Goal: Answer question/provide support

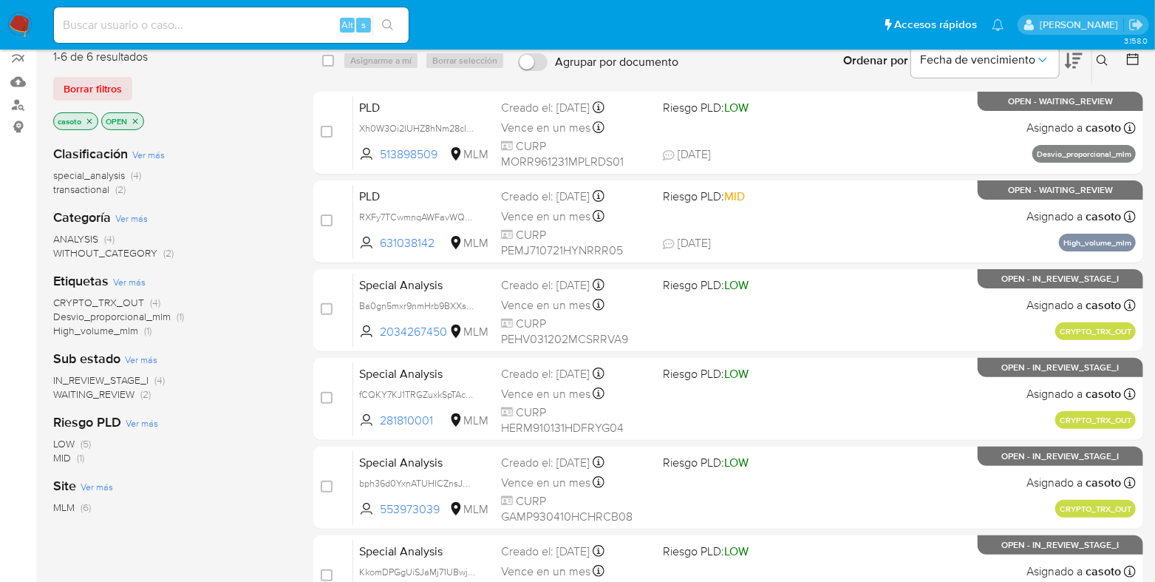
scroll to position [184, 0]
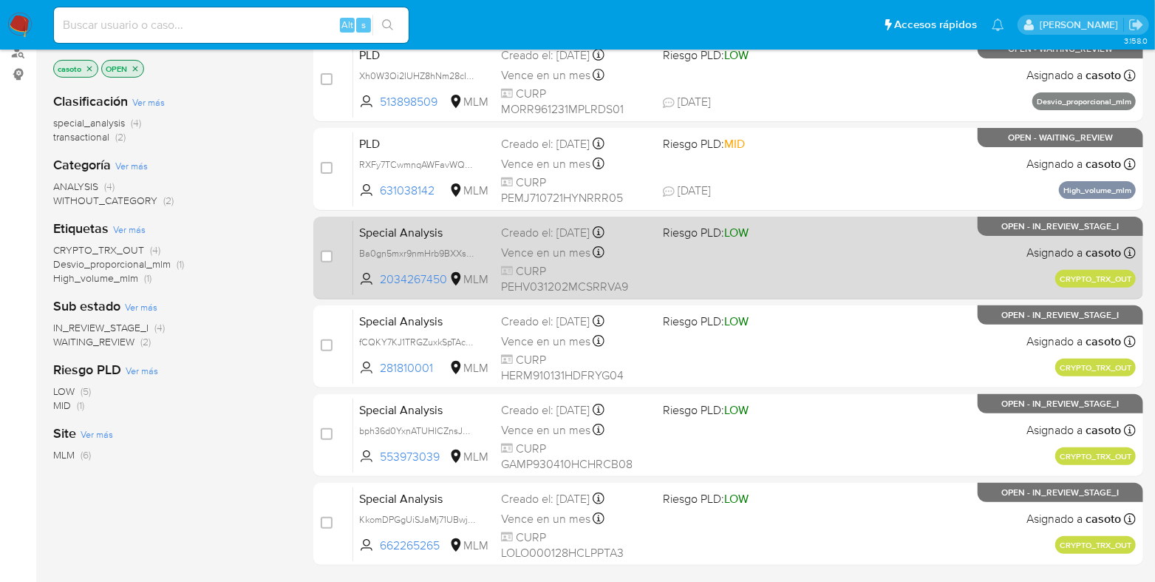
click at [712, 267] on div "Special Analysis Ba0gn5mxr9nmHrb9BXXsgvYn 2034267450 MLM Riesgo PLD: LOW Creado…" at bounding box center [744, 257] width 783 height 75
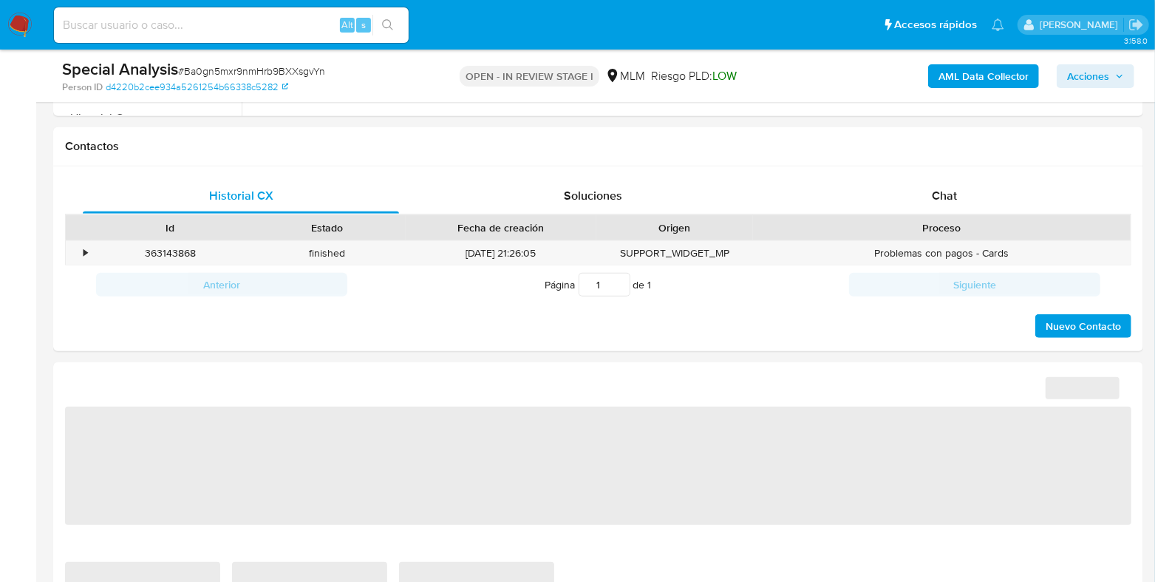
select select "10"
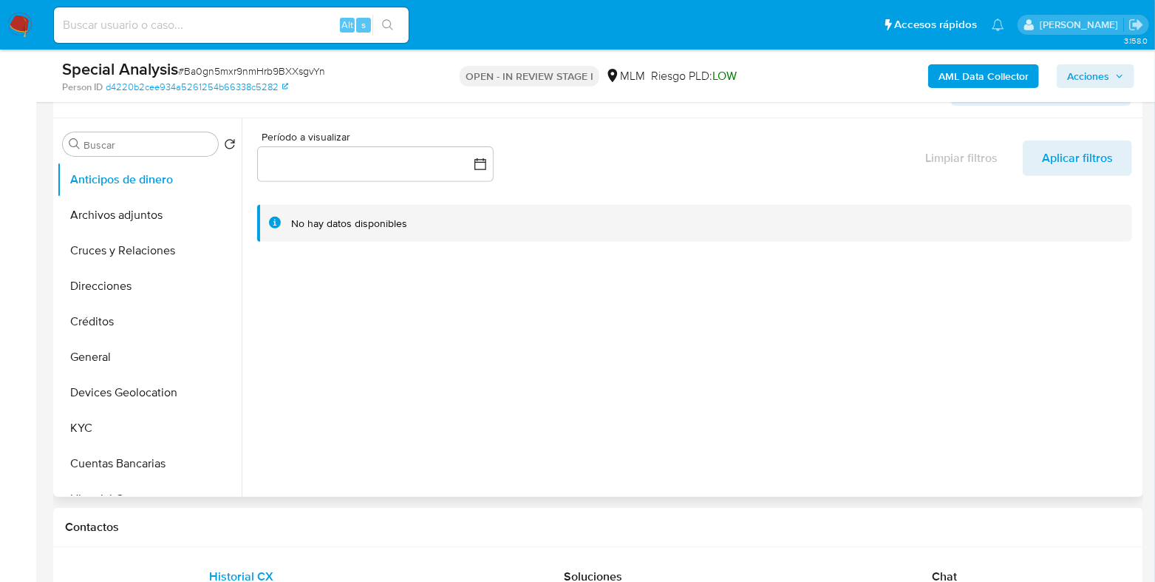
scroll to position [184, 0]
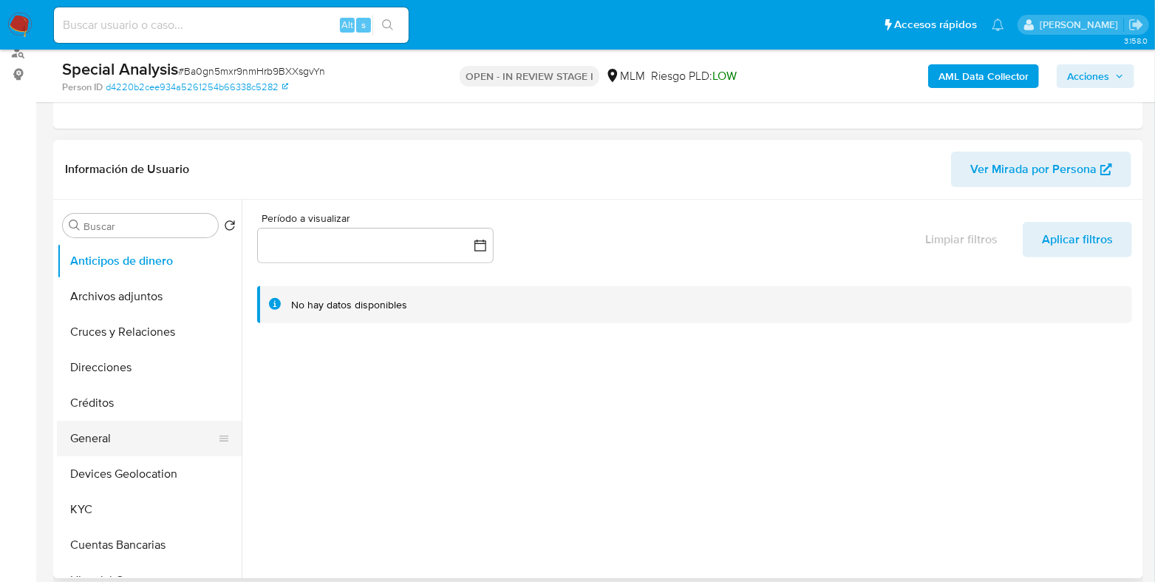
click at [115, 432] on button "General" at bounding box center [143, 437] width 173 height 35
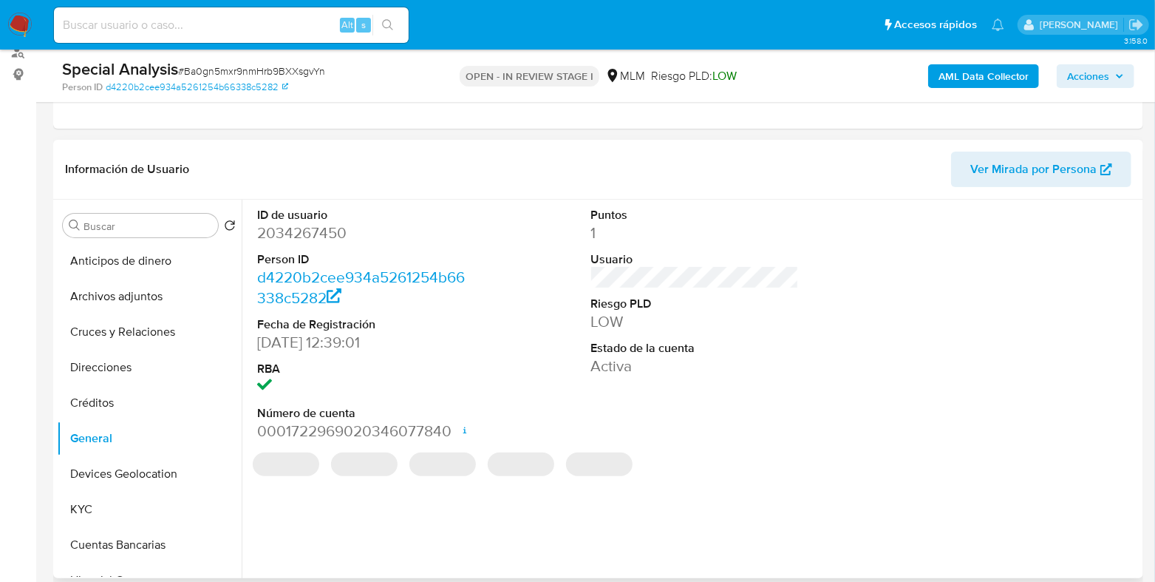
click at [305, 239] on dd "2034267450" at bounding box center [361, 232] width 208 height 21
copy dd "2034267450"
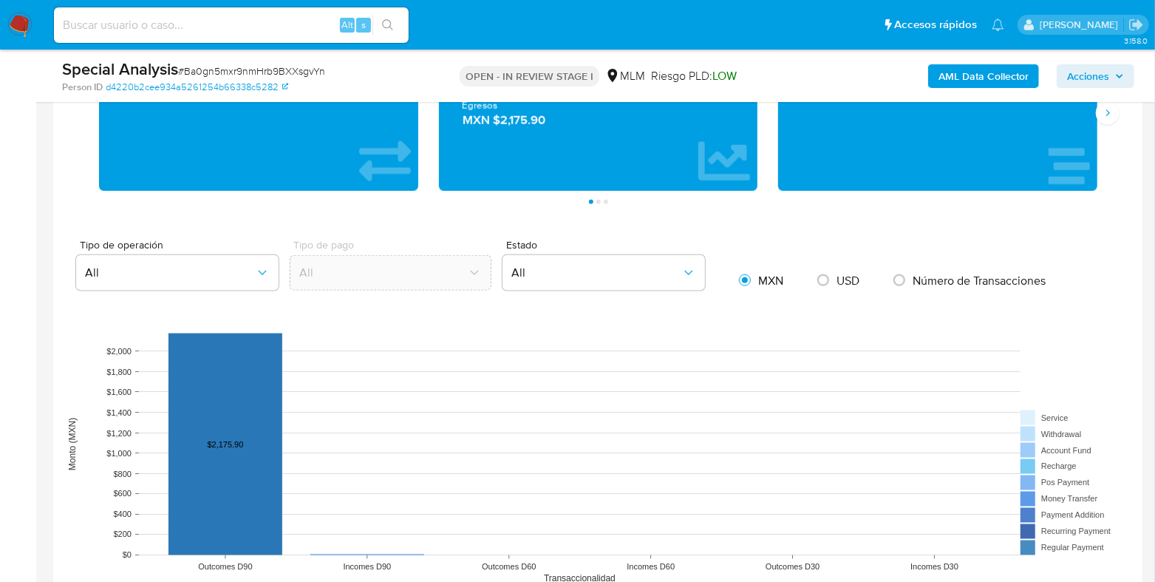
scroll to position [1385, 0]
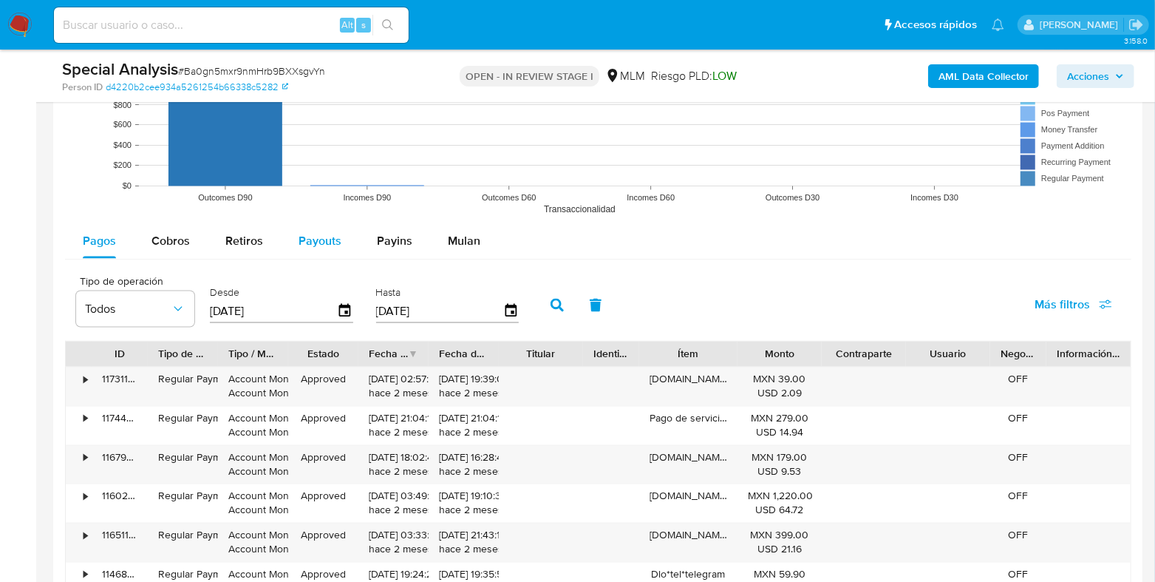
click at [328, 241] on span "Payouts" at bounding box center [320, 240] width 43 height 17
select select "10"
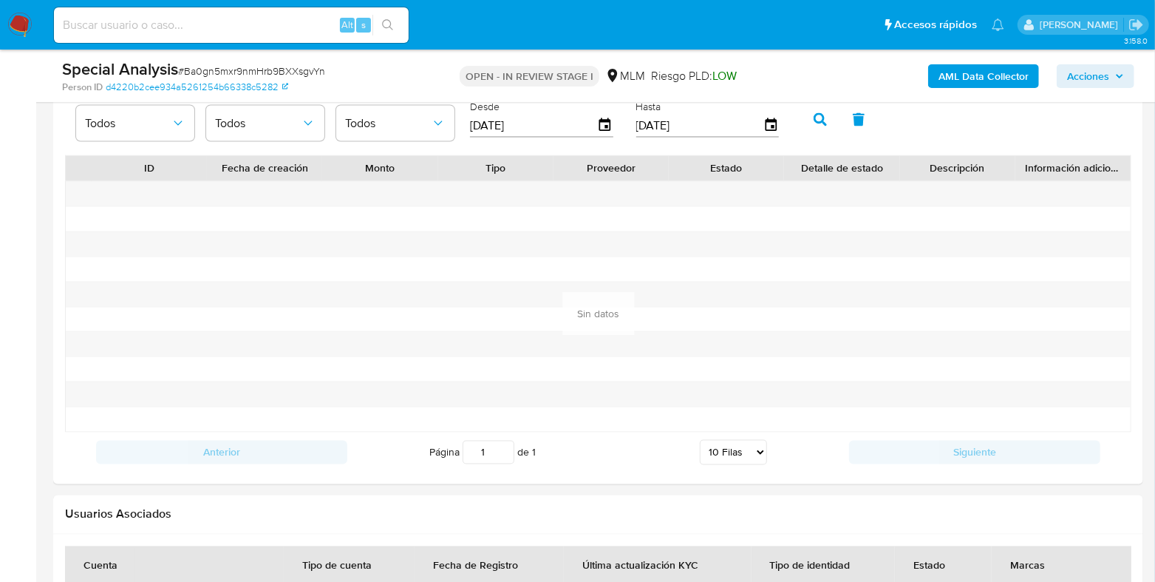
scroll to position [1477, 0]
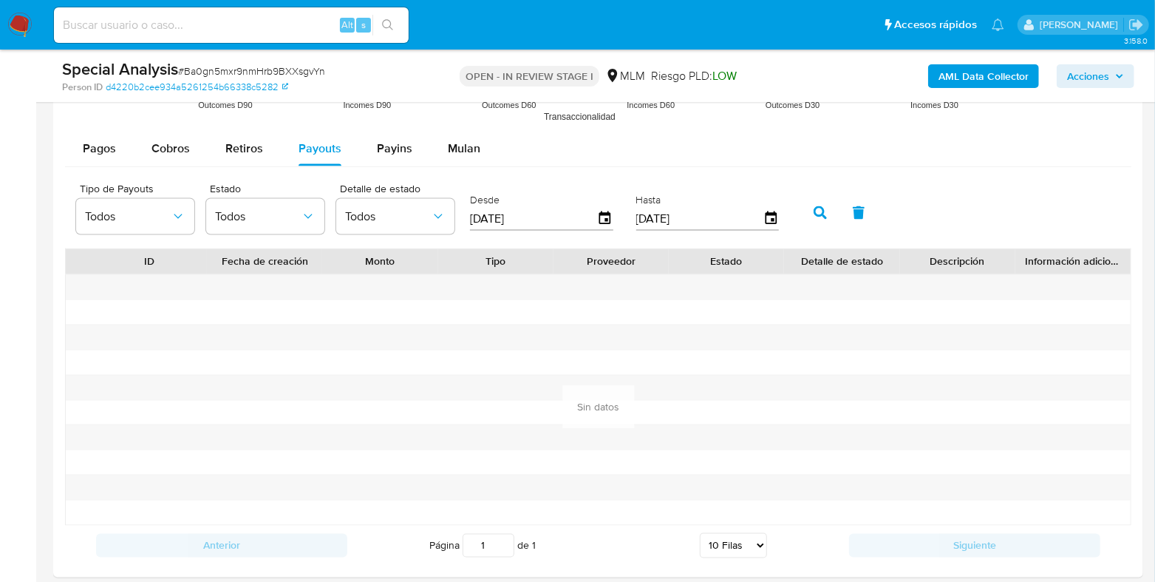
click at [610, 221] on div "Desde 13/06/2025" at bounding box center [543, 211] width 154 height 59
click at [605, 216] on icon "button" at bounding box center [606, 218] width 26 height 26
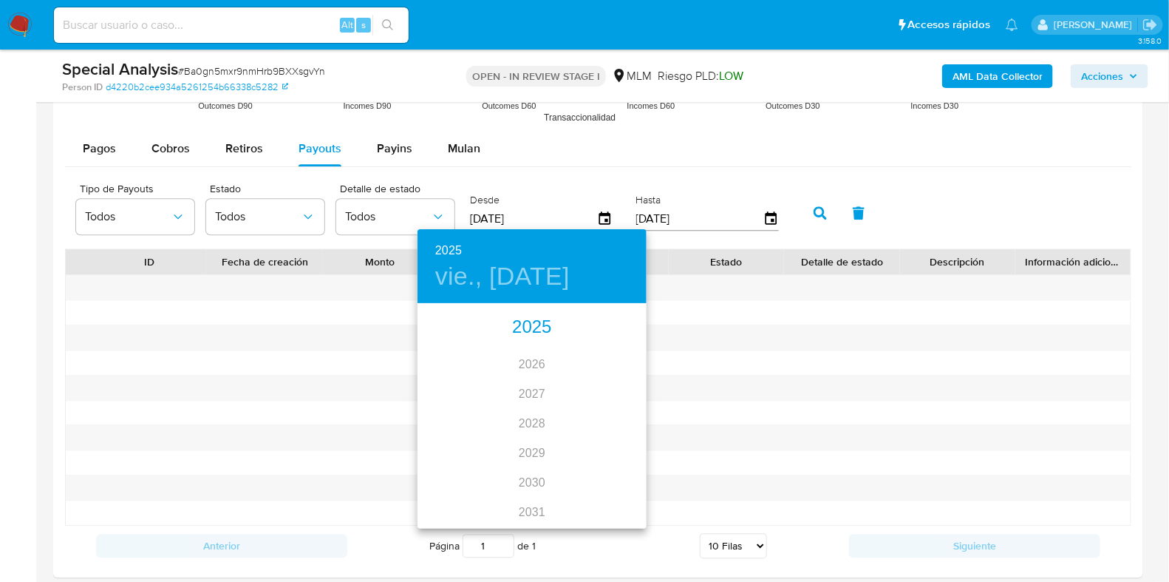
click at [509, 327] on div "2025" at bounding box center [532, 328] width 229 height 30
click at [462, 384] on div "abr." at bounding box center [456, 388] width 76 height 55
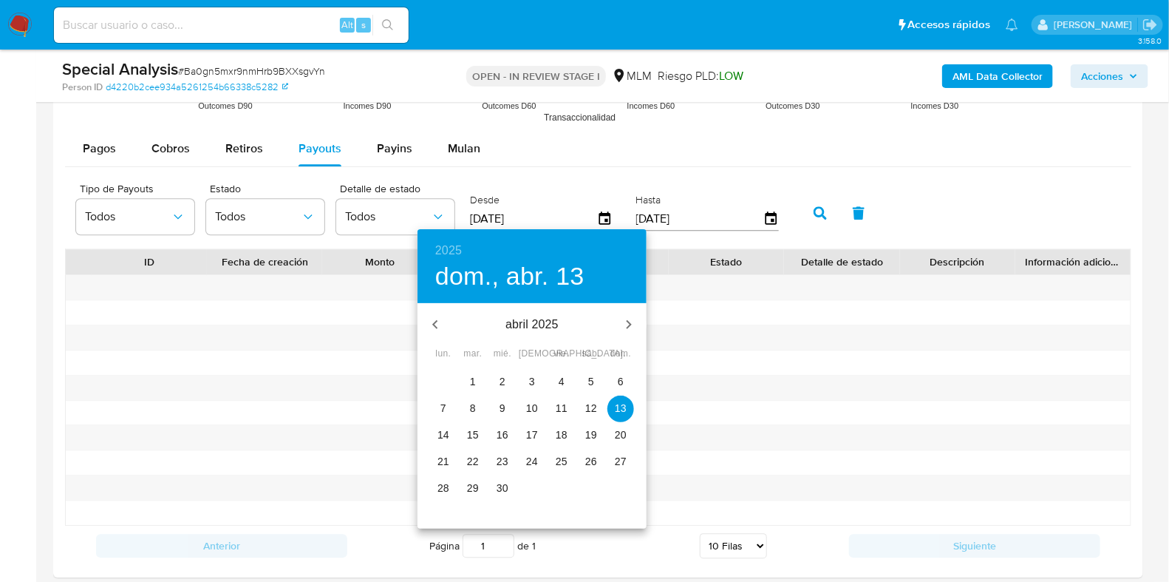
click at [472, 381] on p "1" at bounding box center [473, 381] width 6 height 15
type input "01/04/2025"
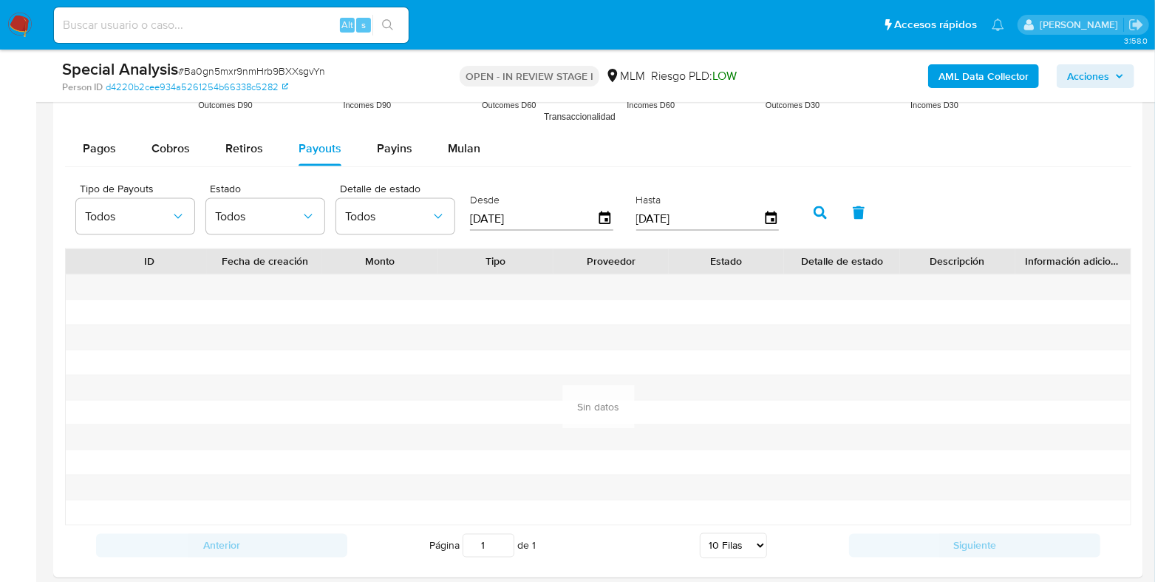
click at [801, 214] on button "button" at bounding box center [820, 212] width 38 height 35
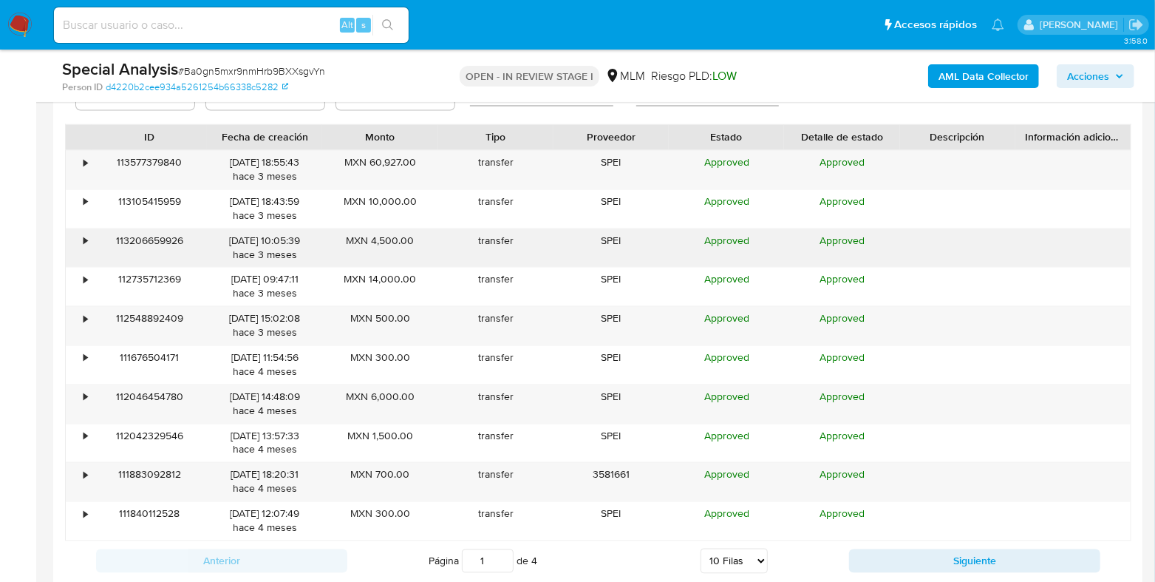
scroll to position [1663, 0]
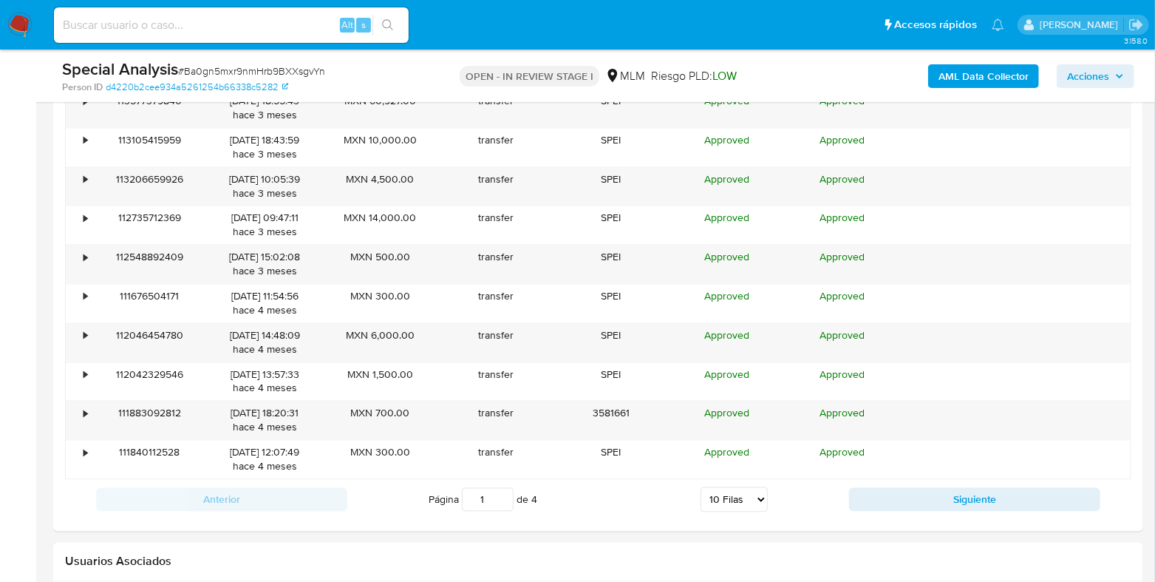
click at [889, 509] on div "Anterior Página 1 de 4 5 Filas 10 Filas 20 Filas 25 Filas 50 Filas 100 Filas Si…" at bounding box center [598, 500] width 1066 height 40
click at [885, 494] on button "Siguiente" at bounding box center [974, 500] width 251 height 24
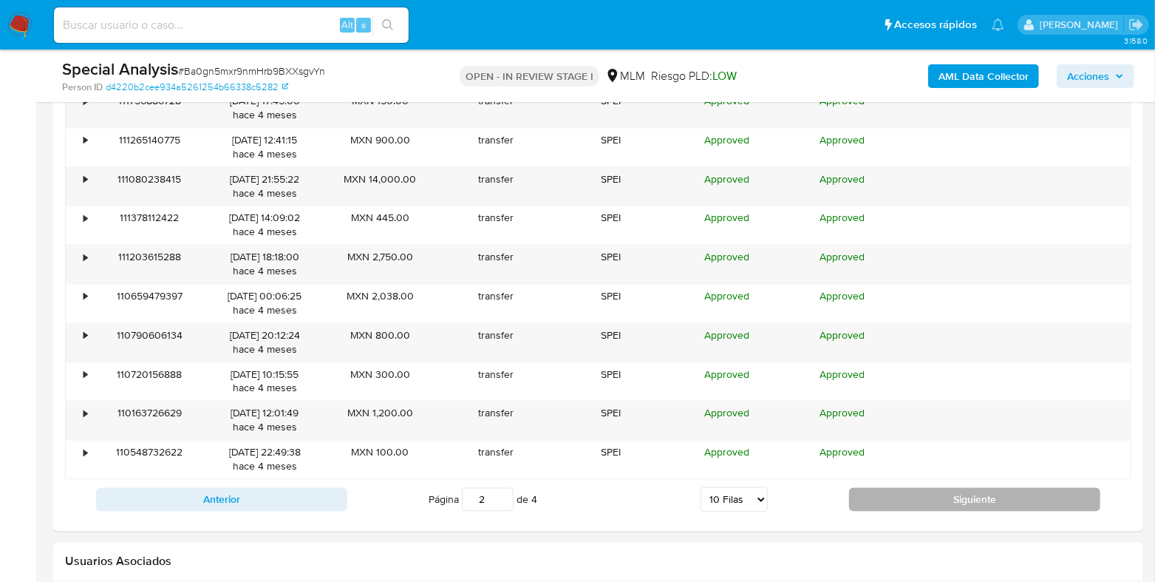
click at [861, 493] on button "Siguiente" at bounding box center [974, 500] width 251 height 24
click at [871, 491] on button "Siguiente" at bounding box center [974, 500] width 251 height 24
type input "4"
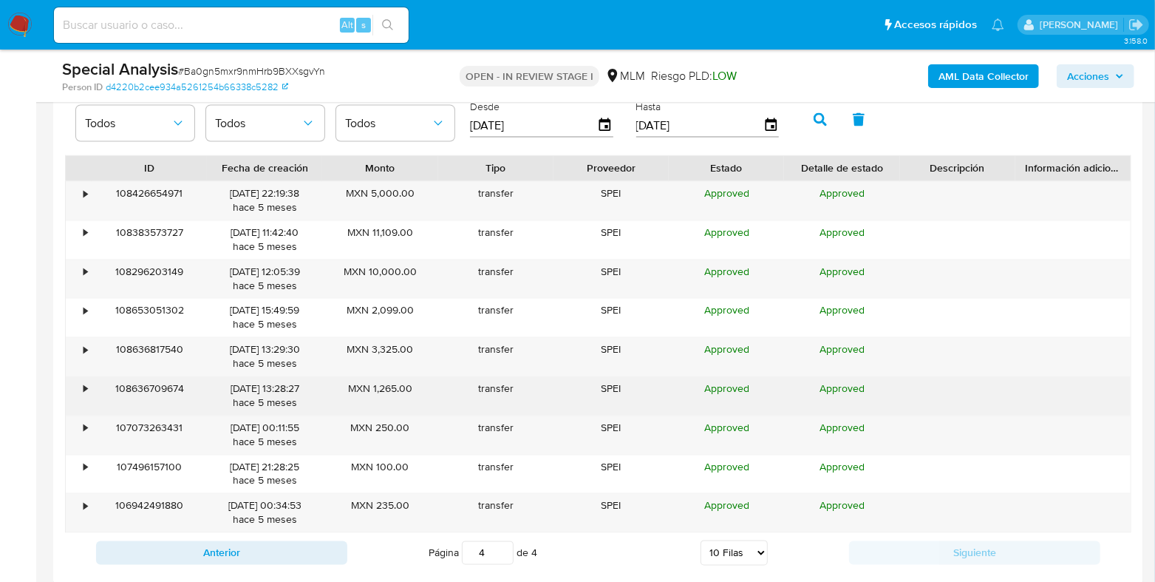
scroll to position [1385, 0]
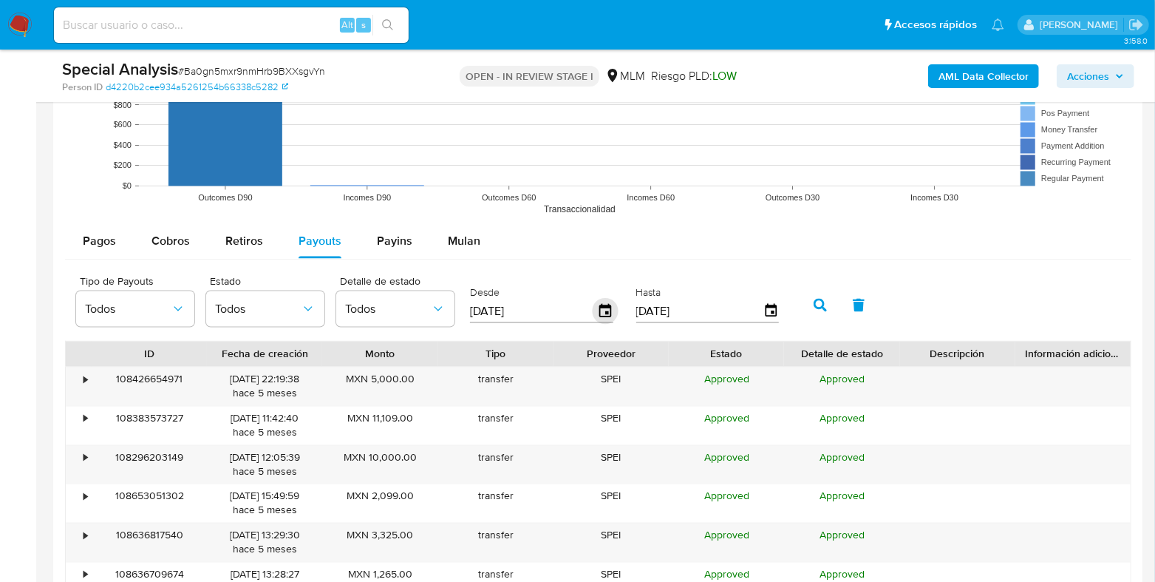
click at [597, 309] on icon "button" at bounding box center [606, 311] width 26 height 26
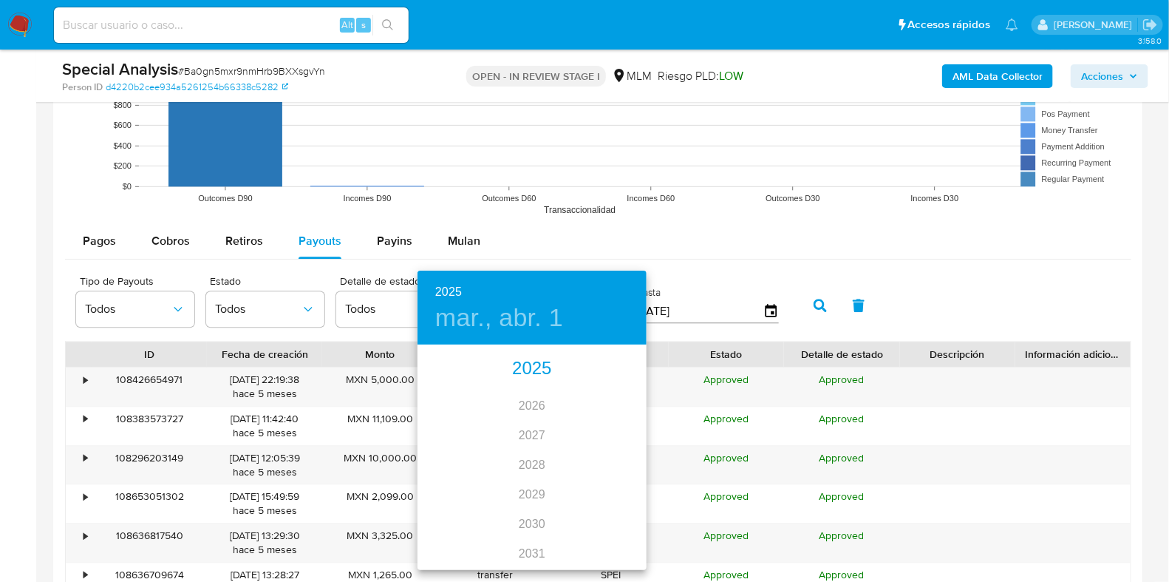
click at [511, 371] on div "2025" at bounding box center [532, 369] width 229 height 30
click at [596, 375] on div "mar." at bounding box center [609, 374] width 76 height 55
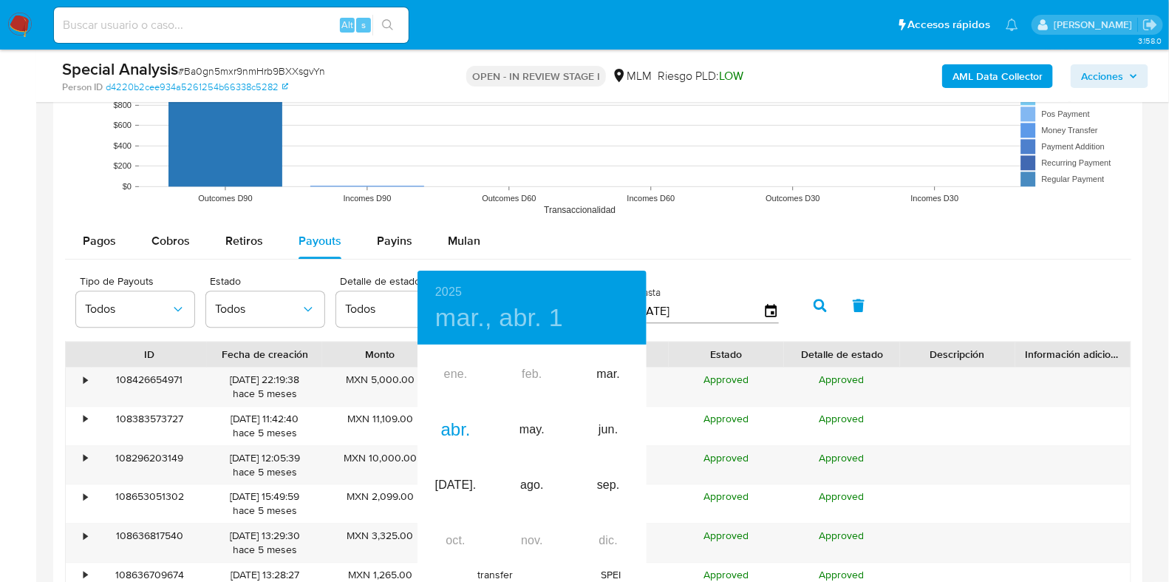
type input "10/03/2025"
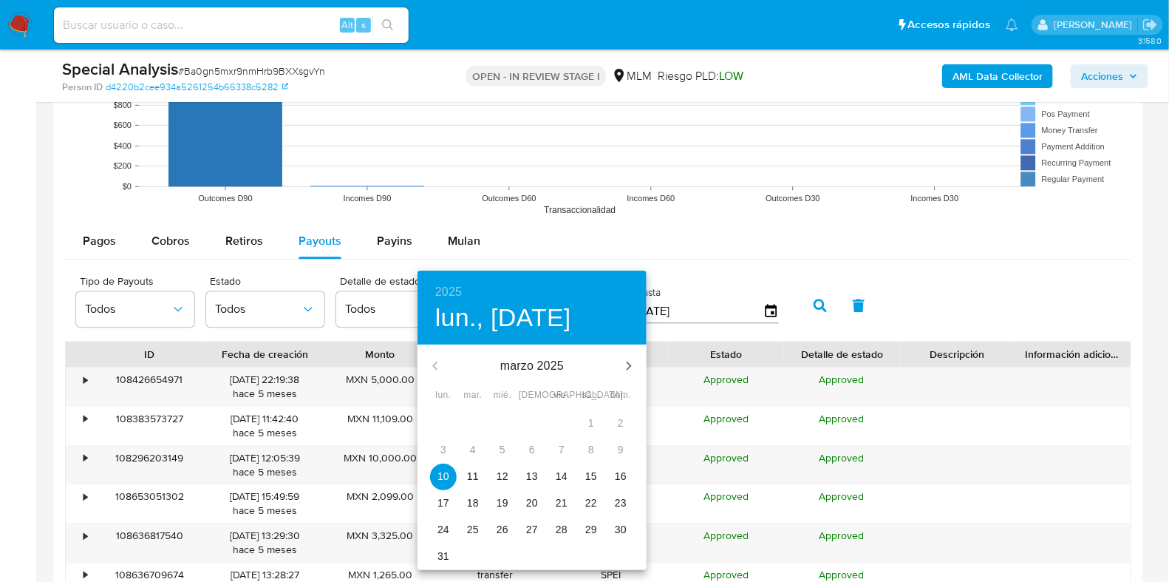
click at [451, 471] on span "10" at bounding box center [443, 476] width 27 height 15
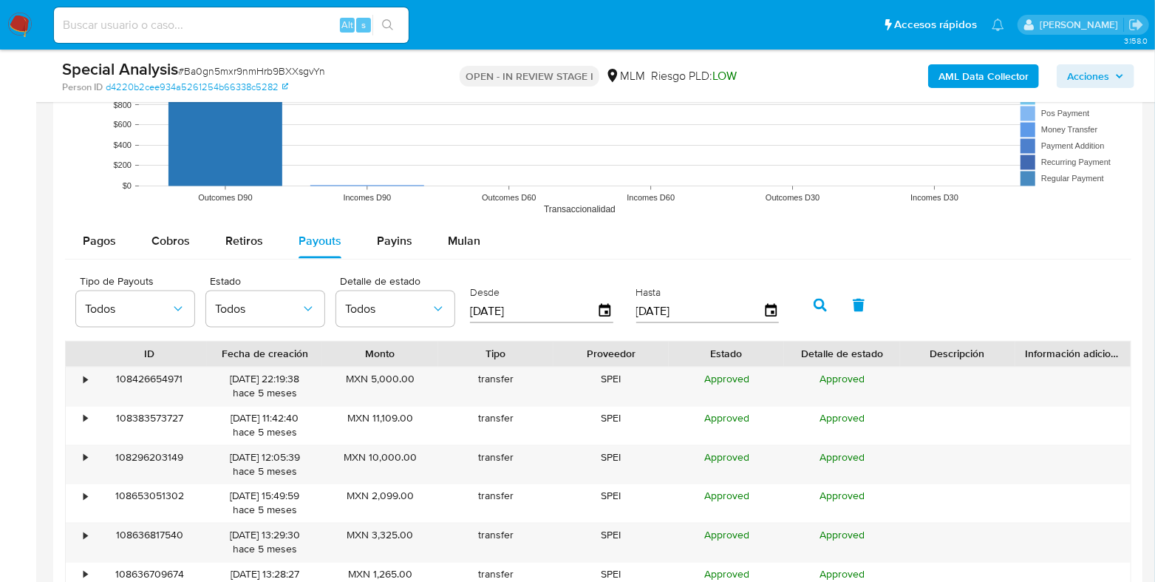
click at [802, 307] on button "button" at bounding box center [820, 304] width 38 height 35
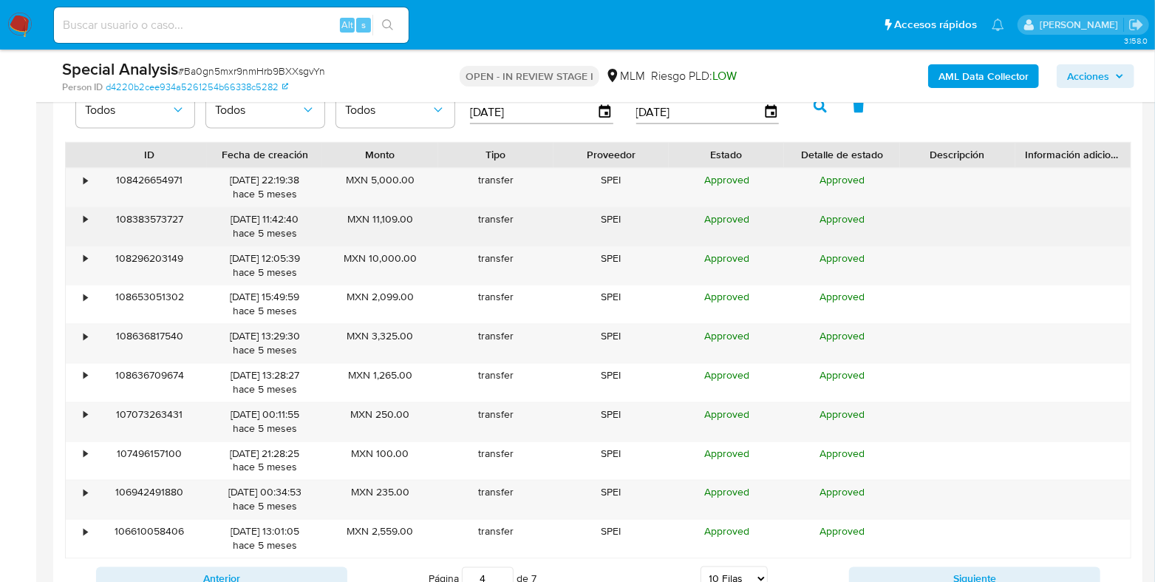
scroll to position [1663, 0]
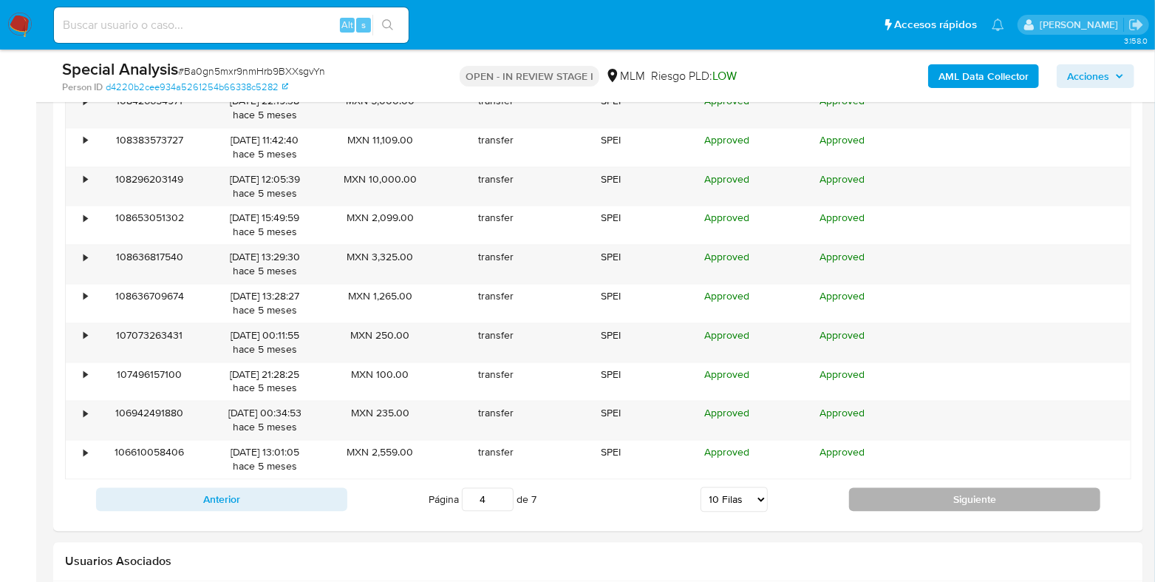
click at [899, 497] on button "Siguiente" at bounding box center [974, 500] width 251 height 24
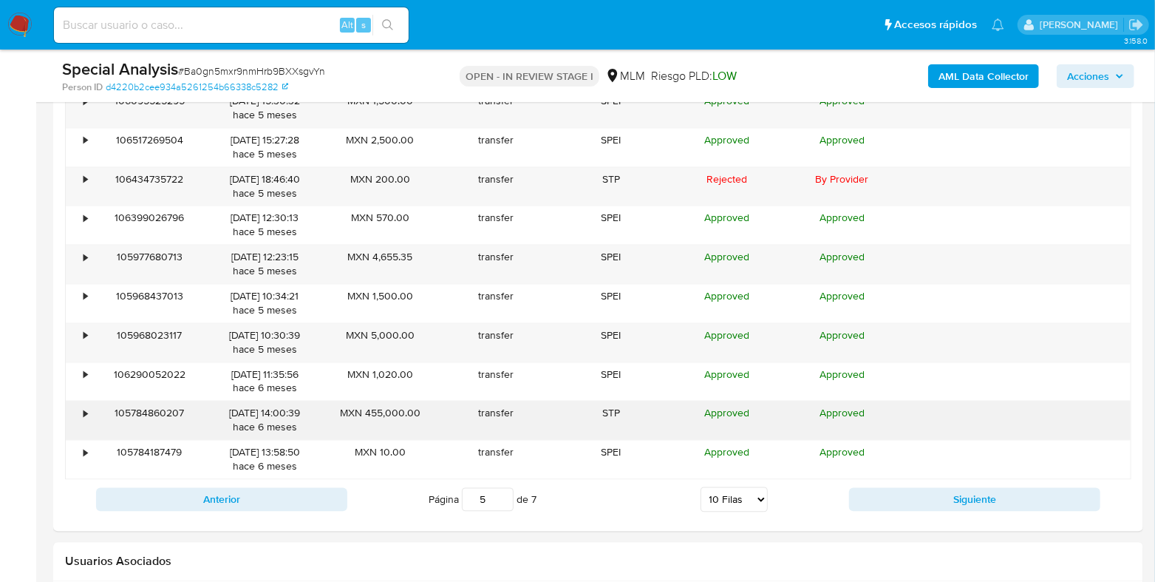
click at [86, 417] on div "•" at bounding box center [86, 413] width 4 height 14
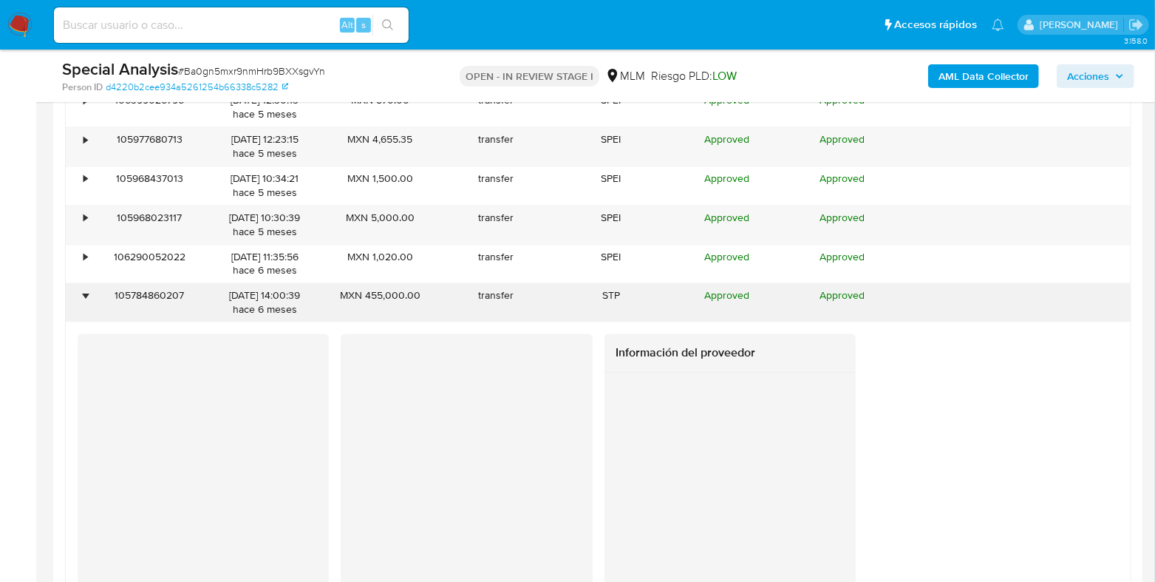
scroll to position [1755, 0]
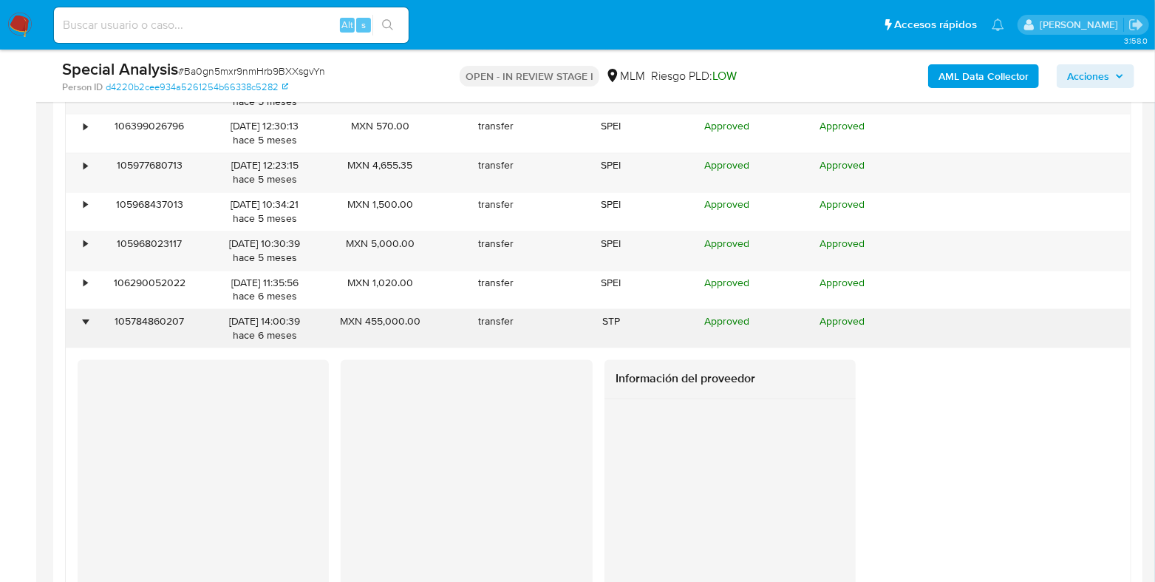
click at [81, 324] on div "•" at bounding box center [79, 328] width 26 height 38
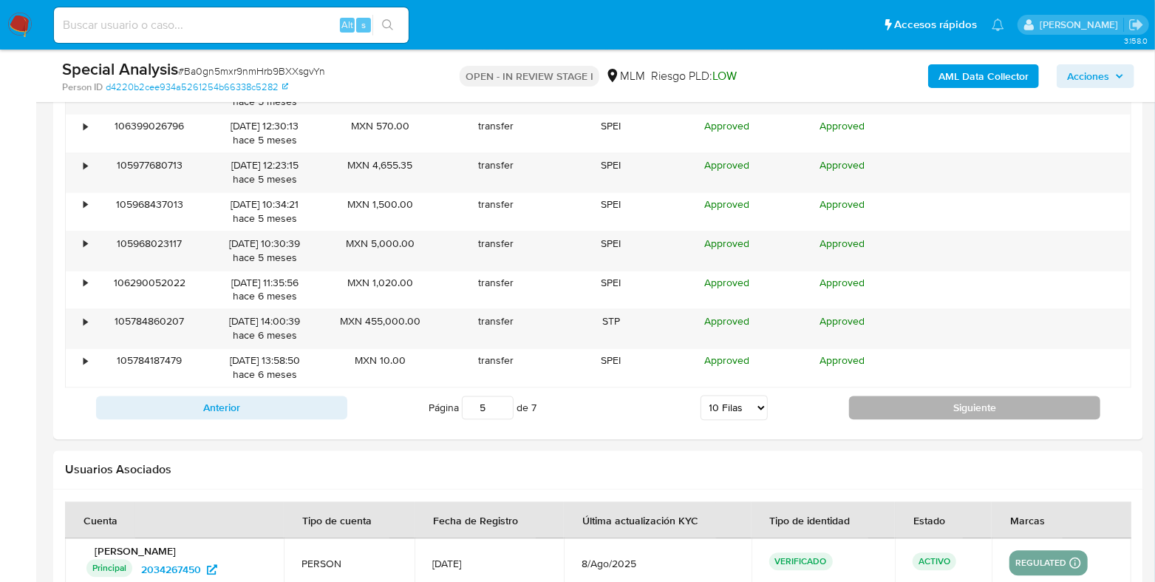
click at [882, 415] on button "Siguiente" at bounding box center [974, 407] width 251 height 24
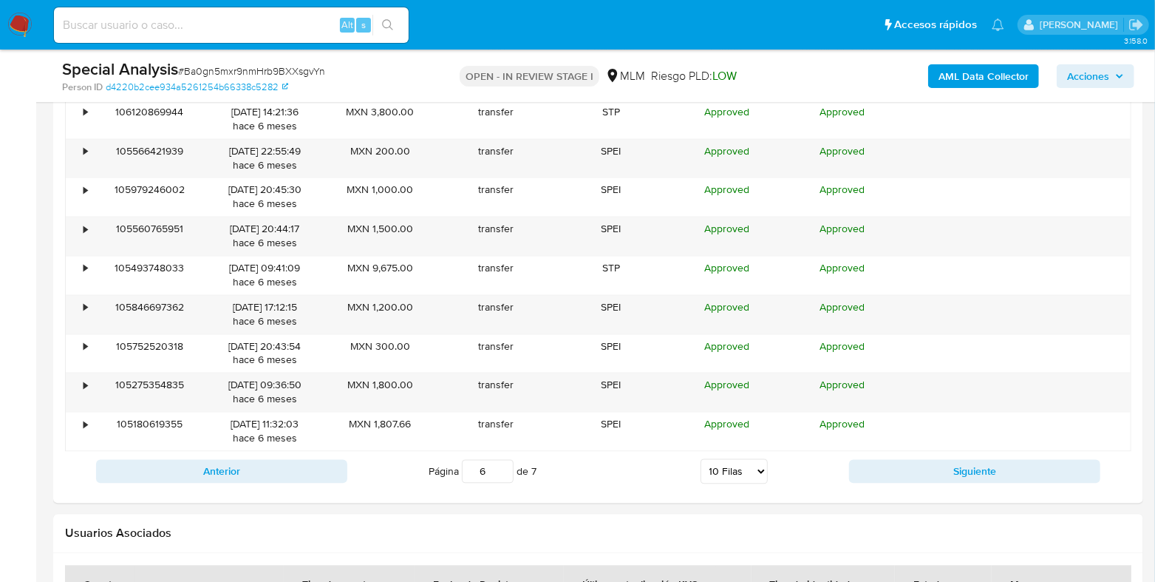
scroll to position [1663, 0]
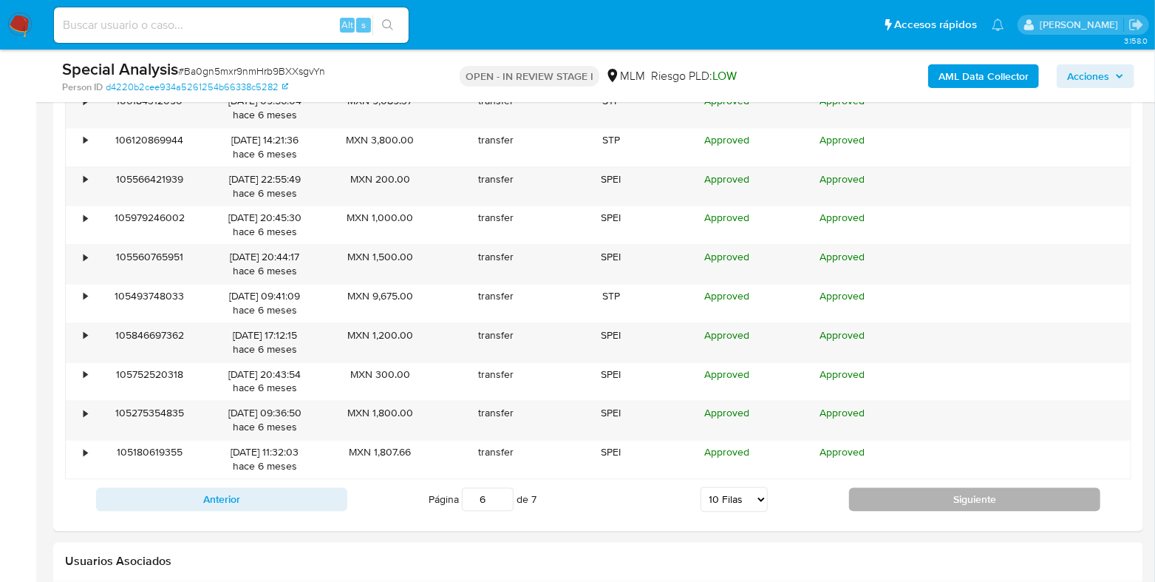
click at [875, 497] on button "Siguiente" at bounding box center [974, 500] width 251 height 24
type input "7"
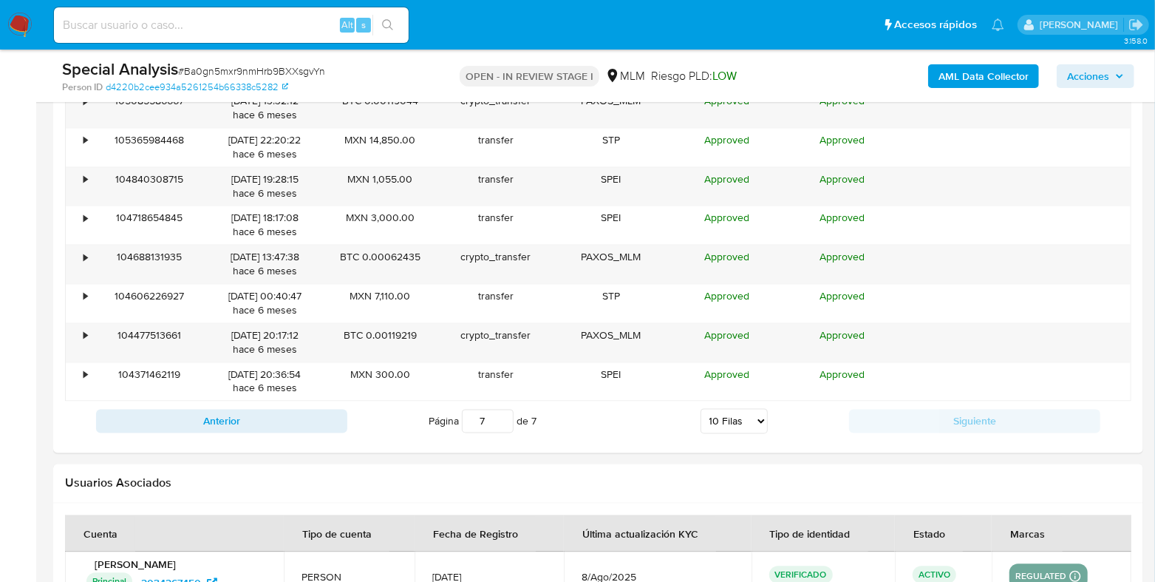
scroll to position [1570, 0]
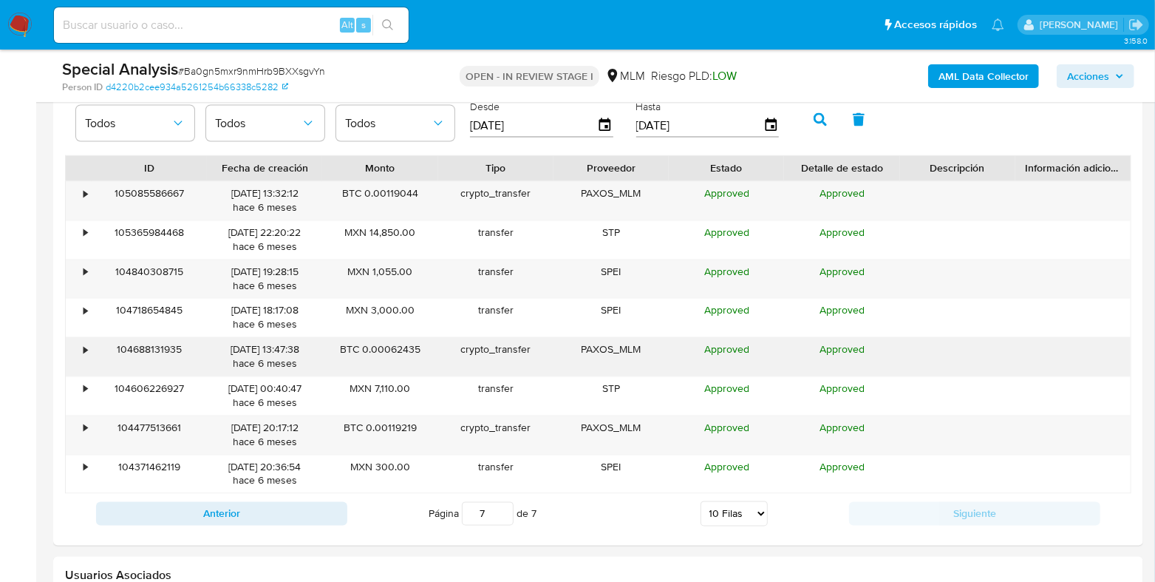
click at [77, 344] on div "•" at bounding box center [79, 357] width 26 height 38
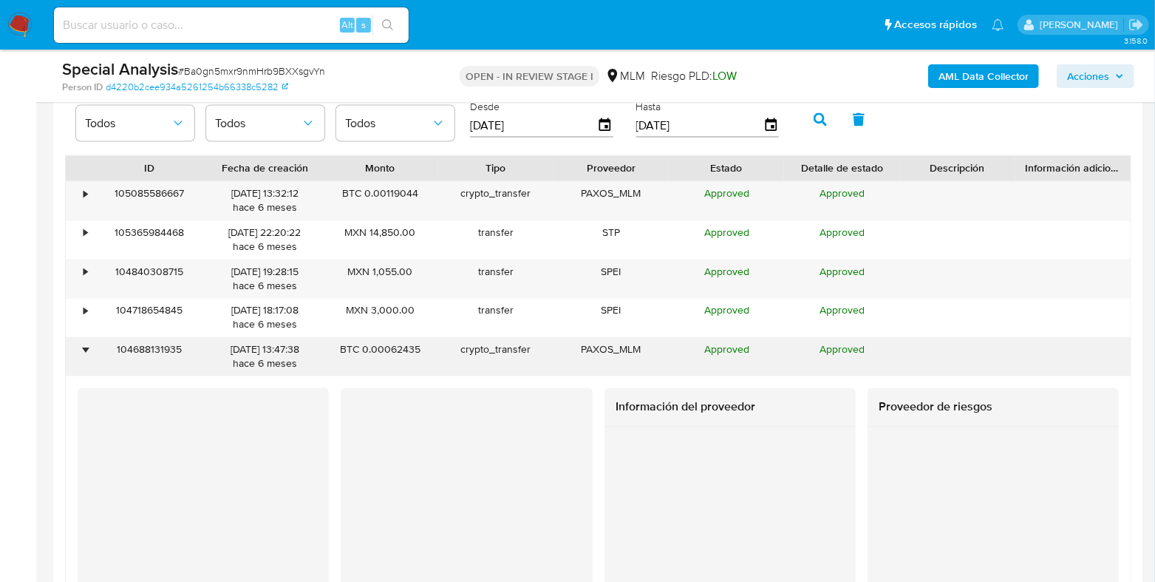
click at [96, 343] on div "104688131935" at bounding box center [149, 357] width 115 height 38
click at [87, 346] on div "•" at bounding box center [86, 350] width 4 height 14
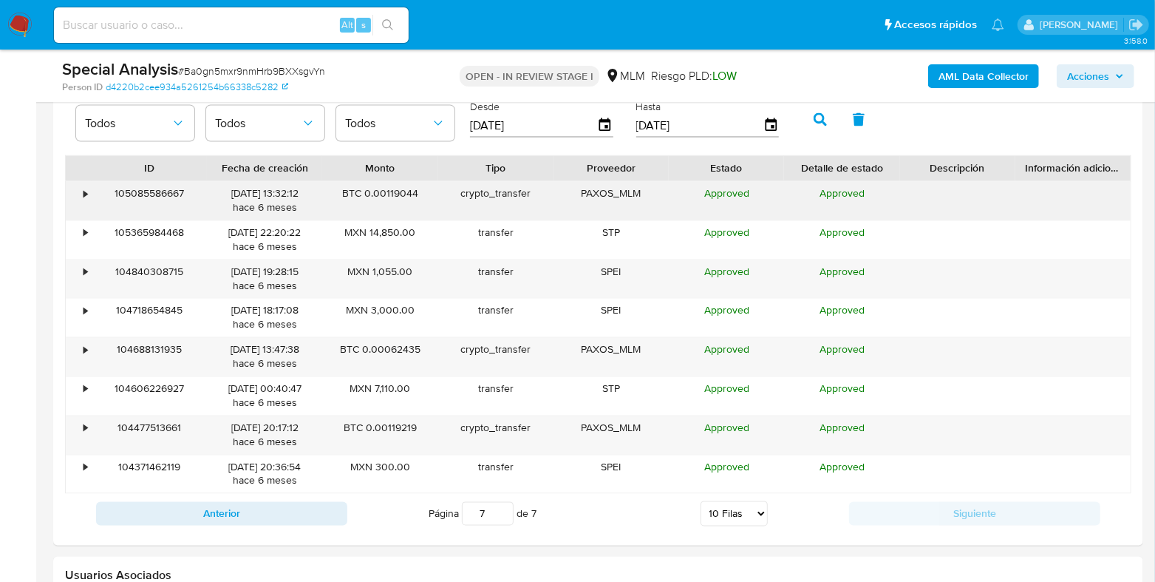
click at [75, 194] on div "•" at bounding box center [79, 201] width 26 height 38
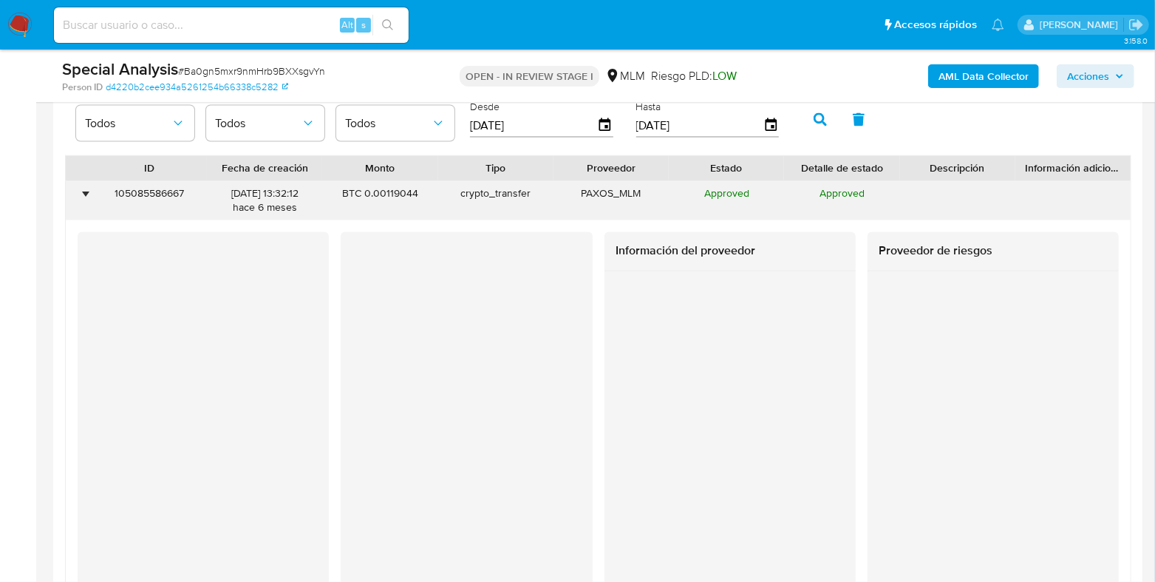
click at [75, 194] on div "•" at bounding box center [79, 201] width 26 height 38
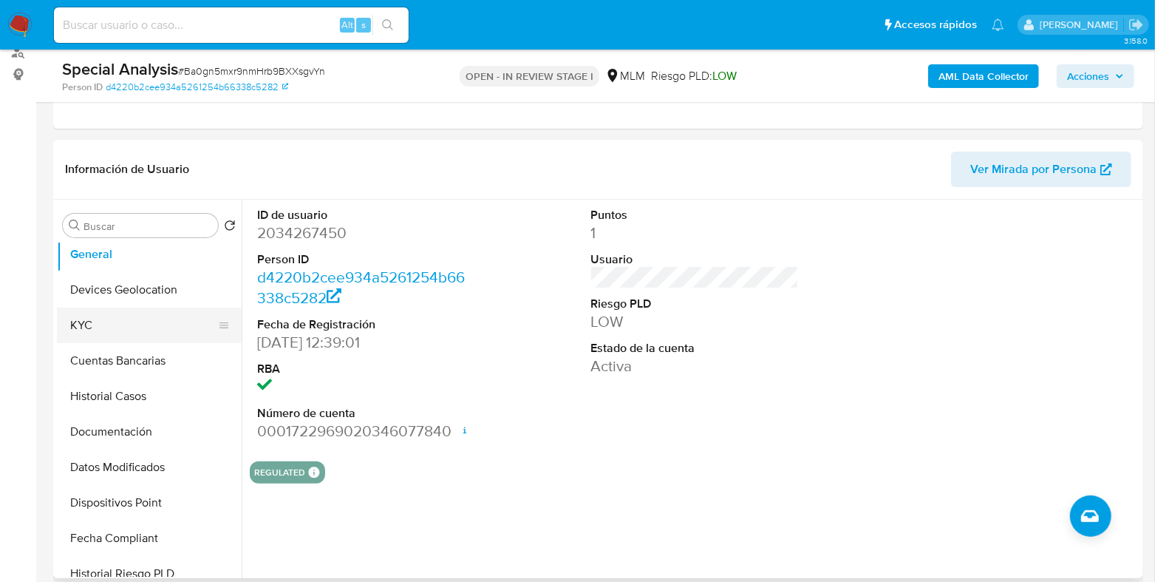
scroll to position [184, 0]
click at [91, 324] on button "KYC" at bounding box center [143, 324] width 173 height 35
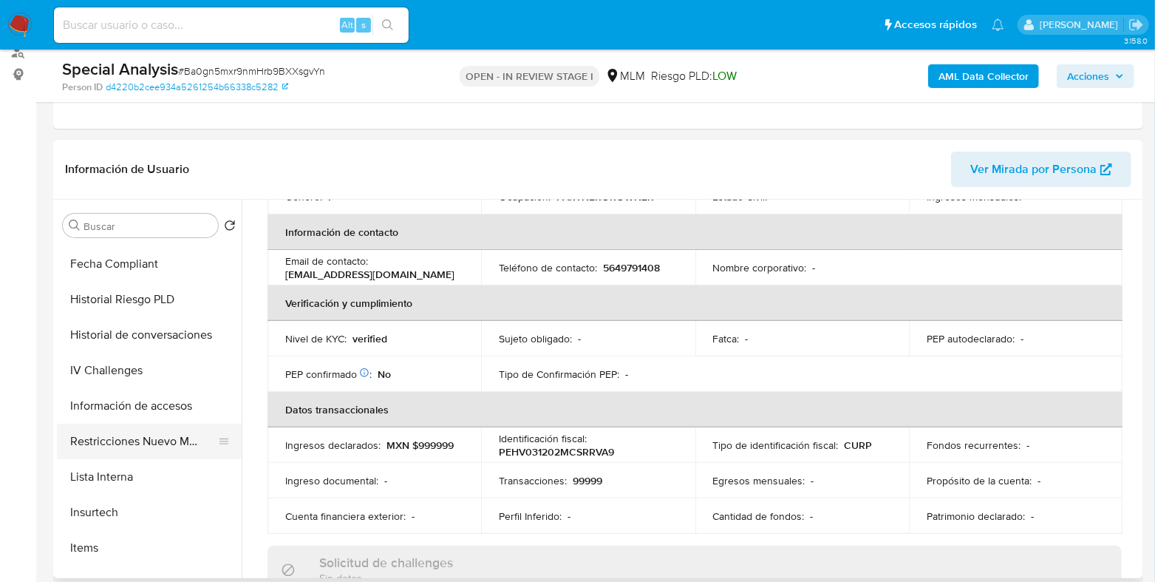
scroll to position [461, 0]
click at [127, 440] on button "Restricciones Nuevo Mundo" at bounding box center [143, 437] width 173 height 35
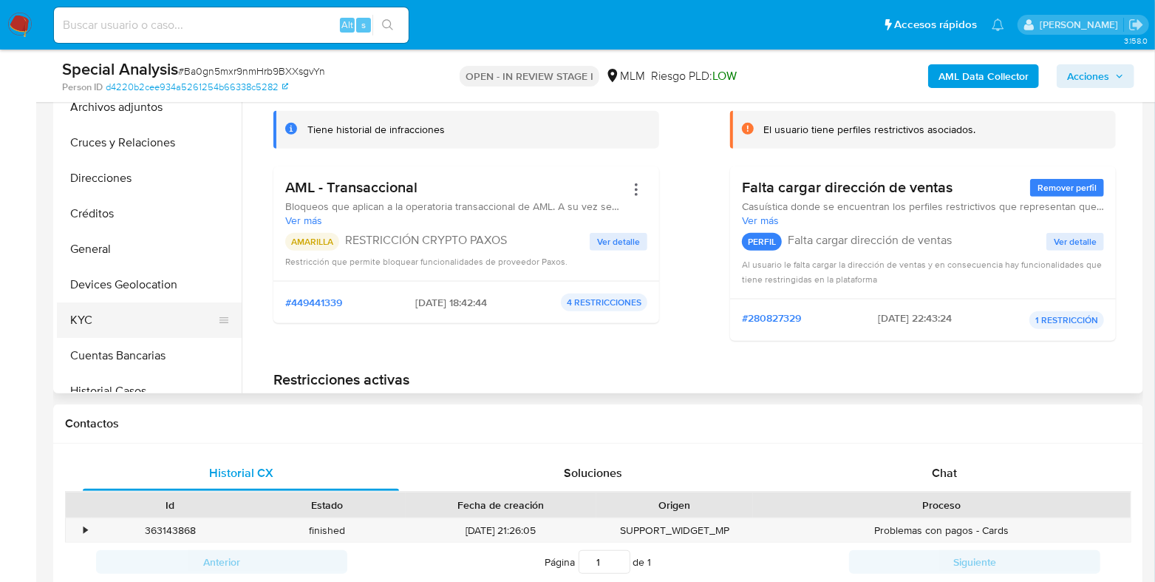
scroll to position [0, 0]
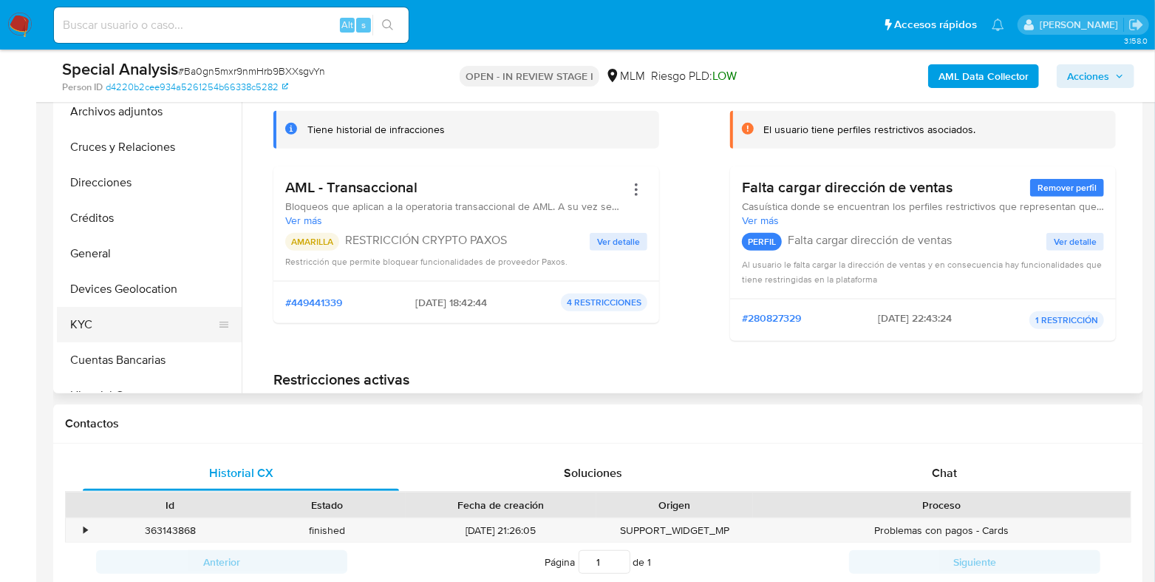
click at [106, 327] on button "KYC" at bounding box center [143, 324] width 173 height 35
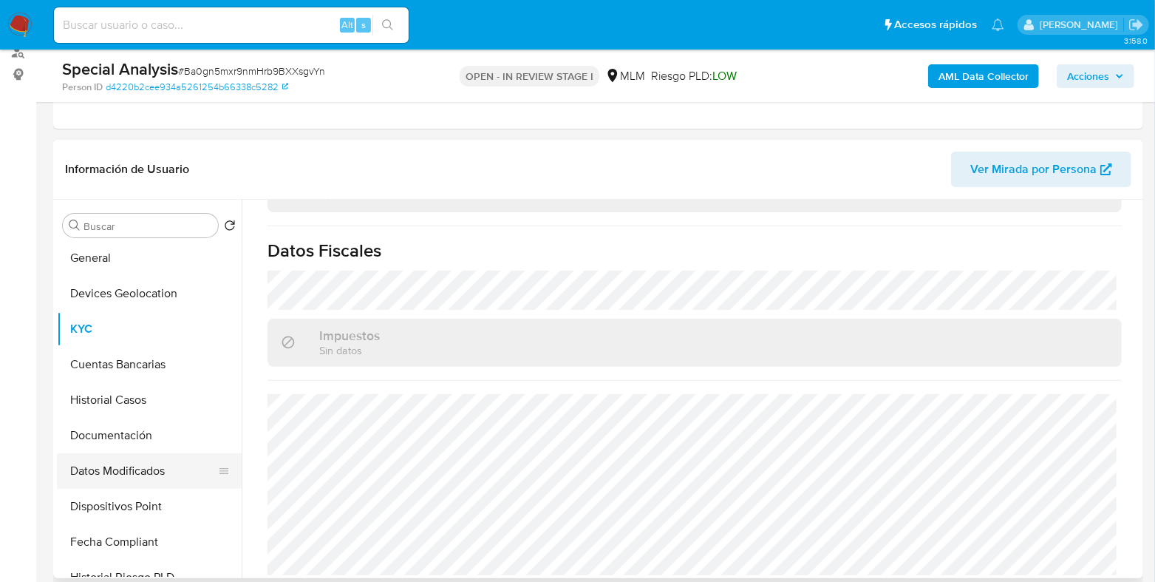
scroll to position [184, 0]
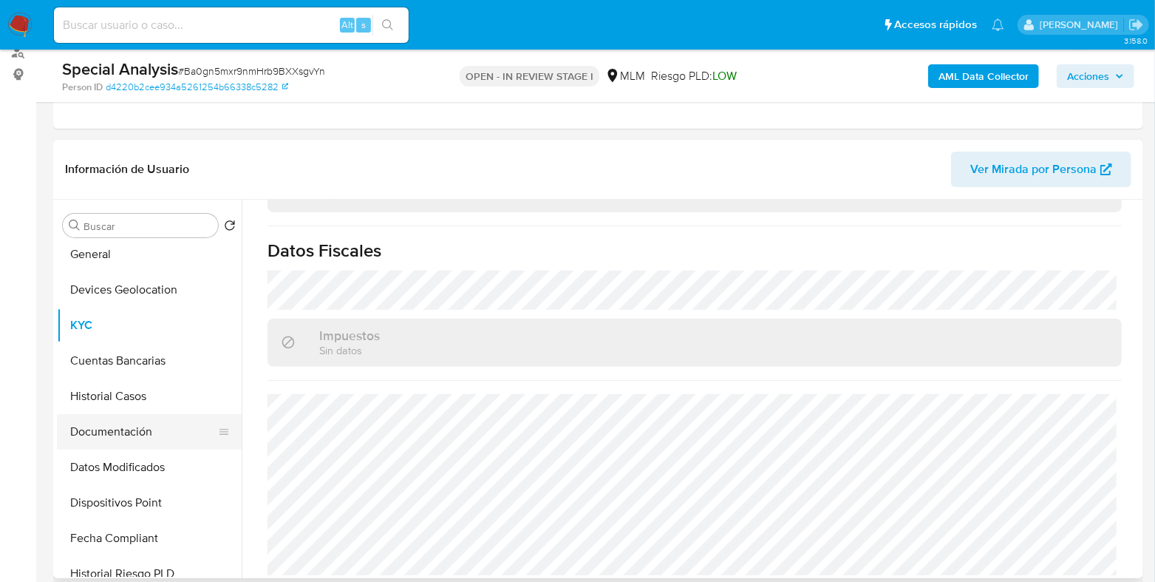
click at [128, 440] on button "Documentación" at bounding box center [143, 431] width 173 height 35
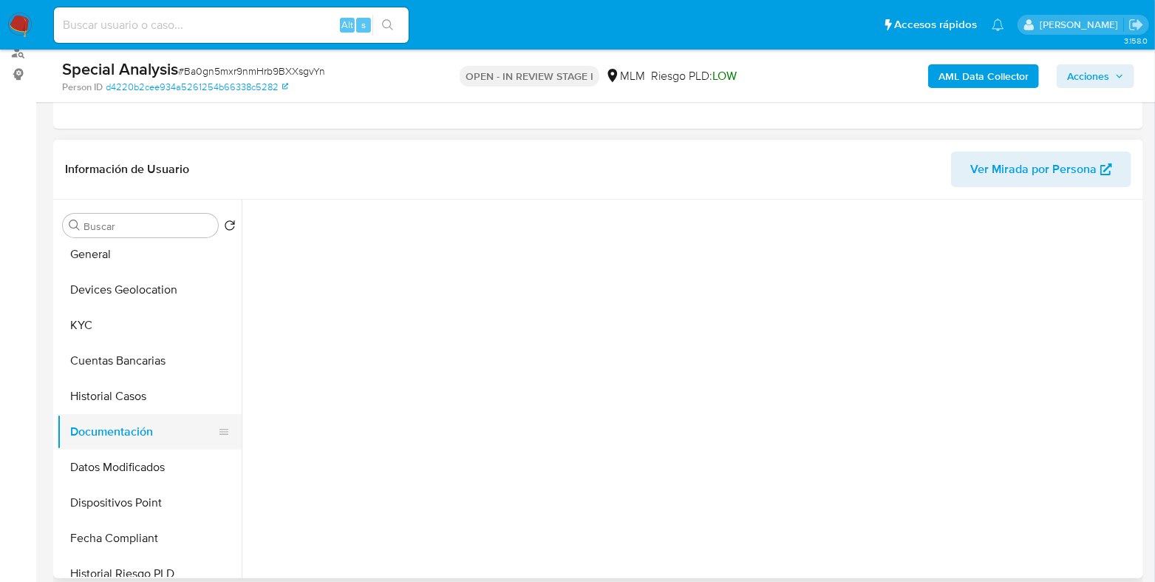
scroll to position [0, 0]
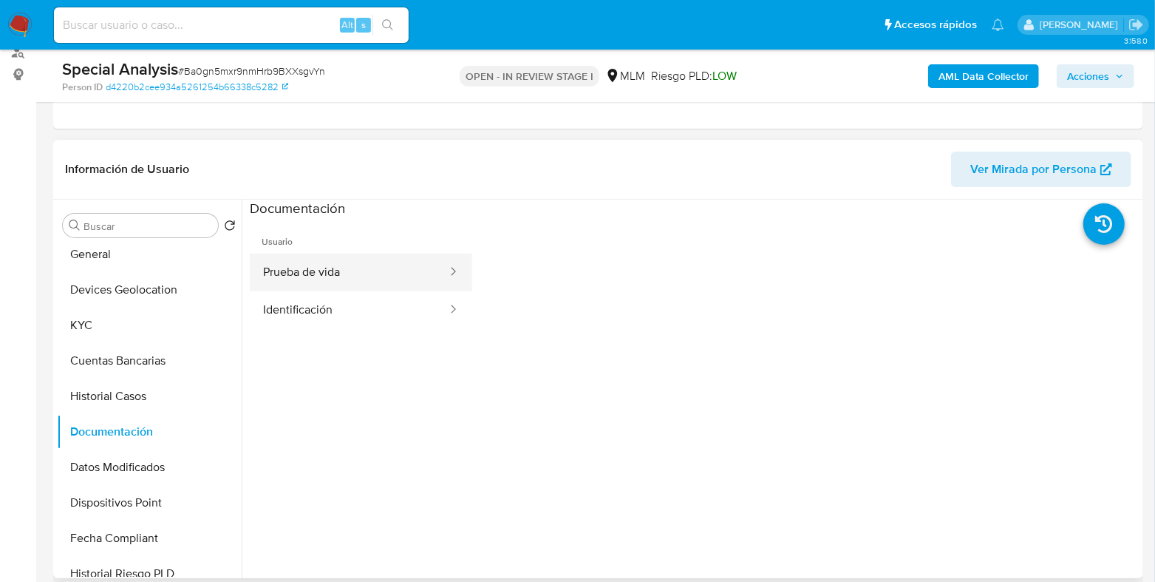
click at [316, 284] on button "Prueba de vida" at bounding box center [349, 272] width 199 height 38
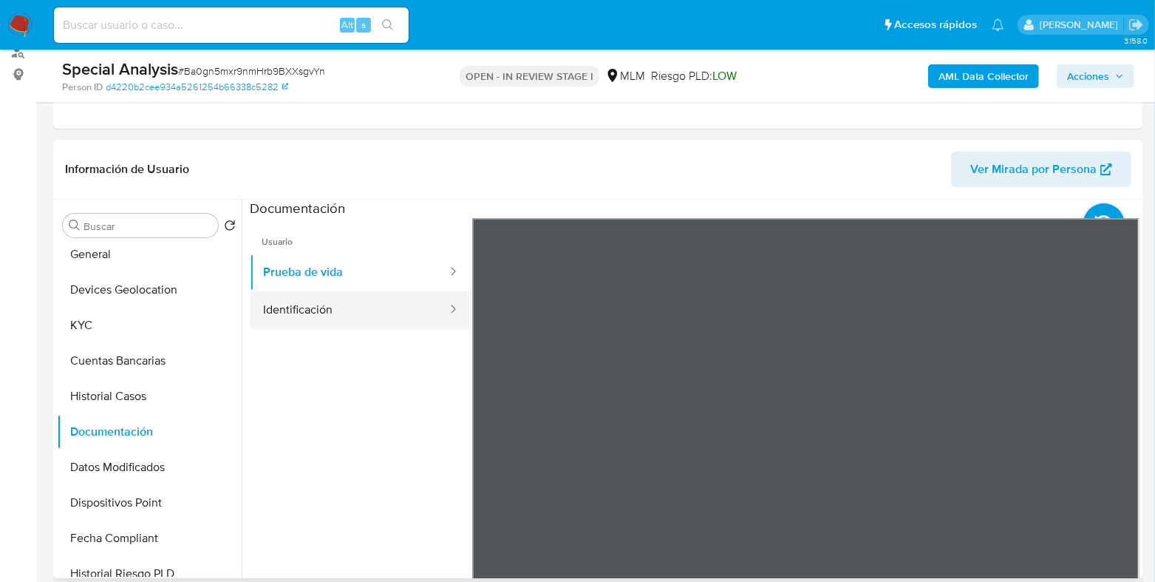
click at [318, 316] on button "Identificación" at bounding box center [349, 310] width 199 height 38
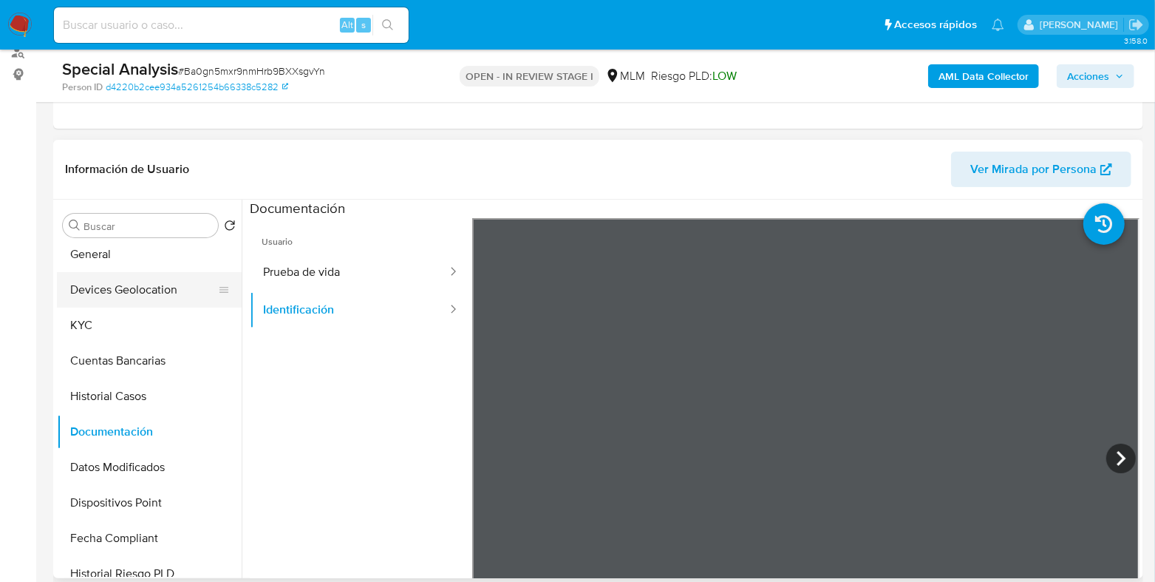
click at [129, 286] on button "Devices Geolocation" at bounding box center [143, 289] width 173 height 35
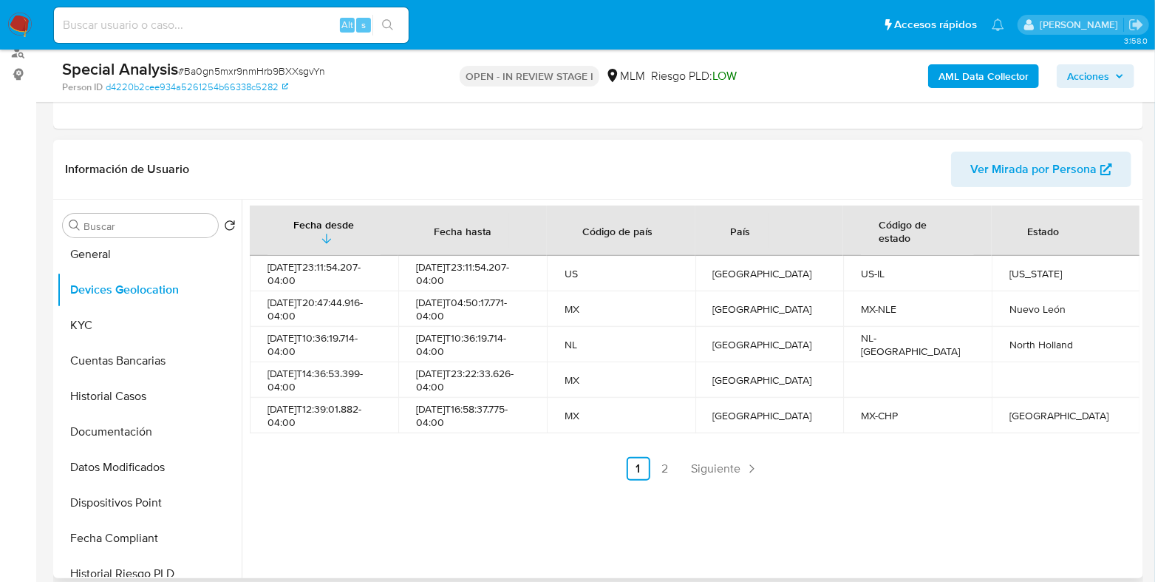
click at [702, 477] on link "Siguiente" at bounding box center [725, 469] width 79 height 24
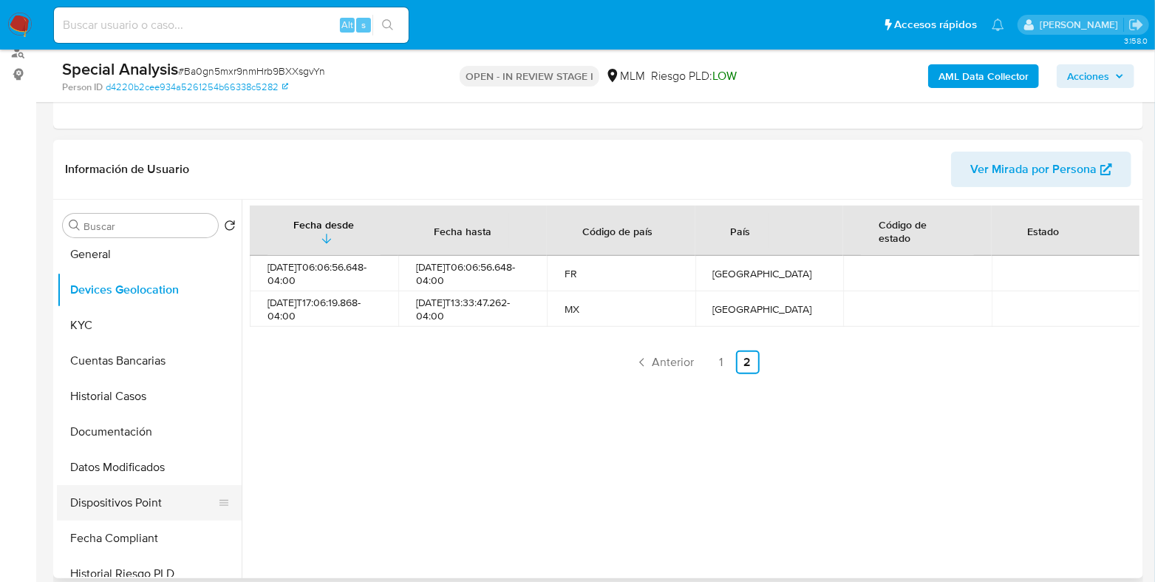
scroll to position [277, 0]
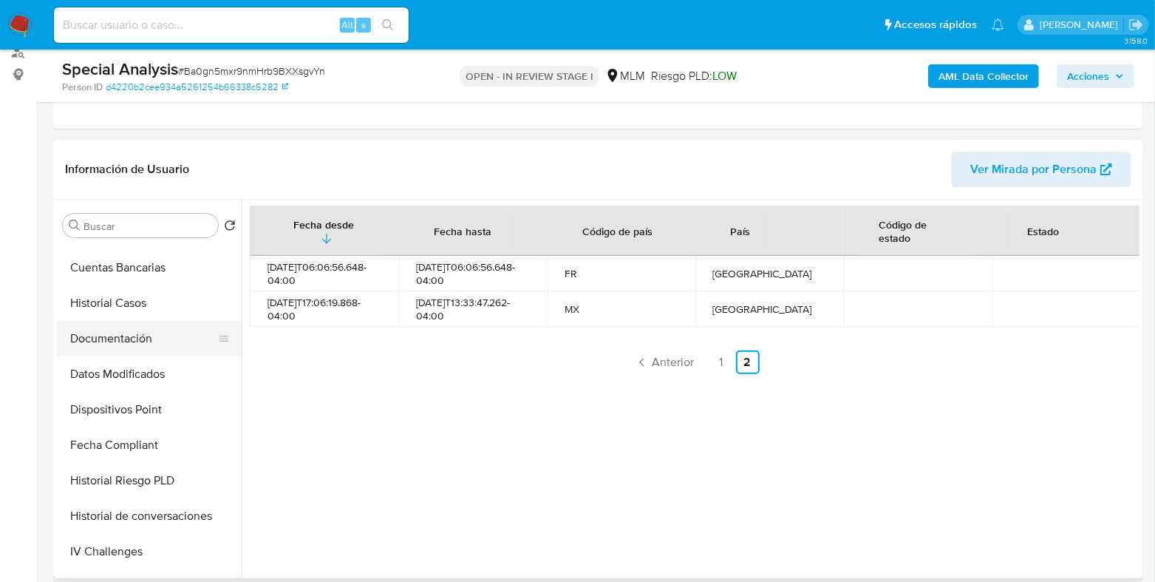
click at [111, 344] on button "Documentación" at bounding box center [143, 338] width 173 height 35
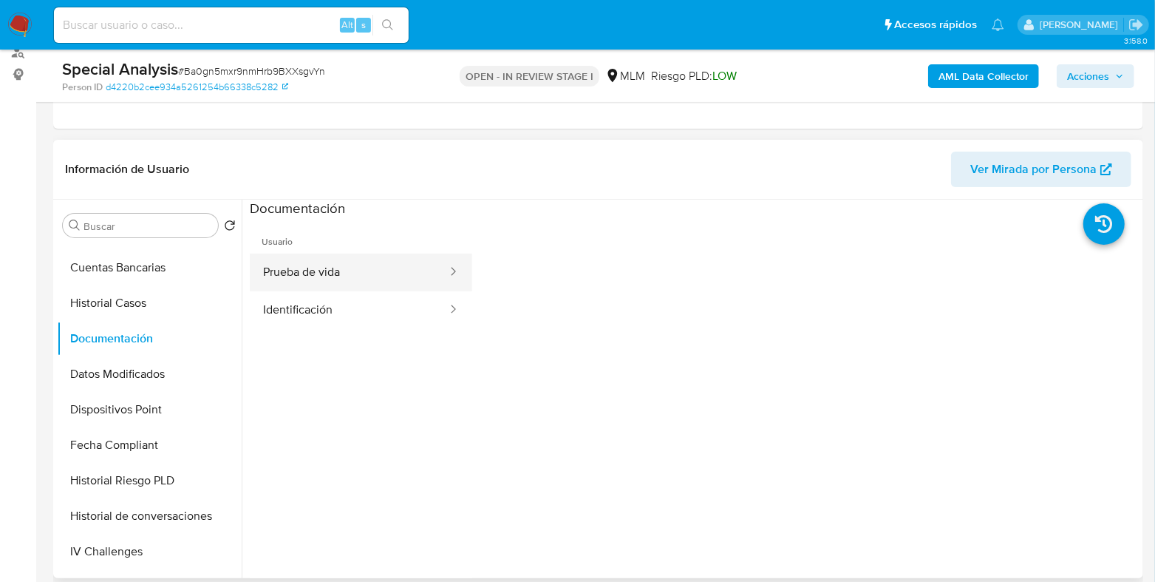
click at [329, 282] on button "Prueba de vida" at bounding box center [349, 272] width 199 height 38
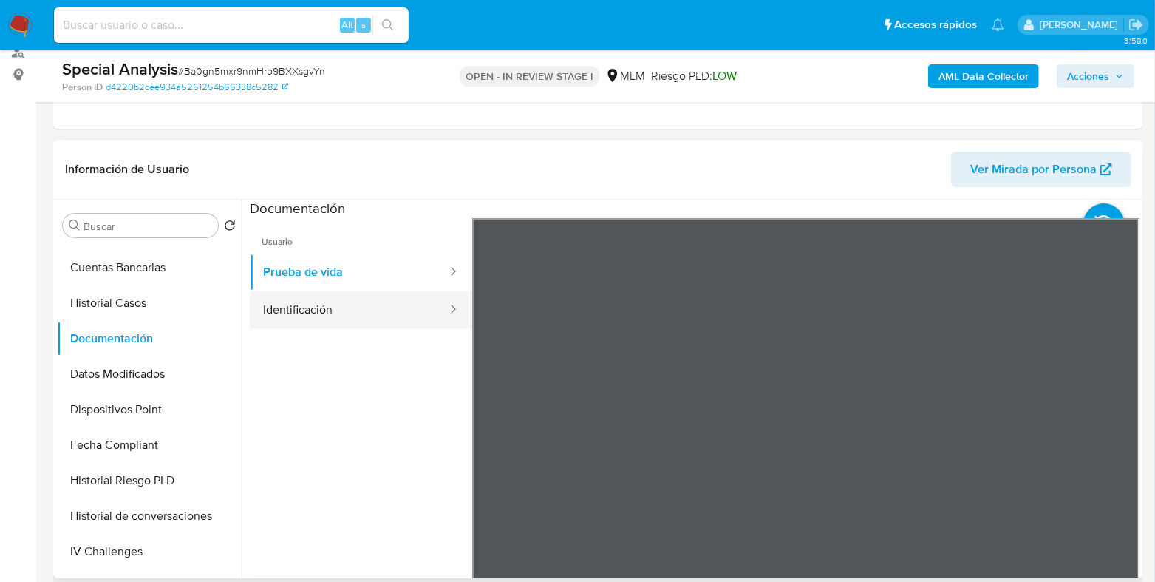
click at [299, 315] on button "Identificación" at bounding box center [349, 310] width 199 height 38
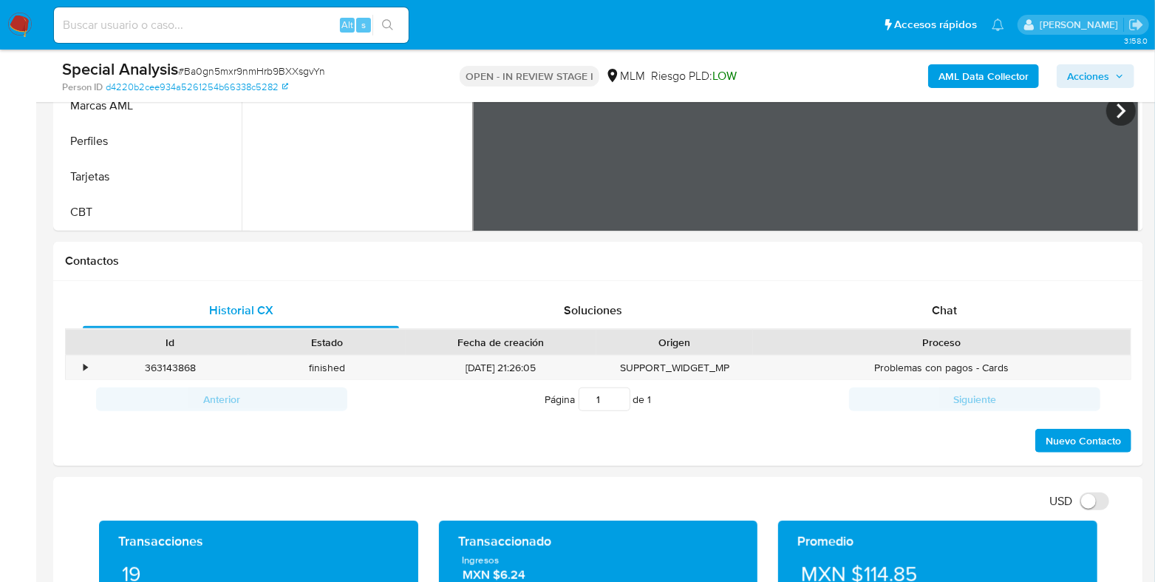
scroll to position [341, 0]
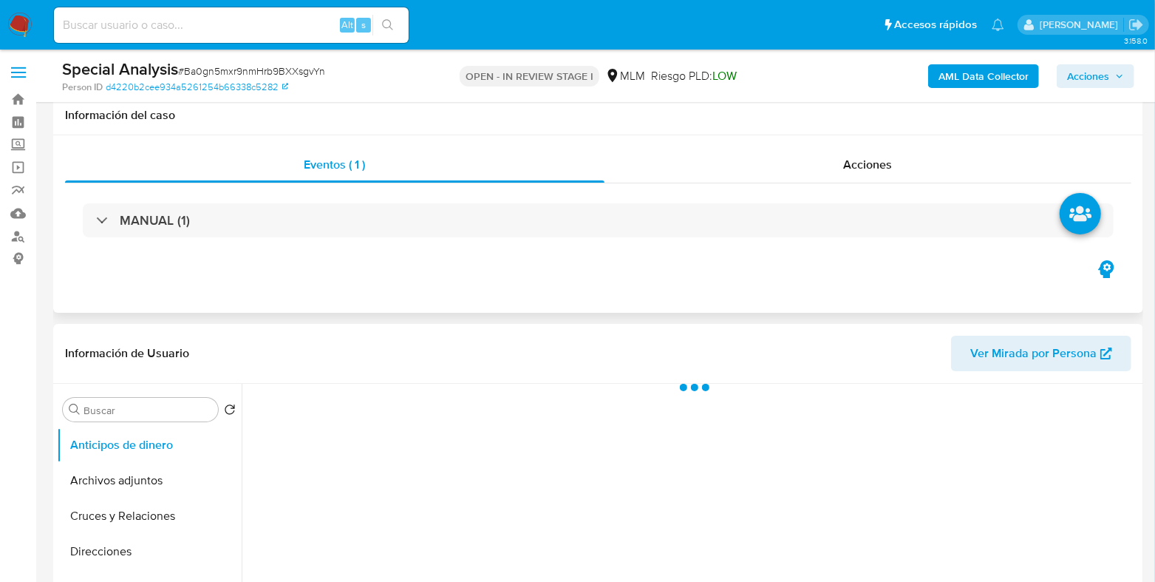
scroll to position [184, 0]
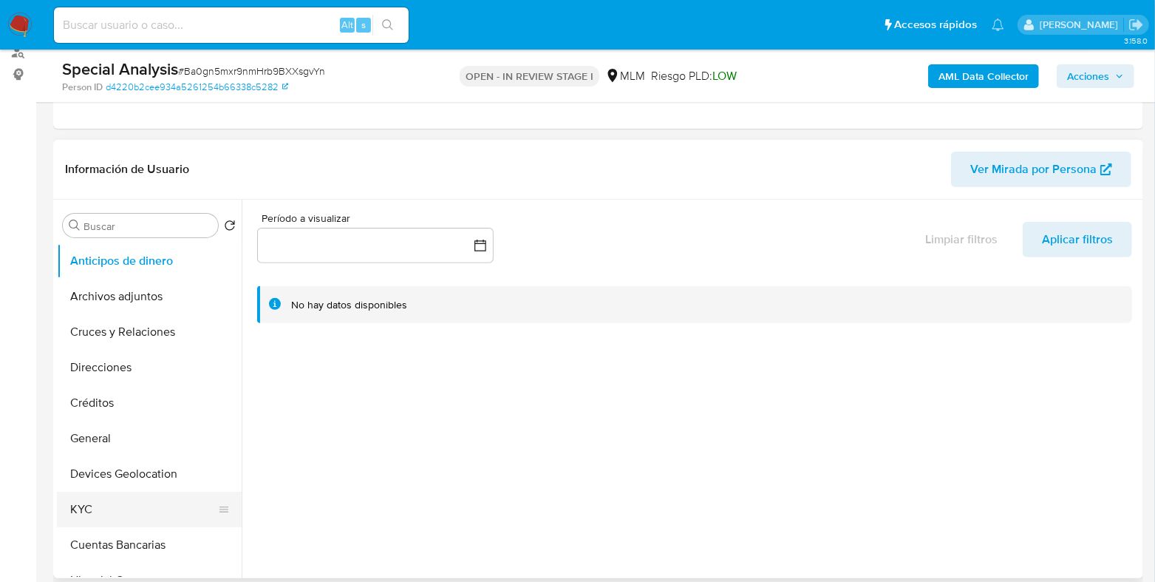
select select "10"
click at [112, 505] on button "KYC" at bounding box center [143, 508] width 173 height 35
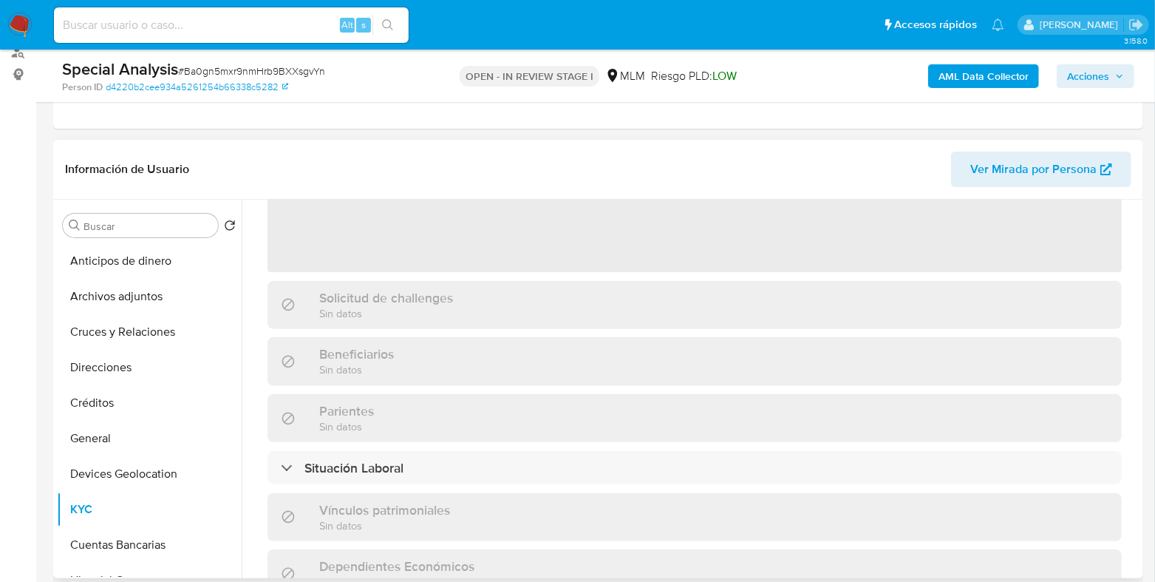
scroll to position [0, 0]
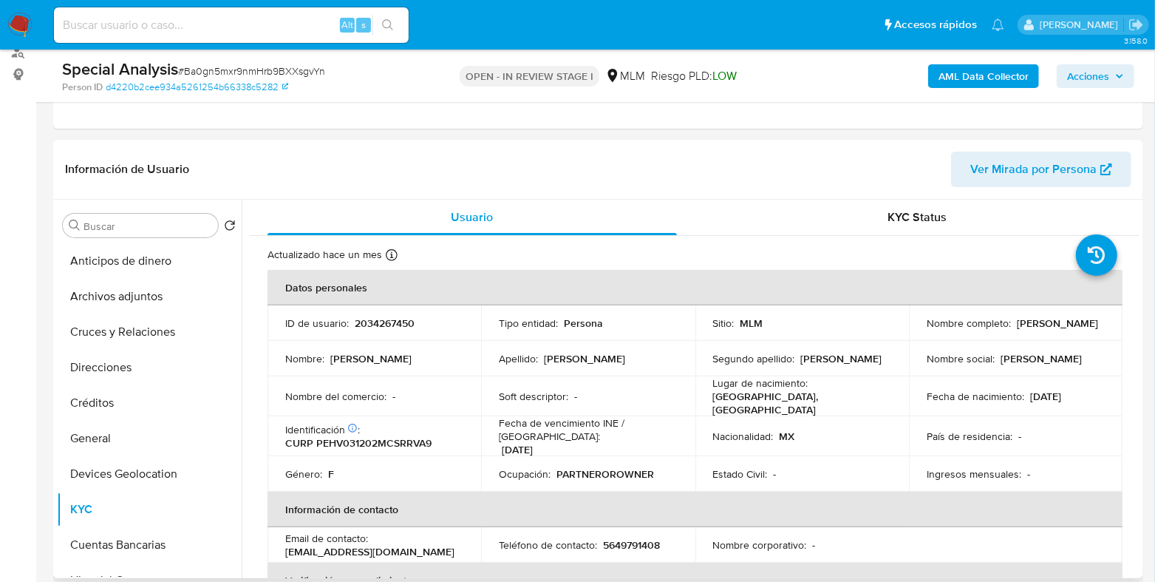
click at [380, 321] on p "2034267450" at bounding box center [385, 322] width 60 height 13
copy p "2034267450"
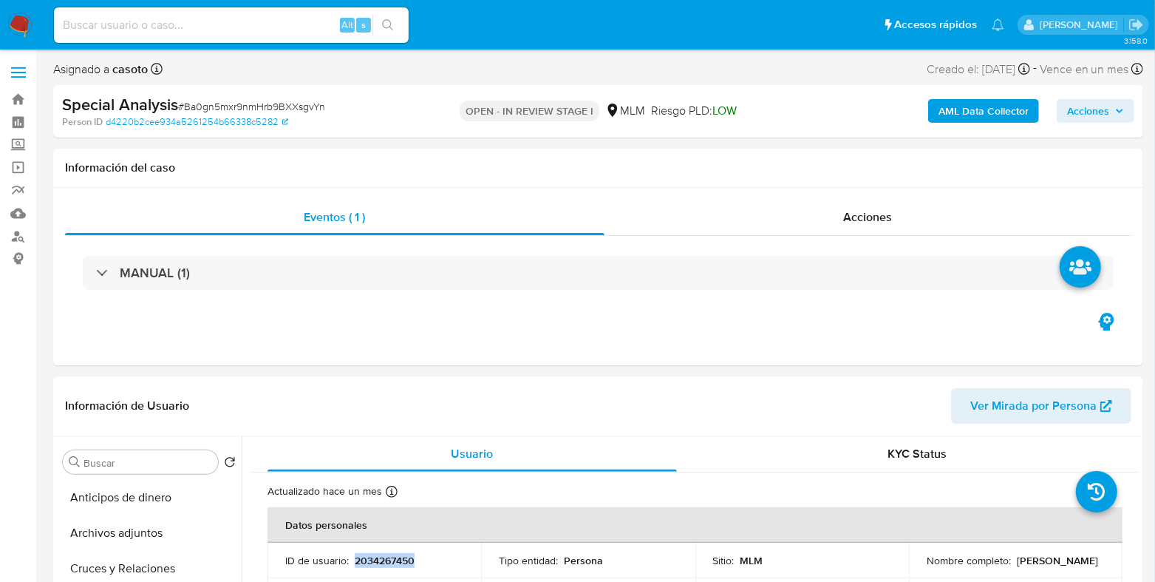
scroll to position [184, 0]
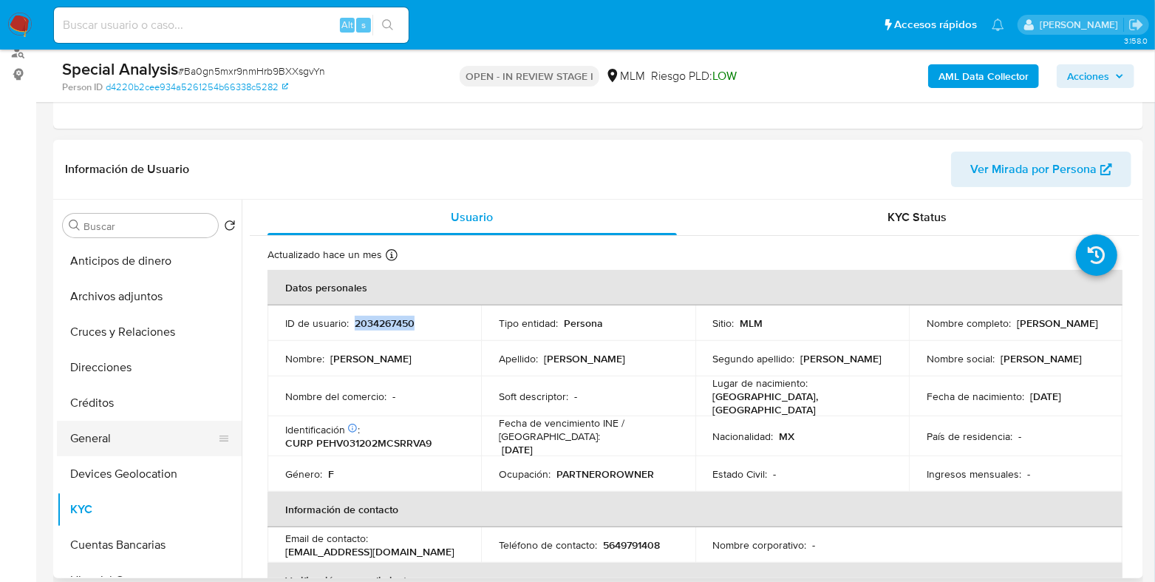
click at [116, 443] on button "General" at bounding box center [143, 437] width 173 height 35
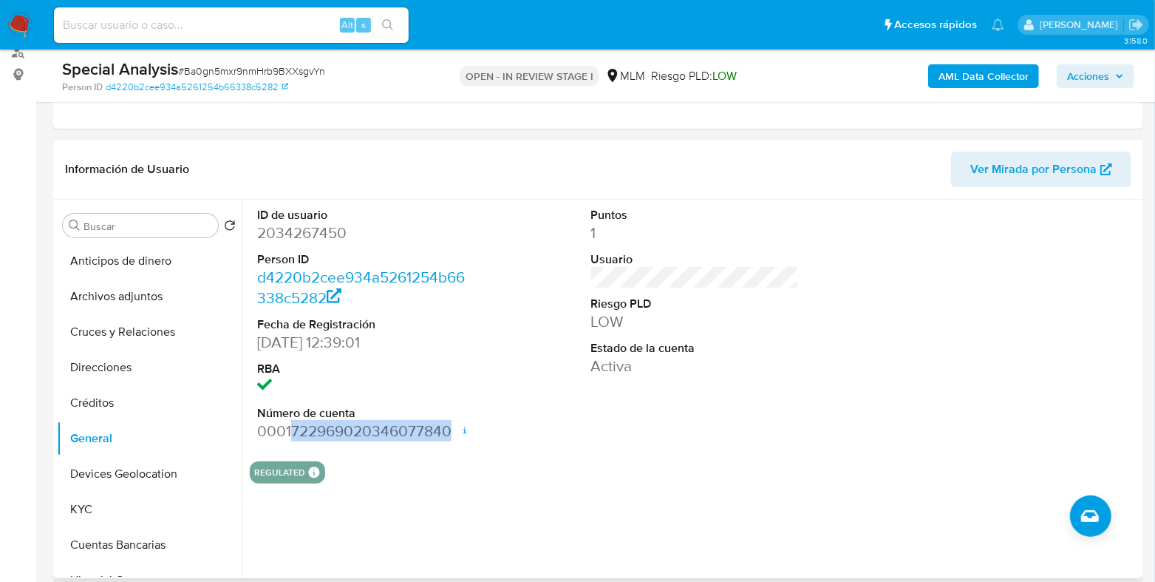
drag, startPoint x: 451, startPoint y: 430, endPoint x: 293, endPoint y: 429, distance: 157.4
click at [293, 429] on dd "0001722969020346077840 Fecha de apertura 15/10/2024 15:33 Estado ACTIVE" at bounding box center [361, 430] width 208 height 21
copy dd "722969020346077840"
click at [128, 509] on button "KYC" at bounding box center [143, 508] width 173 height 35
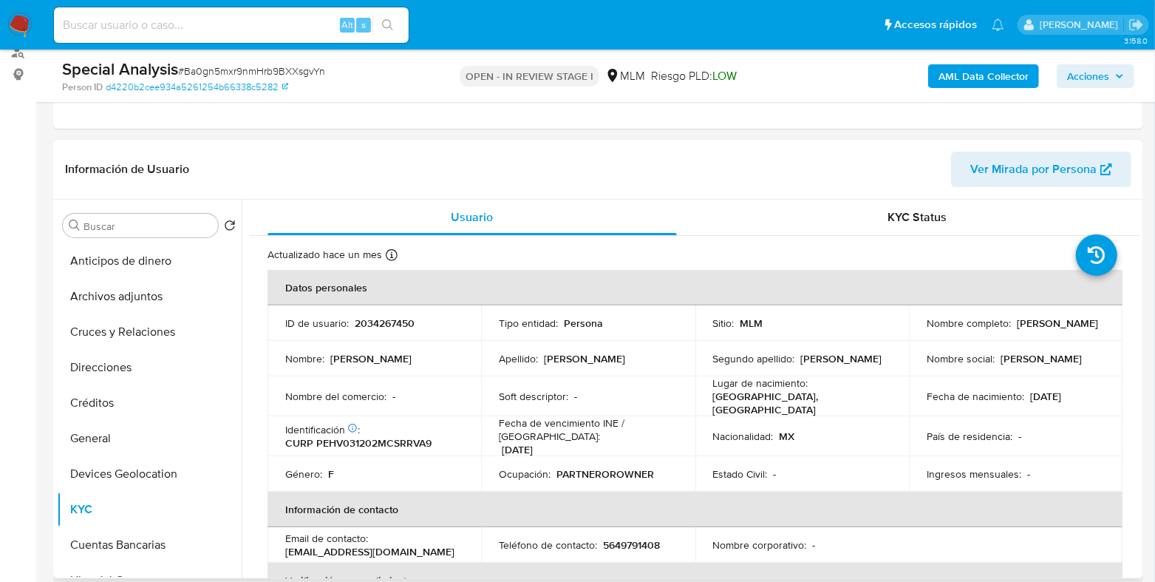
click at [400, 436] on p "CURP PEHV031202MCSRRVA9" at bounding box center [358, 442] width 146 height 13
copy p "PEHV031202MCSRRVA9"
drag, startPoint x: 1069, startPoint y: 392, endPoint x: 1027, endPoint y: 397, distance: 41.6
click at [1027, 397] on div "Fecha de nacimiento : 02/12/2003" at bounding box center [1016, 395] width 178 height 13
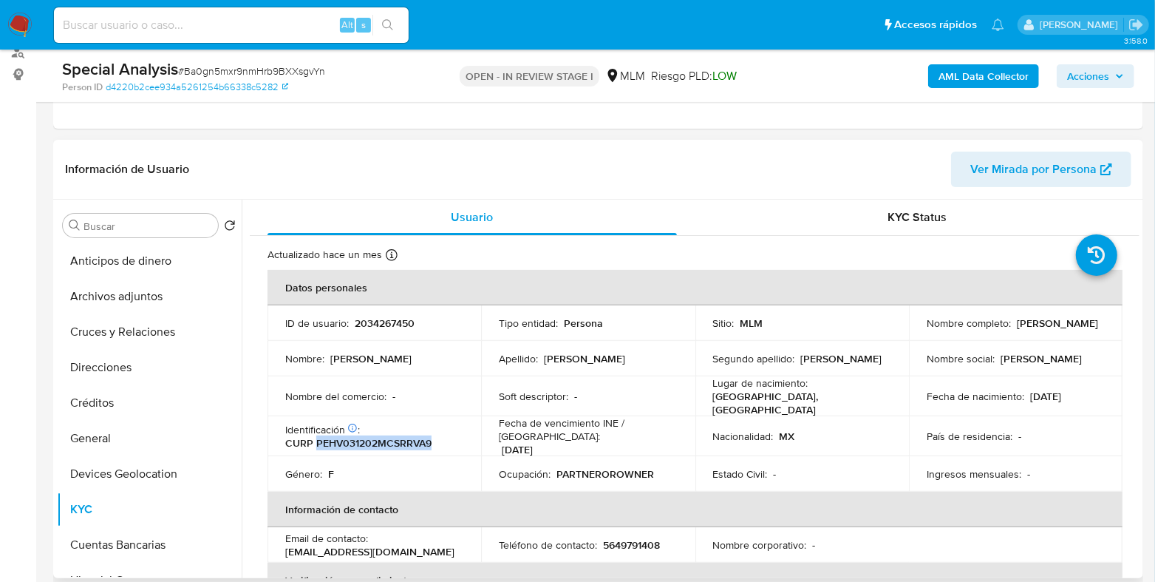
copy p "02/12/2003"
click at [92, 447] on button "General" at bounding box center [143, 437] width 173 height 35
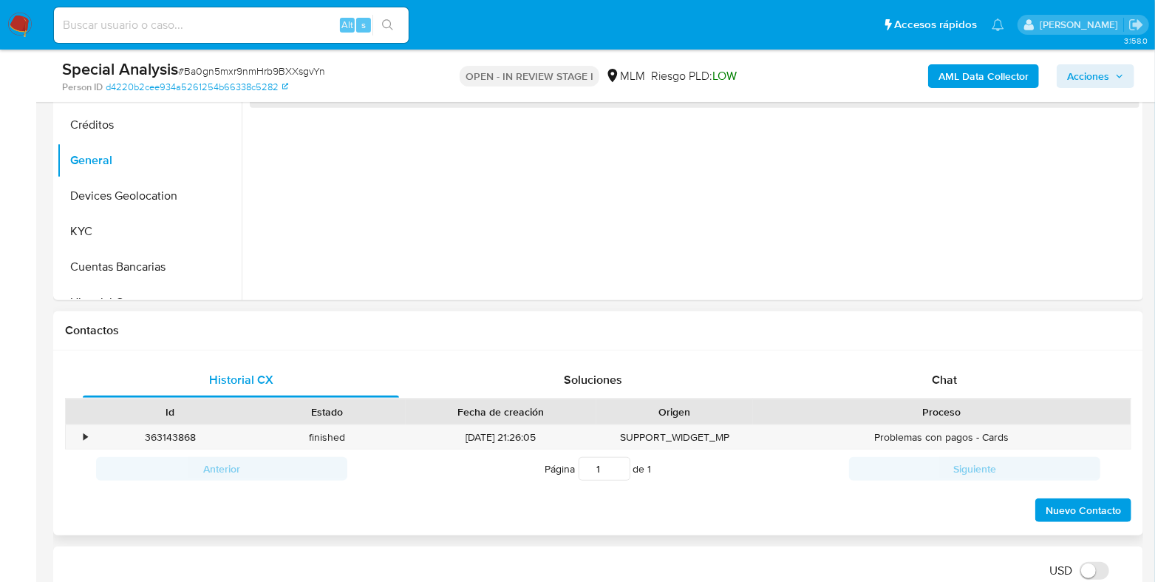
scroll to position [369, 0]
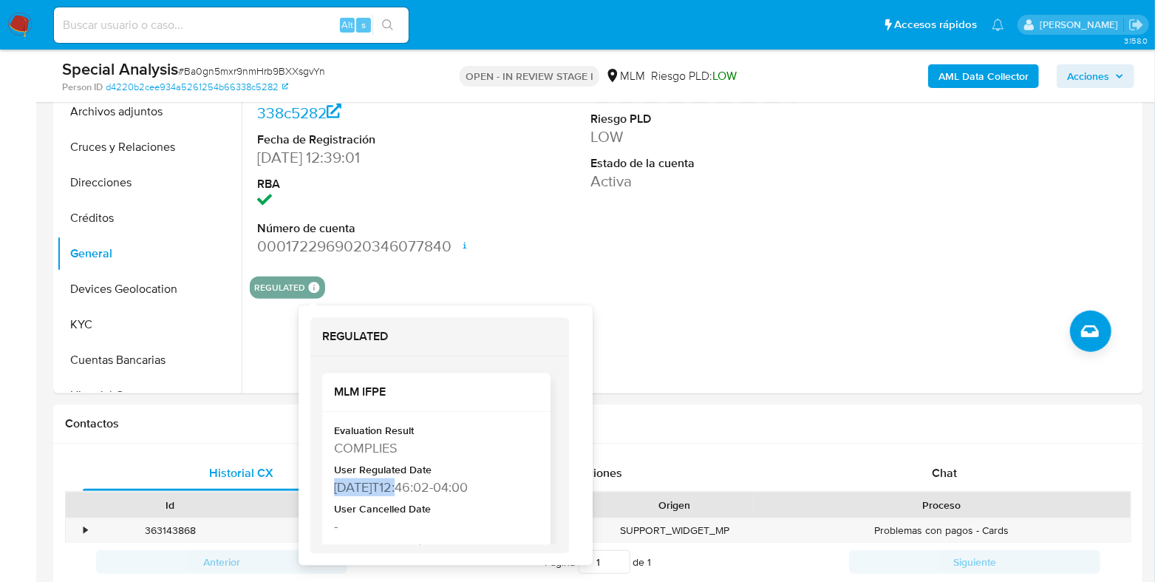
drag, startPoint x: 400, startPoint y: 484, endPoint x: 333, endPoint y: 483, distance: 67.3
click at [333, 483] on div "Evaluation Result COMPLIES User Regulated Date 2024-10-12T12:46:02-04:00 User C…" at bounding box center [436, 512] width 228 height 200
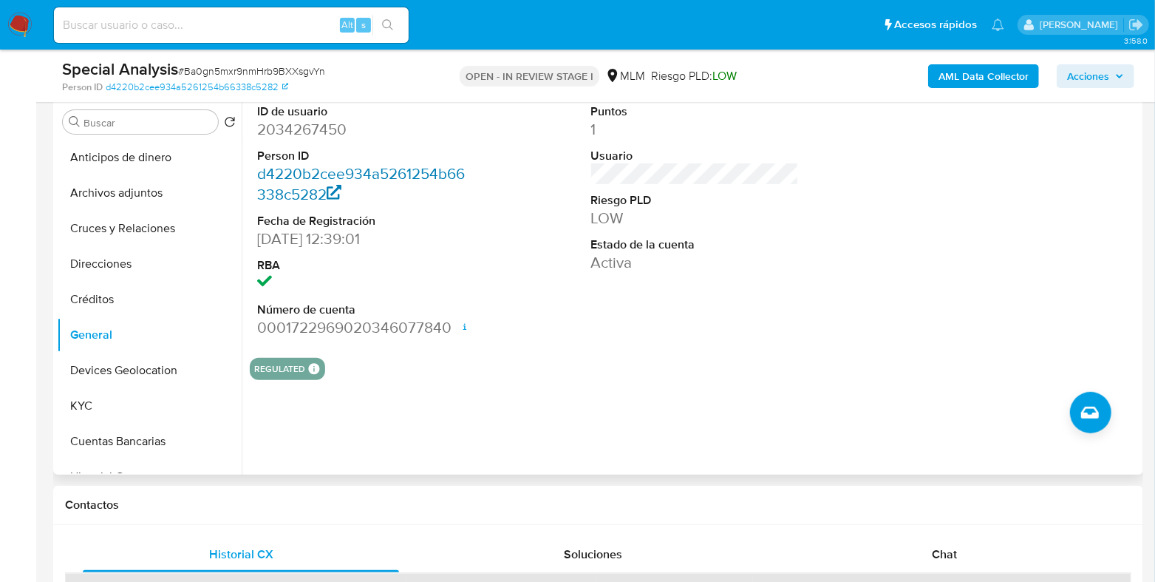
scroll to position [184, 0]
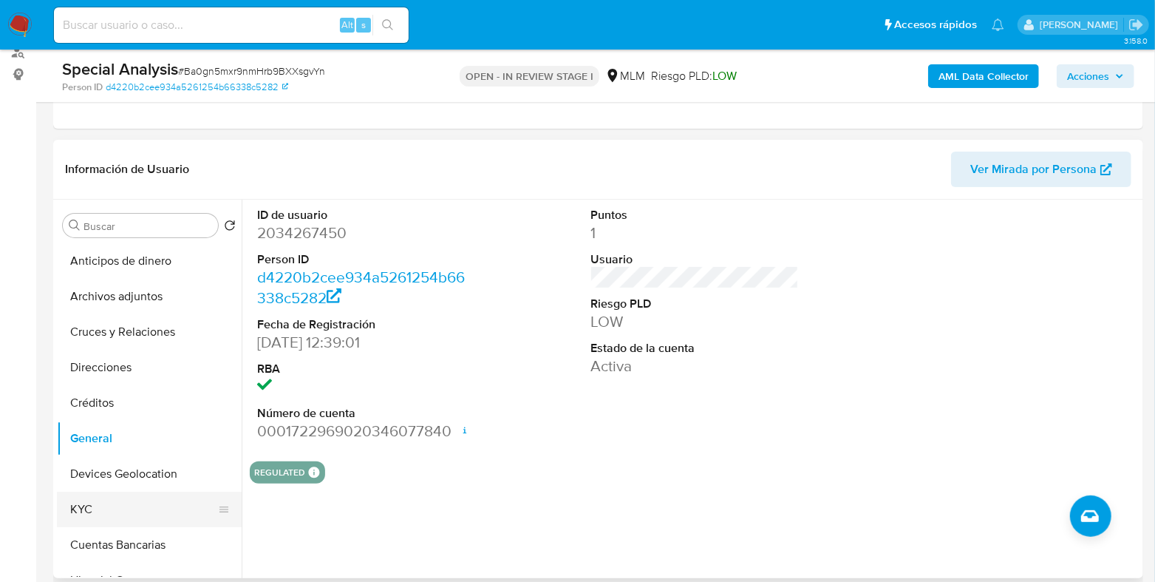
click at [103, 498] on button "KYC" at bounding box center [143, 508] width 173 height 35
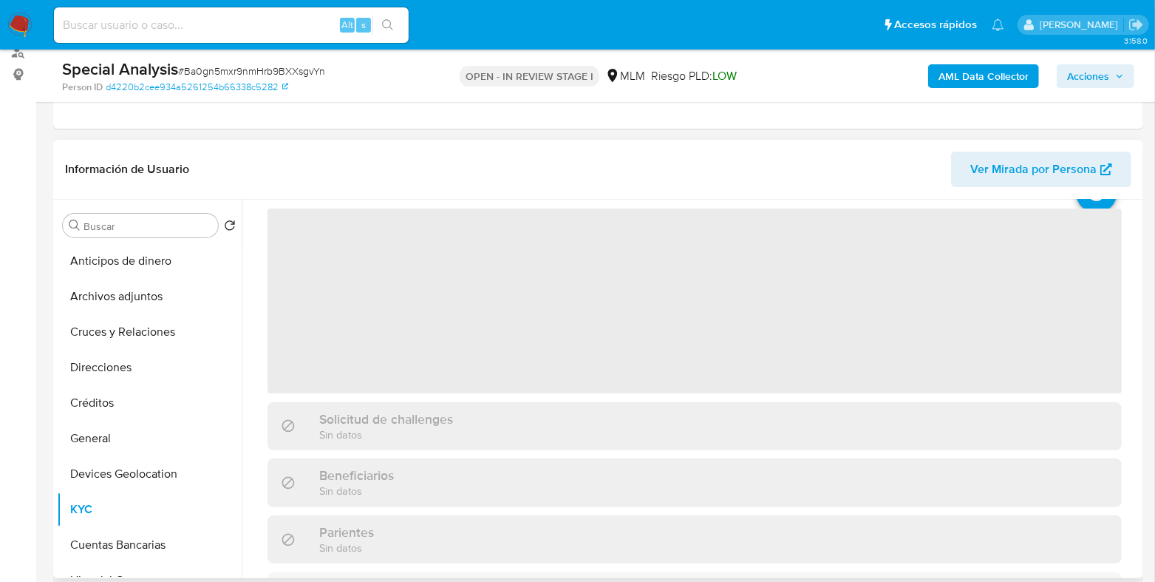
scroll to position [92, 0]
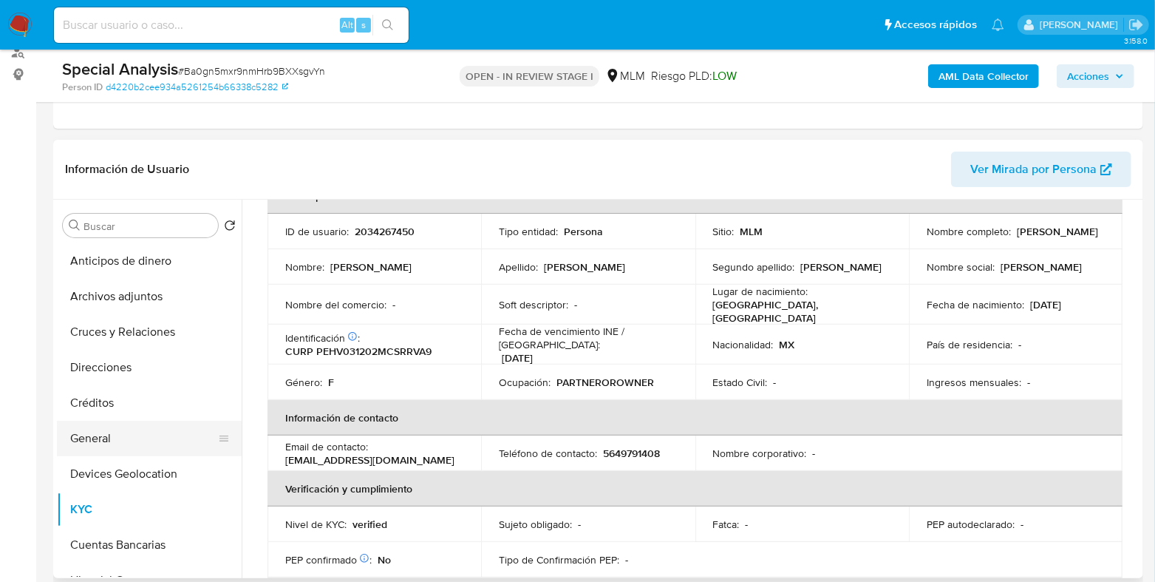
click at [130, 426] on button "General" at bounding box center [143, 437] width 173 height 35
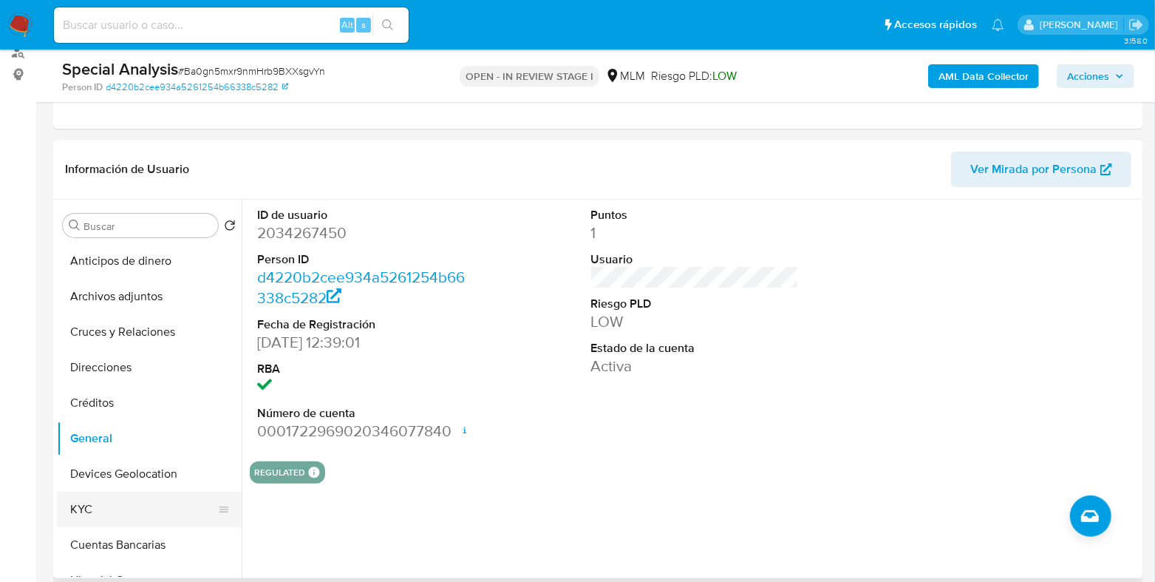
click at [129, 513] on button "KYC" at bounding box center [143, 508] width 173 height 35
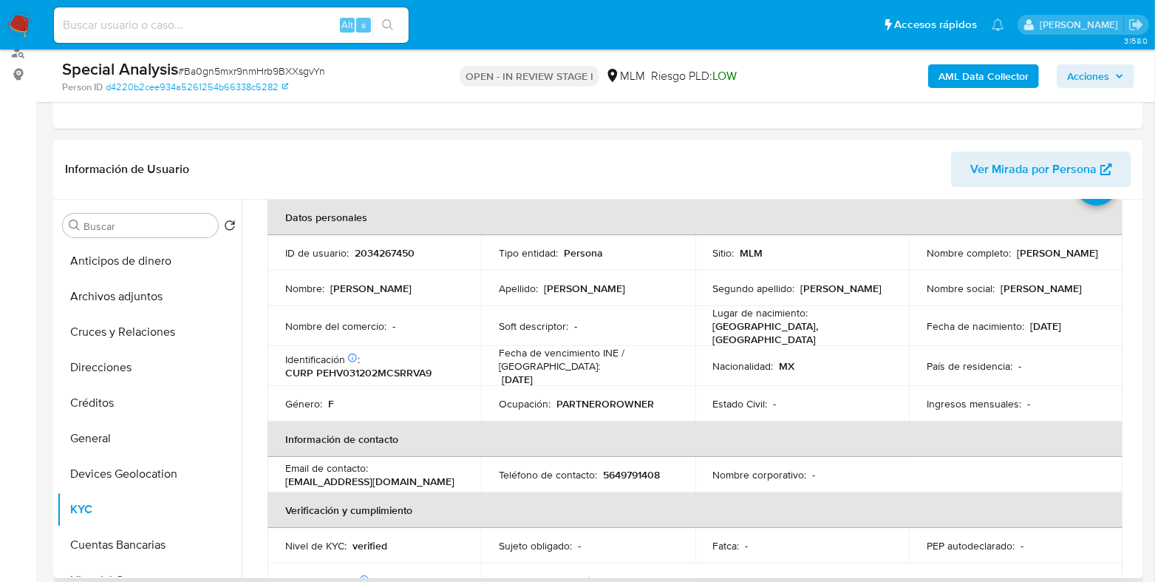
scroll to position [4, 0]
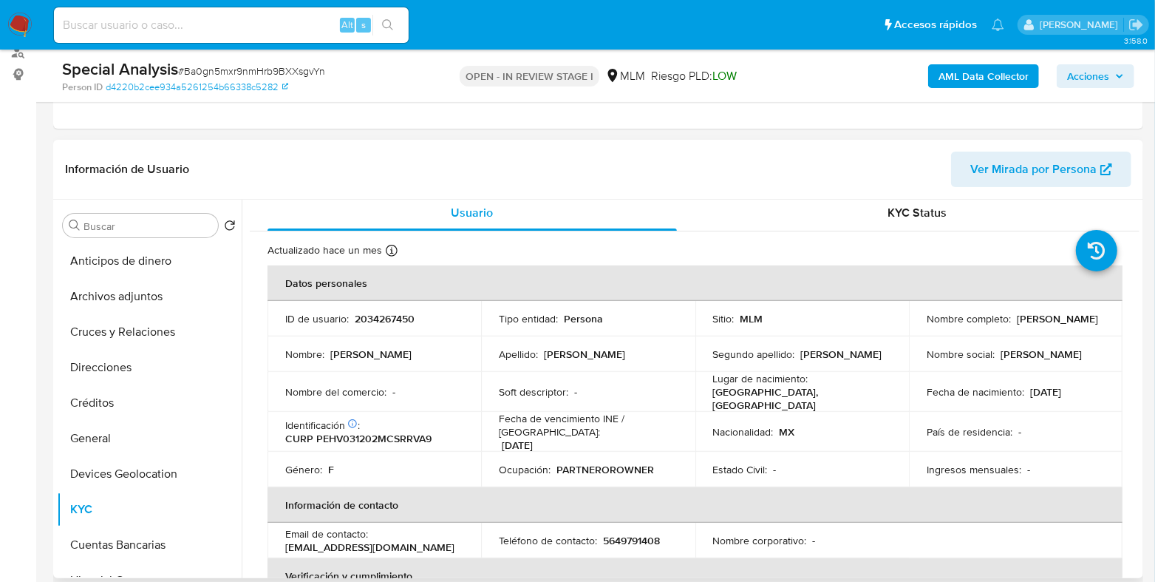
drag, startPoint x: 1042, startPoint y: 329, endPoint x: 912, endPoint y: 328, distance: 130.1
click at [912, 328] on td "Nombre completo : Viviana Perez Hernandez" at bounding box center [1016, 318] width 214 height 35
copy p "Viviana Perez Hernandez"
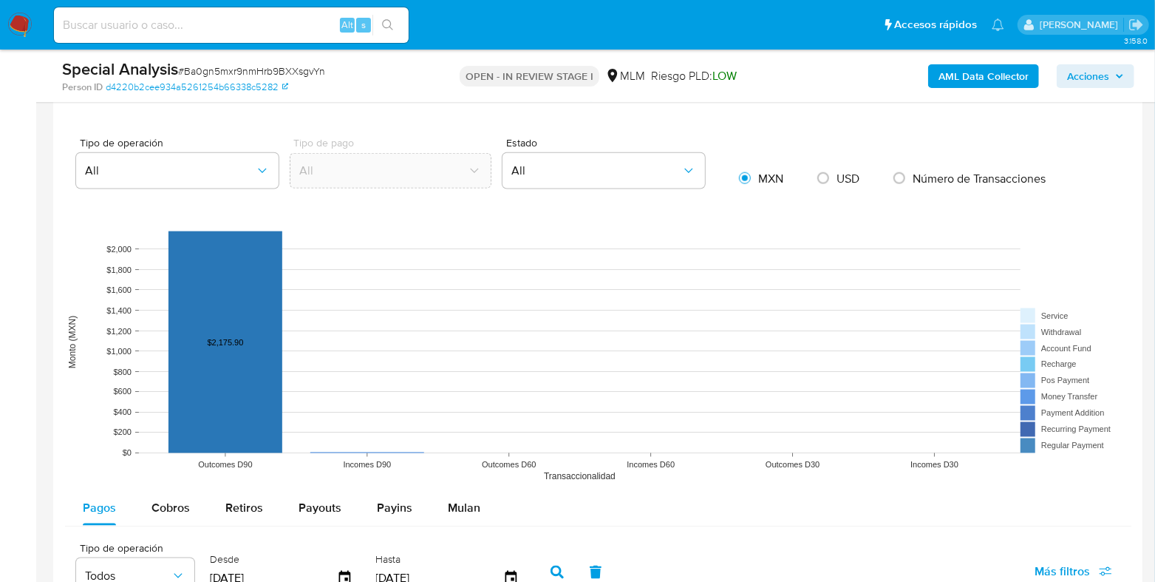
scroll to position [1385, 0]
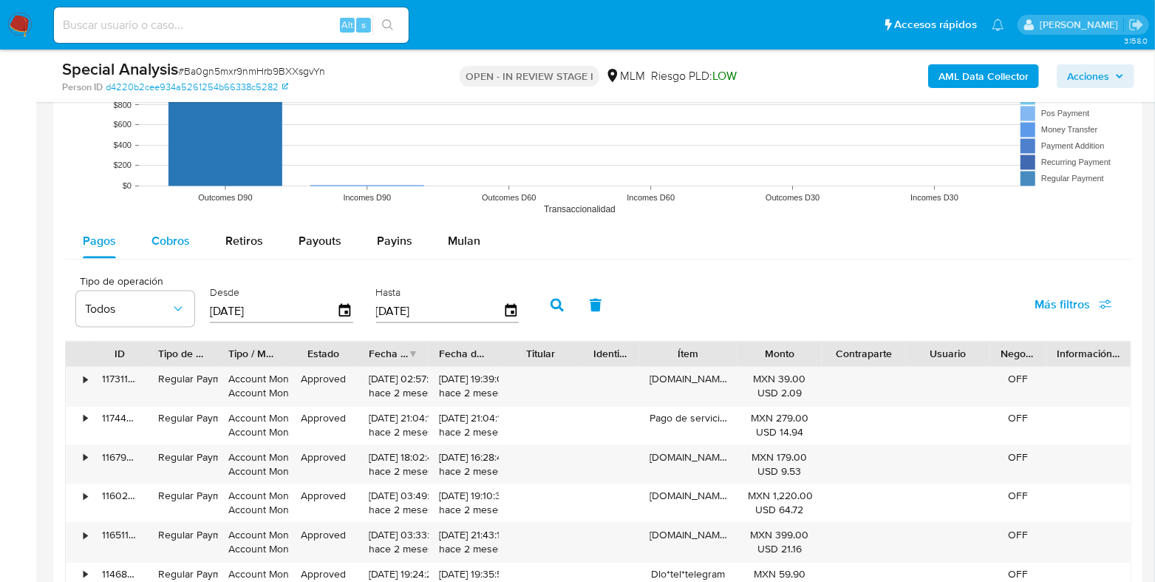
click at [140, 234] on button "Cobros" at bounding box center [171, 240] width 74 height 35
select select "10"
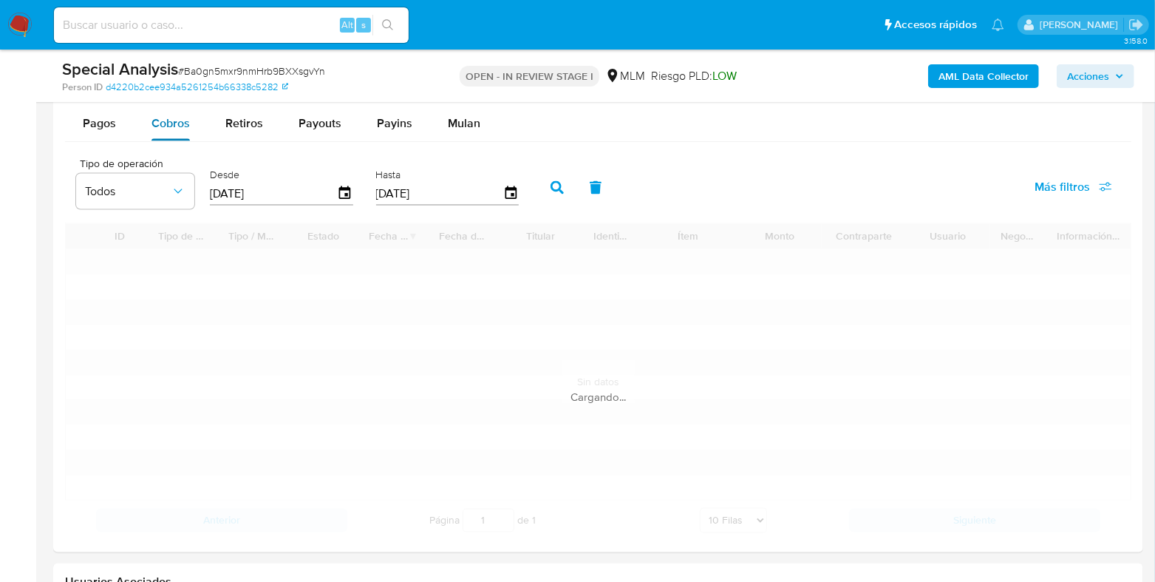
scroll to position [1570, 0]
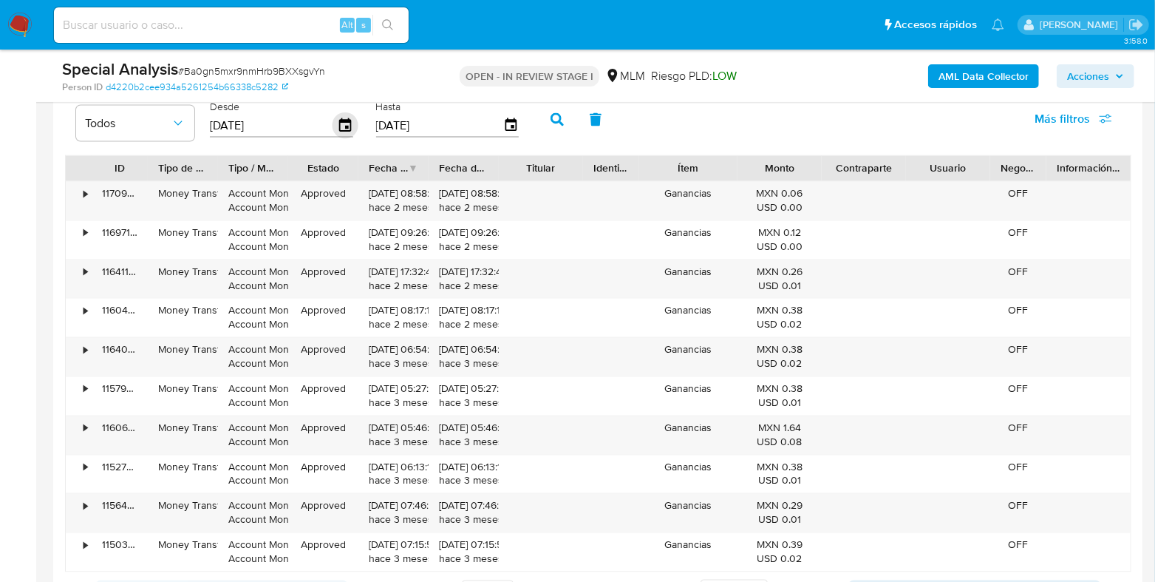
click at [343, 118] on icon "button" at bounding box center [346, 125] width 26 height 26
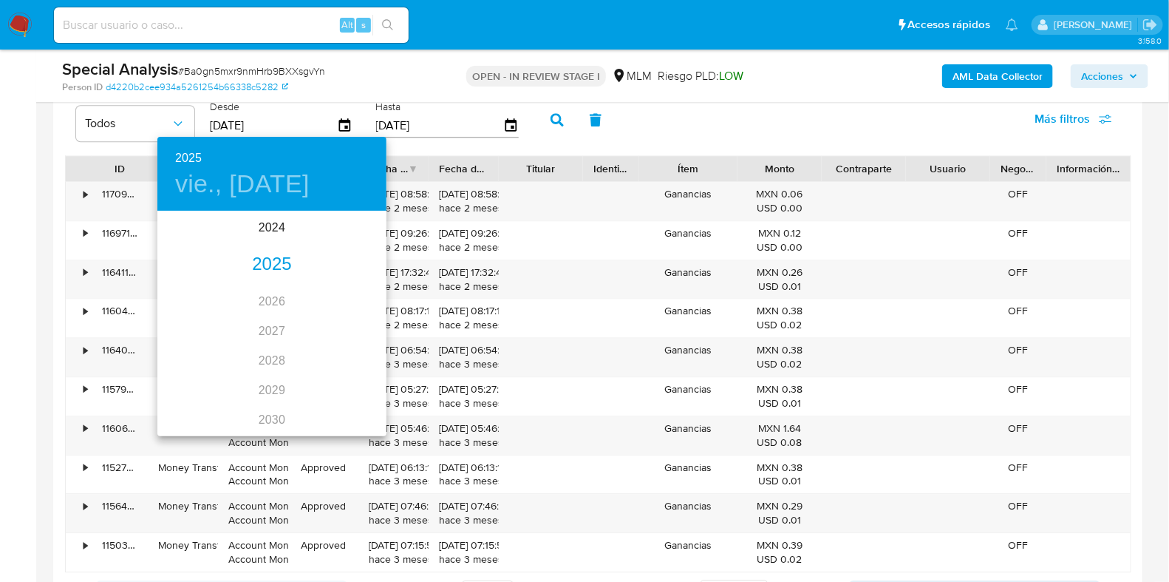
click at [259, 256] on div "2025" at bounding box center [271, 265] width 229 height 30
click at [264, 243] on div "feb." at bounding box center [272, 240] width 76 height 55
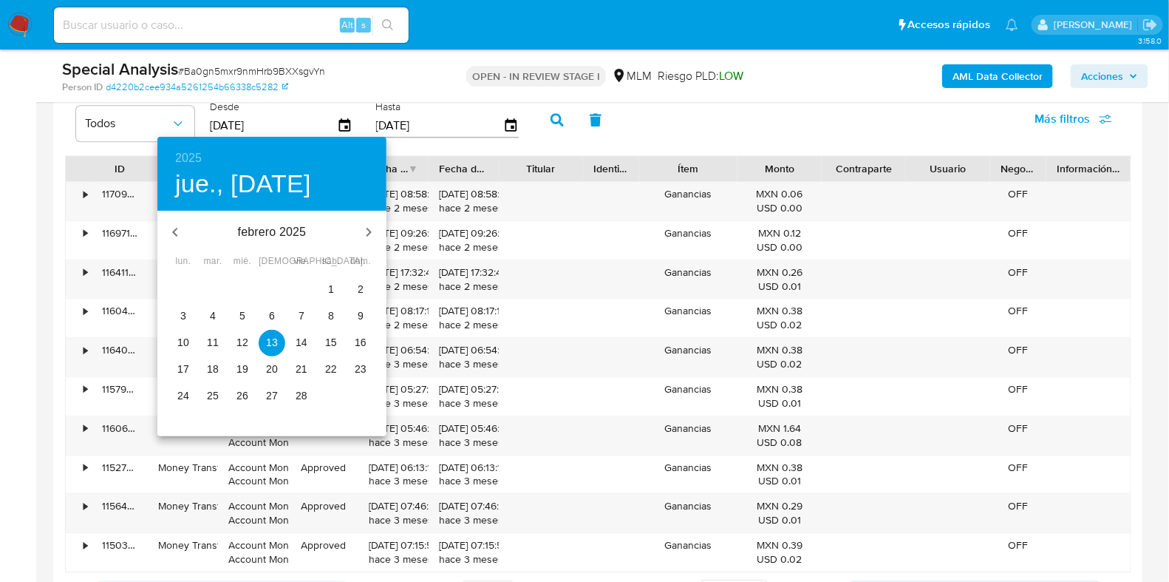
click at [329, 290] on p "1" at bounding box center [331, 289] width 6 height 15
type input "01/02/2025"
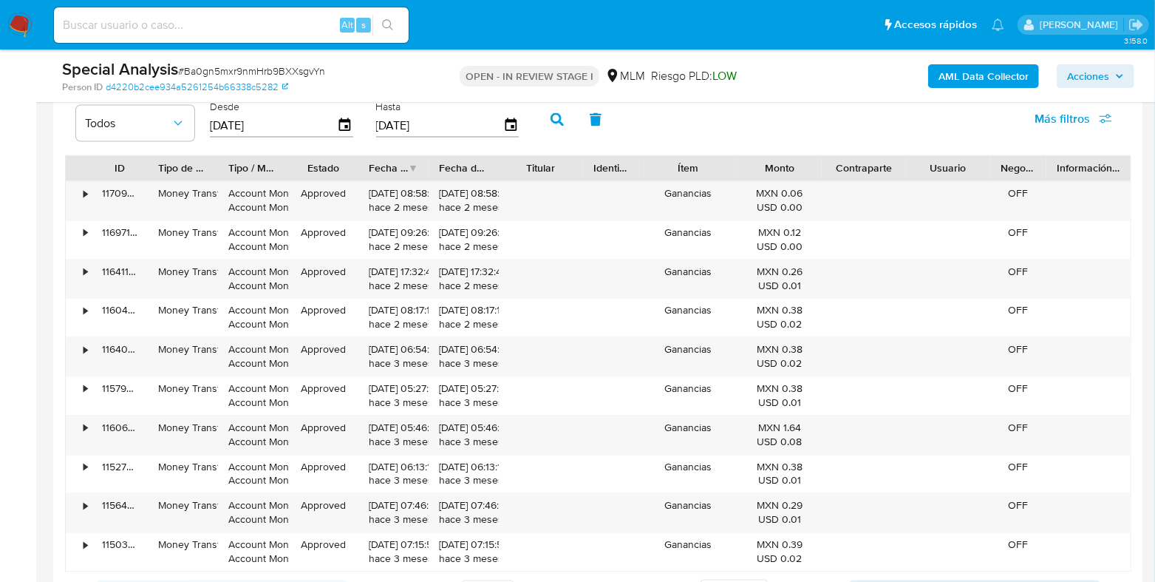
click at [542, 123] on button "button" at bounding box center [557, 119] width 38 height 35
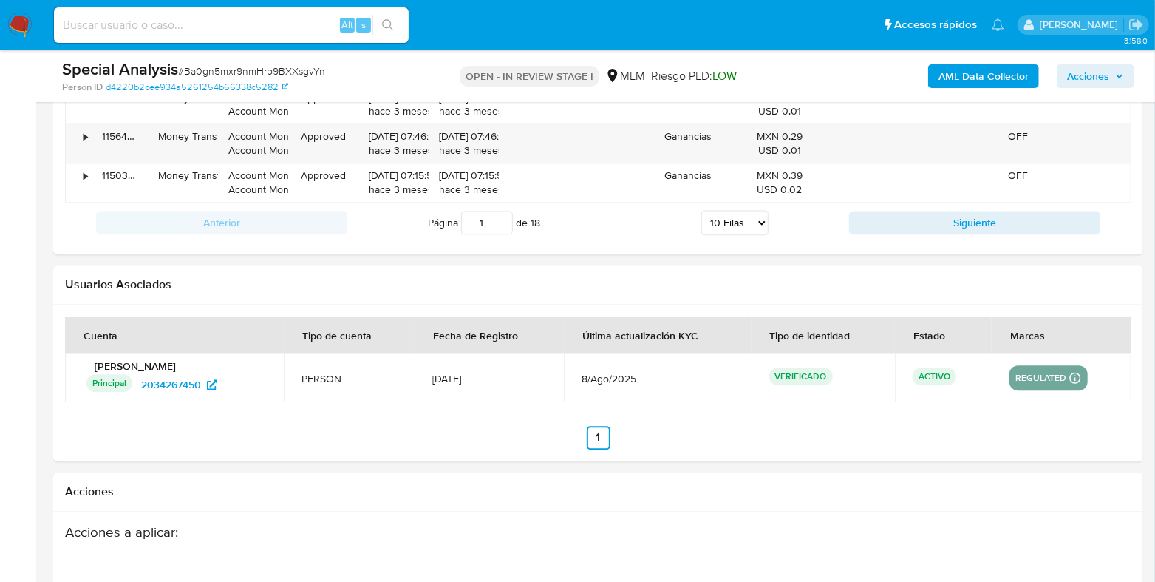
scroll to position [1847, 0]
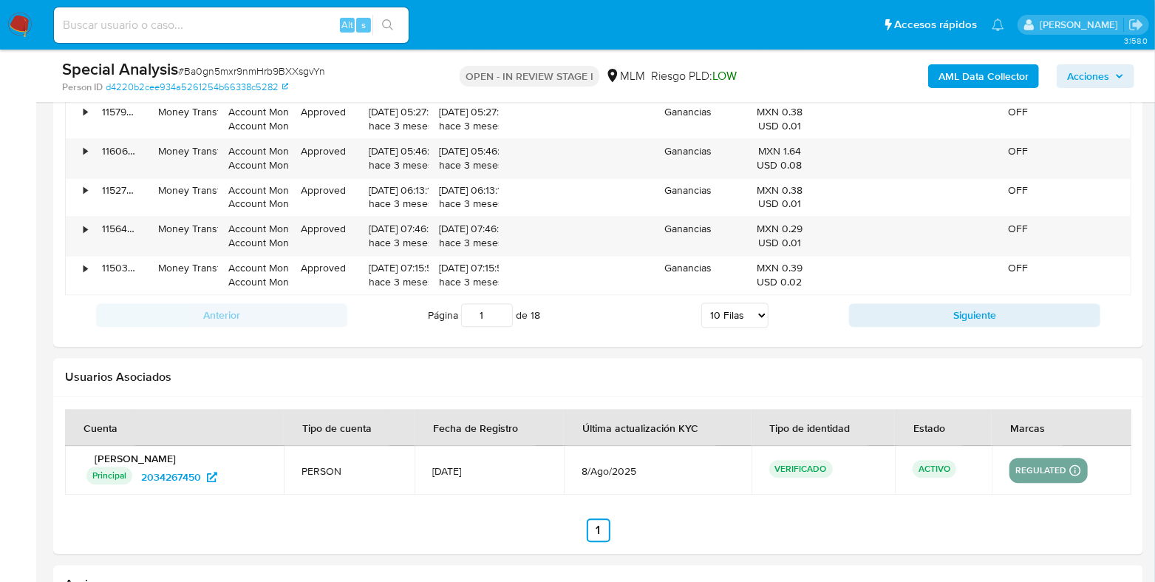
click at [731, 311] on select "5 Filas 10 Filas 20 Filas 25 Filas 50 Filas 100 Filas" at bounding box center [734, 314] width 67 height 25
select select "50"
click at [701, 302] on select "5 Filas 10 Filas 20 Filas 25 Filas 50 Filas 100 Filas" at bounding box center [734, 314] width 67 height 25
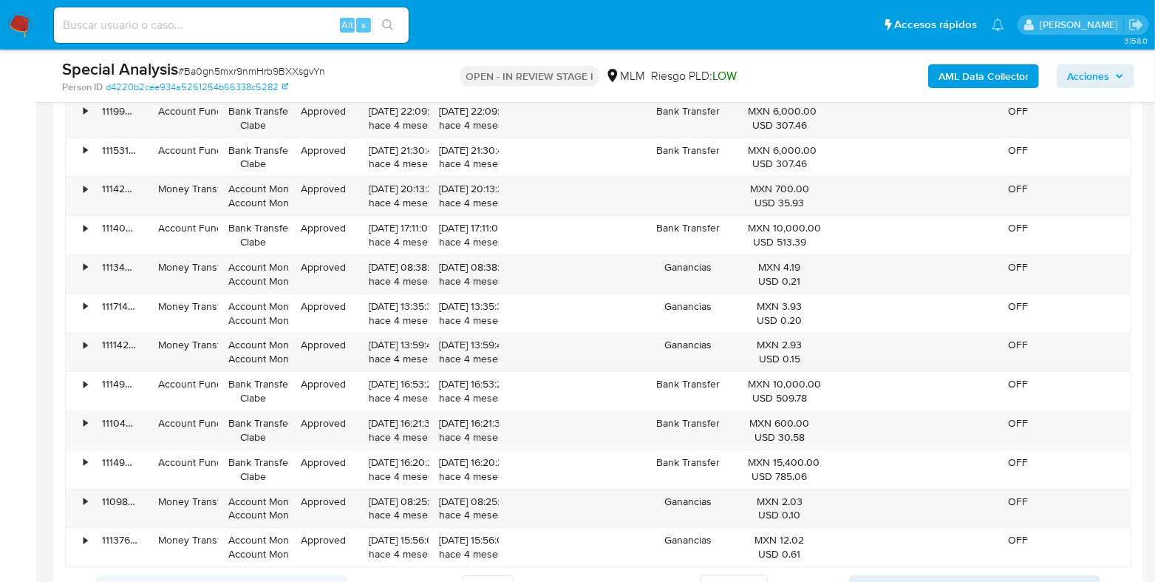
scroll to position [3141, 0]
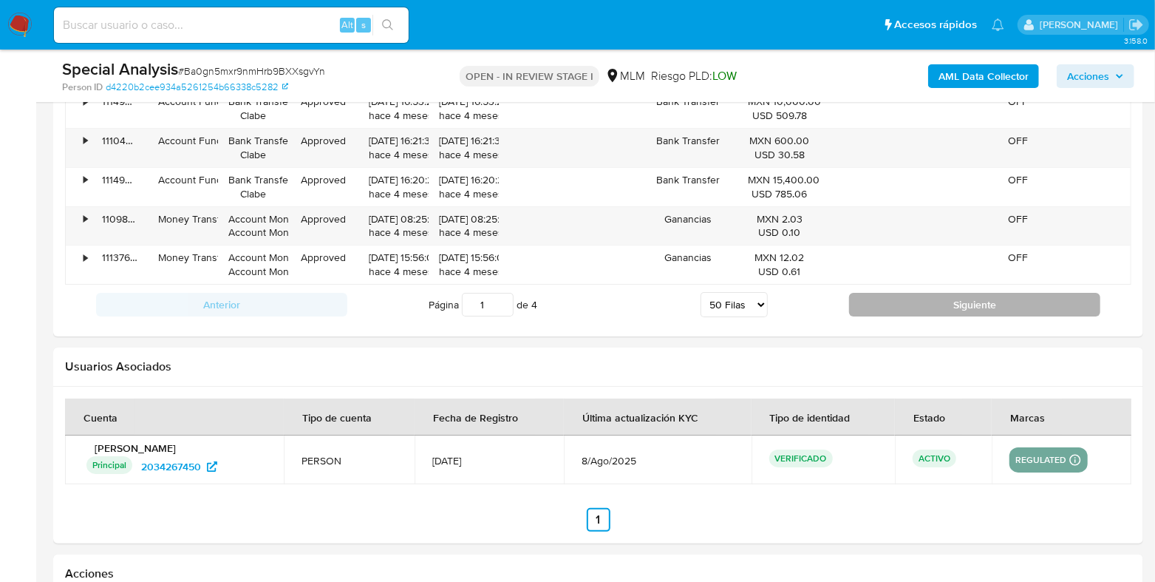
click at [905, 296] on button "Siguiente" at bounding box center [974, 305] width 251 height 24
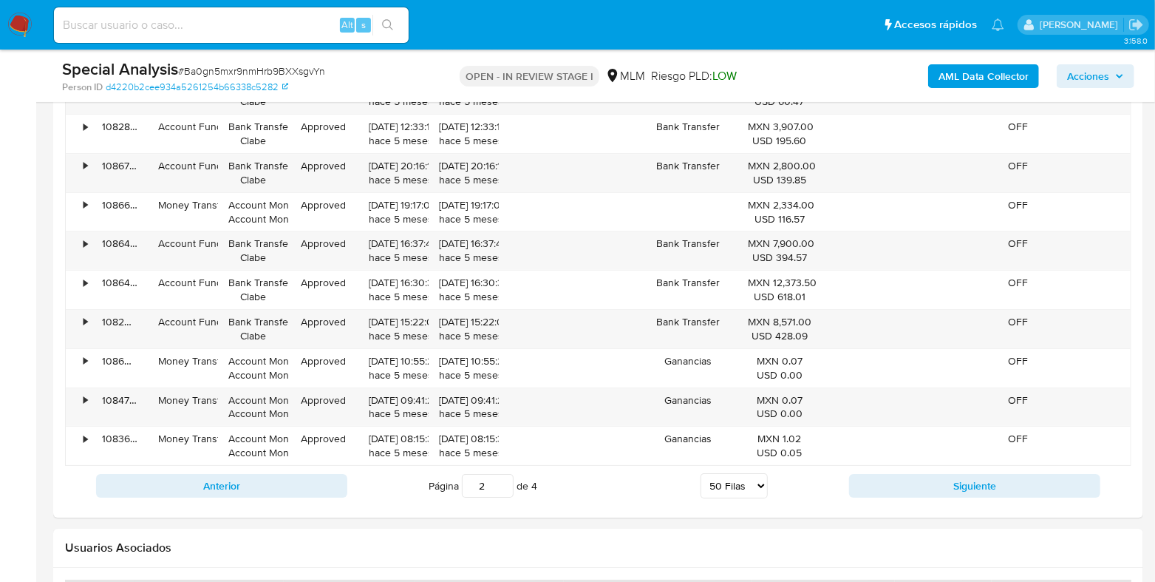
scroll to position [3325, 0]
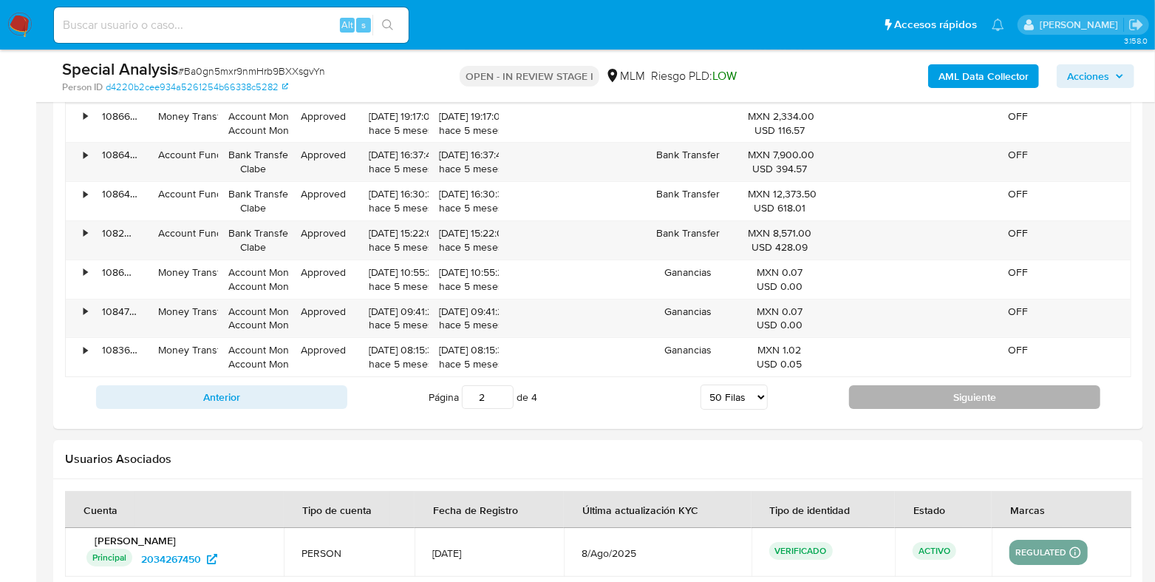
click at [869, 389] on button "Siguiente" at bounding box center [974, 397] width 251 height 24
type input "3"
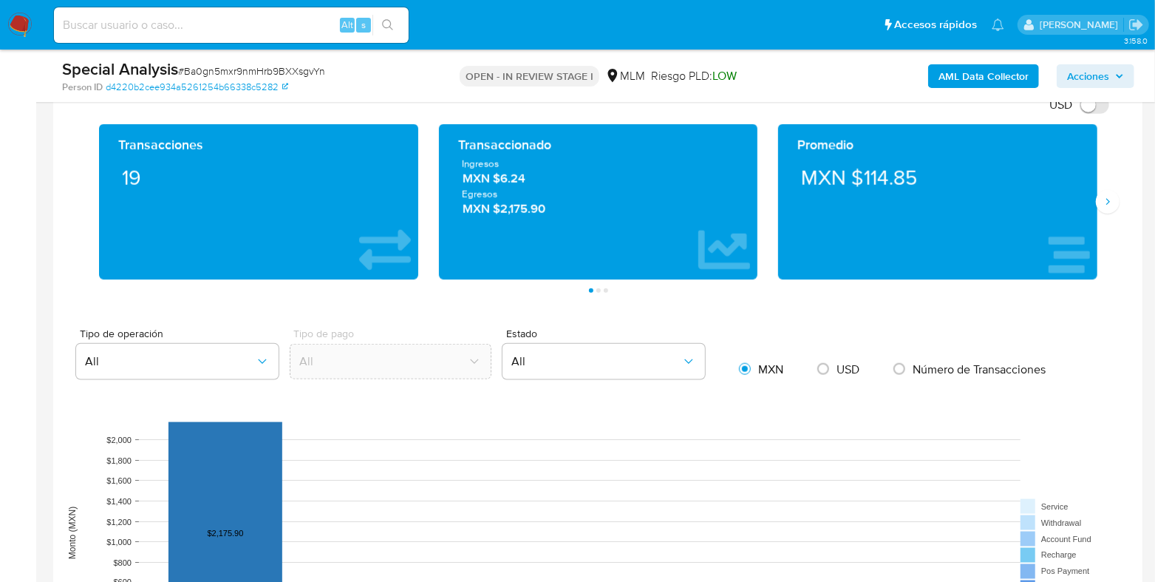
scroll to position [831, 0]
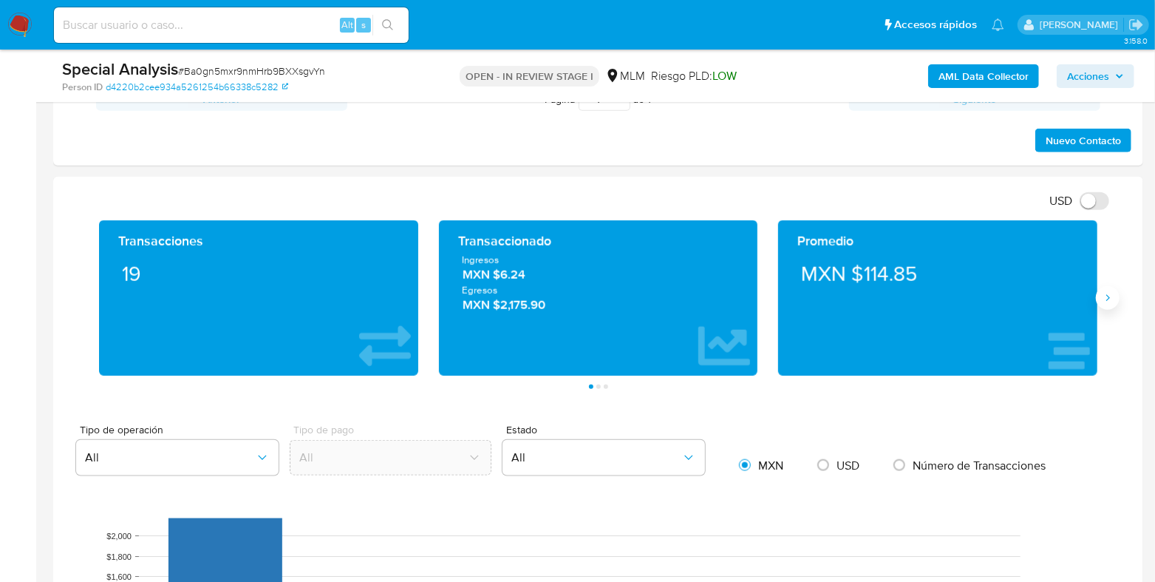
click at [1104, 305] on button "Siguiente" at bounding box center [1108, 298] width 24 height 24
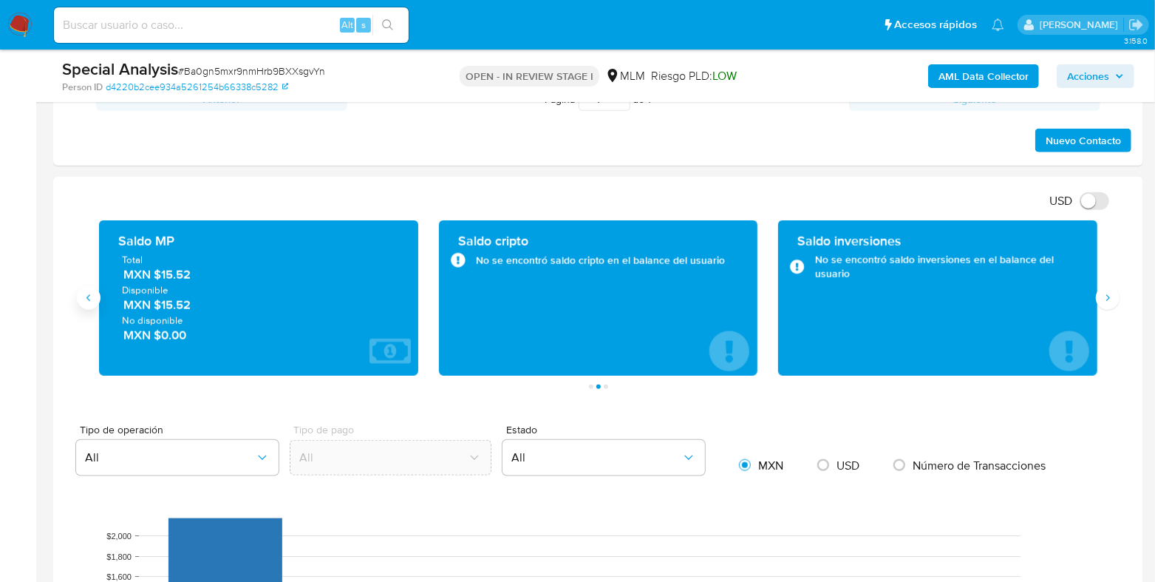
click at [96, 305] on button "Anterior" at bounding box center [89, 298] width 24 height 24
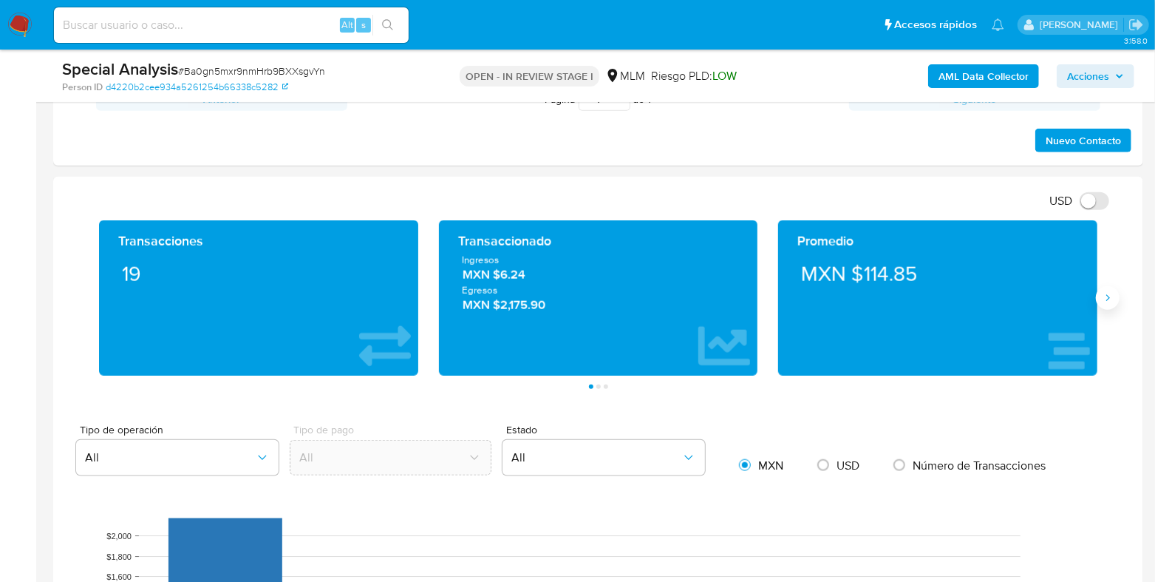
click at [1106, 299] on icon "Siguiente" at bounding box center [1108, 298] width 12 height 12
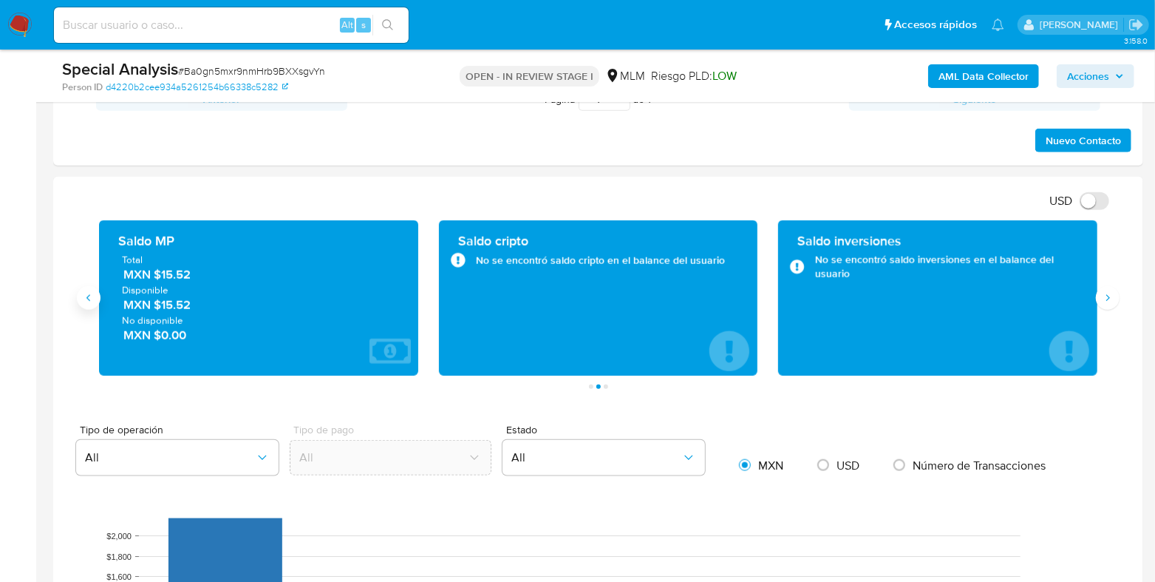
click at [92, 295] on icon "Anterior" at bounding box center [89, 298] width 12 height 12
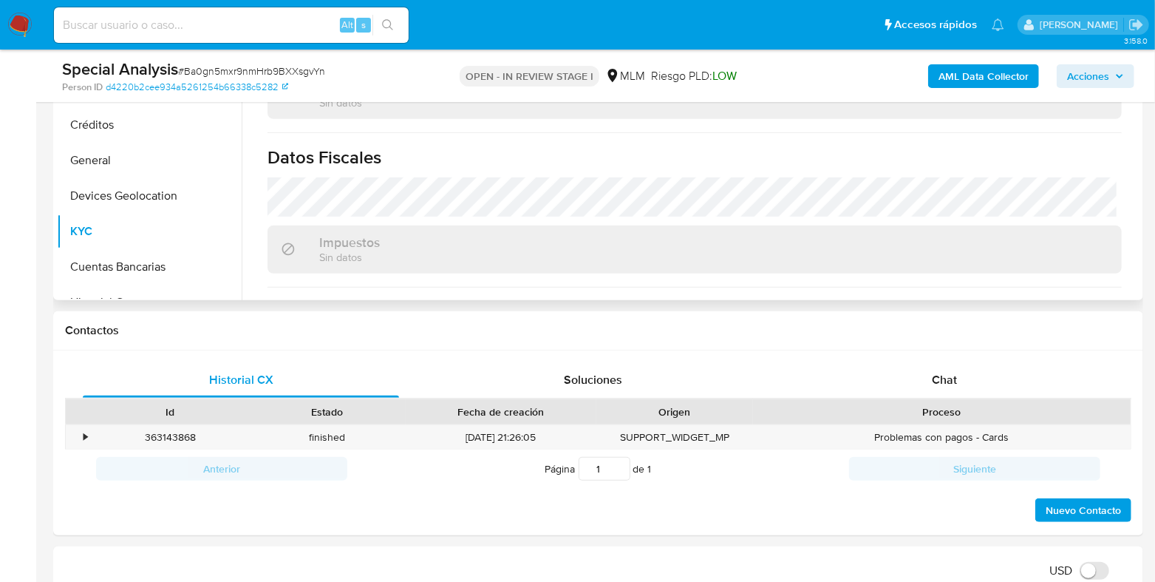
scroll to position [928, 0]
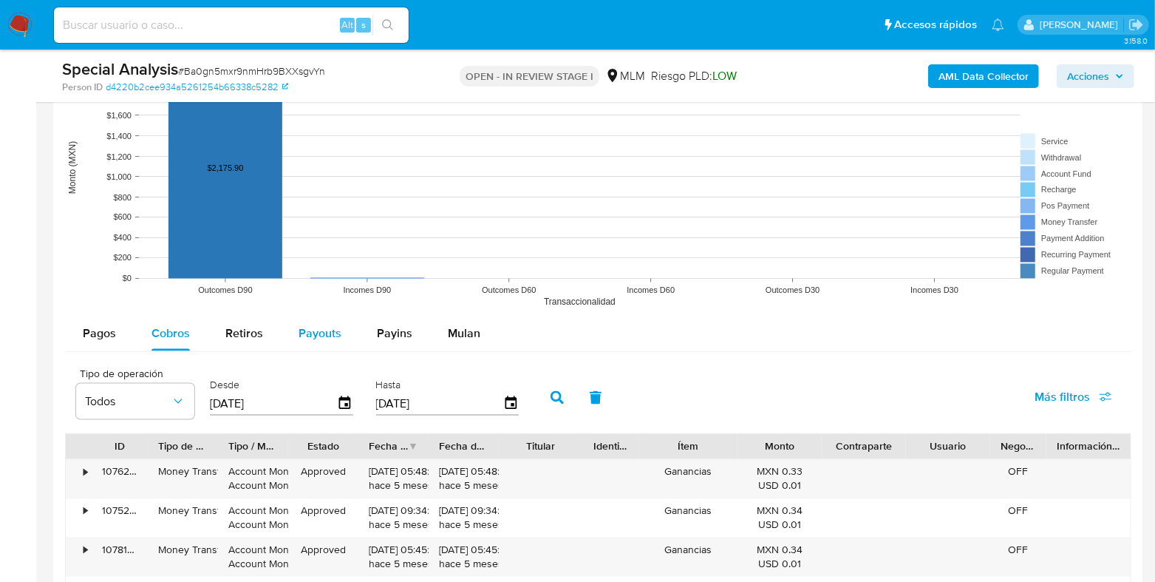
click at [310, 330] on span "Payouts" at bounding box center [320, 332] width 43 height 17
select select "10"
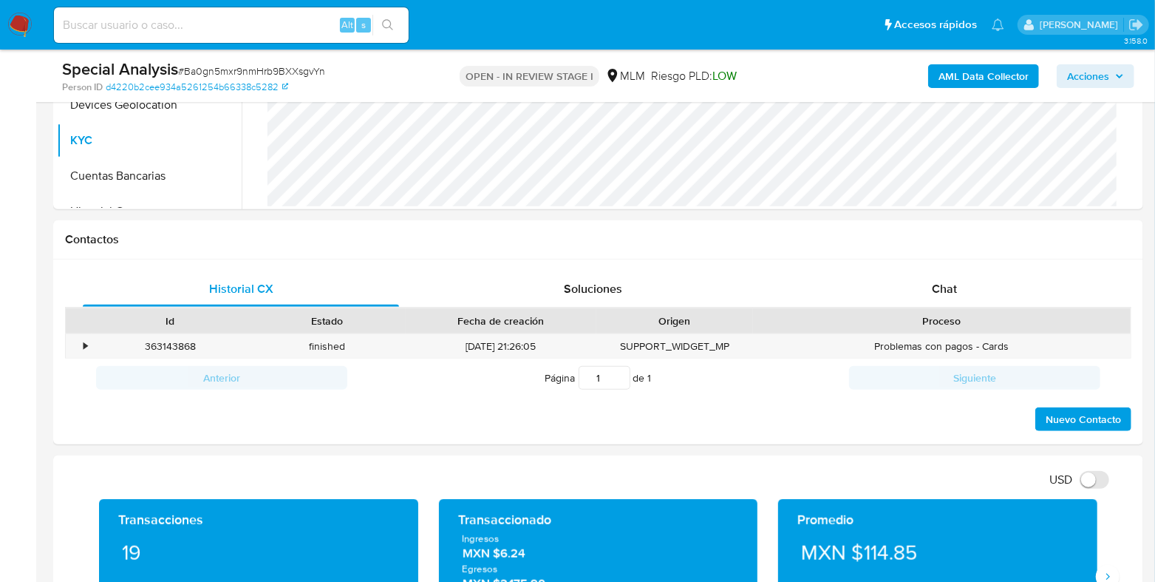
scroll to position [184, 0]
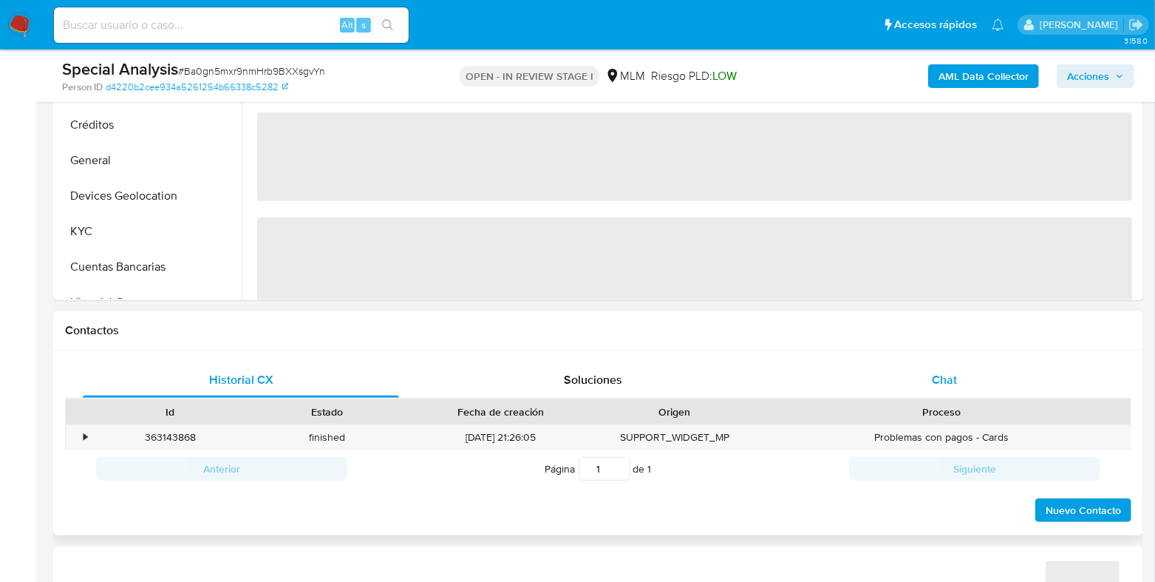
click at [939, 384] on span "Chat" at bounding box center [944, 379] width 25 height 17
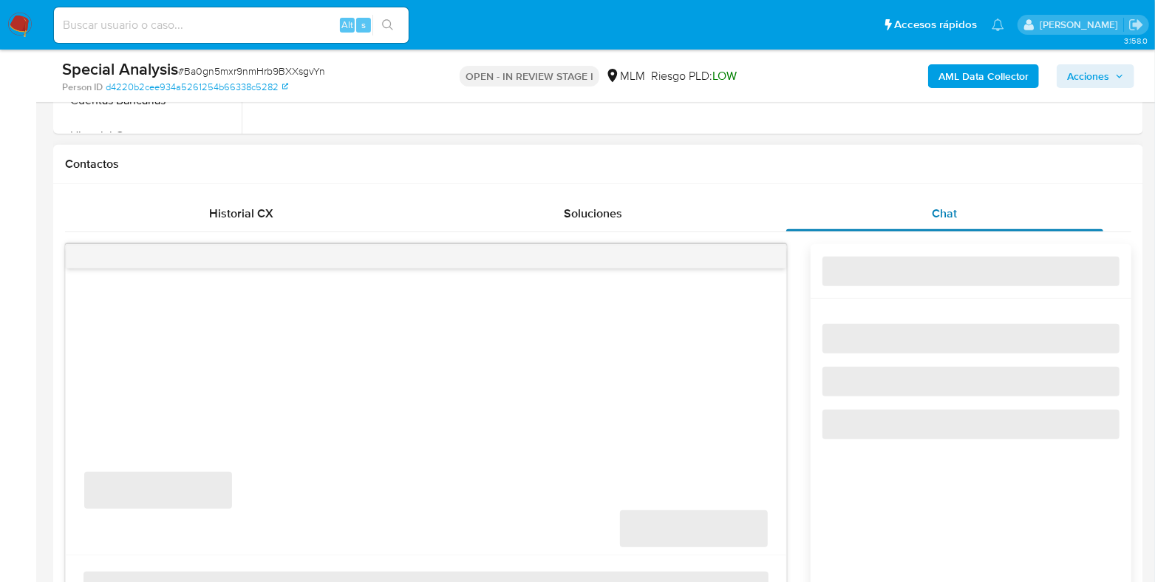
select select "10"
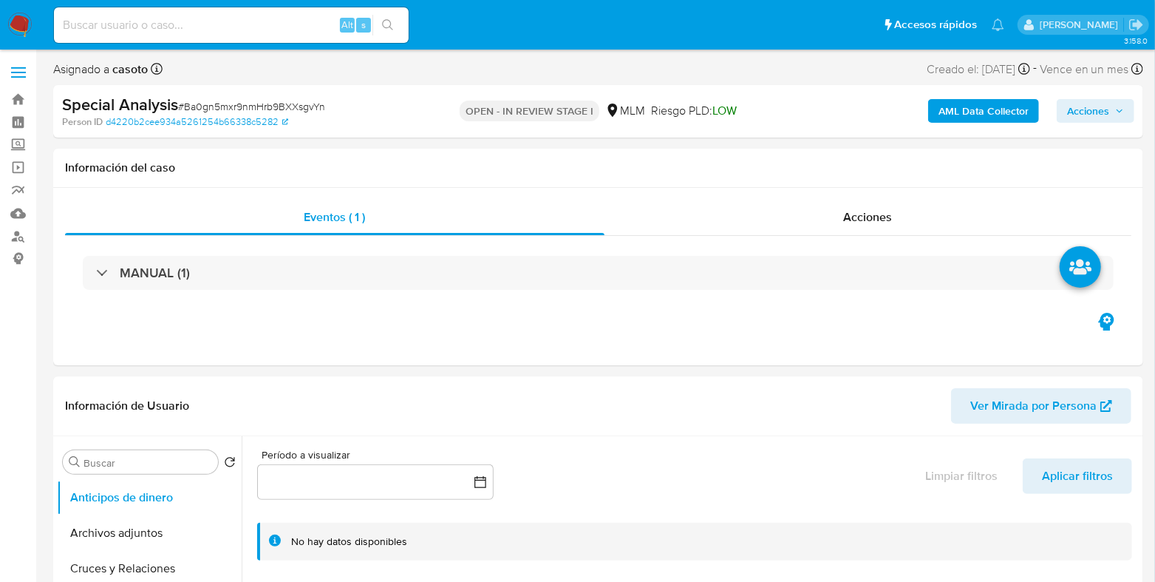
click at [1096, 119] on span "Acciones" at bounding box center [1088, 111] width 42 height 24
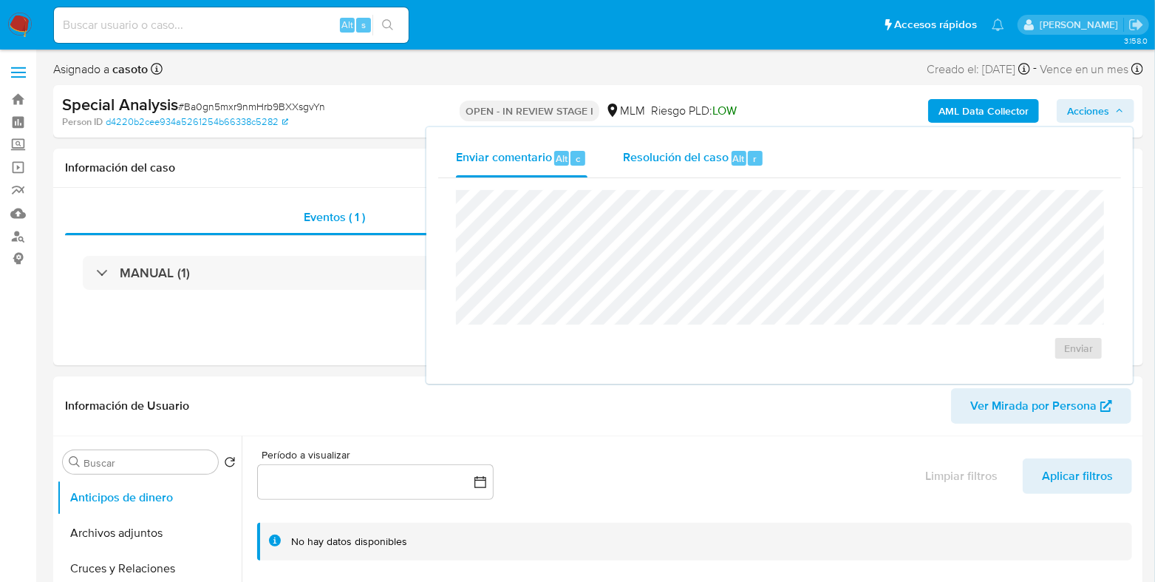
click at [684, 173] on div "Resolución del caso Alt r" at bounding box center [693, 158] width 141 height 38
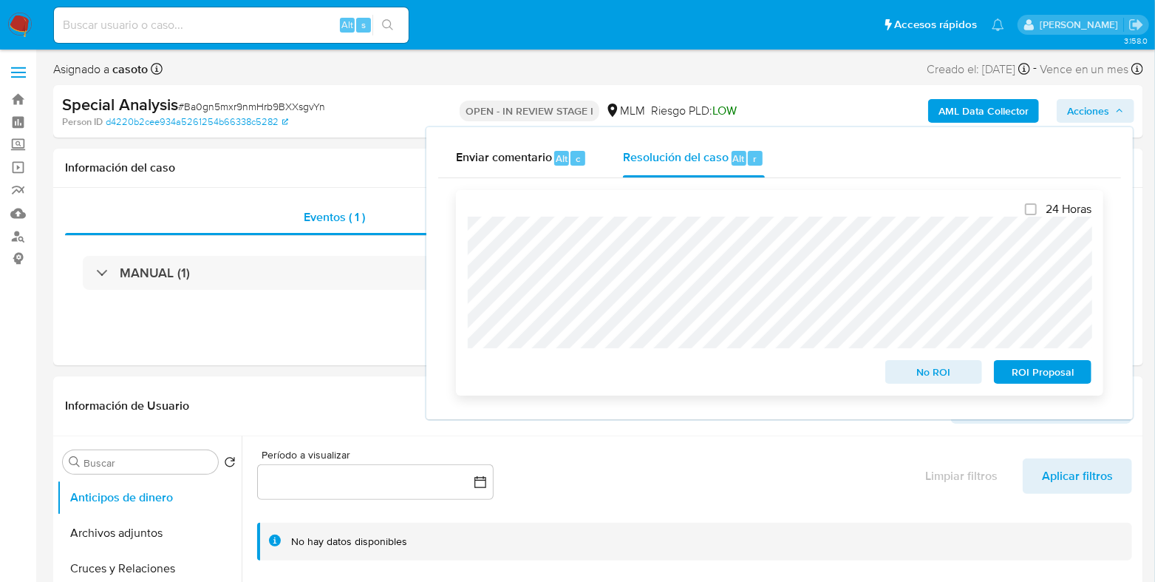
click at [925, 379] on span "No ROI" at bounding box center [934, 371] width 77 height 21
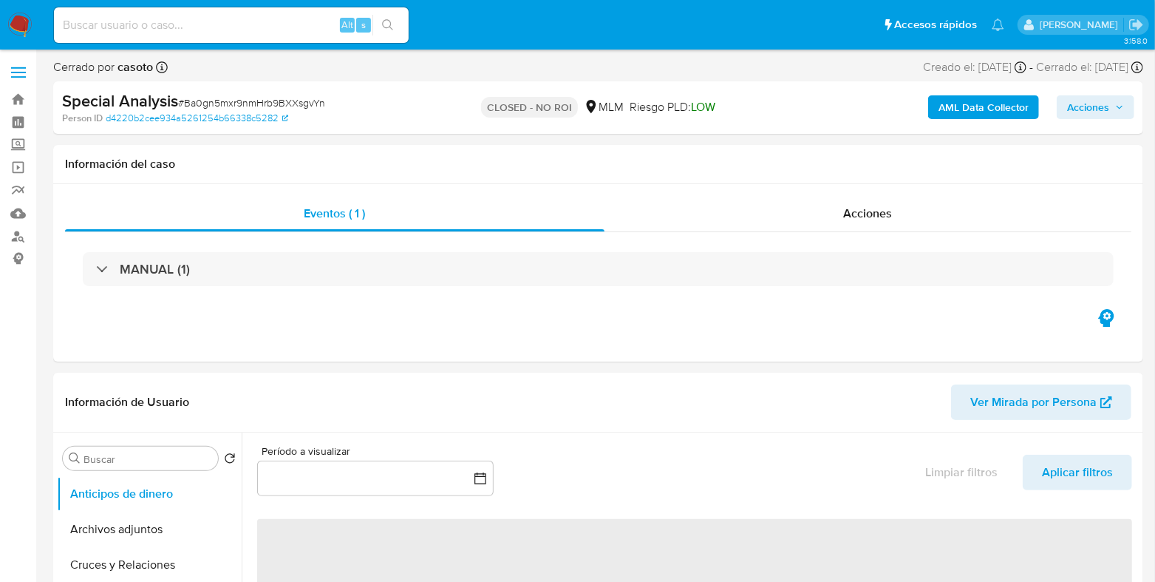
select select "10"
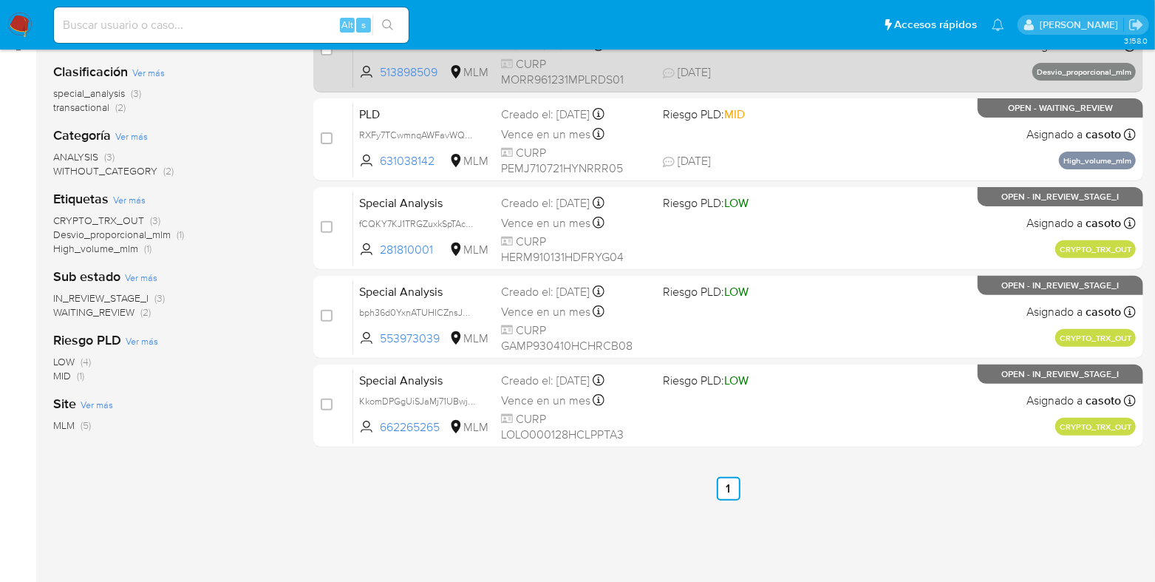
scroll to position [184, 0]
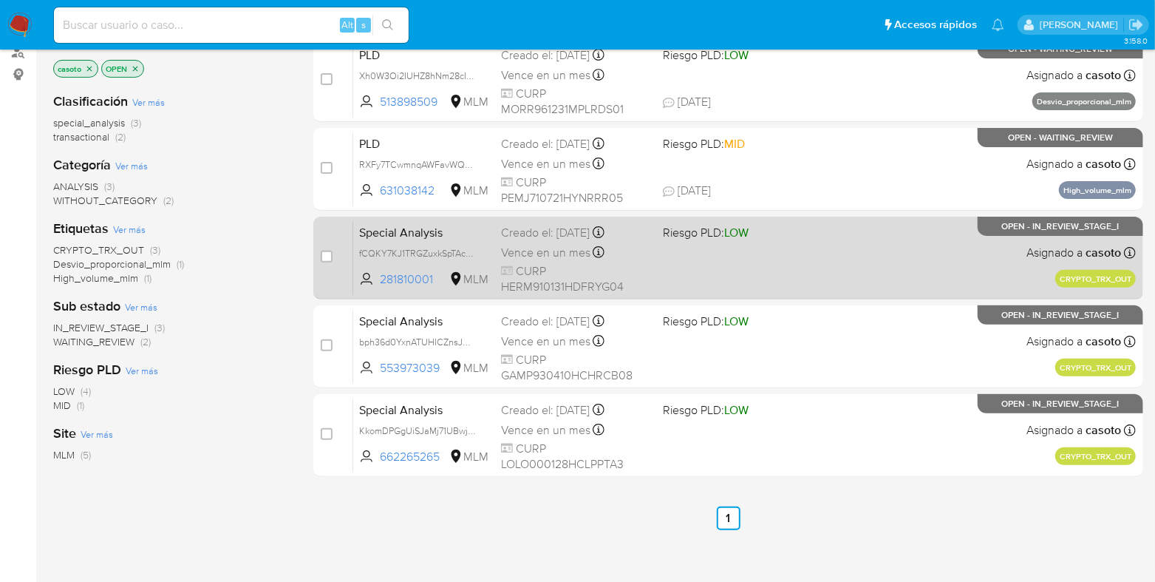
click at [792, 271] on div "Special Analysis fCQKY7KJ1TRGZuxkSpTAcGMb 281810001 MLM Riesgo PLD: LOW Creado …" at bounding box center [744, 257] width 783 height 75
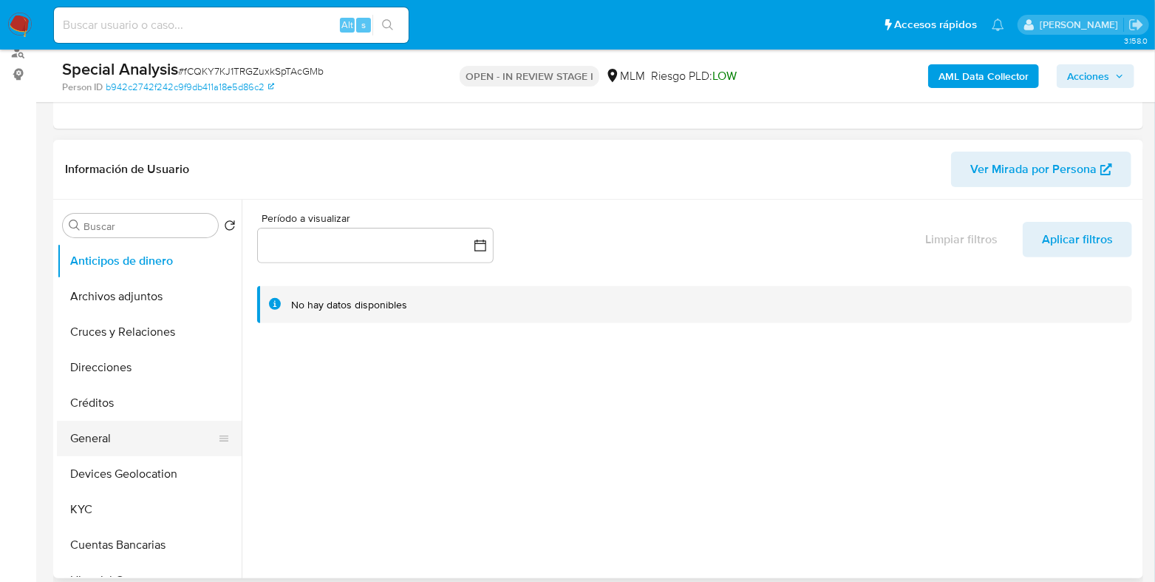
scroll to position [92, 0]
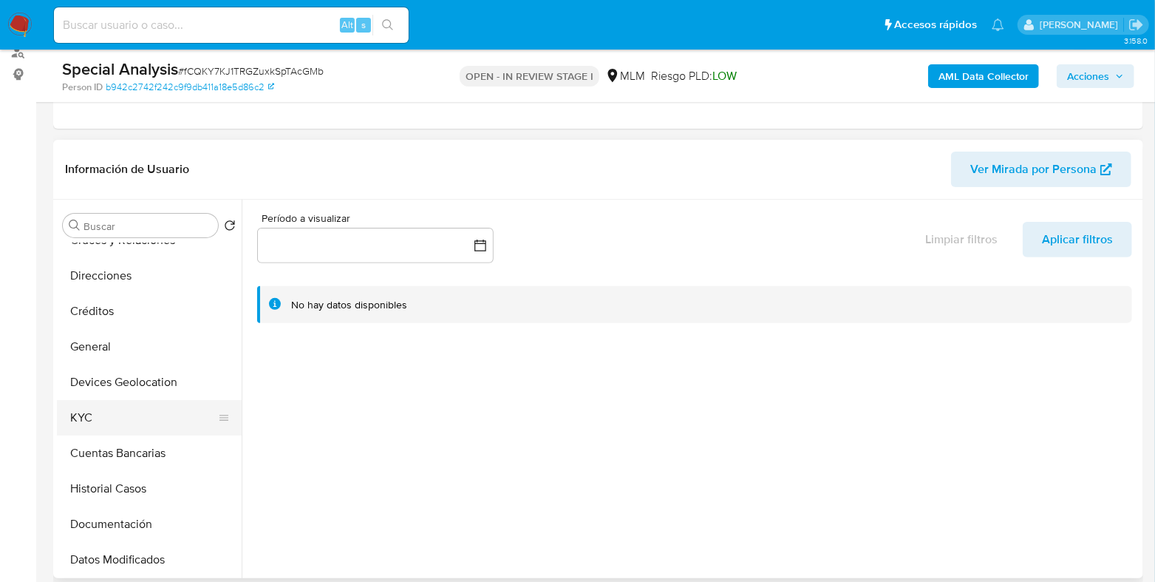
select select "10"
click at [115, 352] on button "General" at bounding box center [143, 346] width 173 height 35
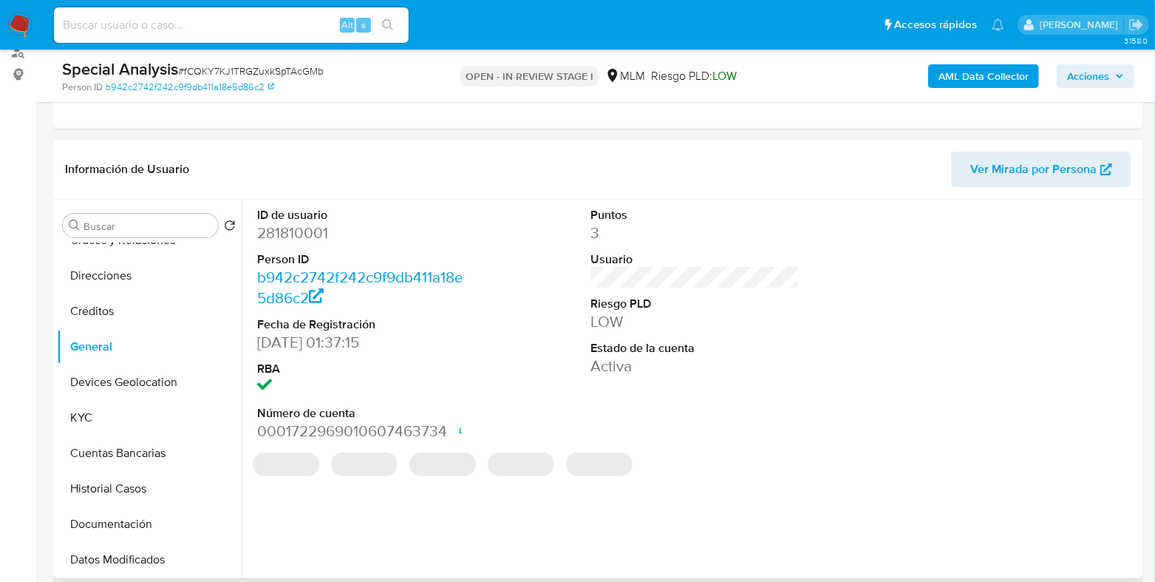
click at [281, 222] on dd "281810001" at bounding box center [361, 232] width 208 height 21
copy dd "281810001"
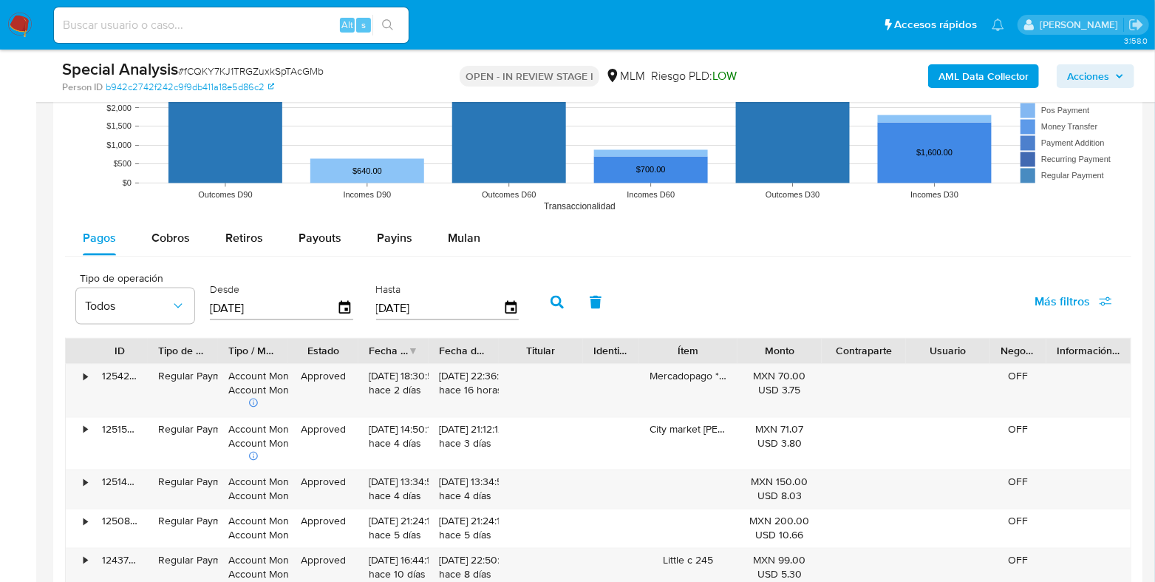
scroll to position [1477, 0]
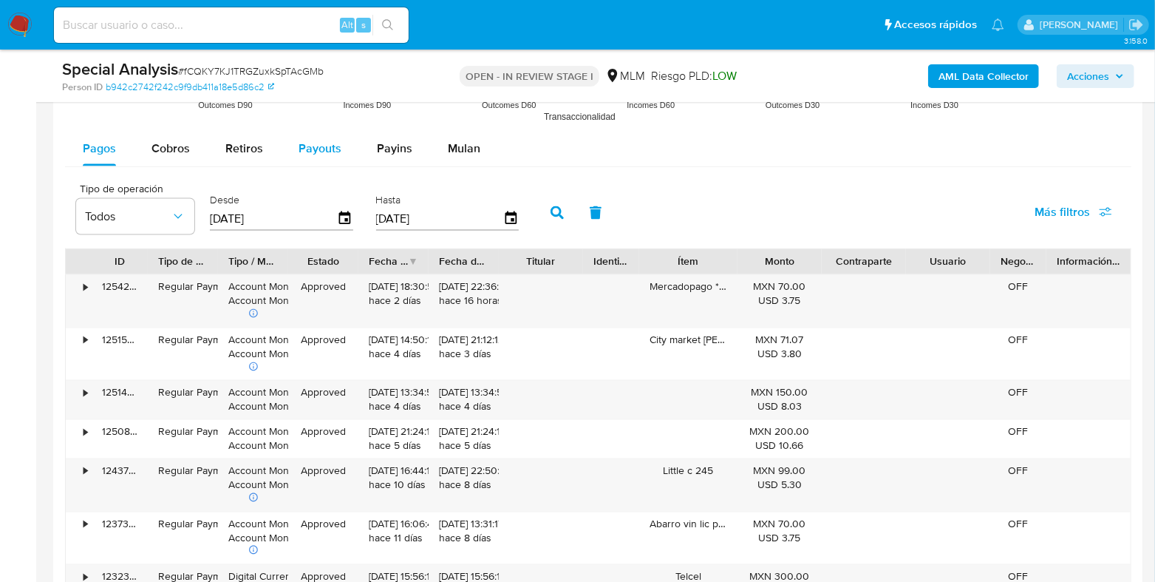
click at [299, 153] on span "Payouts" at bounding box center [320, 148] width 43 height 17
select select "10"
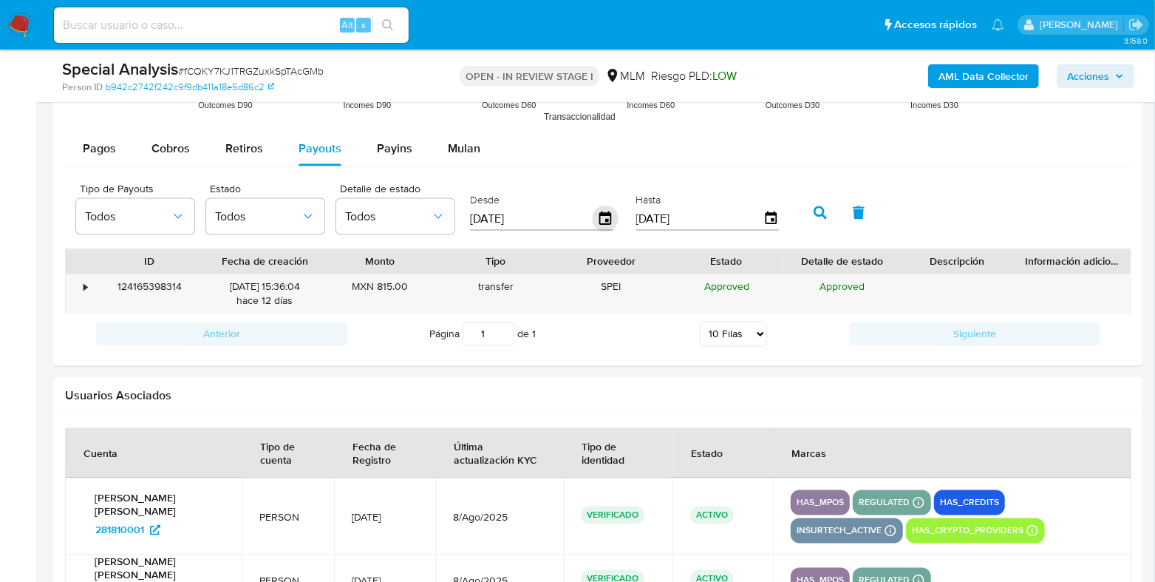
click at [606, 212] on icon "button" at bounding box center [605, 217] width 12 height 13
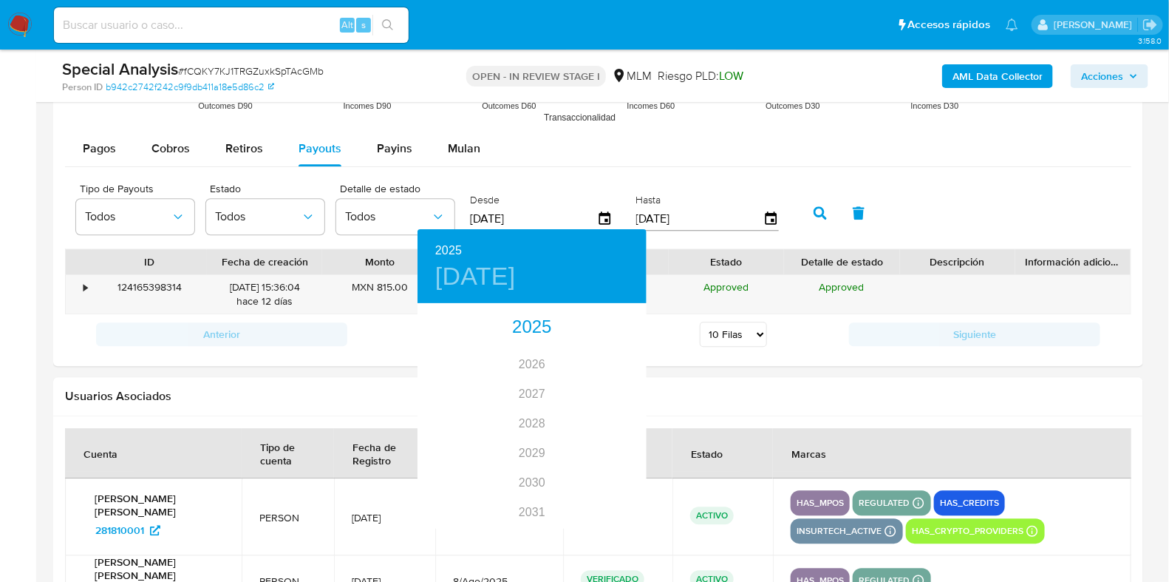
click at [852, 166] on div at bounding box center [584, 291] width 1169 height 582
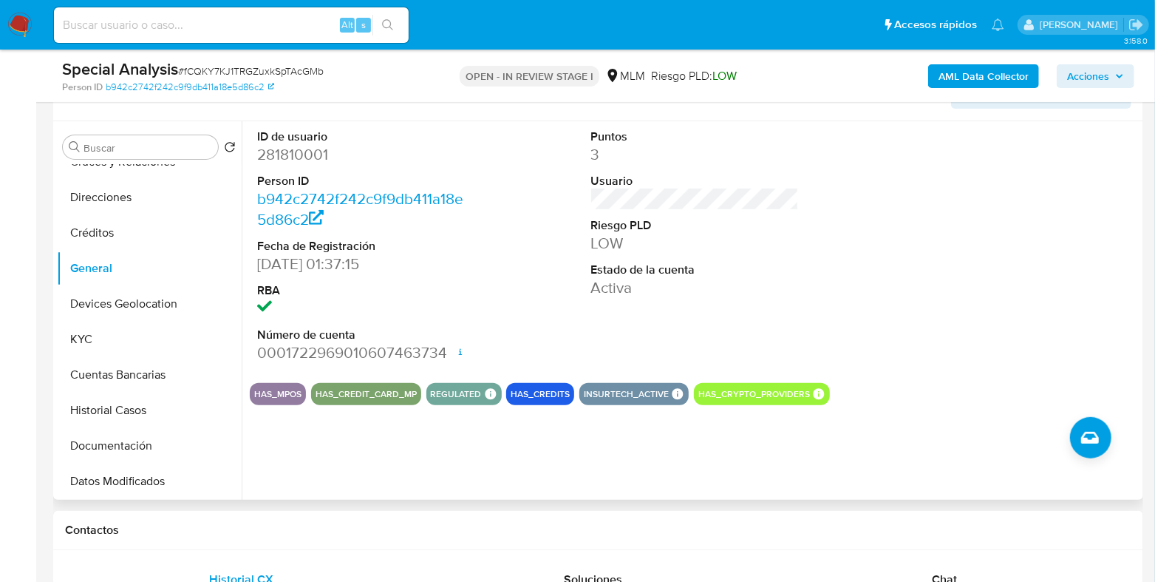
scroll to position [92, 0]
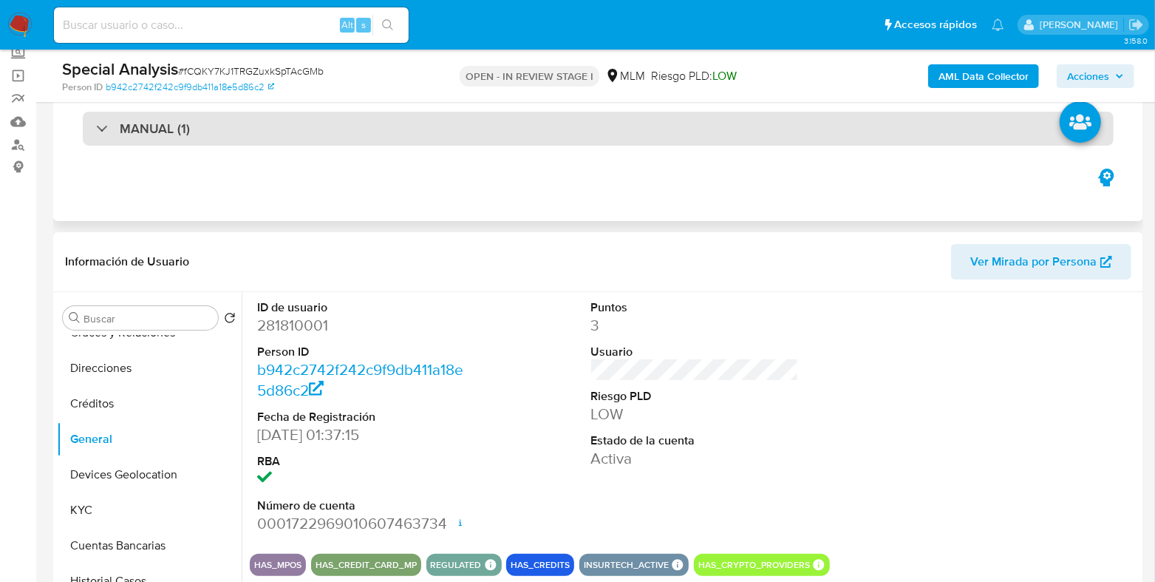
click at [336, 132] on div "MANUAL (1)" at bounding box center [598, 129] width 1031 height 34
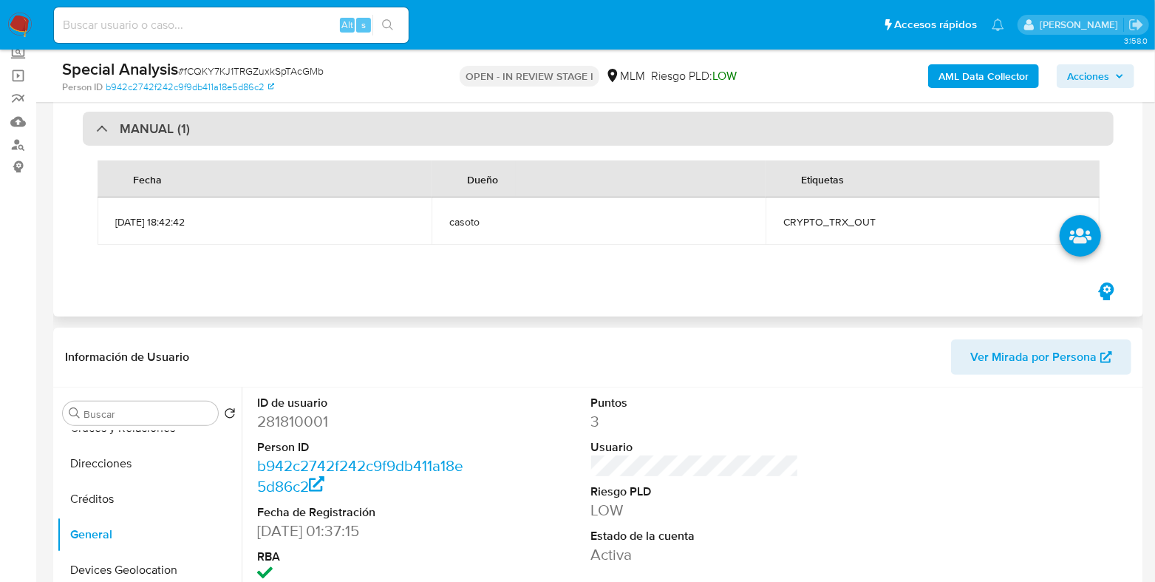
click at [336, 132] on div "MANUAL (1)" at bounding box center [598, 129] width 1031 height 34
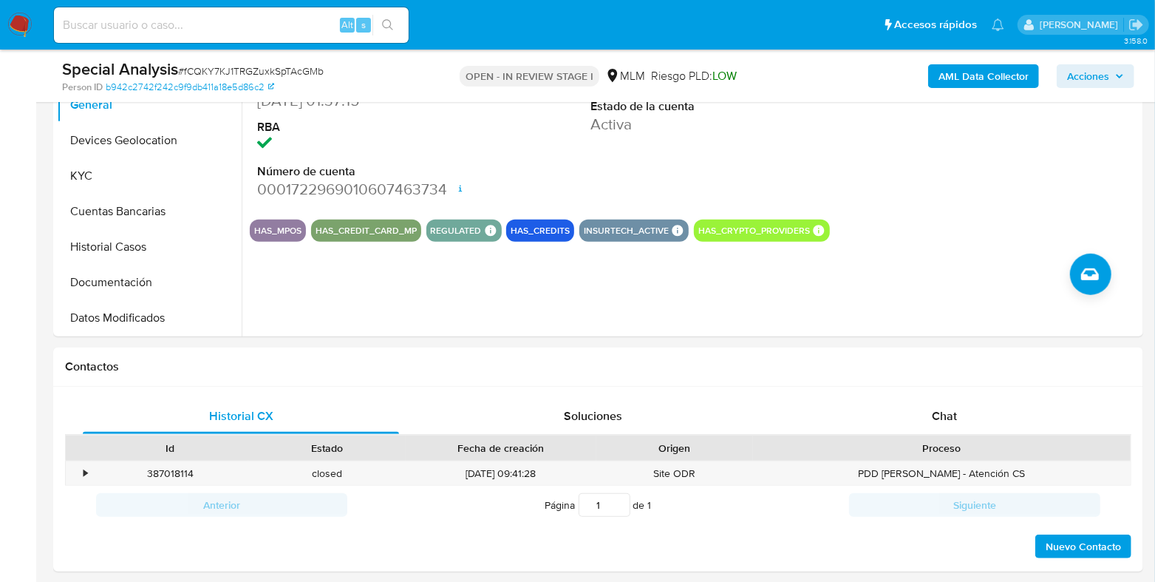
scroll to position [646, 0]
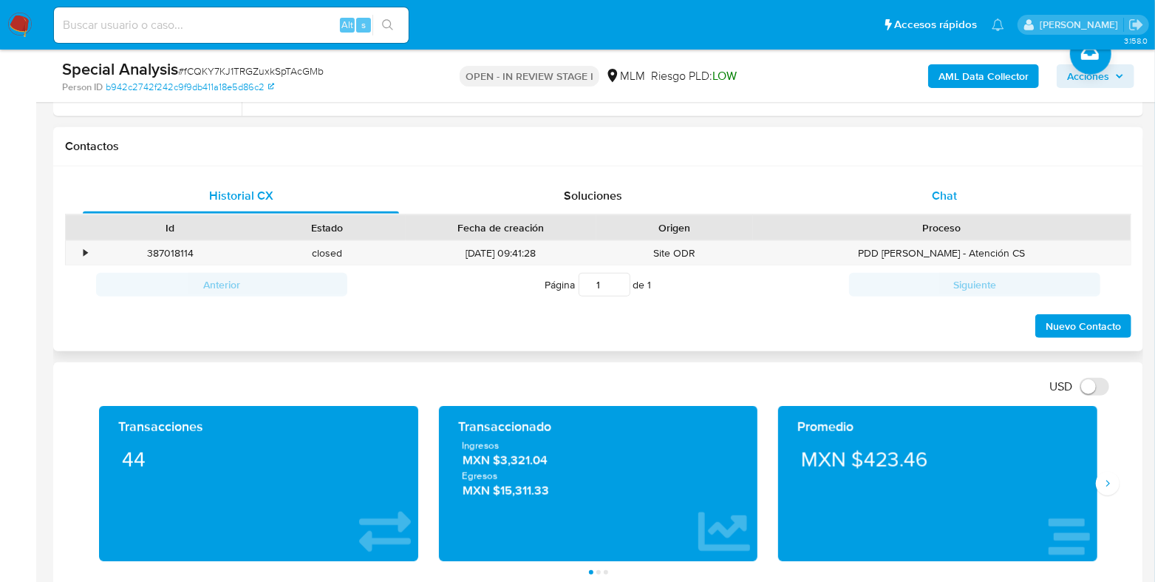
click at [931, 212] on div "Chat" at bounding box center [944, 195] width 316 height 35
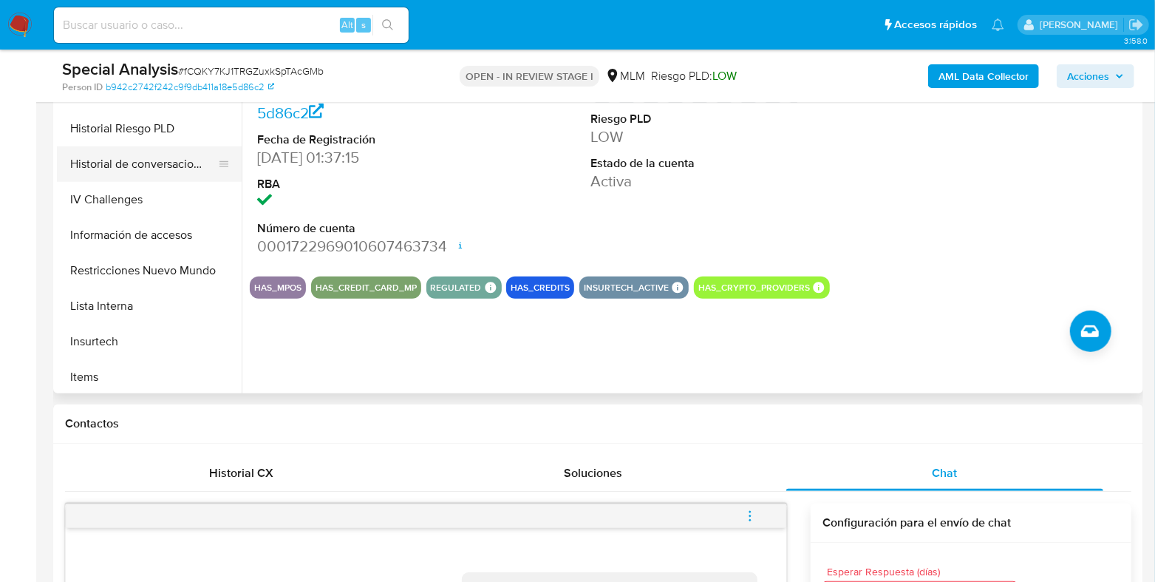
scroll to position [462, 0]
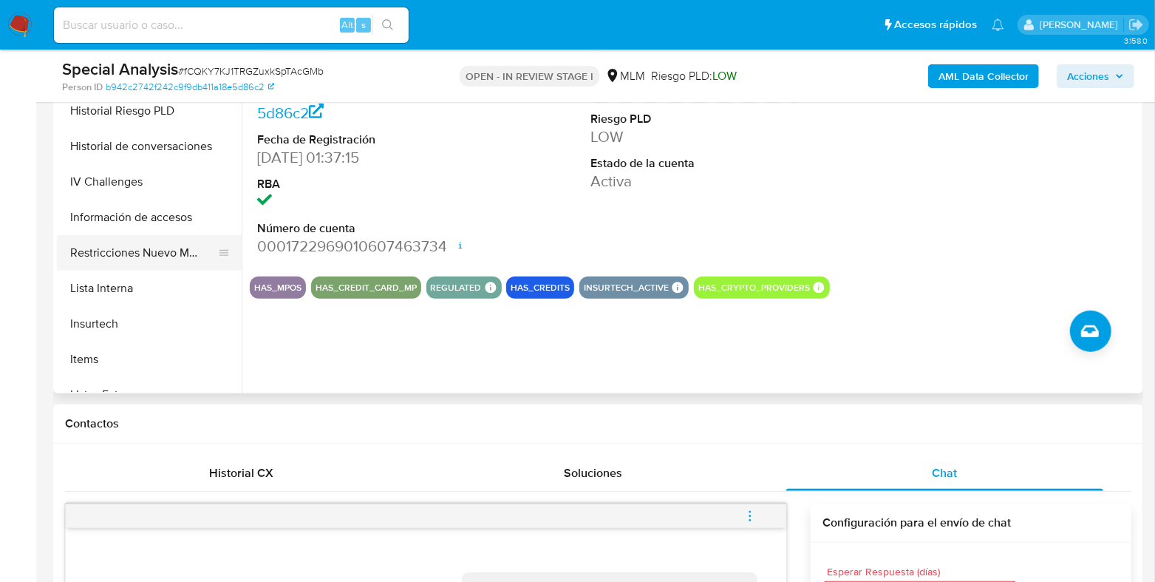
click at [143, 254] on button "Restricciones Nuevo Mundo" at bounding box center [143, 252] width 173 height 35
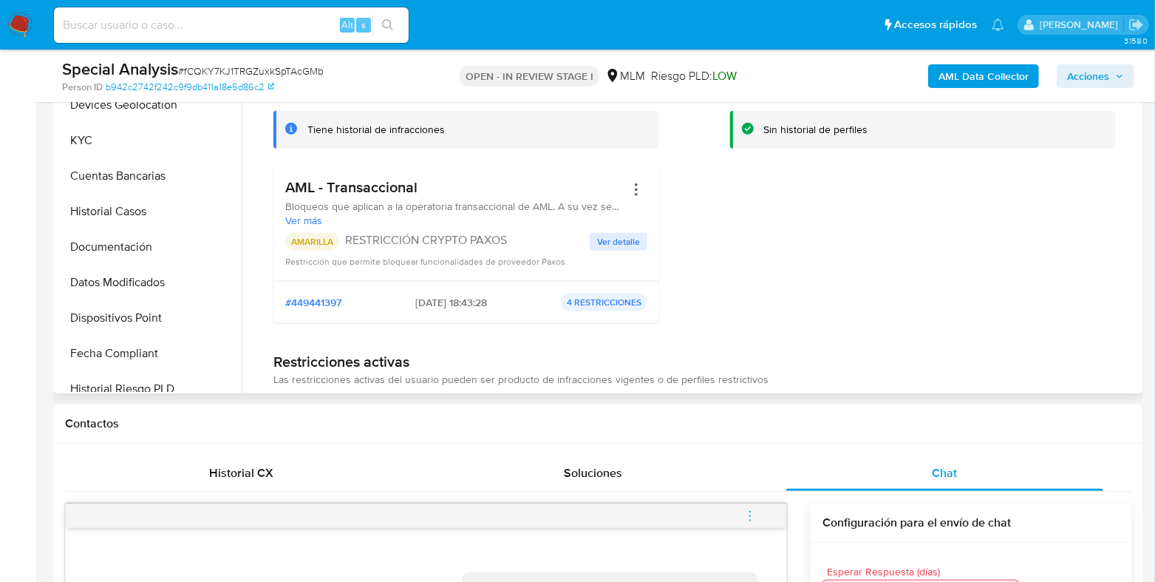
scroll to position [0, 0]
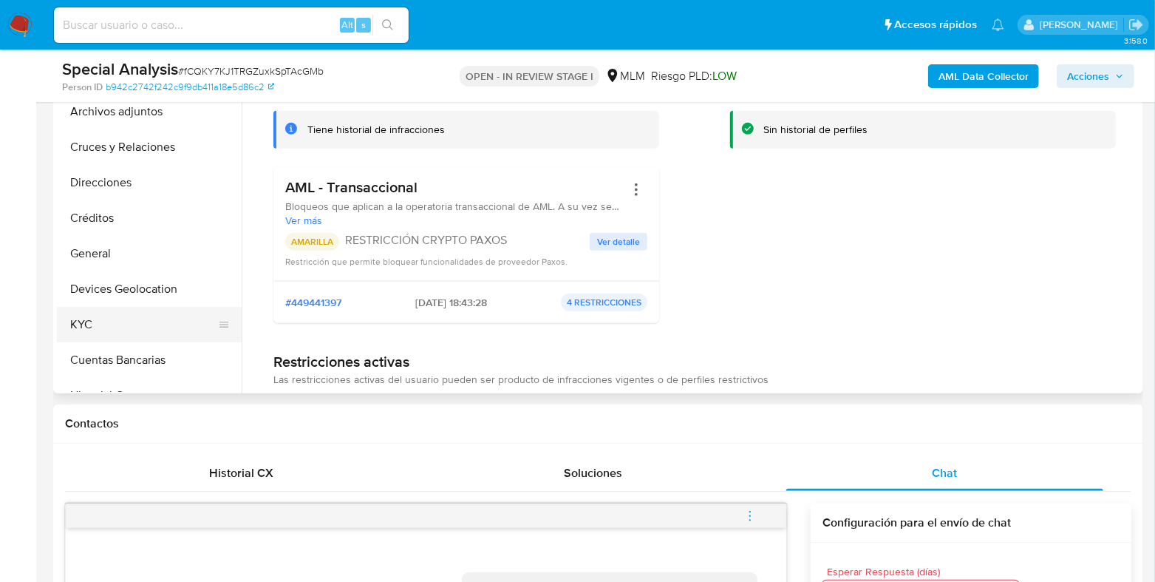
click at [103, 329] on button "KYC" at bounding box center [143, 324] width 173 height 35
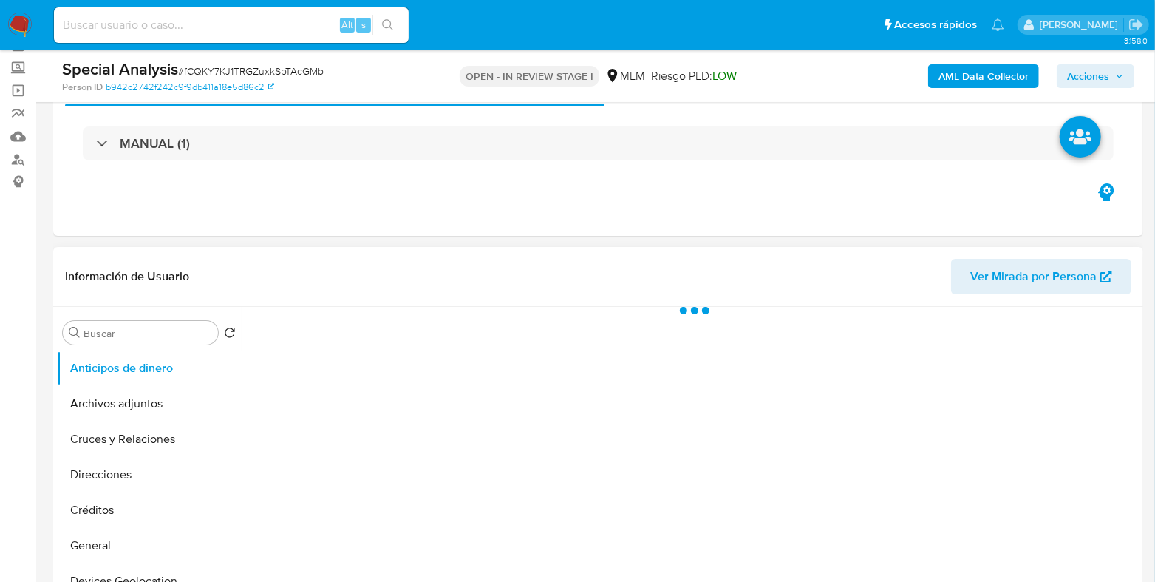
scroll to position [184, 0]
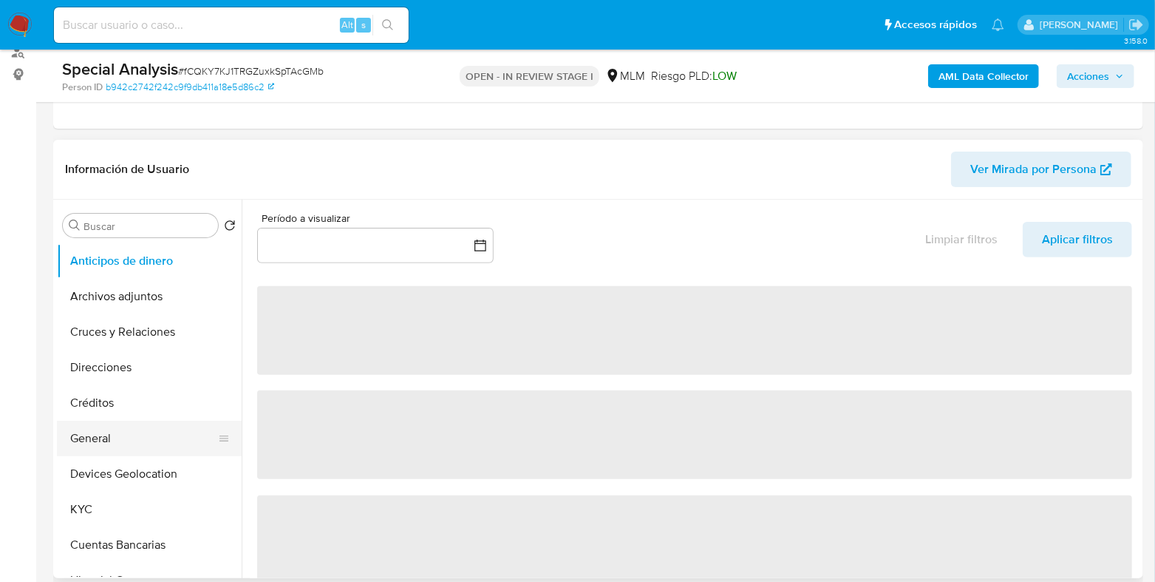
select select "10"
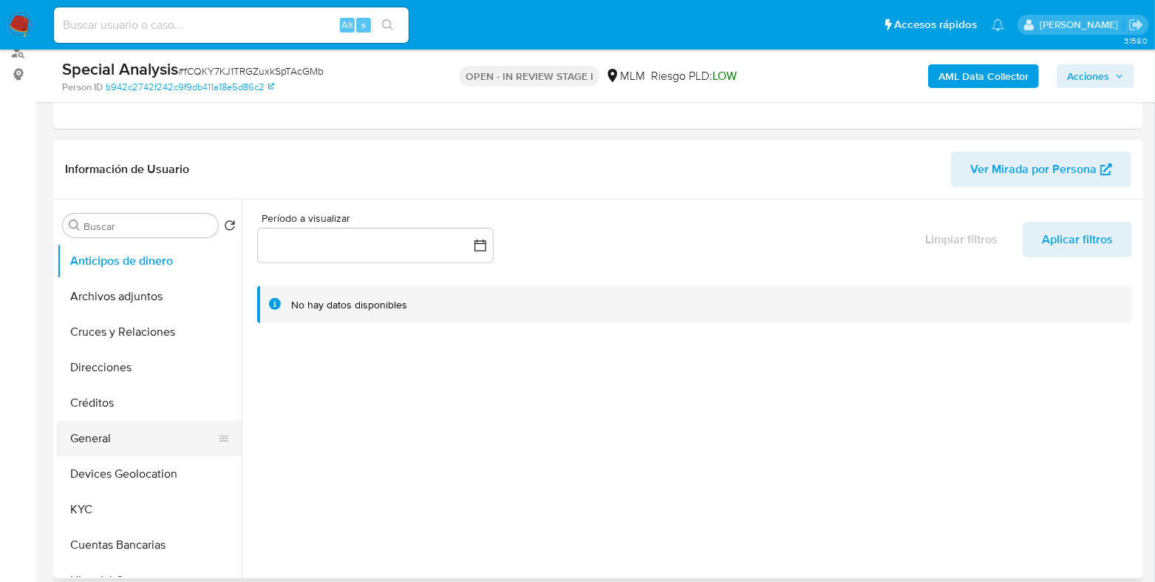
click at [142, 425] on button "General" at bounding box center [143, 437] width 173 height 35
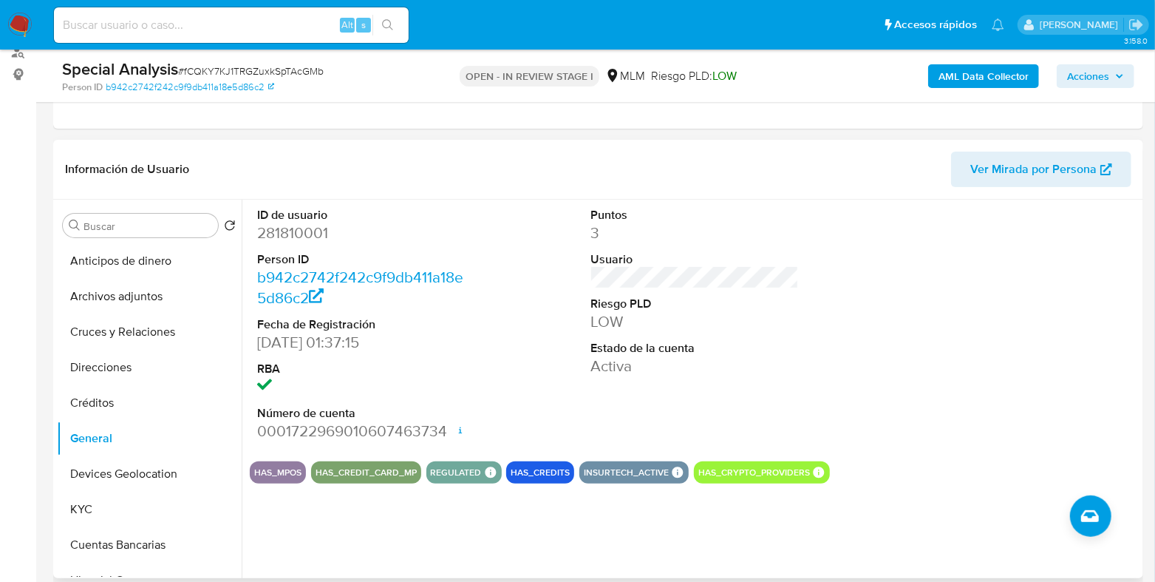
click at [312, 234] on dd "281810001" at bounding box center [361, 232] width 208 height 21
copy dd "281810001"
drag, startPoint x: 446, startPoint y: 429, endPoint x: 293, endPoint y: 432, distance: 153.7
click at [293, 432] on dd "0001722969010607463734 Fecha de apertura [DATE] 22:50 Estado ACTIVE" at bounding box center [361, 430] width 208 height 21
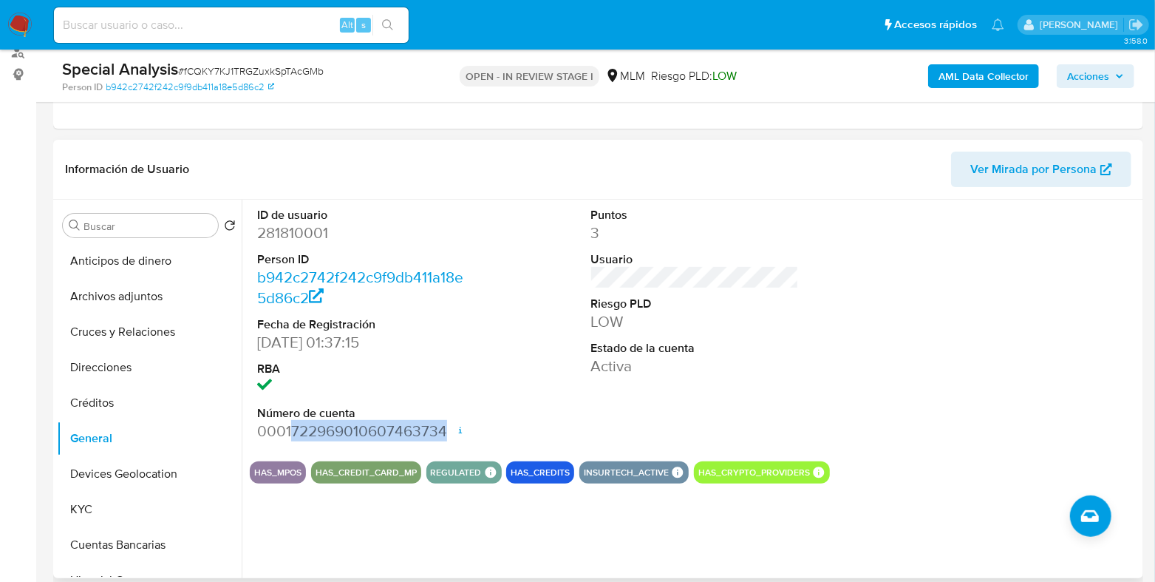
copy dd "722969010607463734"
click at [98, 499] on button "KYC" at bounding box center [143, 508] width 173 height 35
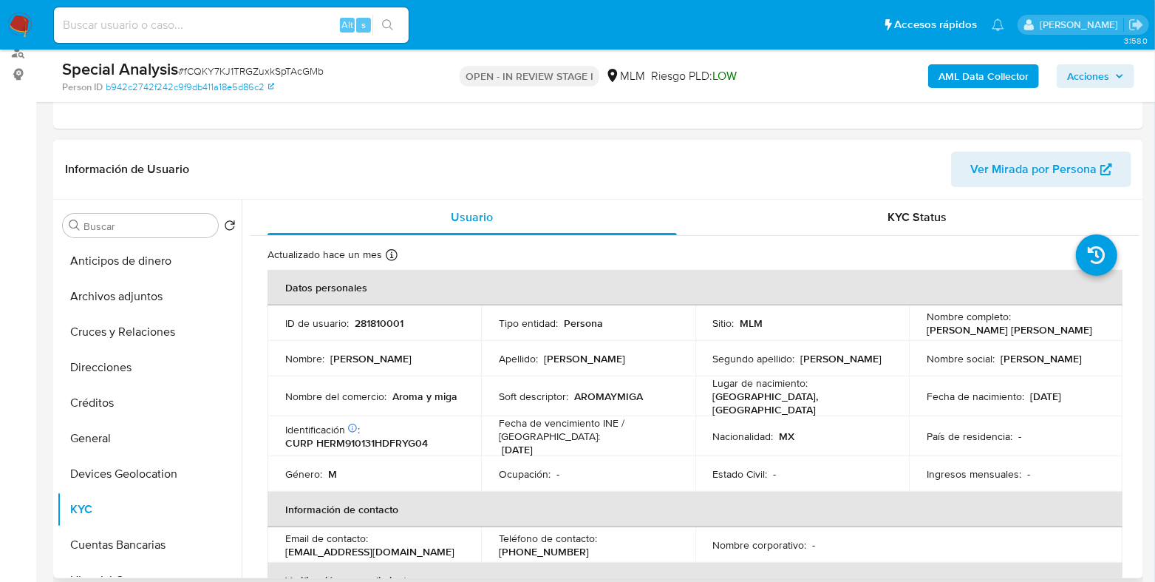
click at [369, 436] on p "CURP HERM910131HDFRYG04" at bounding box center [356, 442] width 143 height 13
copy p "HERM910131HDFRYG04"
drag, startPoint x: 1074, startPoint y: 394, endPoint x: 1019, endPoint y: 407, distance: 57.0
click at [1026, 398] on div "Fecha de nacimiento : [DEMOGRAPHIC_DATA]" at bounding box center [1016, 395] width 178 height 13
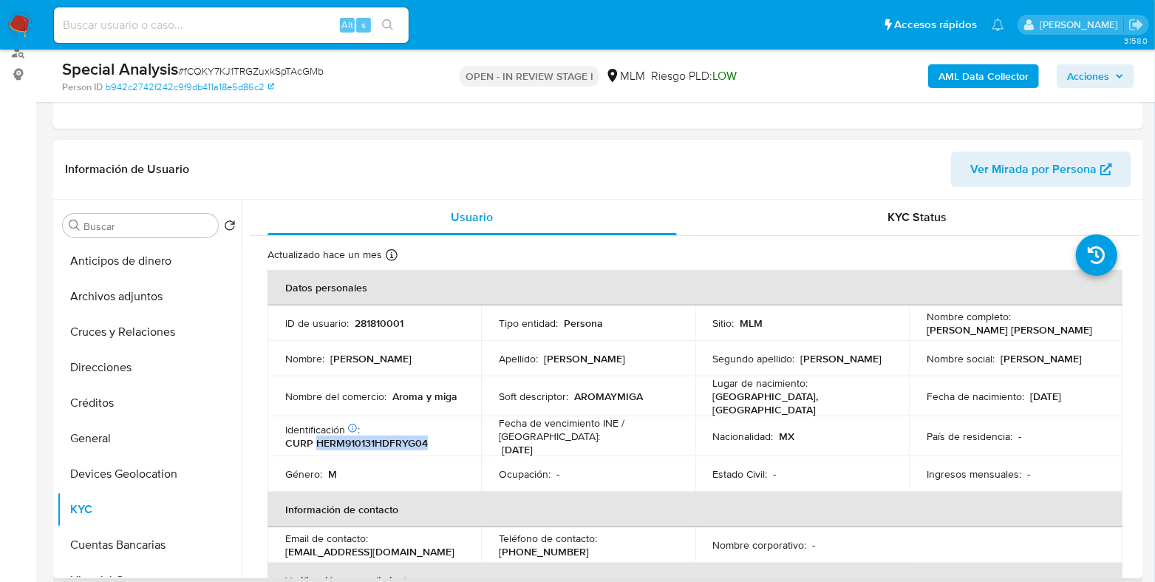
copy p "[DATE]"
click at [142, 436] on button "General" at bounding box center [143, 437] width 173 height 35
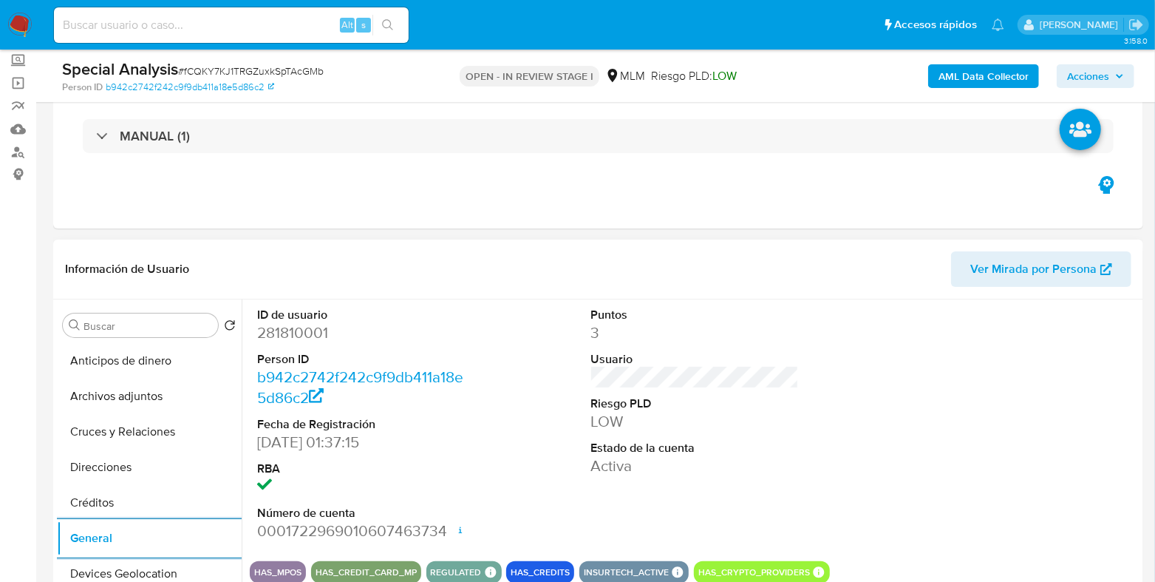
scroll to position [277, 0]
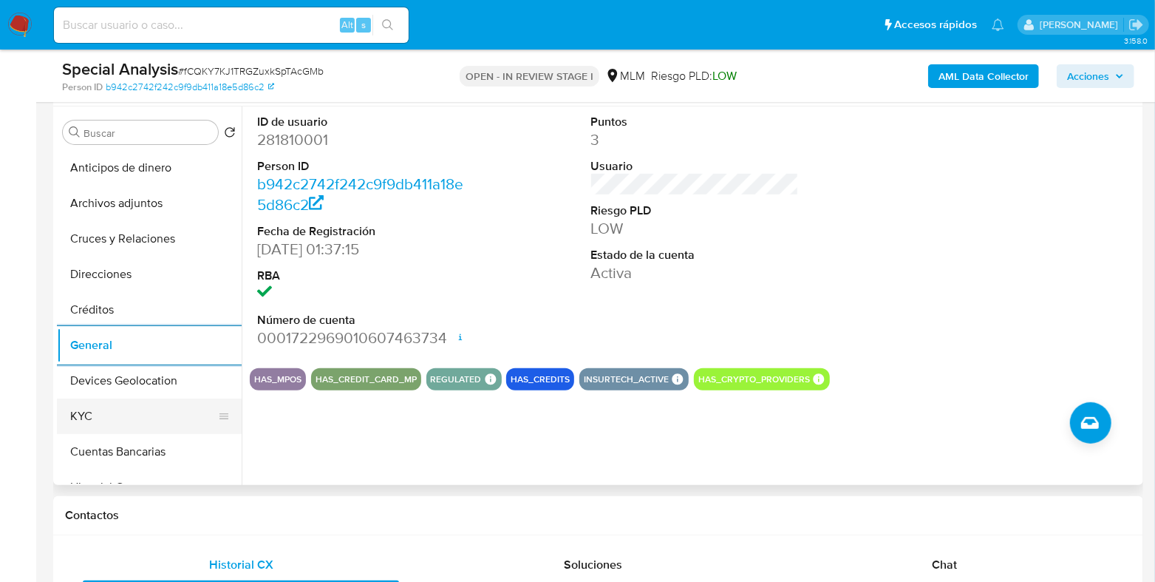
click at [108, 418] on button "KYC" at bounding box center [143, 415] width 173 height 35
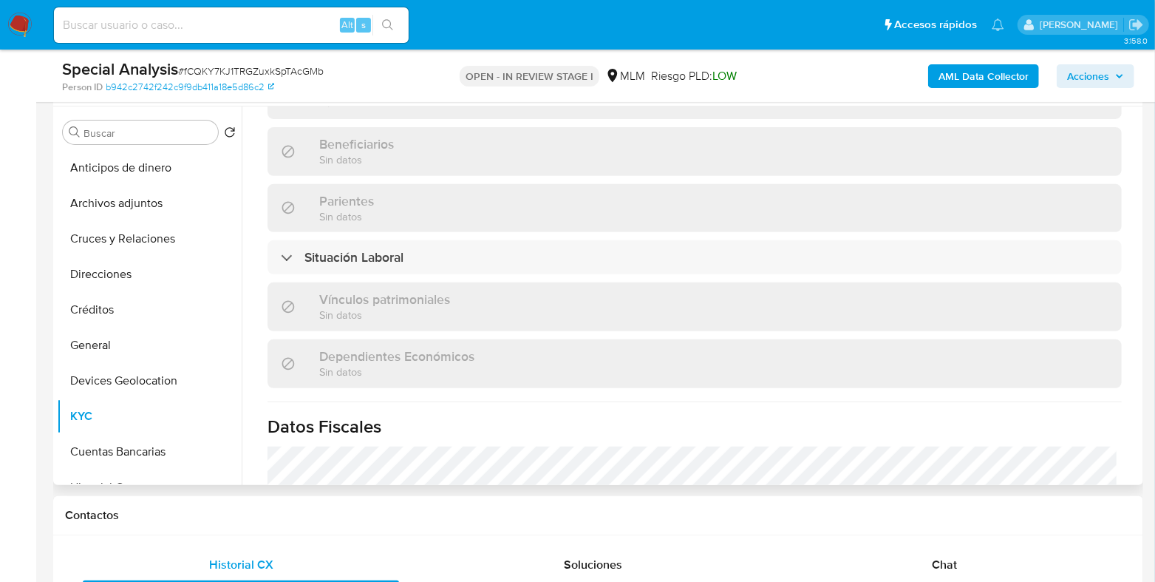
scroll to position [831, 0]
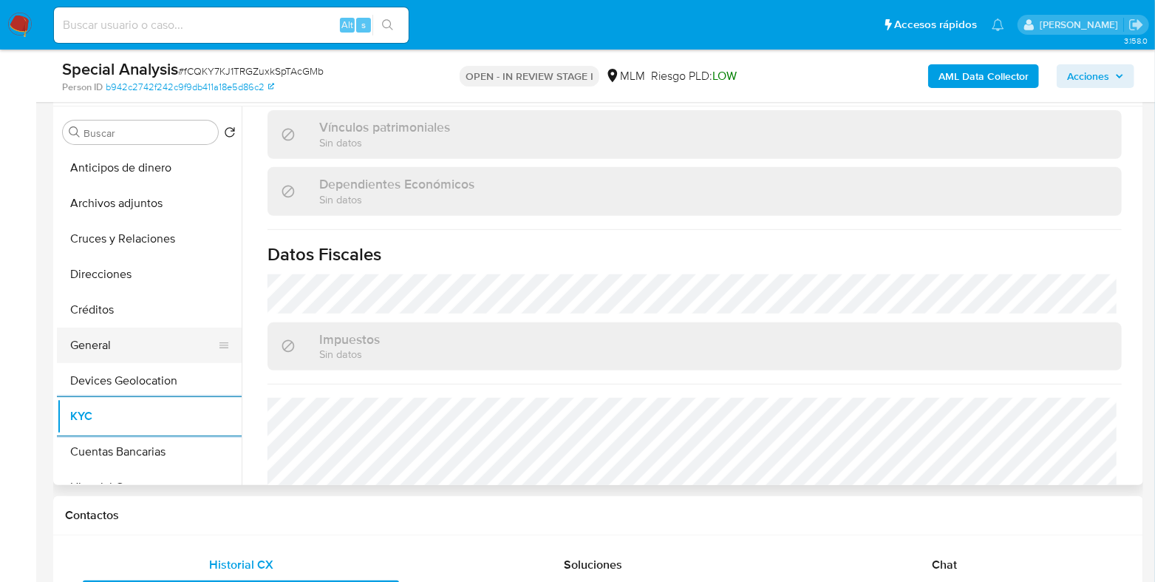
click at [92, 337] on button "General" at bounding box center [143, 344] width 173 height 35
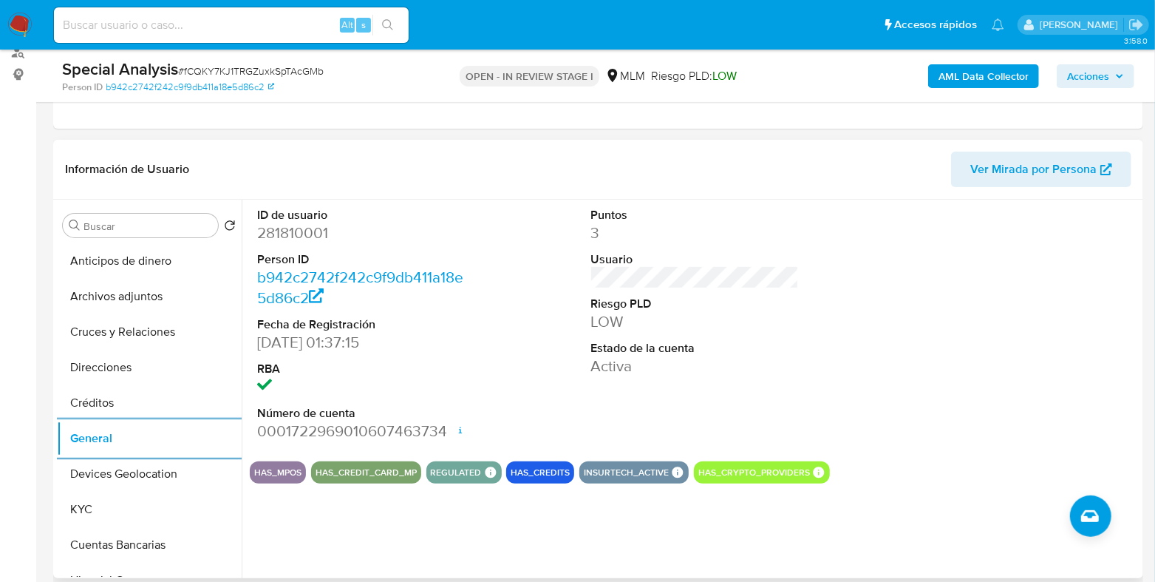
scroll to position [277, 0]
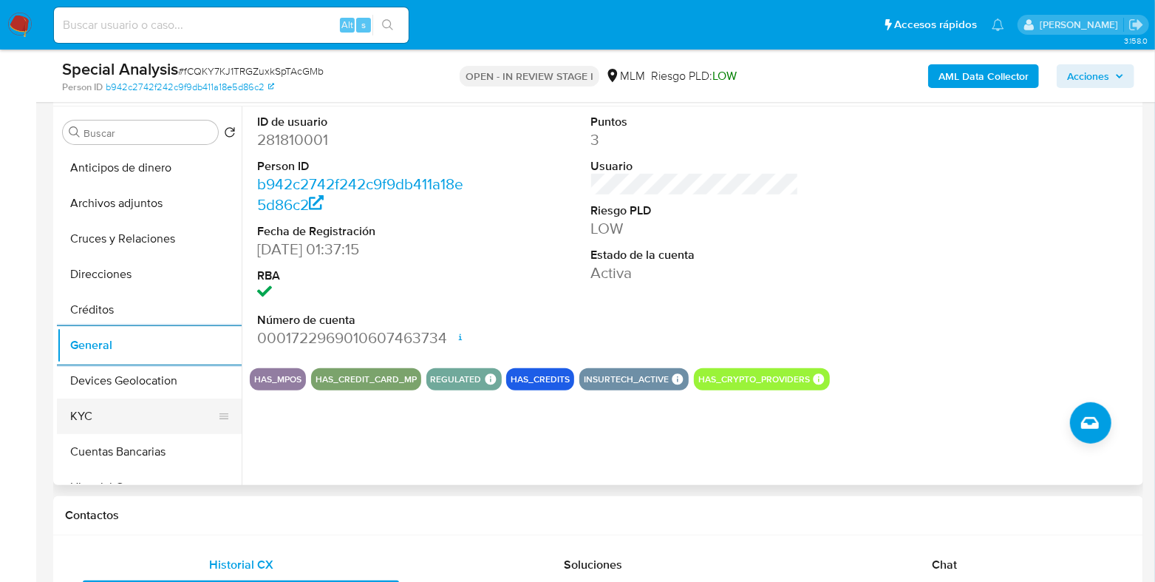
click at [144, 427] on button "KYC" at bounding box center [143, 415] width 173 height 35
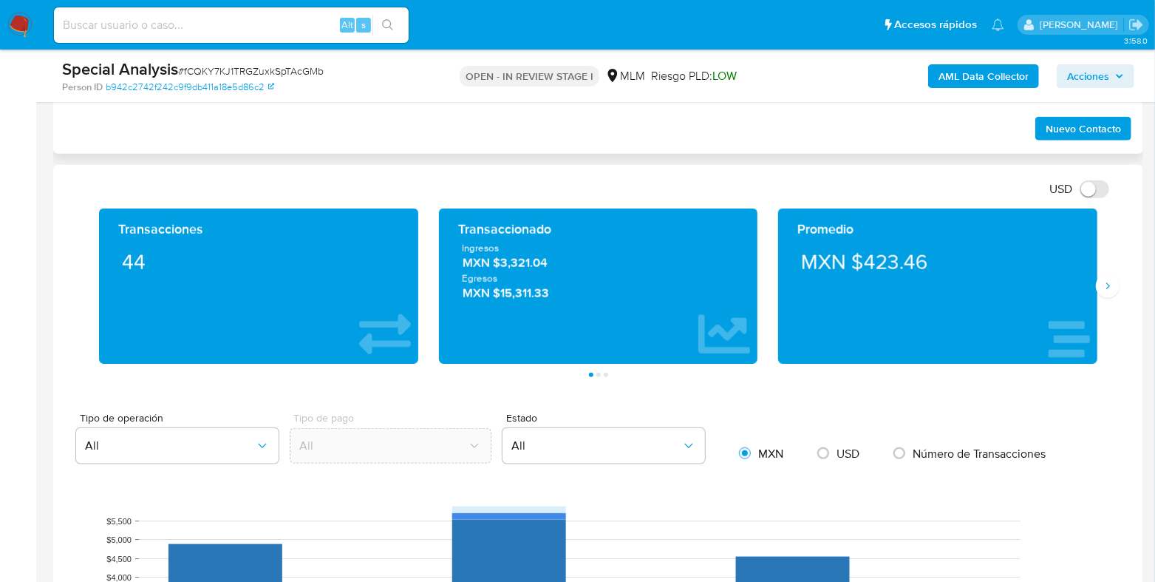
scroll to position [924, 0]
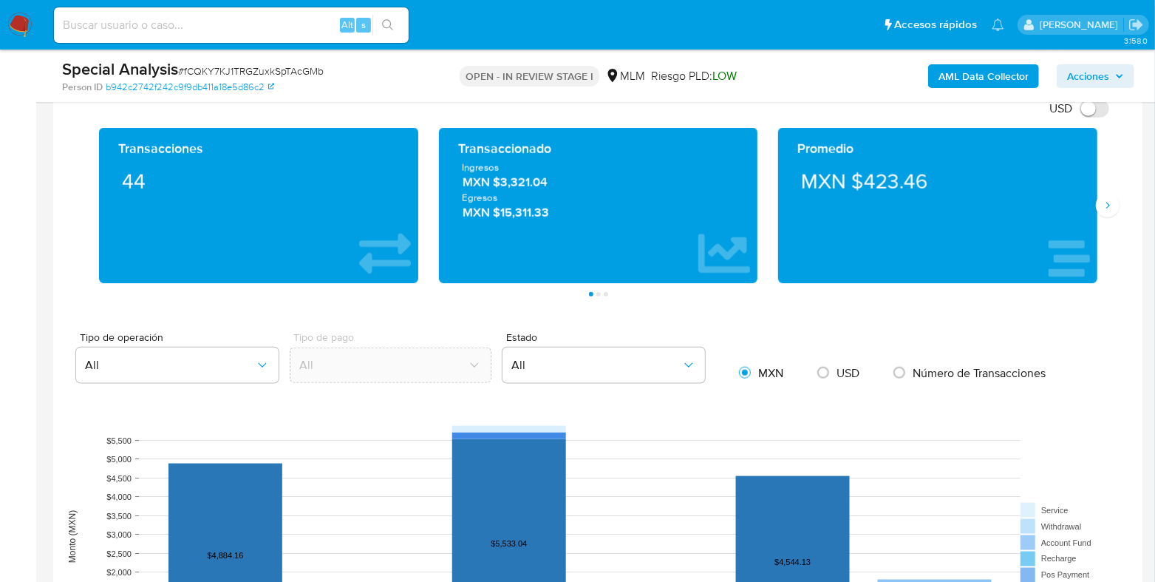
click at [535, 186] on span "MXN $3,321.04" at bounding box center [599, 182] width 272 height 17
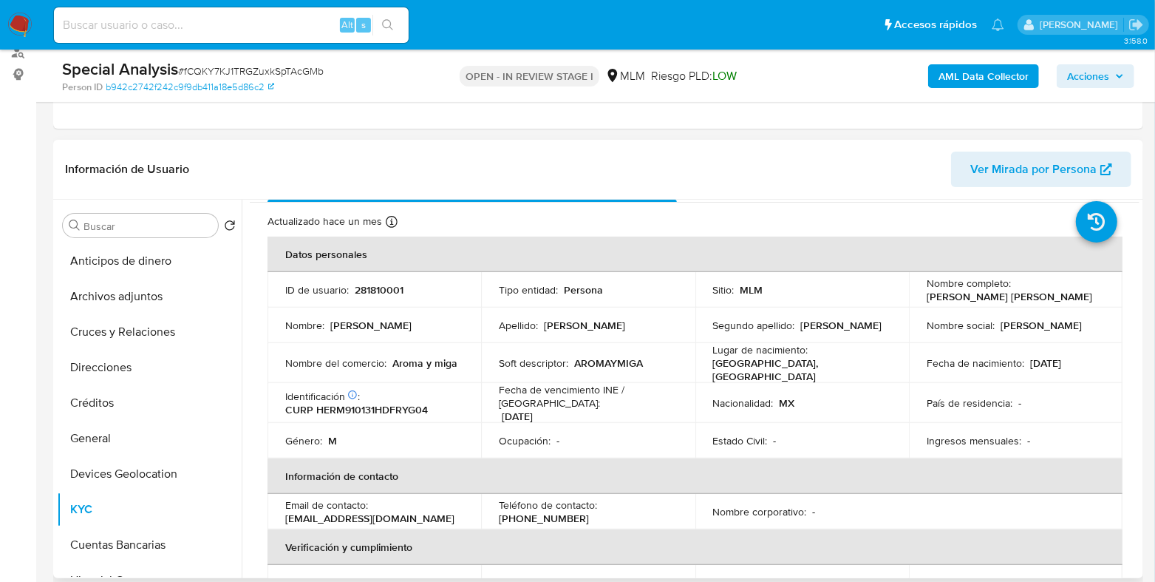
scroll to position [4, 0]
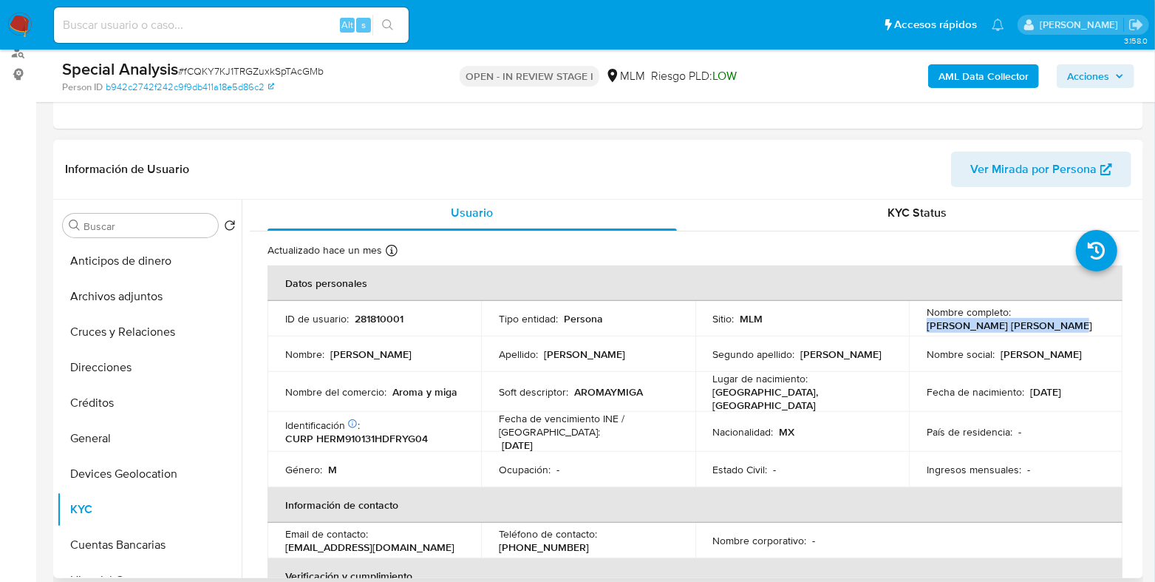
drag, startPoint x: 1056, startPoint y: 327, endPoint x: 922, endPoint y: 328, distance: 133.8
click at [927, 328] on div "Nombre completo : [PERSON_NAME] [PERSON_NAME]" at bounding box center [1016, 318] width 178 height 27
copy p "[PERSON_NAME] [PERSON_NAME]"
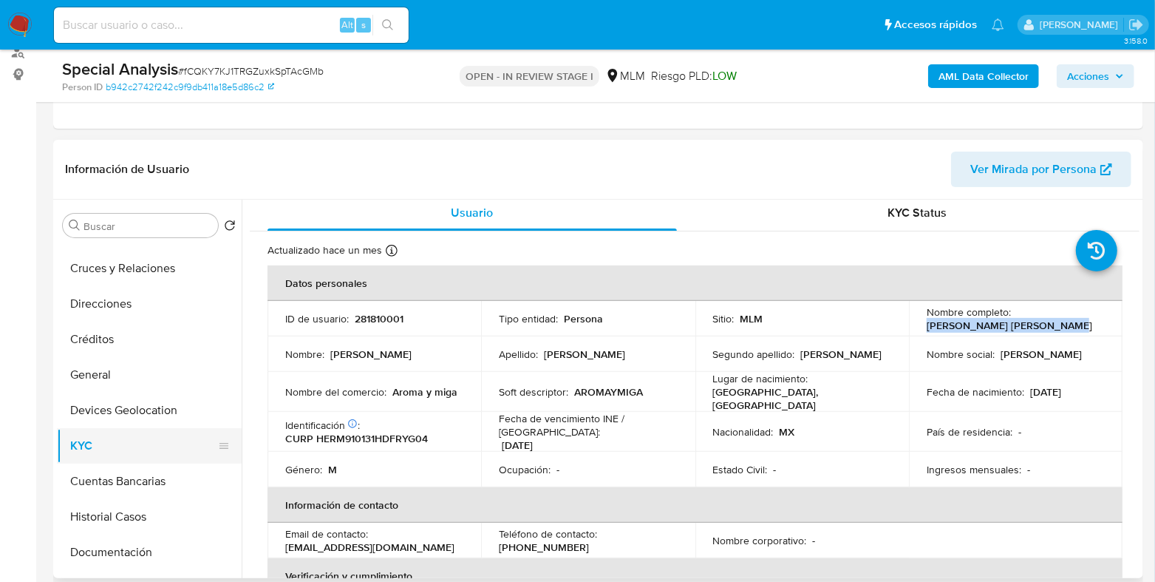
scroll to position [92, 0]
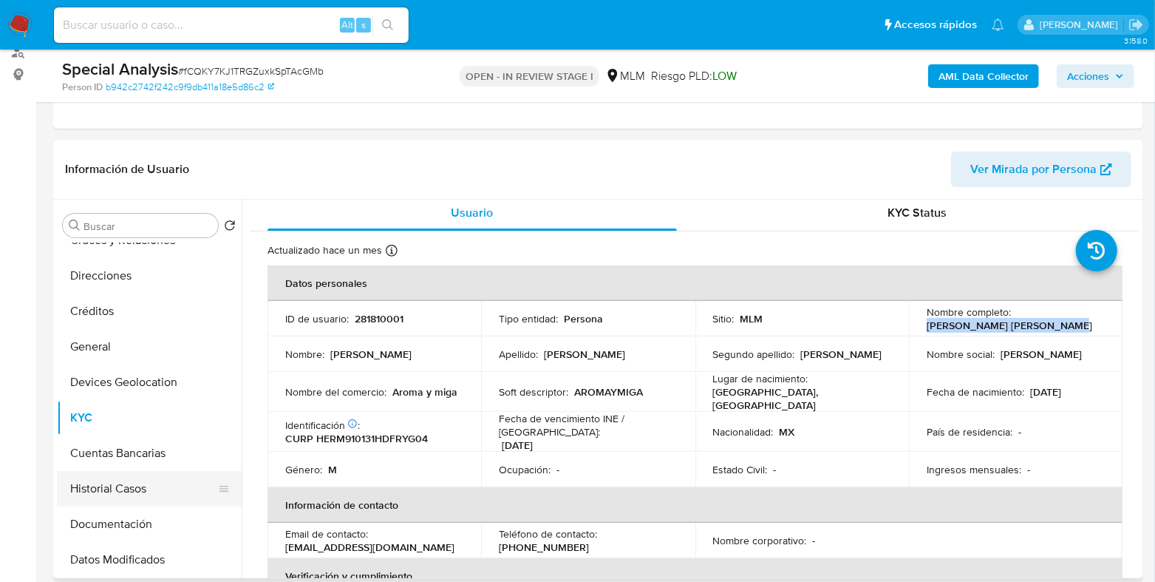
click at [97, 471] on button "Historial Casos" at bounding box center [143, 488] width 173 height 35
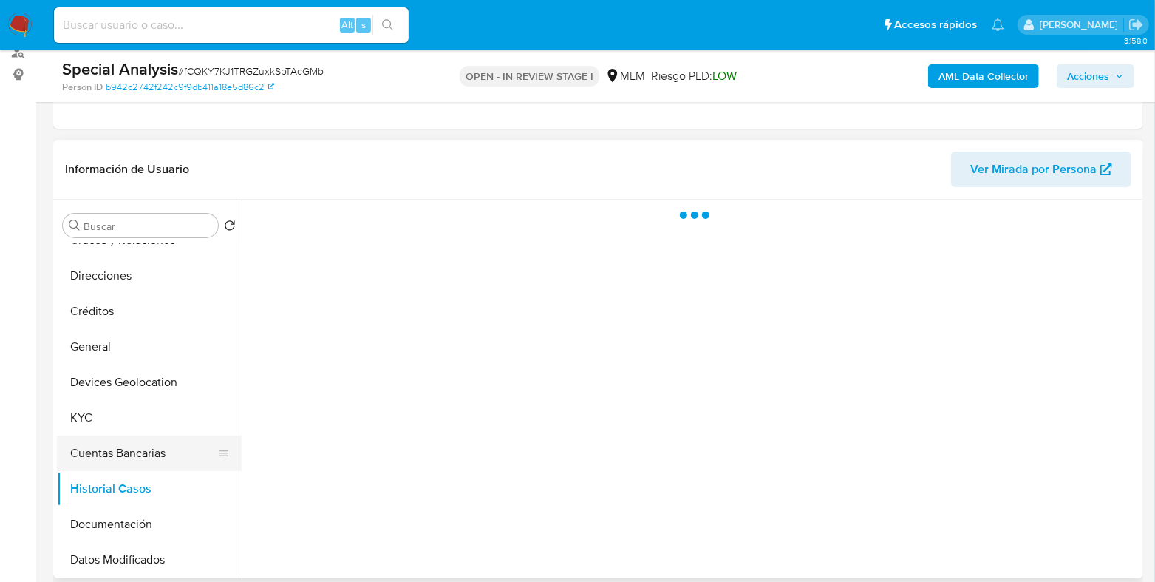
scroll to position [0, 0]
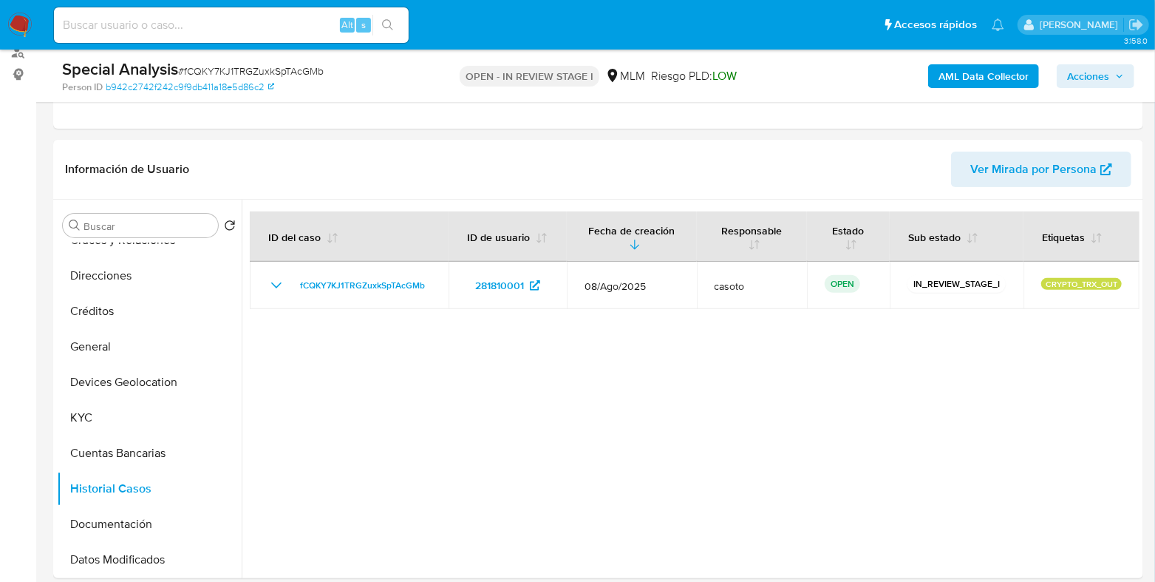
click at [1091, 75] on span "Acciones" at bounding box center [1088, 76] width 42 height 24
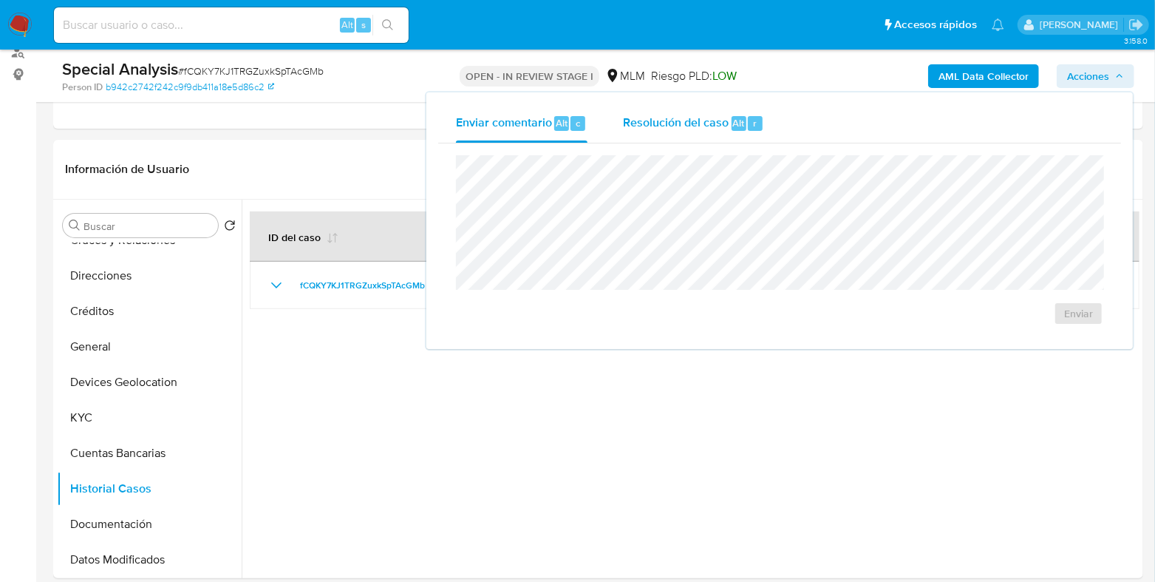
click at [679, 132] on div "Resolución del caso Alt r" at bounding box center [693, 123] width 141 height 38
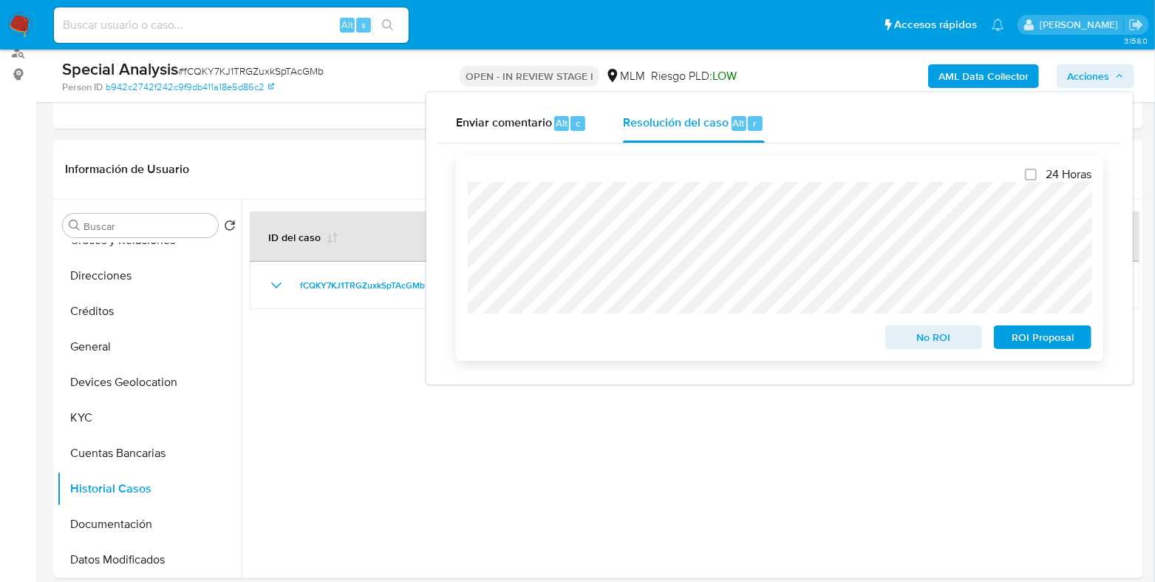
click at [916, 342] on span "No ROI" at bounding box center [934, 337] width 77 height 21
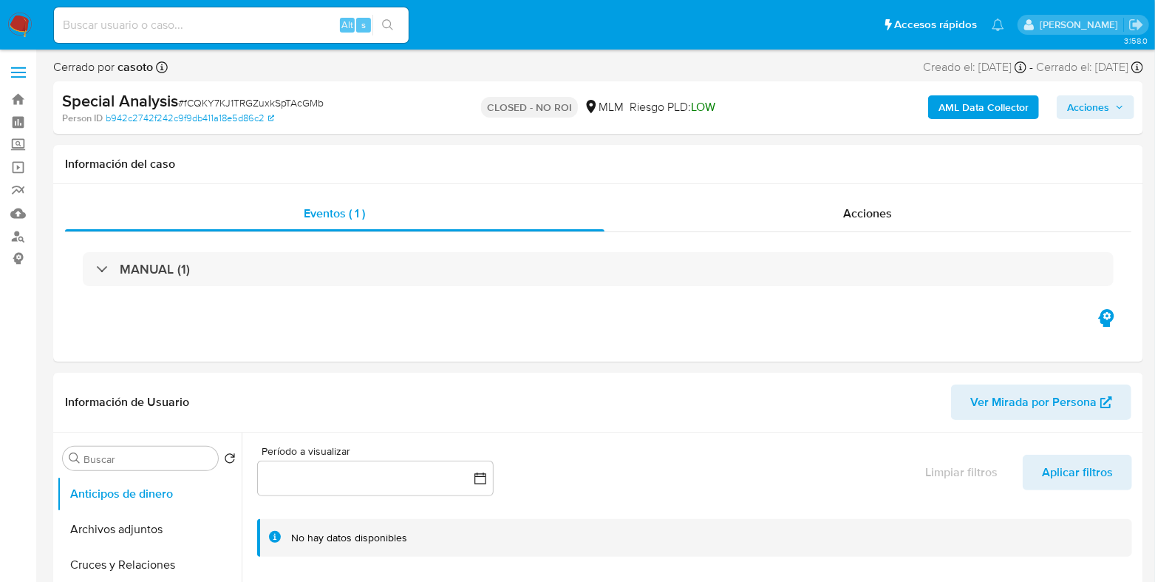
select select "10"
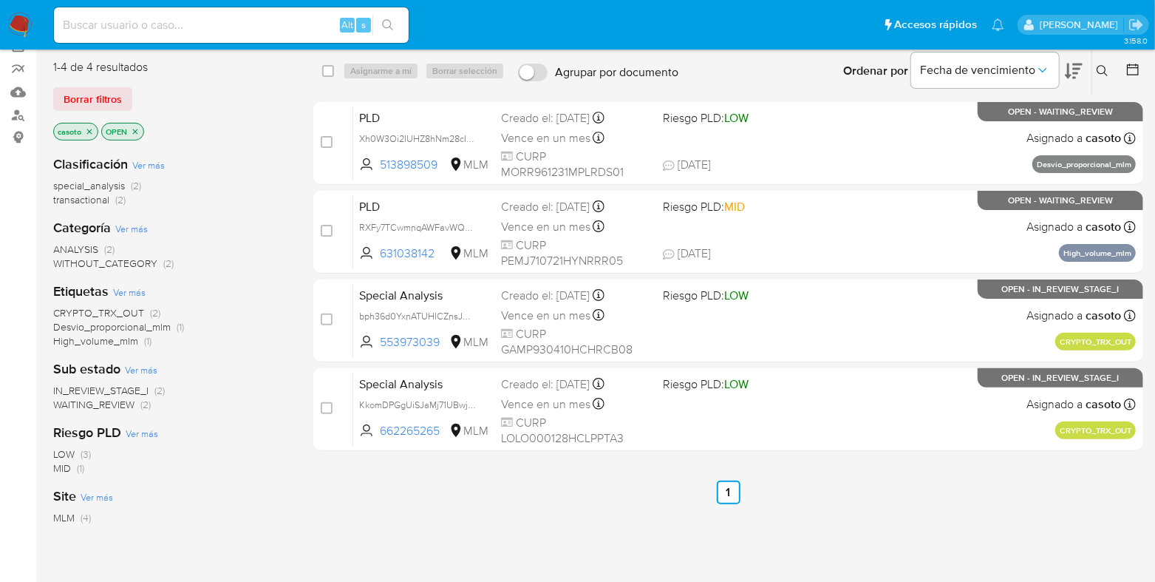
scroll to position [92, 0]
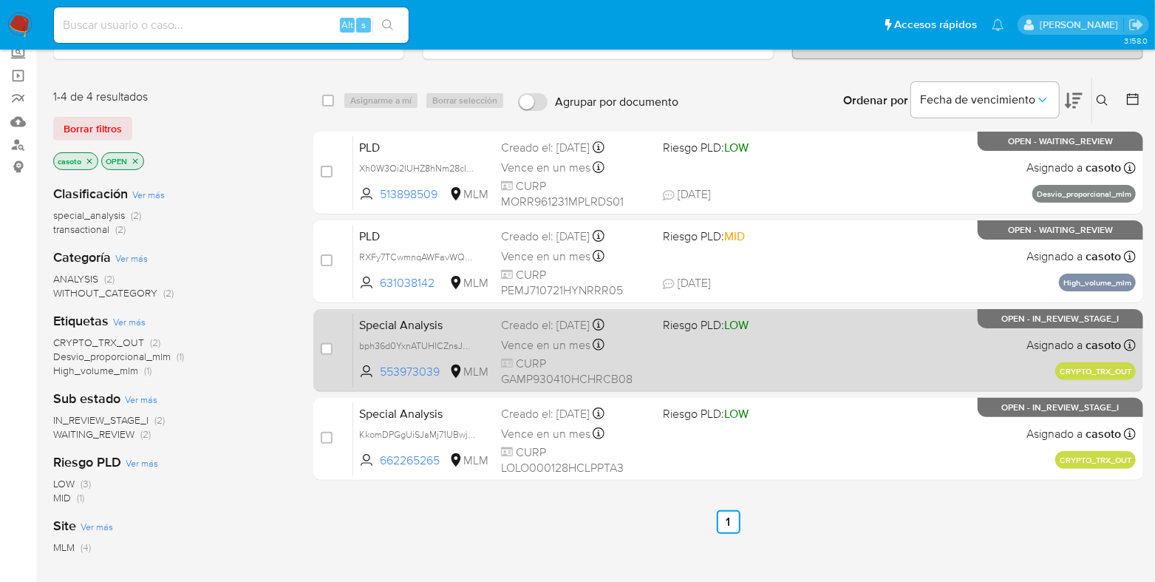
click at [814, 366] on div "Special Analysis bph36d0YxnATUHICZnsJQOtw 553973039 MLM Riesgo PLD: LOW Creado …" at bounding box center [744, 350] width 783 height 75
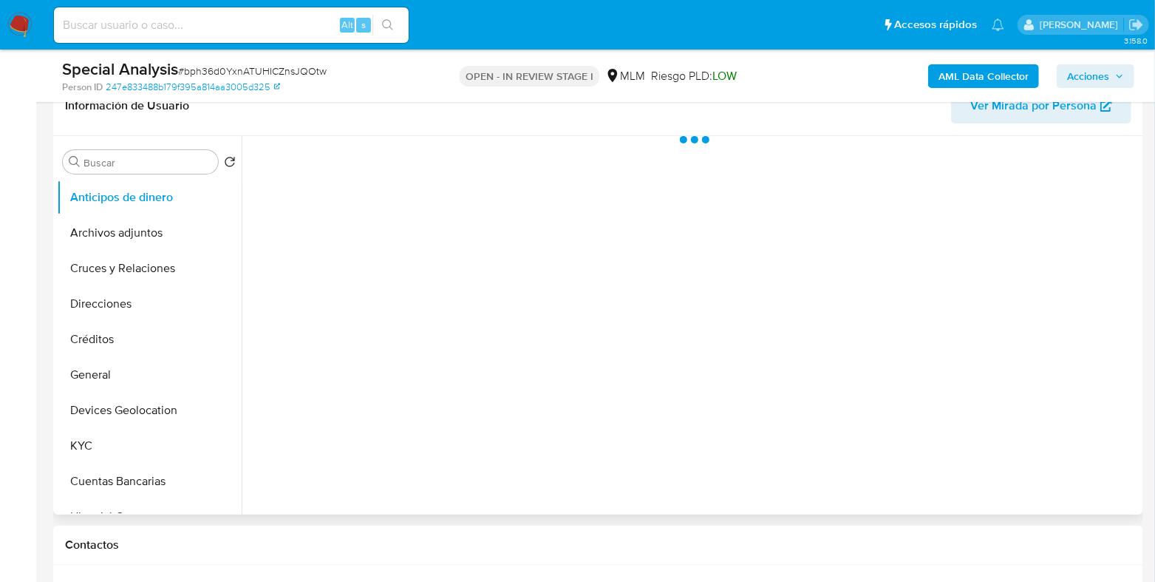
scroll to position [277, 0]
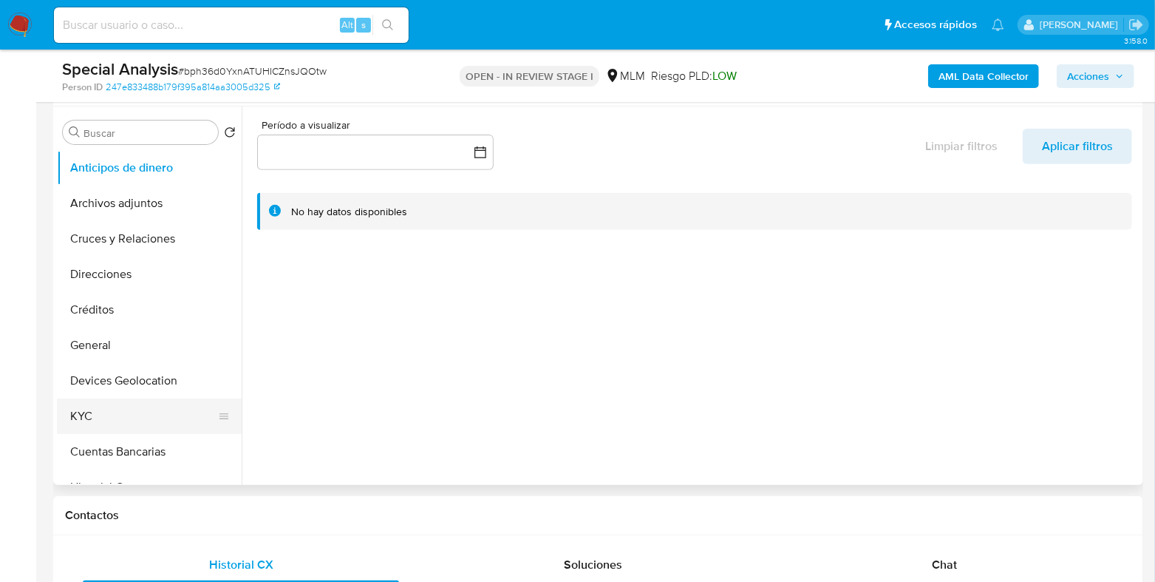
select select "10"
click at [106, 351] on button "General" at bounding box center [143, 344] width 173 height 35
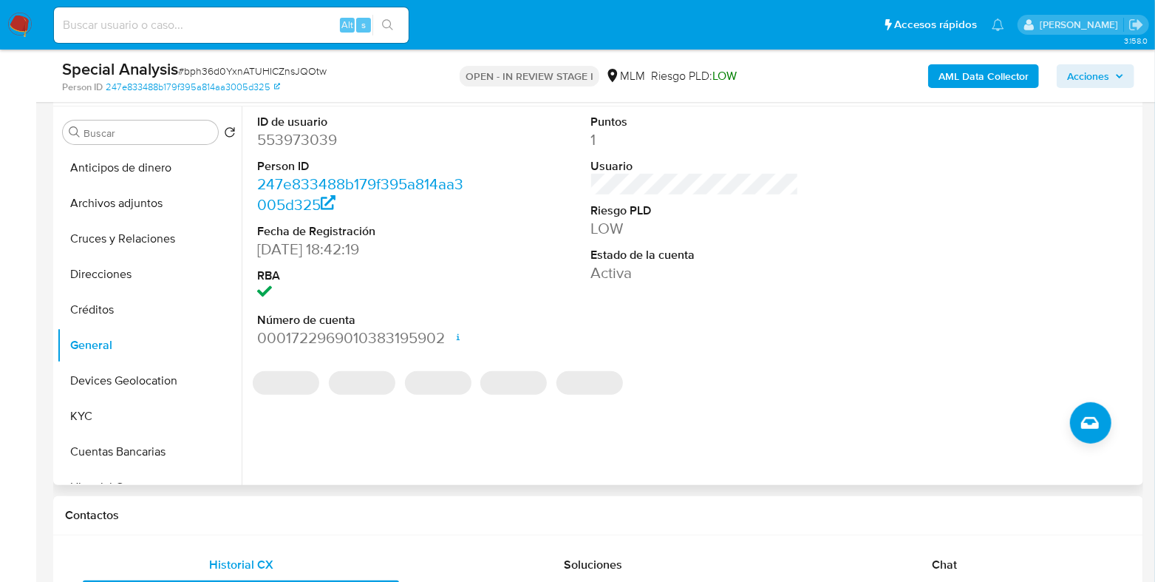
click at [321, 142] on dd "553973039" at bounding box center [361, 139] width 208 height 21
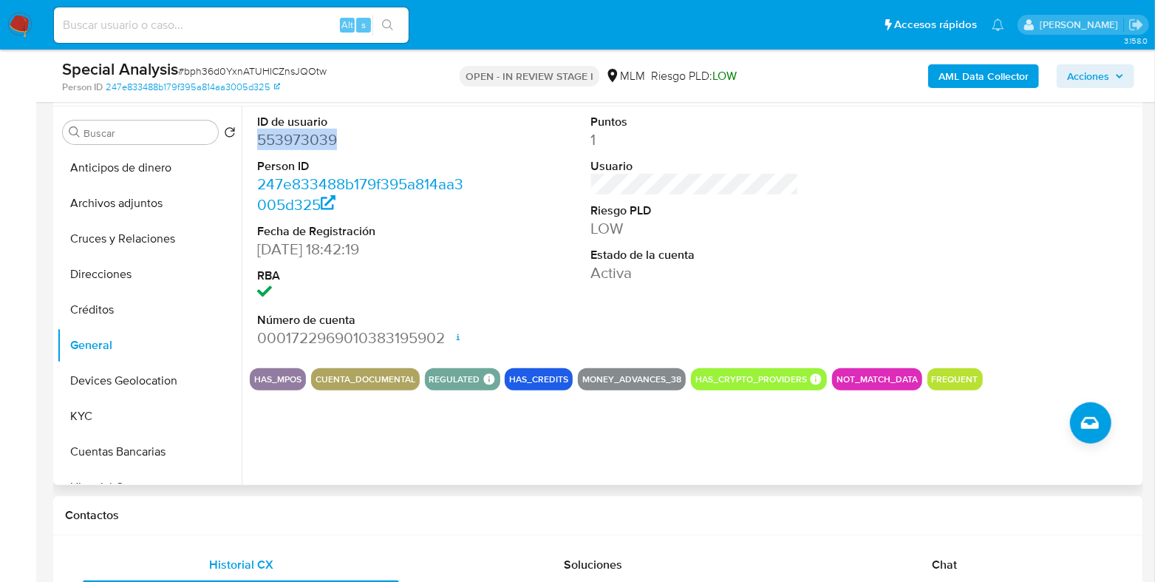
copy dd "553973039"
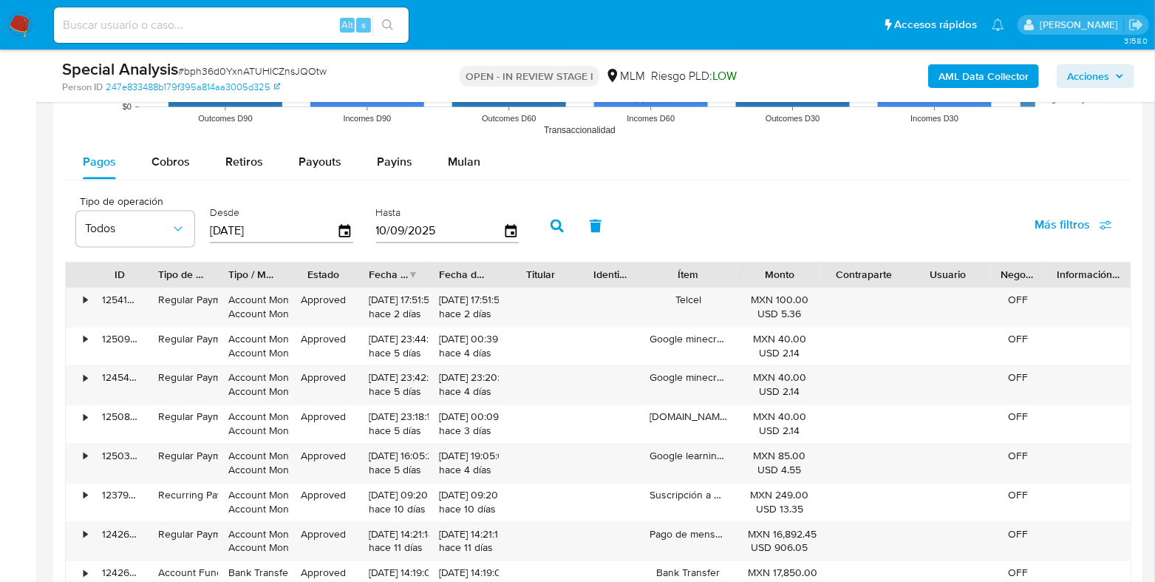
scroll to position [1570, 0]
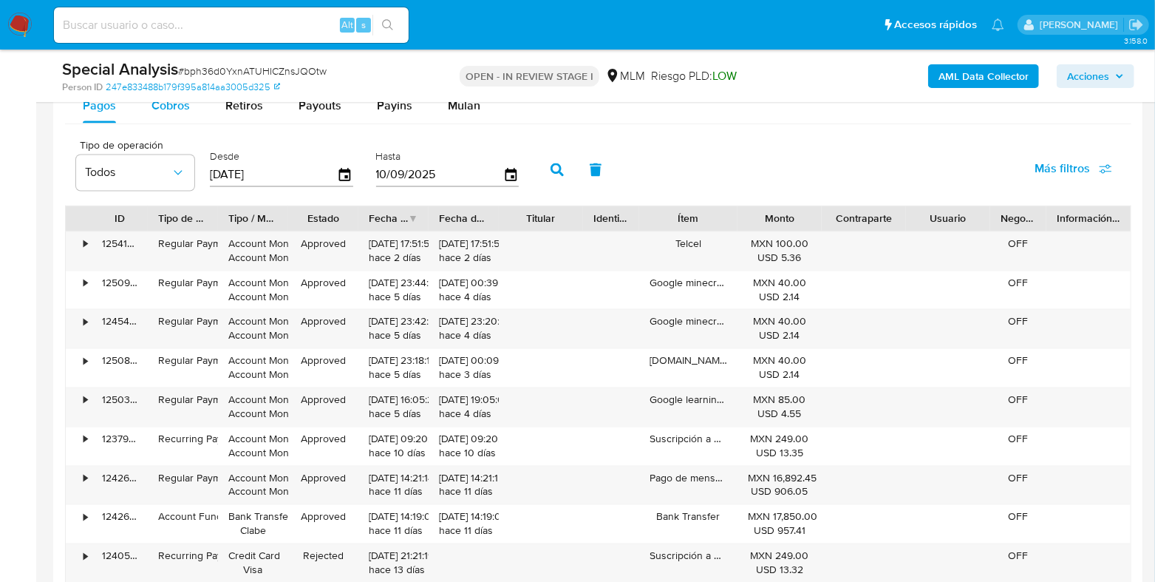
click at [179, 113] on div "Cobros" at bounding box center [170, 105] width 38 height 35
select select "10"
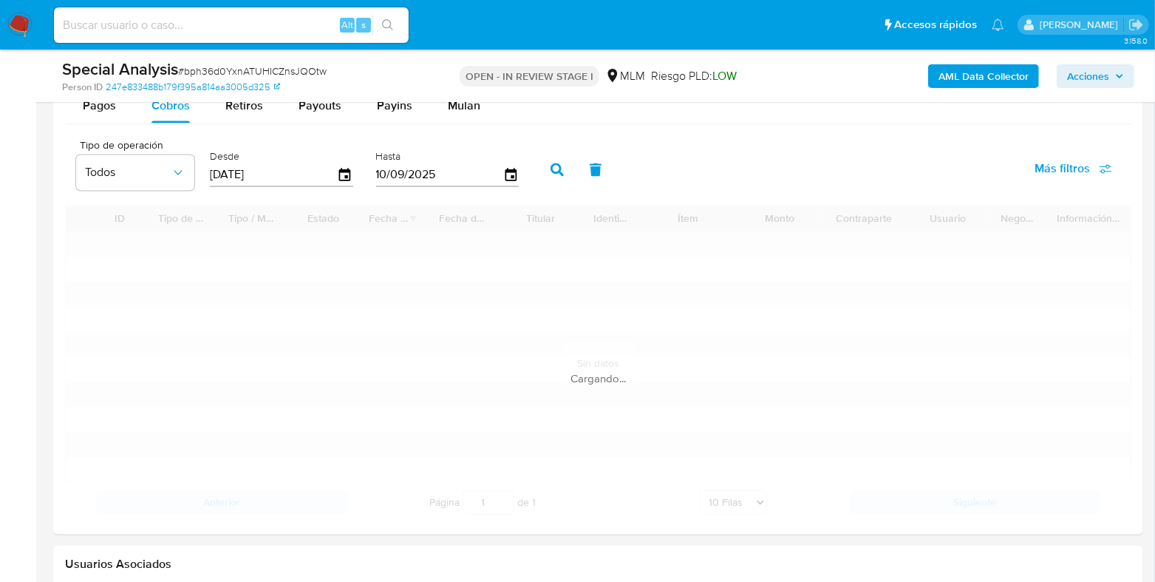
scroll to position [1755, 0]
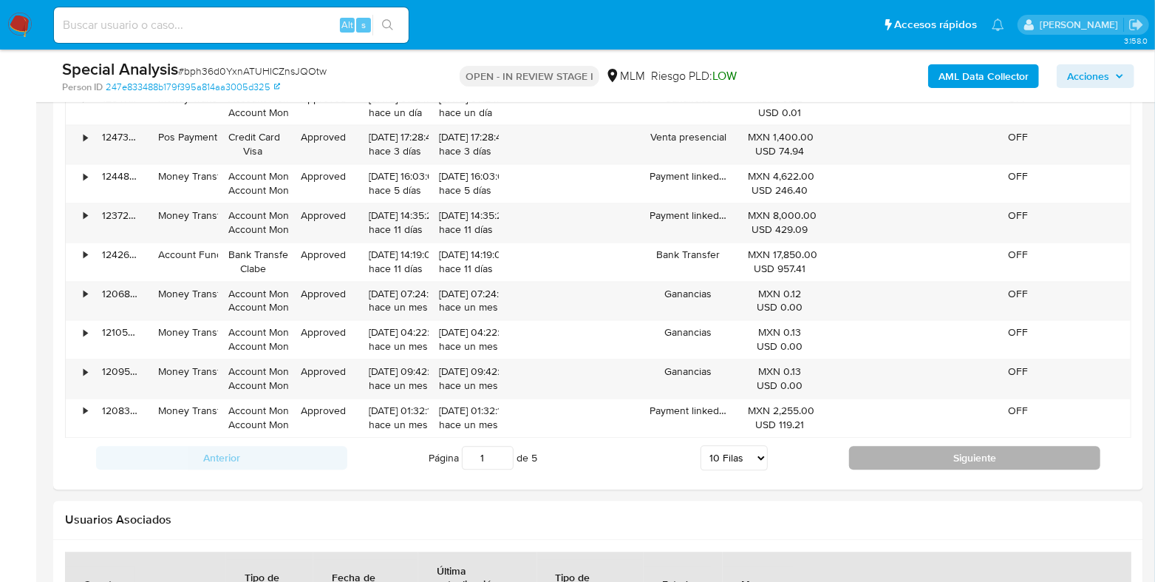
click at [881, 457] on button "Siguiente" at bounding box center [974, 458] width 251 height 24
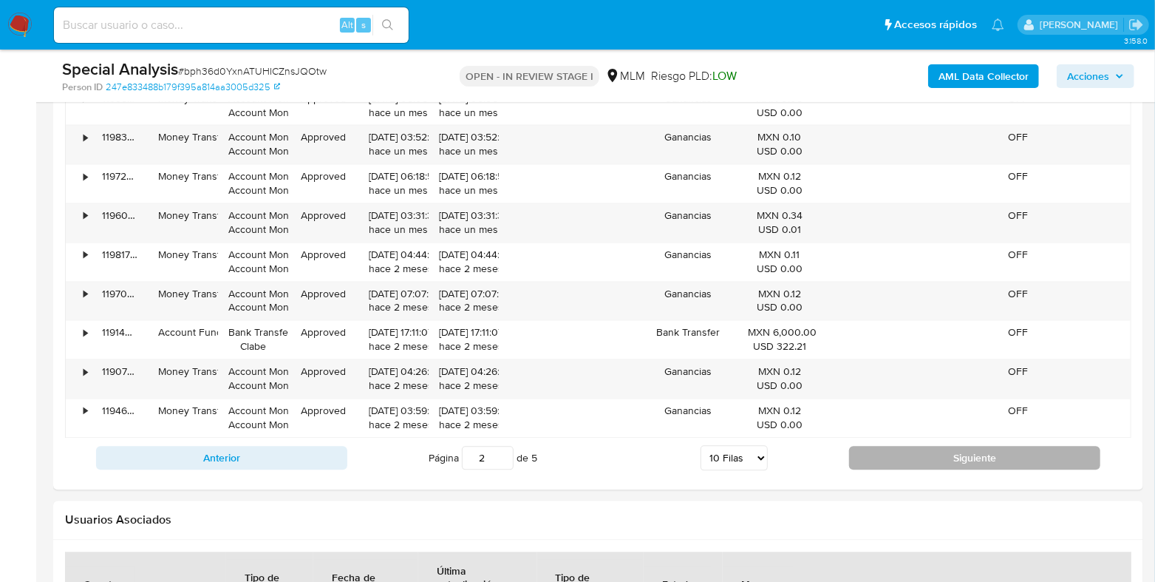
click at [881, 457] on button "Siguiente" at bounding box center [974, 458] width 251 height 24
type input "3"
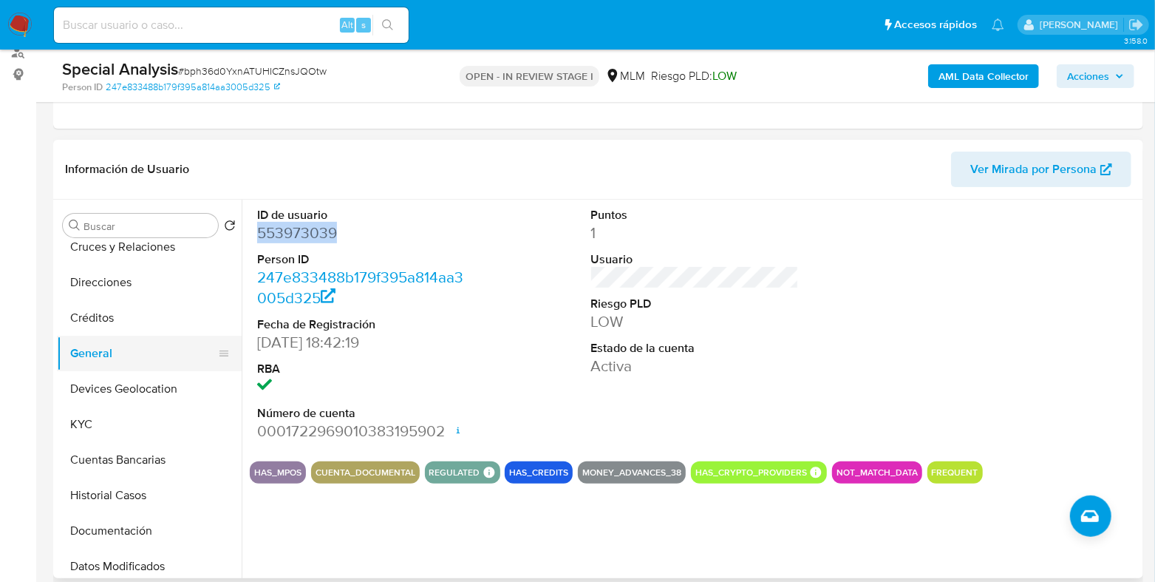
scroll to position [184, 0]
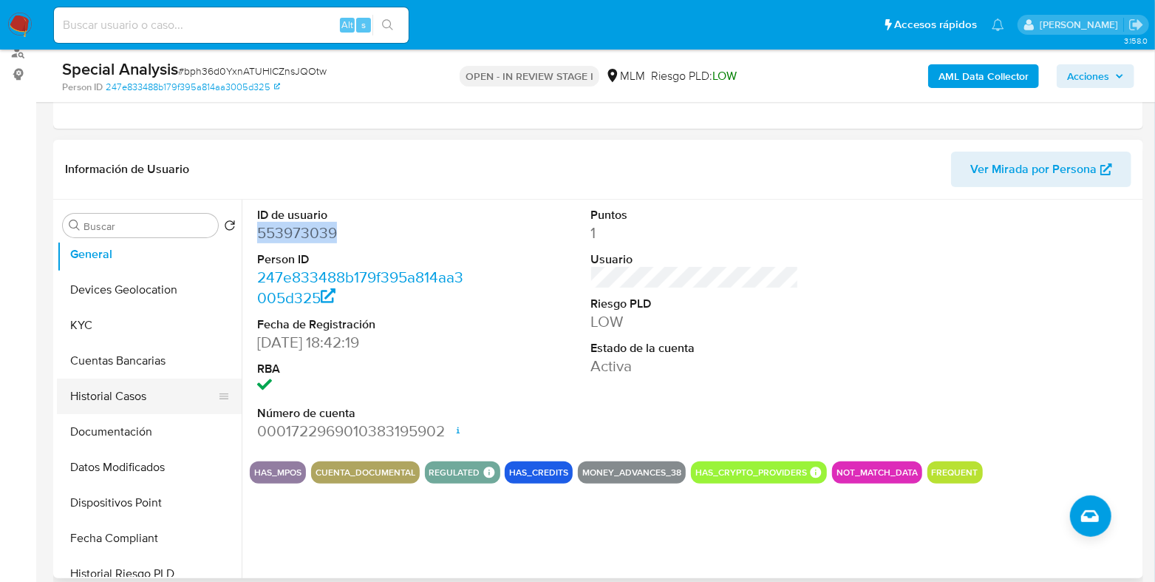
click at [133, 406] on button "Historial Casos" at bounding box center [143, 395] width 173 height 35
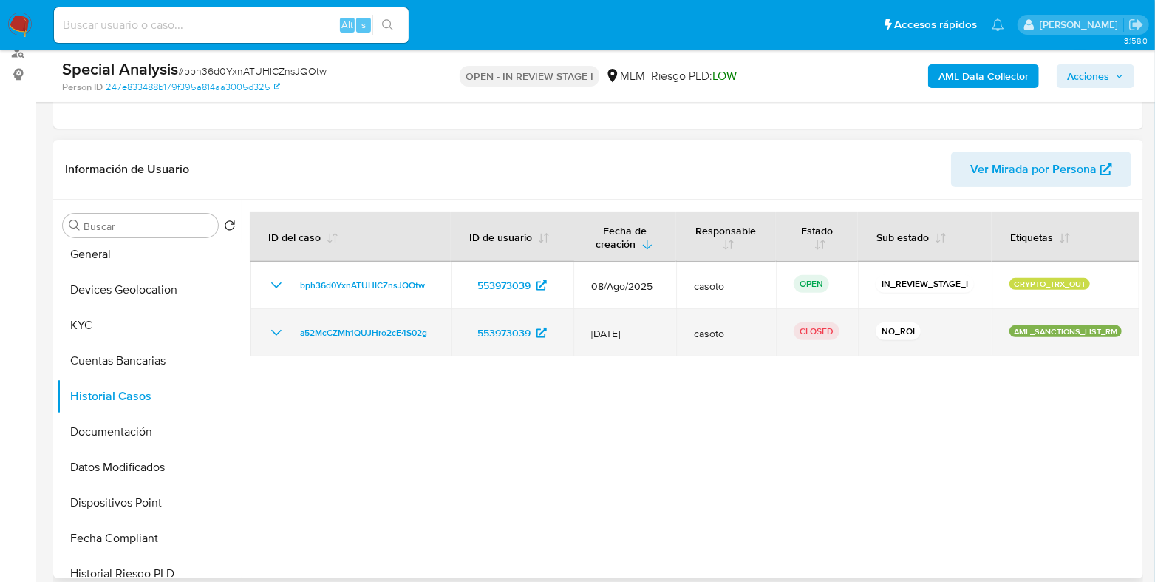
click at [283, 334] on icon "Mostrar/Ocultar" at bounding box center [277, 333] width 18 height 18
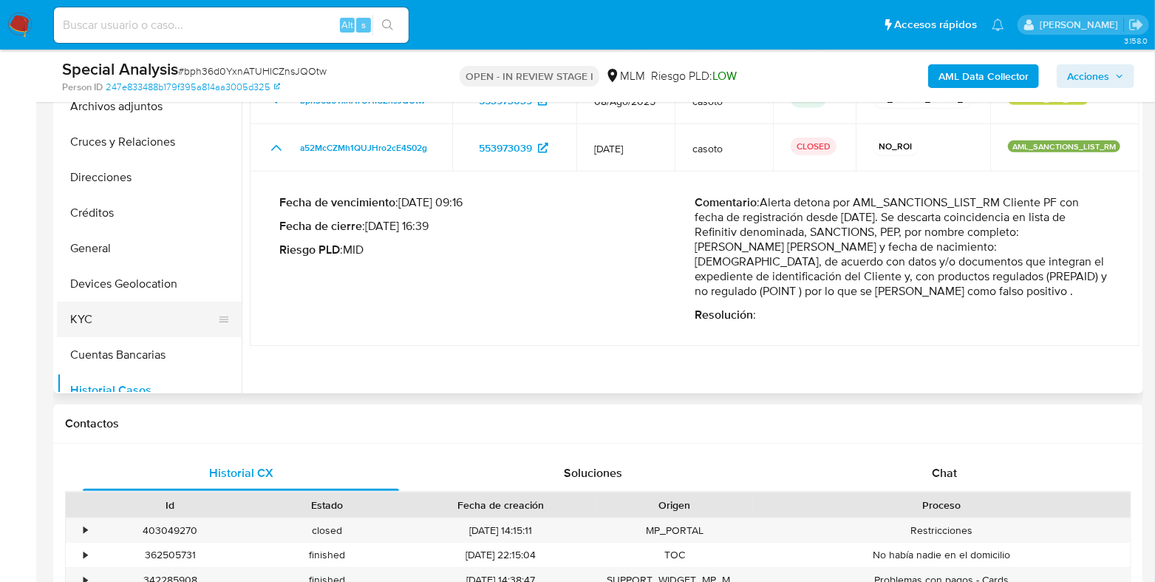
scroll to position [0, 0]
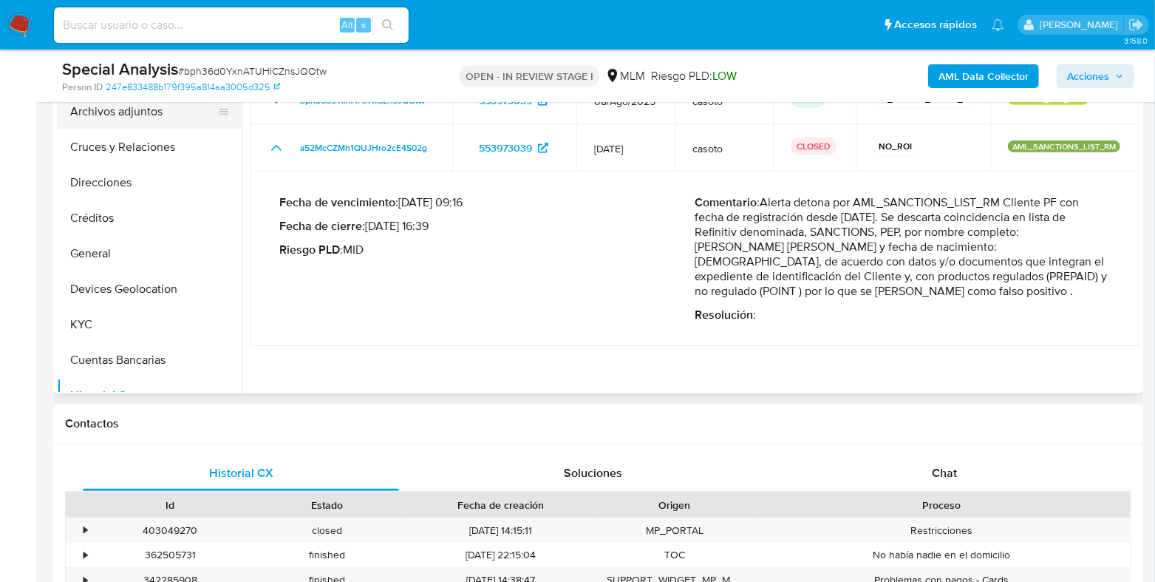
click at [123, 117] on button "Archivos adjuntos" at bounding box center [143, 111] width 173 height 35
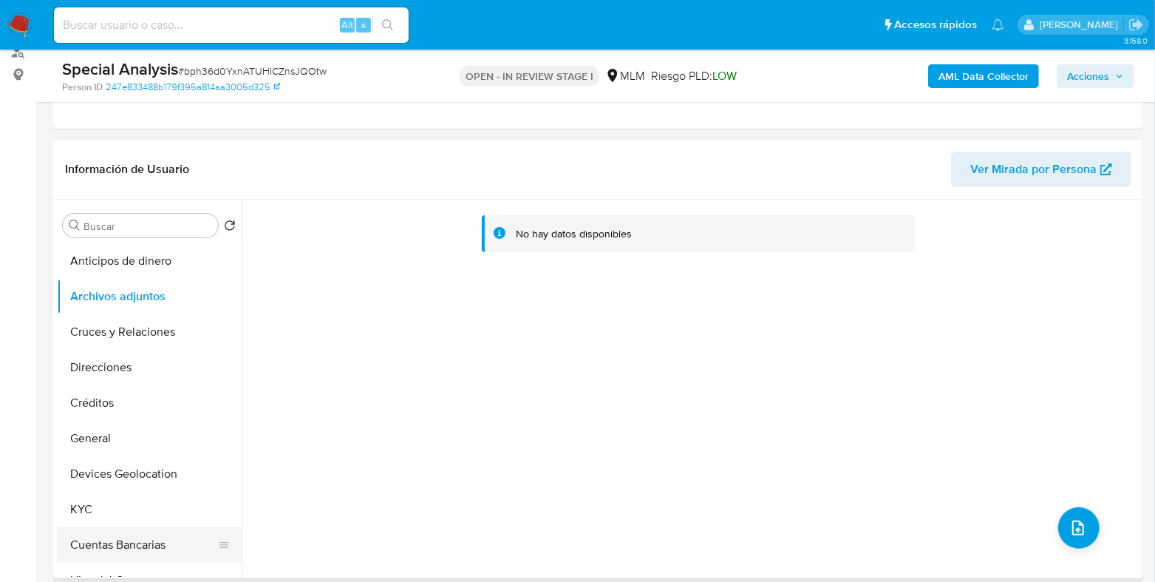
scroll to position [92, 0]
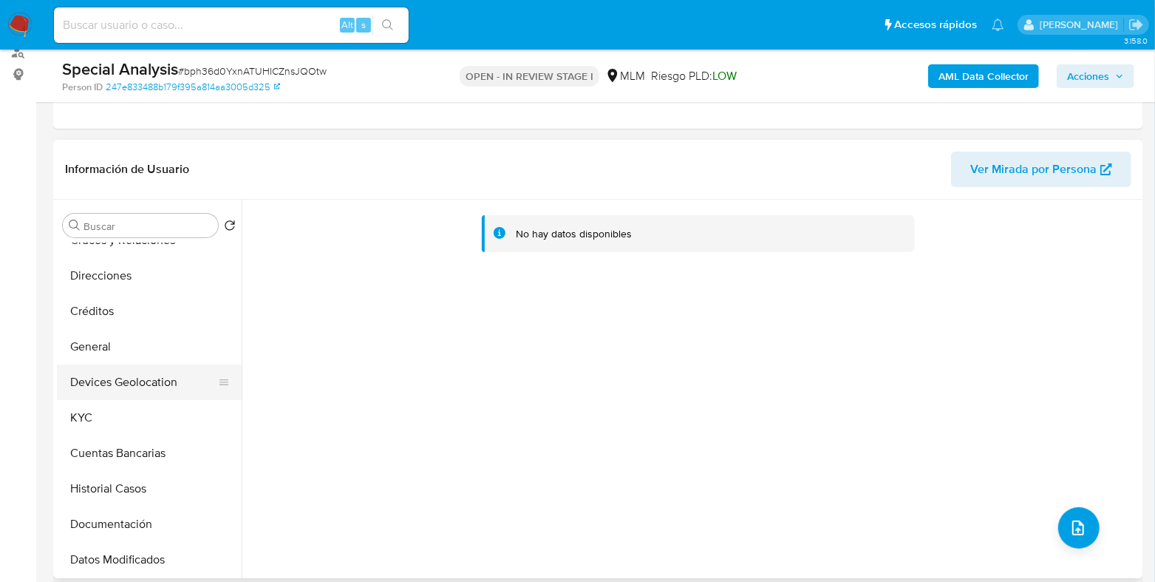
click at [140, 382] on button "Devices Geolocation" at bounding box center [143, 381] width 173 height 35
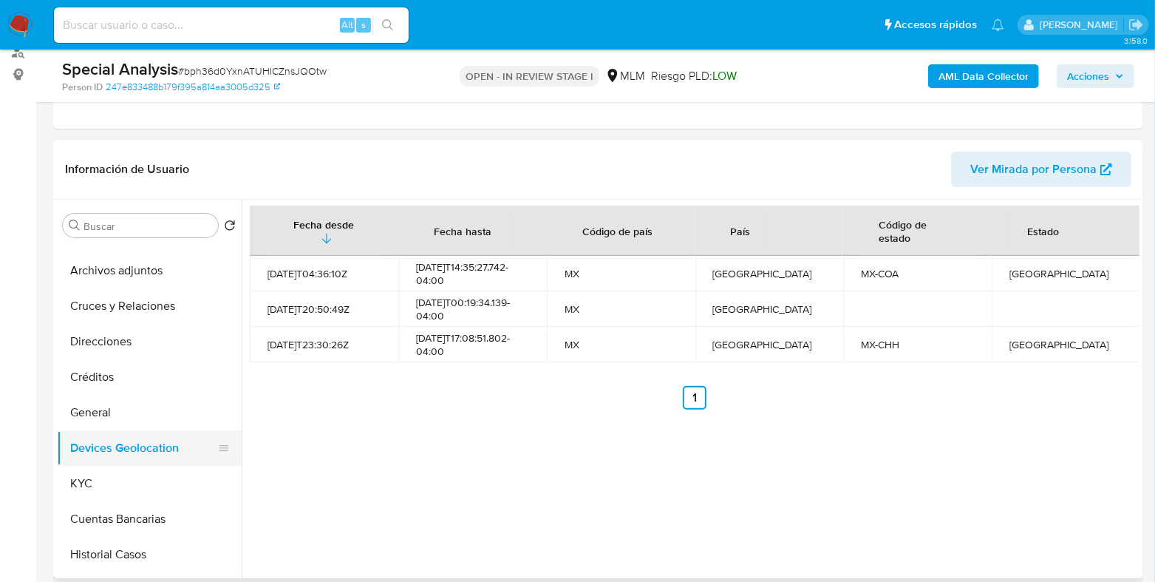
scroll to position [0, 0]
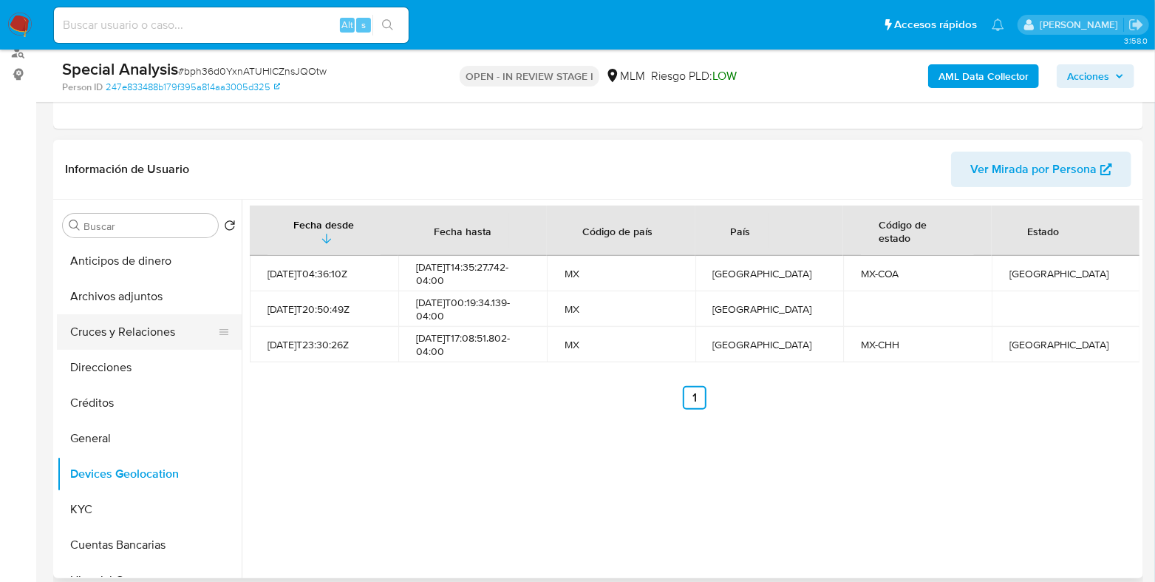
click at [126, 341] on button "Cruces y Relaciones" at bounding box center [143, 331] width 173 height 35
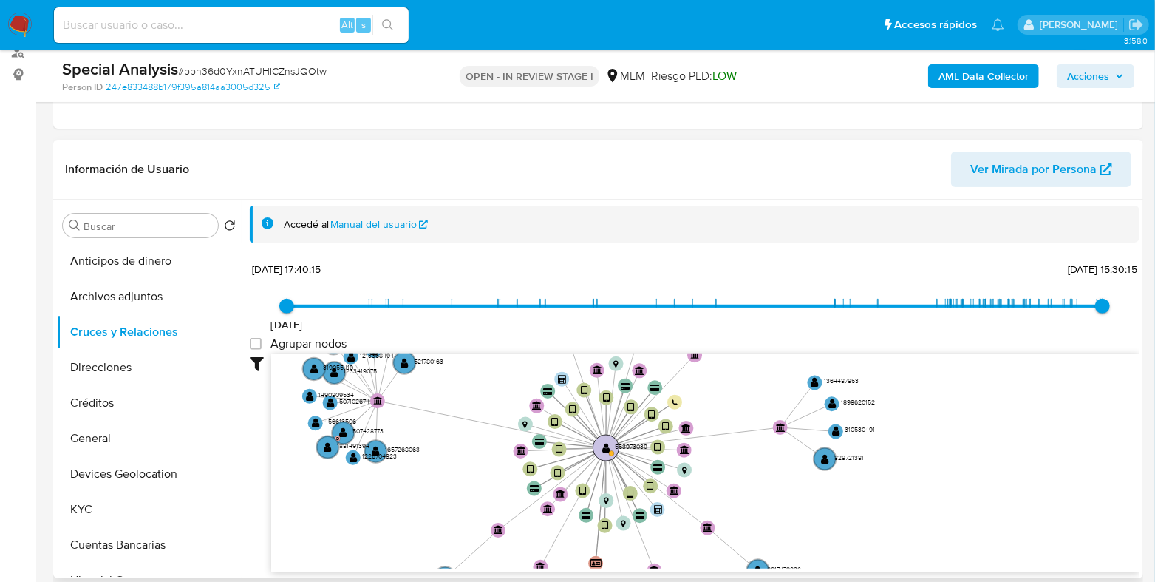
click at [608, 445] on text "" at bounding box center [606, 447] width 8 height 10
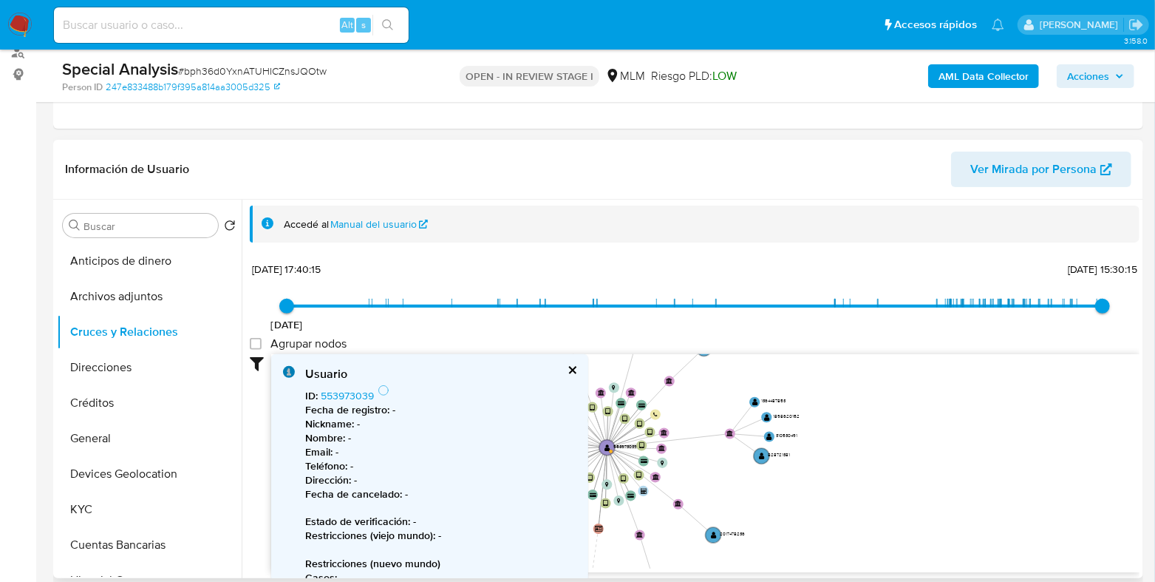
scroll to position [116, 0]
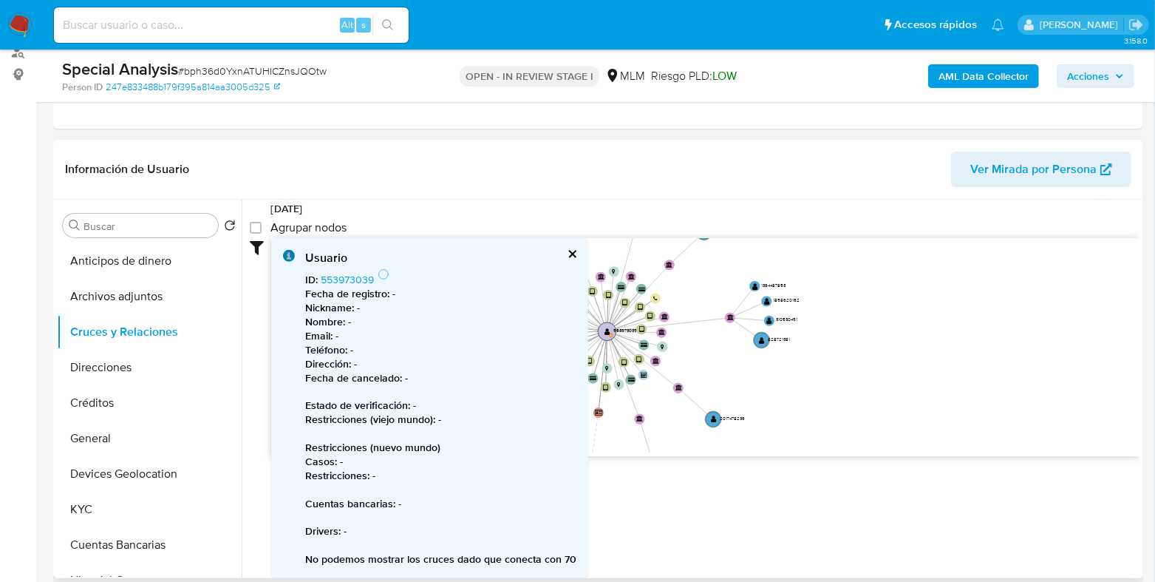
click at [610, 329] on circle at bounding box center [607, 331] width 18 height 18
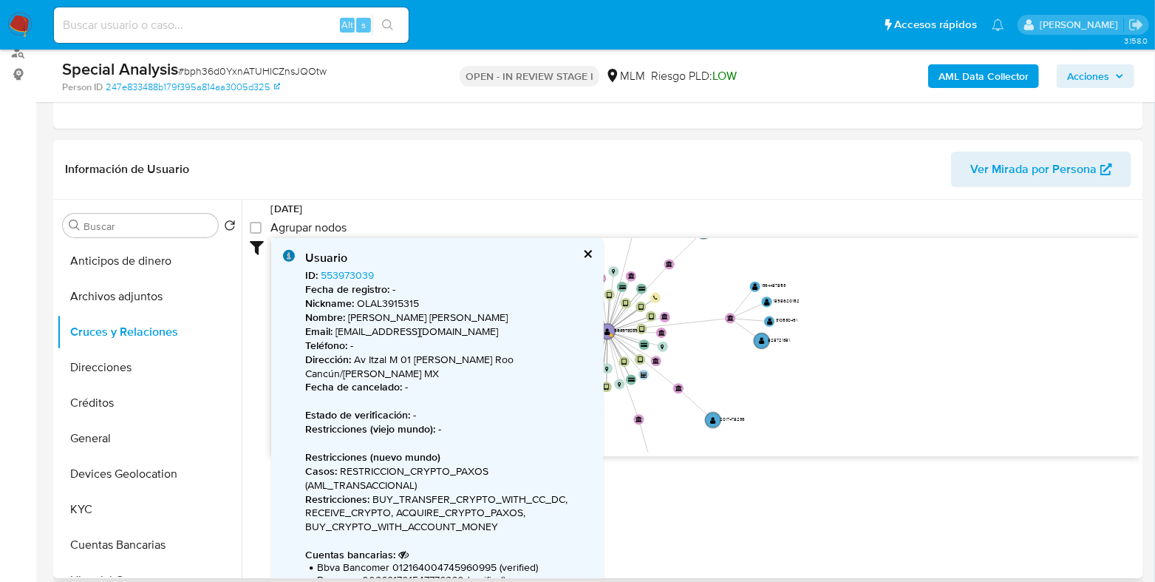
click at [942, 372] on icon "device-63321b7108813b001797f06c  user-553973039  553973039 device-62acfb6d088…" at bounding box center [705, 345] width 868 height 214
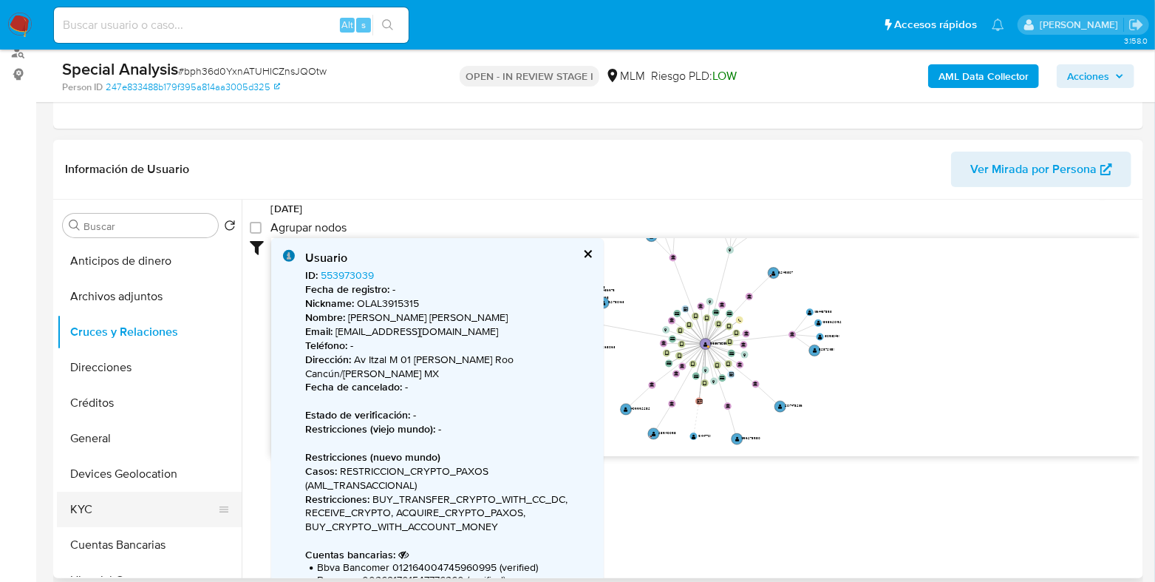
click at [78, 505] on button "KYC" at bounding box center [143, 508] width 173 height 35
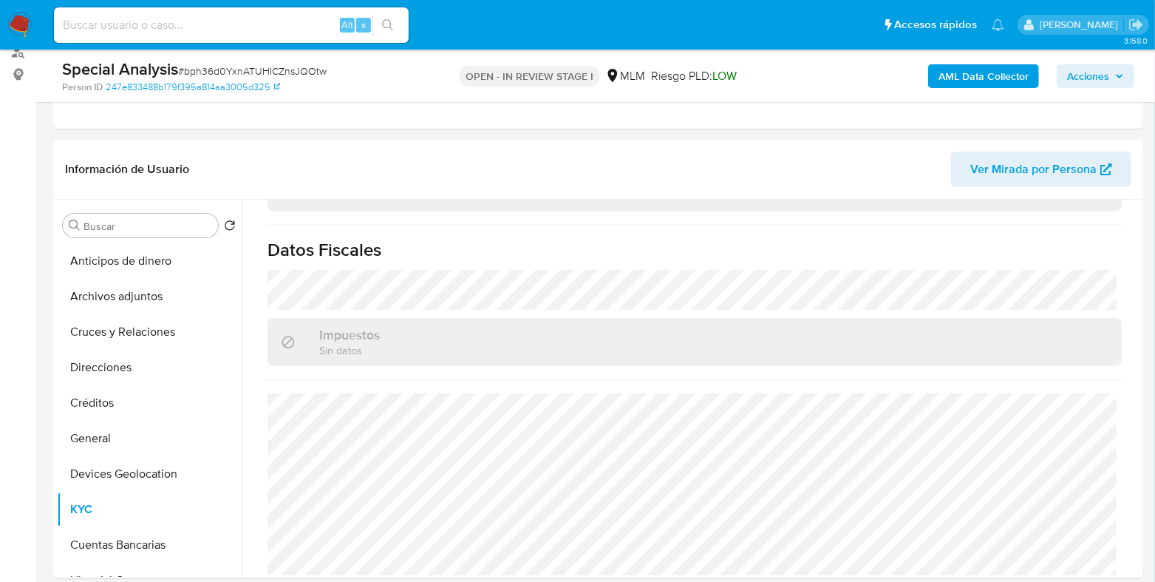
scroll to position [462, 0]
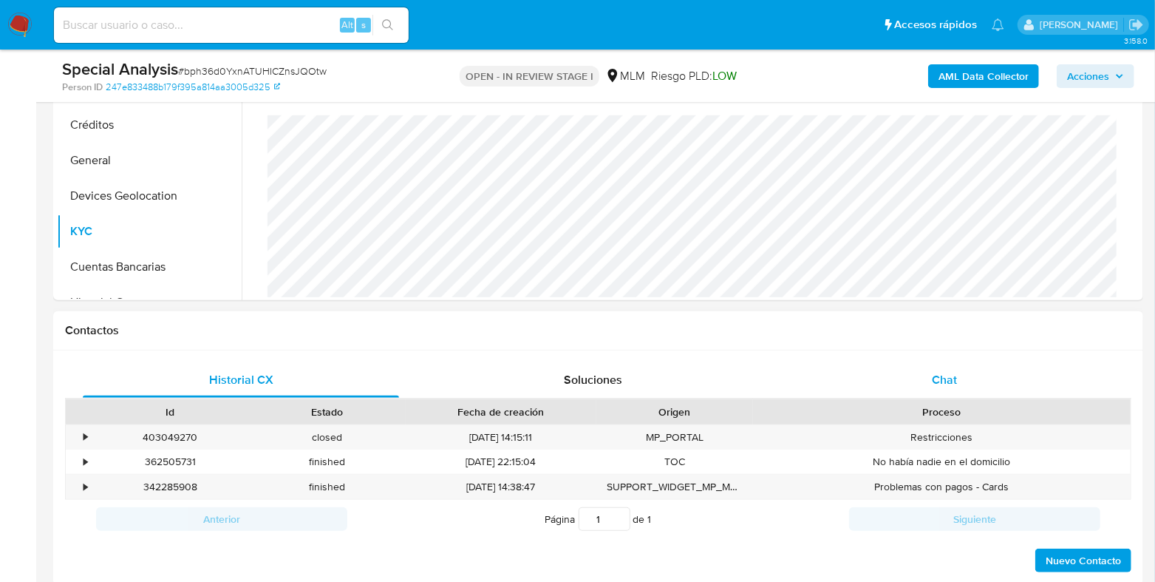
click at [947, 381] on span "Chat" at bounding box center [944, 379] width 25 height 17
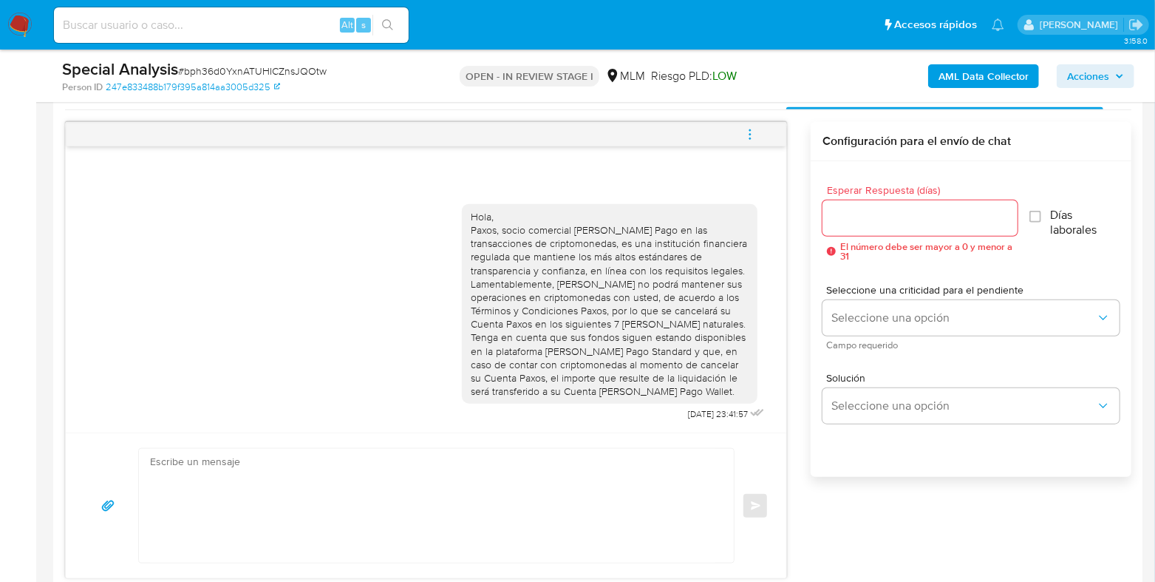
scroll to position [646, 0]
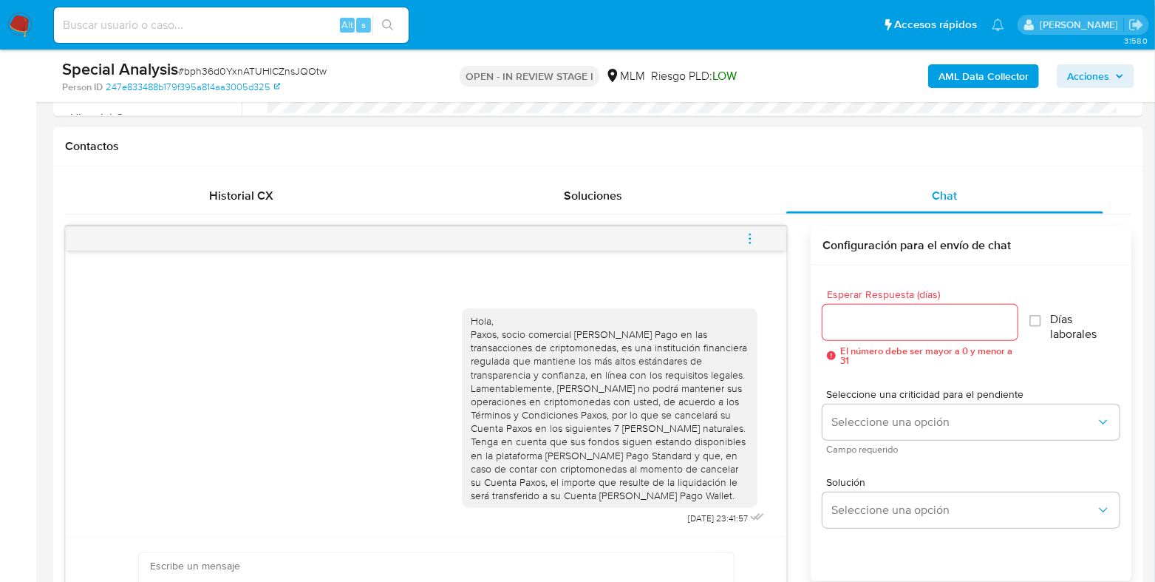
click at [742, 222] on button "menu-action" at bounding box center [750, 238] width 49 height 35
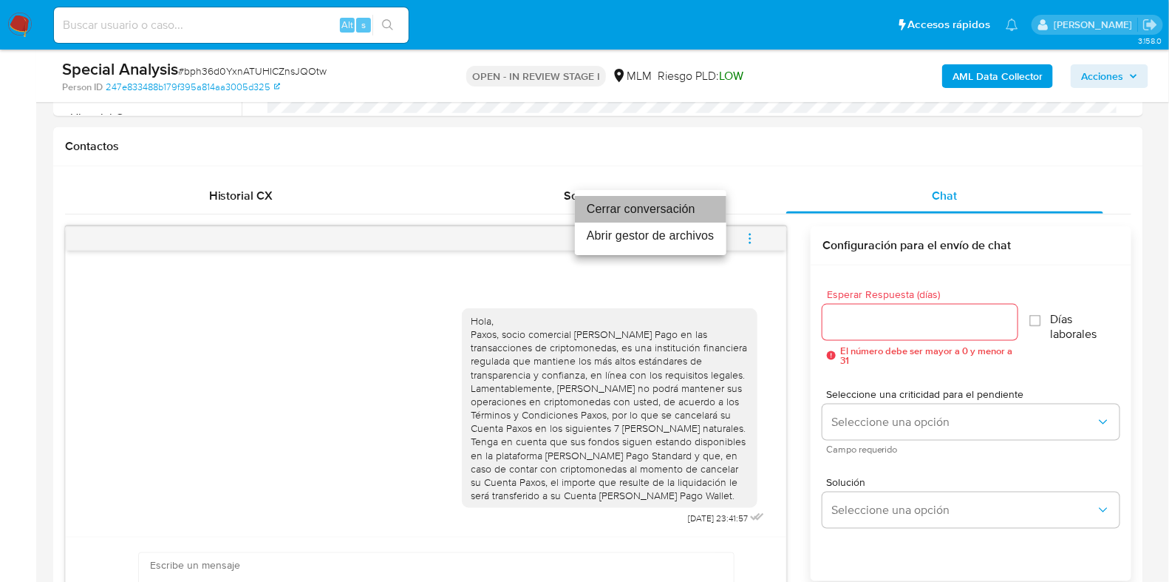
click at [605, 202] on li "Cerrar conversación" at bounding box center [650, 209] width 151 height 27
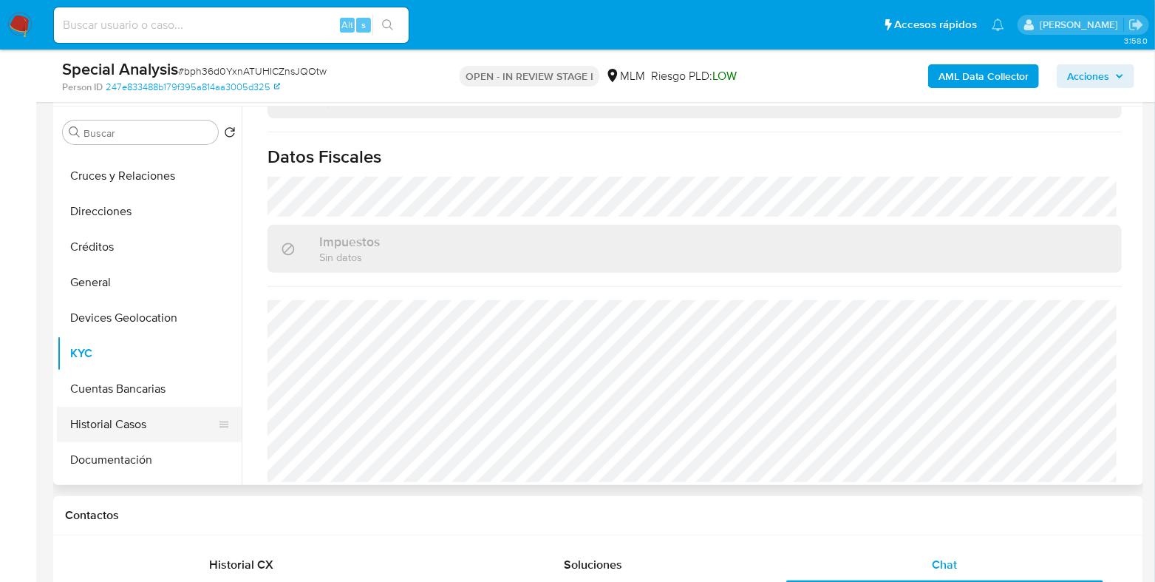
scroll to position [92, 0]
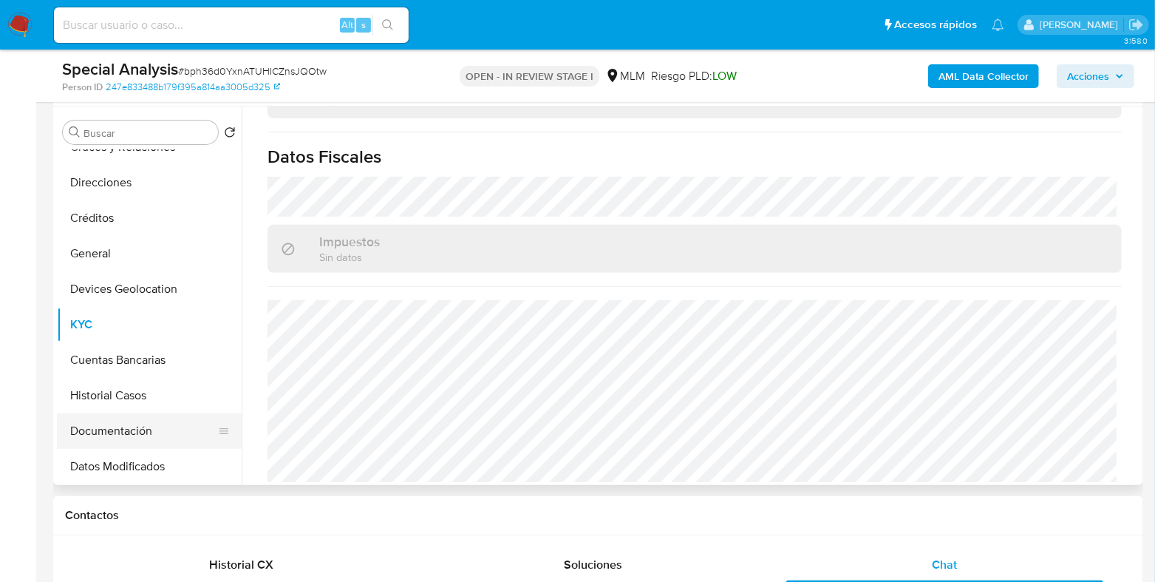
drag, startPoint x: 123, startPoint y: 430, endPoint x: 130, endPoint y: 421, distance: 11.1
click at [123, 430] on button "Documentación" at bounding box center [143, 430] width 173 height 35
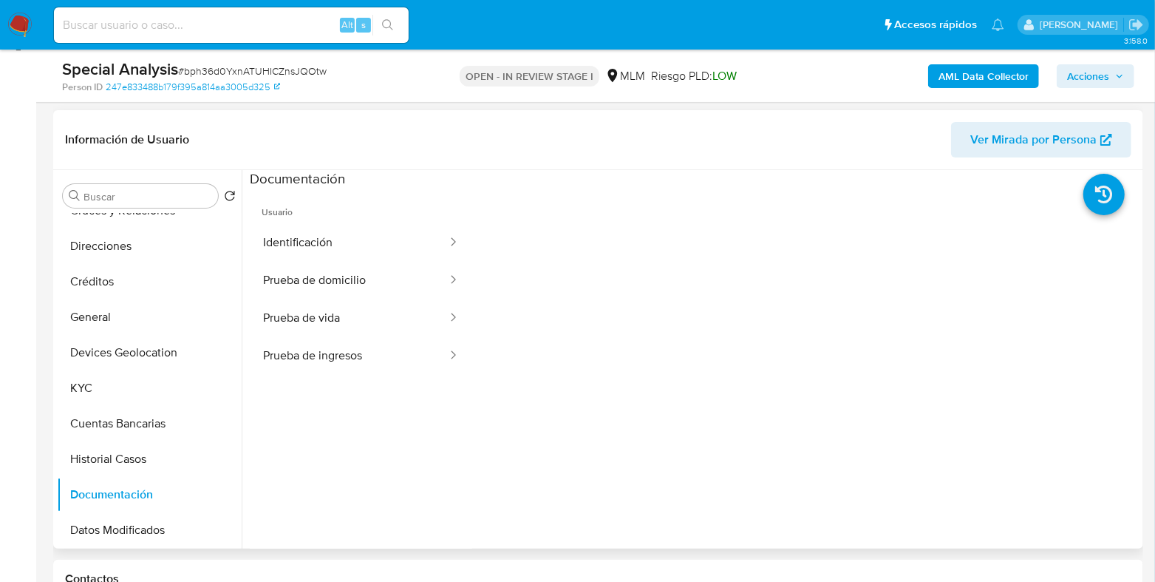
scroll to position [184, 0]
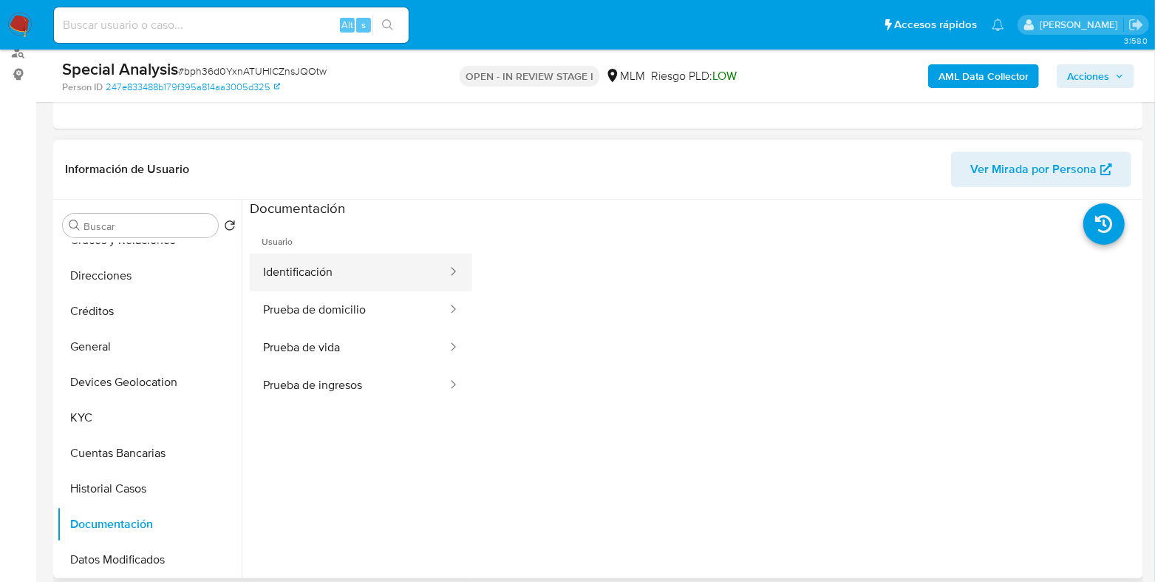
click at [337, 268] on button "Identificación" at bounding box center [349, 272] width 199 height 38
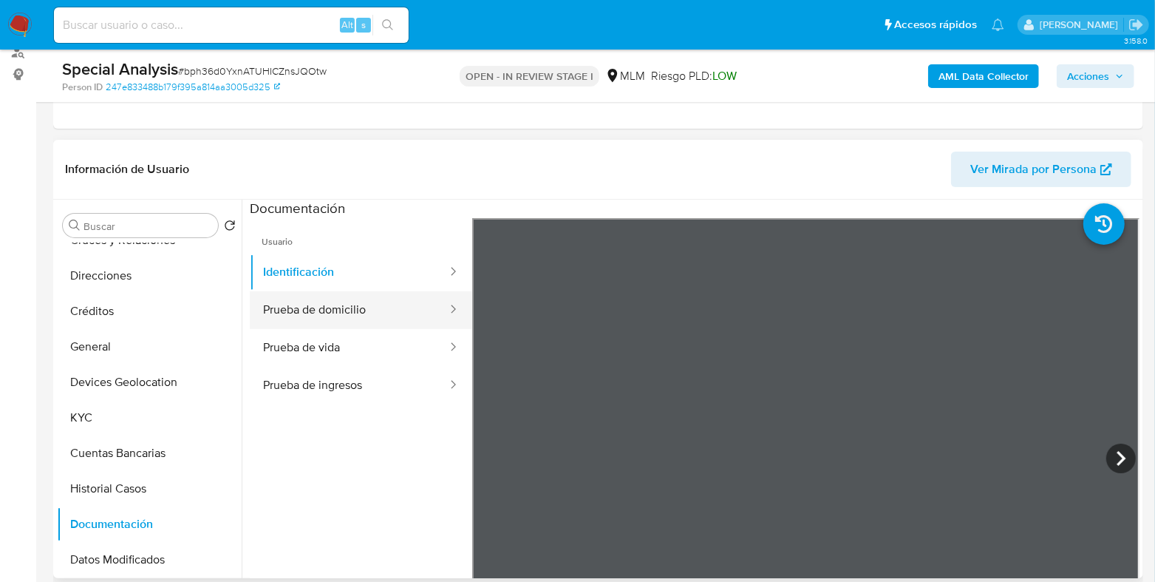
click at [336, 319] on button "Prueba de domicilio" at bounding box center [349, 310] width 199 height 38
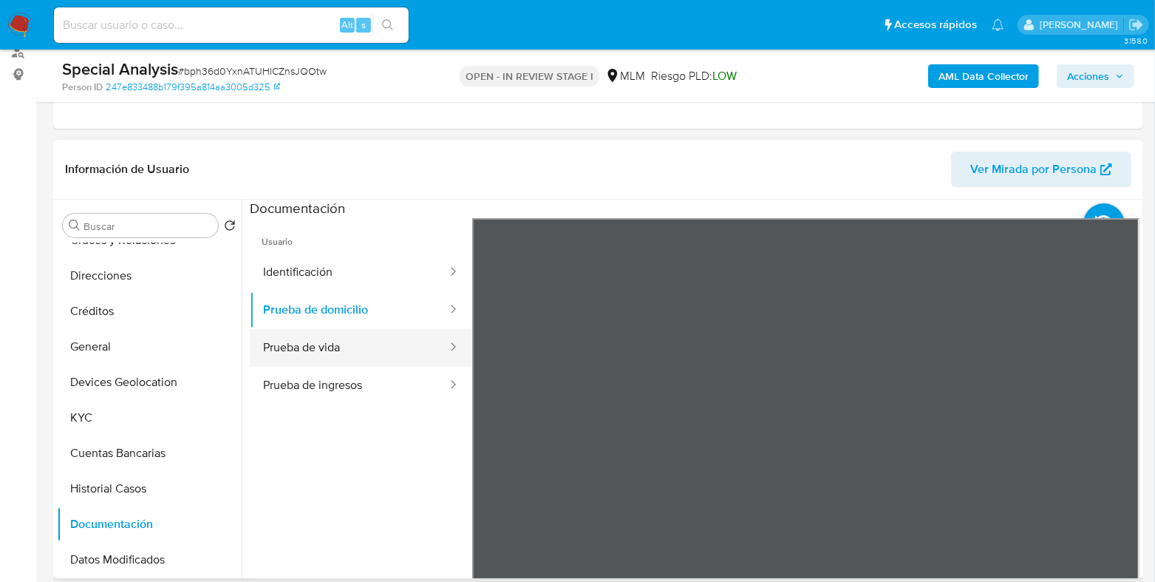
click at [355, 334] on button "Prueba de vida" at bounding box center [349, 348] width 199 height 38
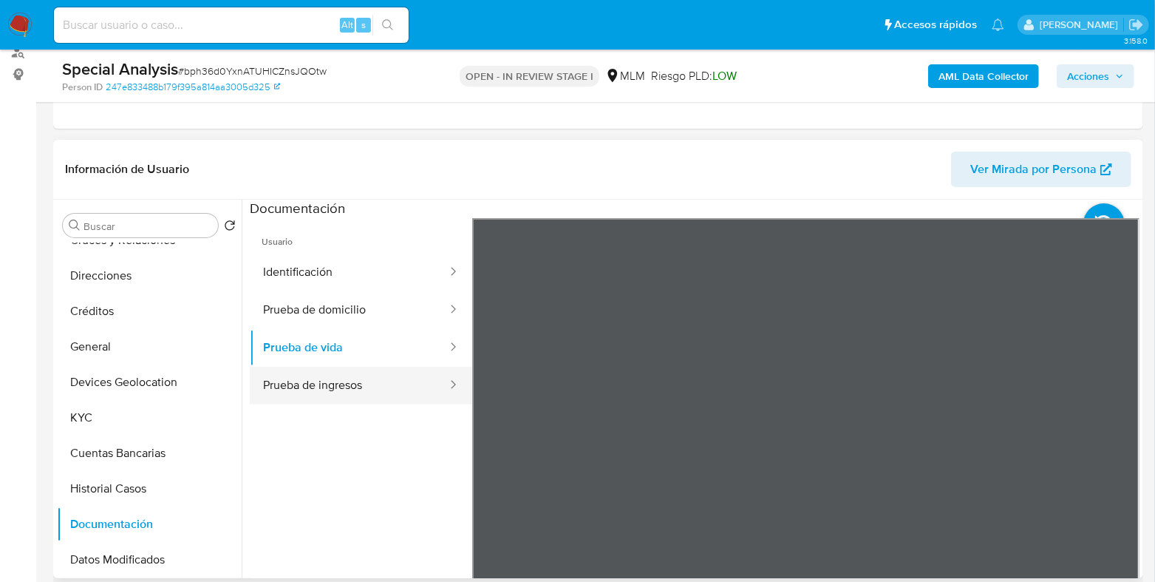
click at [347, 393] on button "Prueba de ingresos" at bounding box center [349, 386] width 199 height 38
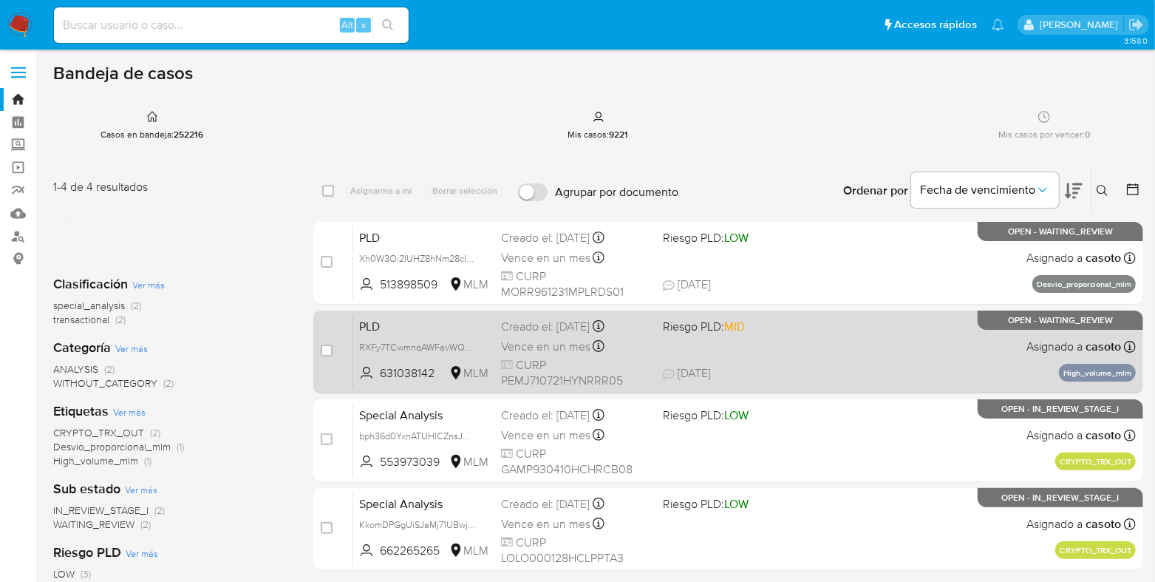
scroll to position [184, 0]
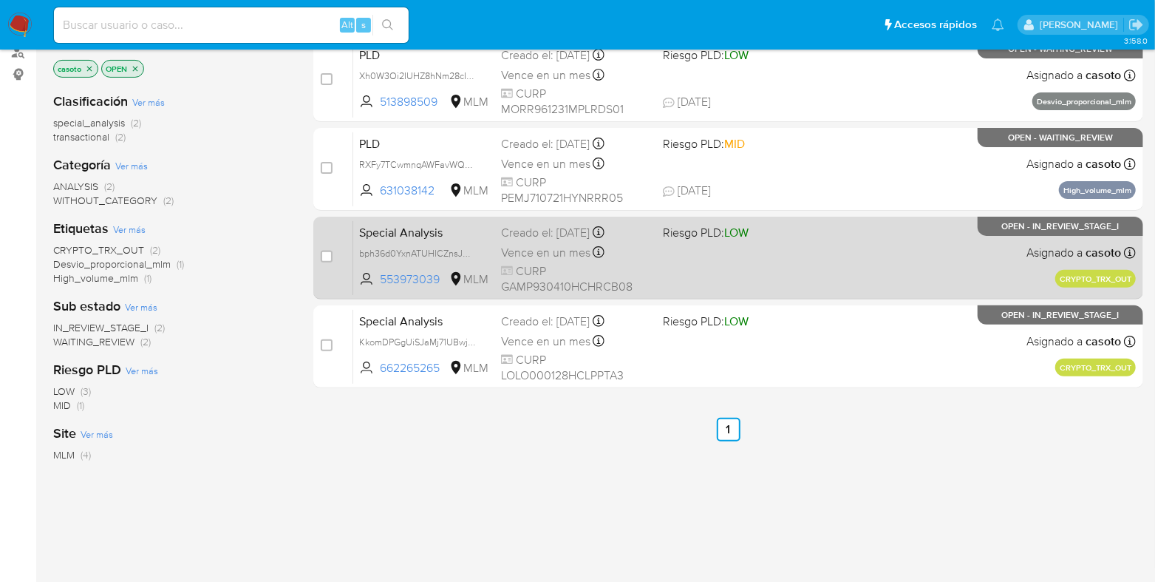
click at [759, 258] on div "Special Analysis bph36d0YxnATUHICZnsJQOtw 553973039 MLM Riesgo PLD: LOW Creado …" at bounding box center [744, 257] width 783 height 75
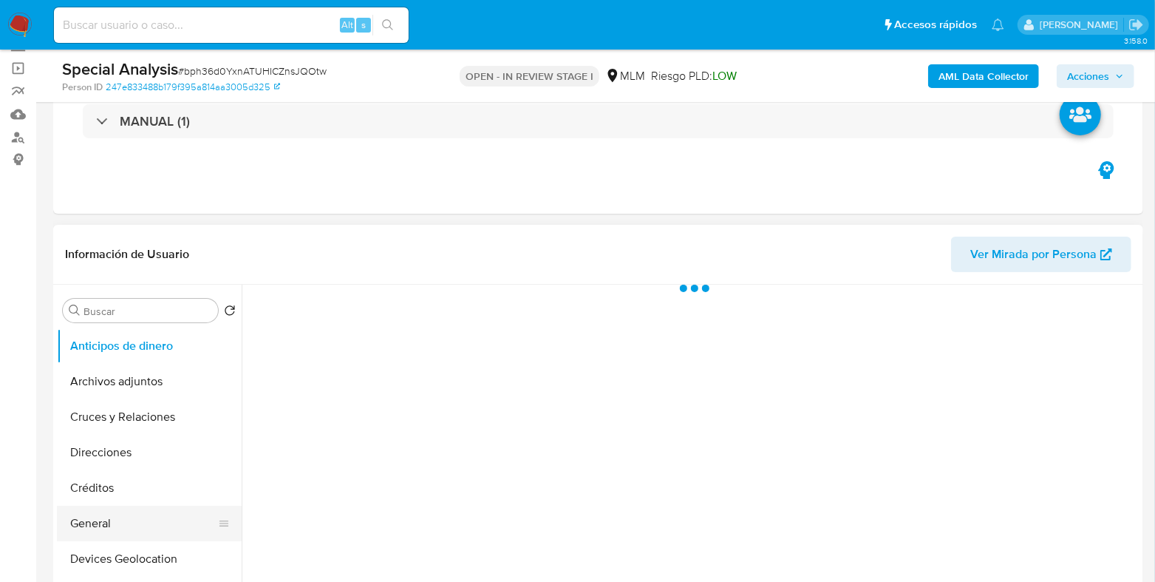
scroll to position [277, 0]
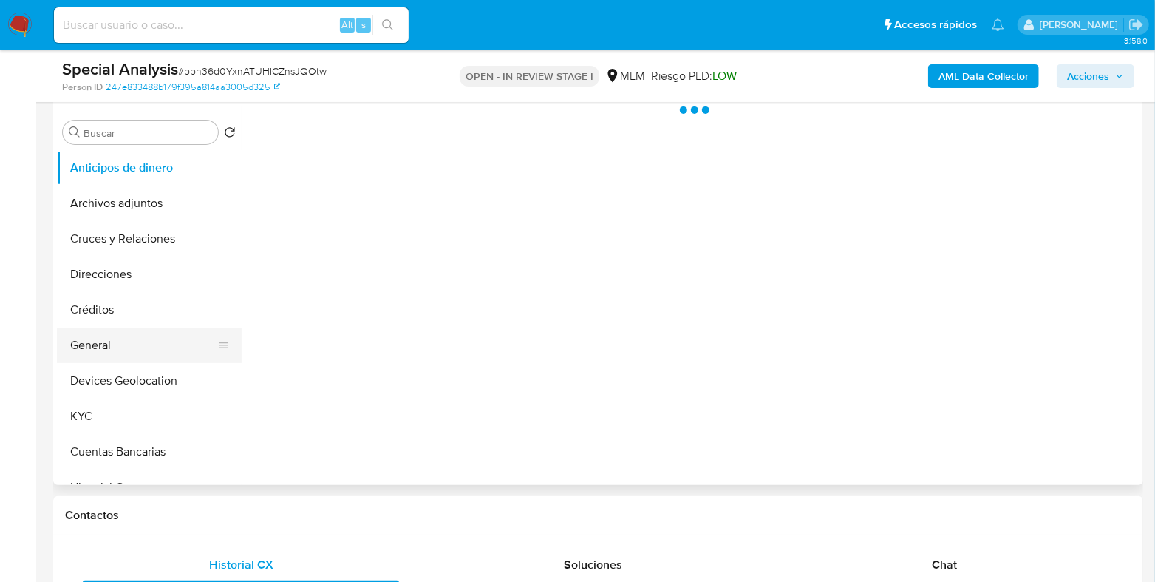
click at [98, 338] on button "General" at bounding box center [143, 344] width 173 height 35
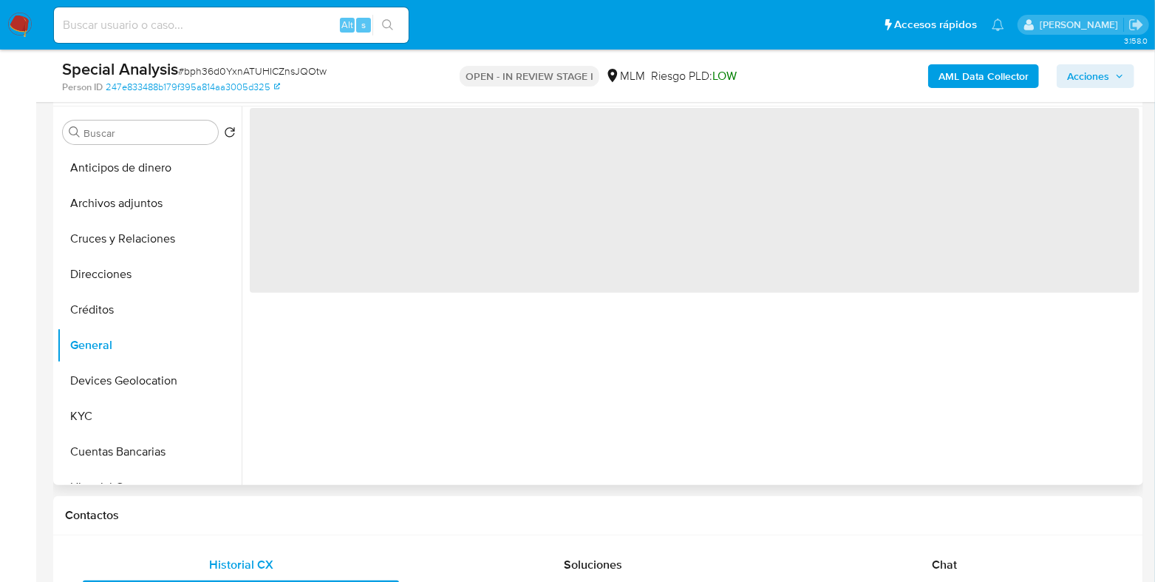
select select "10"
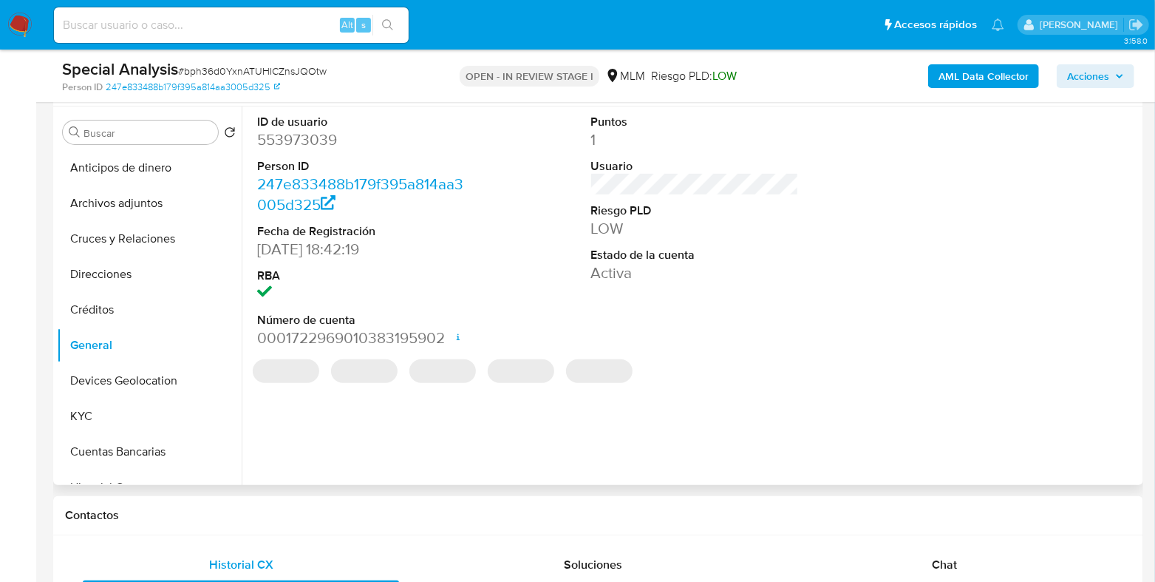
scroll to position [184, 0]
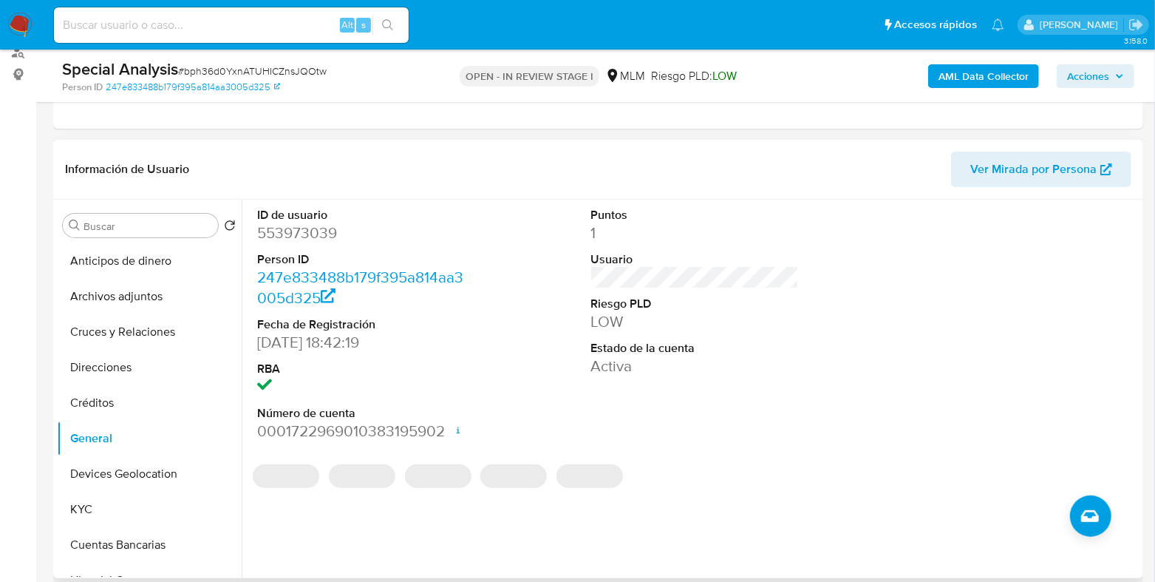
click at [318, 234] on dd "553973039" at bounding box center [361, 232] width 208 height 21
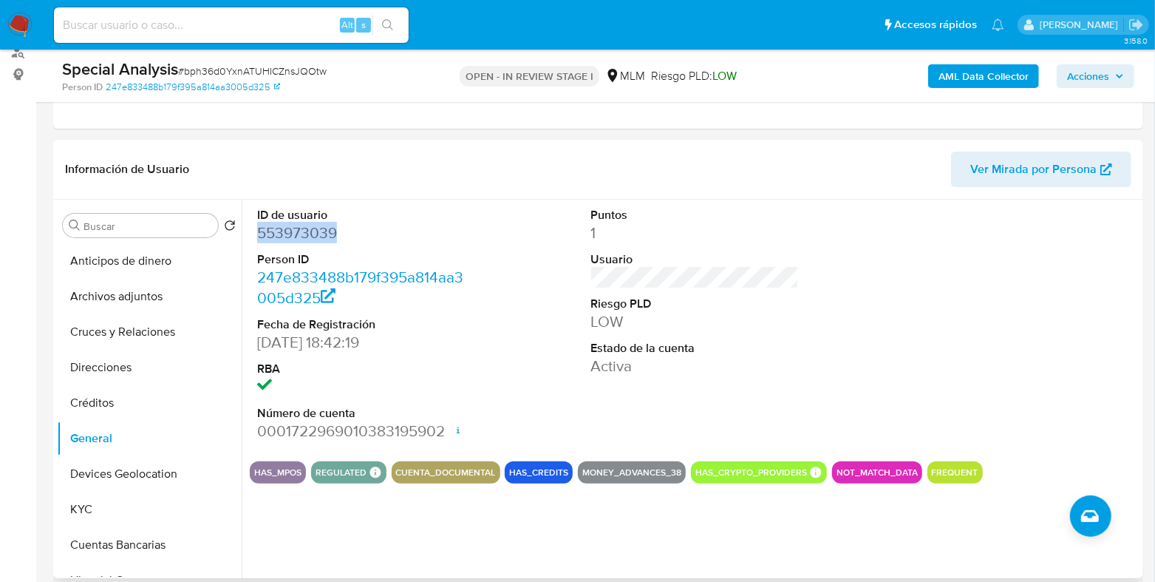
click at [318, 234] on dd "553973039" at bounding box center [361, 232] width 208 height 21
copy dd "553973039"
drag, startPoint x: 294, startPoint y: 433, endPoint x: 443, endPoint y: 426, distance: 149.4
click at [443, 426] on dd "0001722969010383195902 Fecha de apertura [DATE] 20:39 Estado ACTIVE" at bounding box center [361, 430] width 208 height 21
copy dd "722969010383195902"
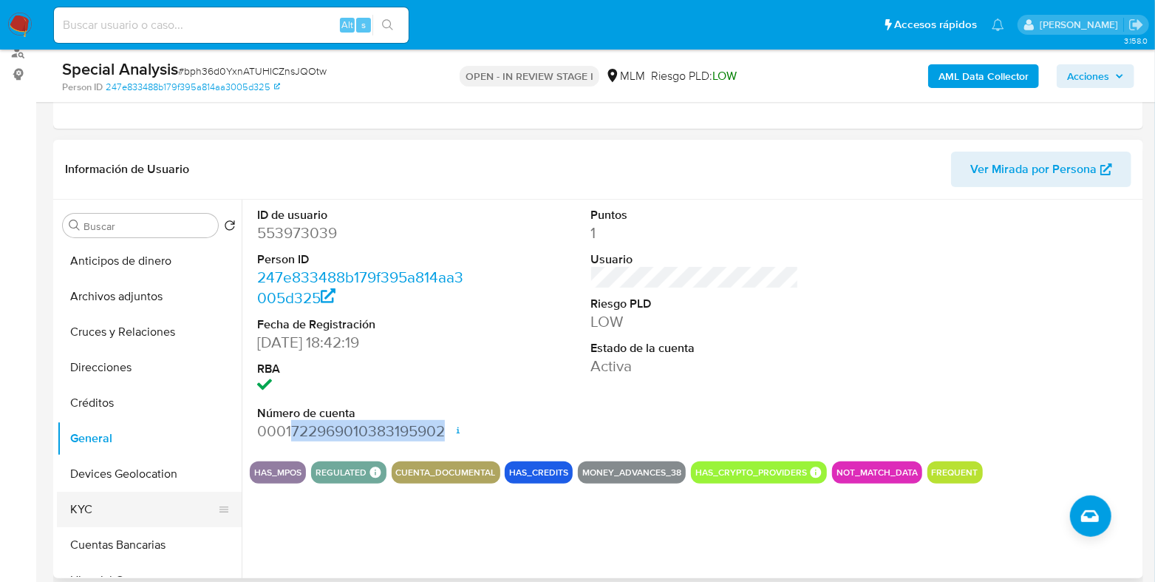
click at [86, 500] on button "KYC" at bounding box center [143, 508] width 173 height 35
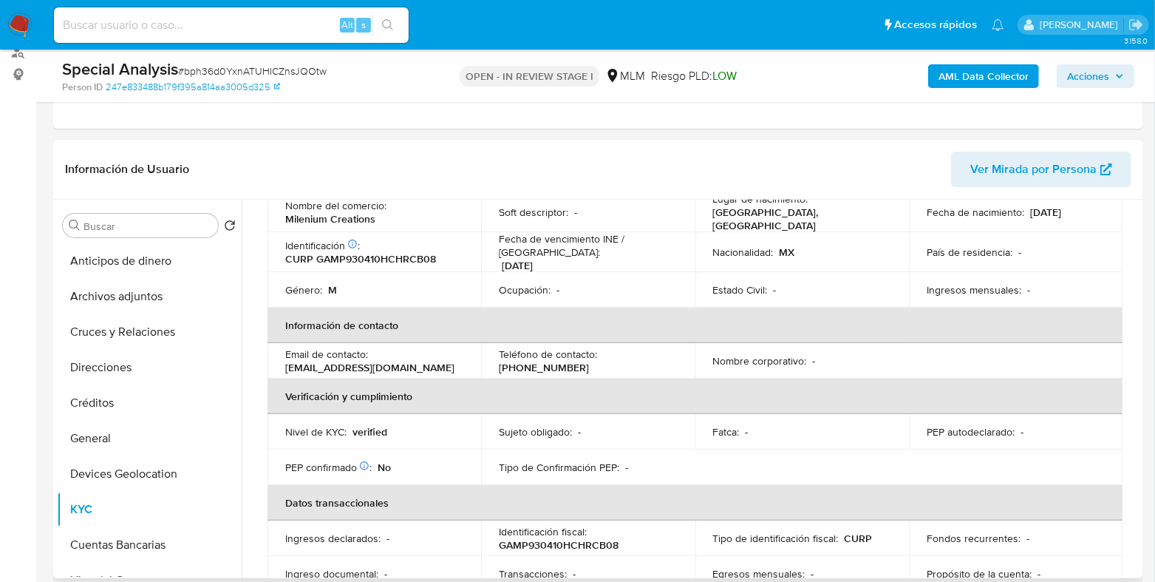
click at [525, 538] on p "GAMP930410HCHRCB08" at bounding box center [559, 544] width 120 height 13
copy p "GAMP930410HCHRCB08"
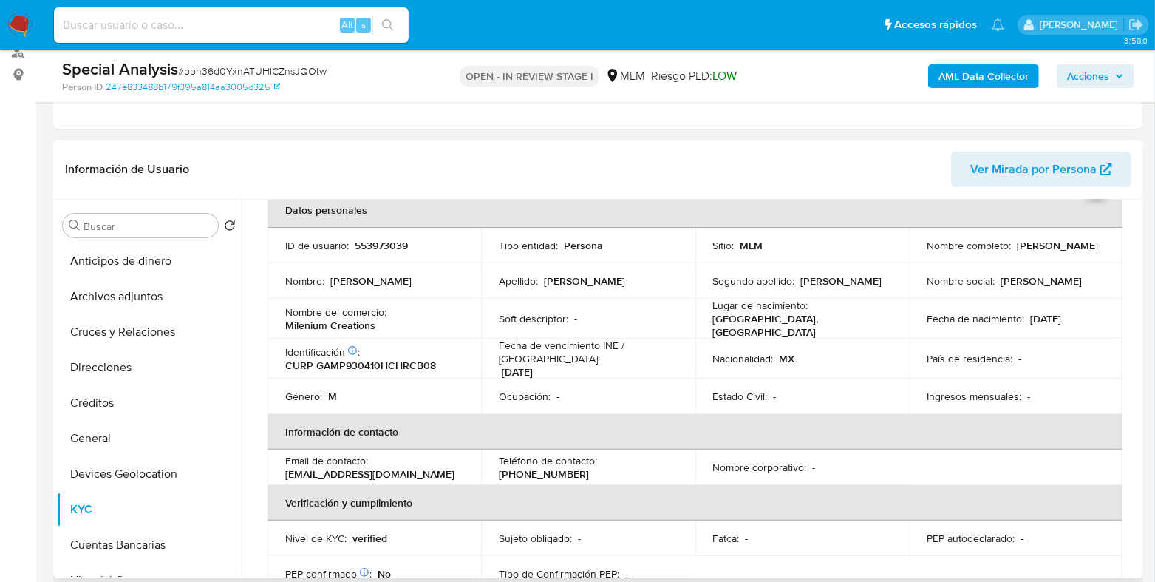
scroll to position [0, 0]
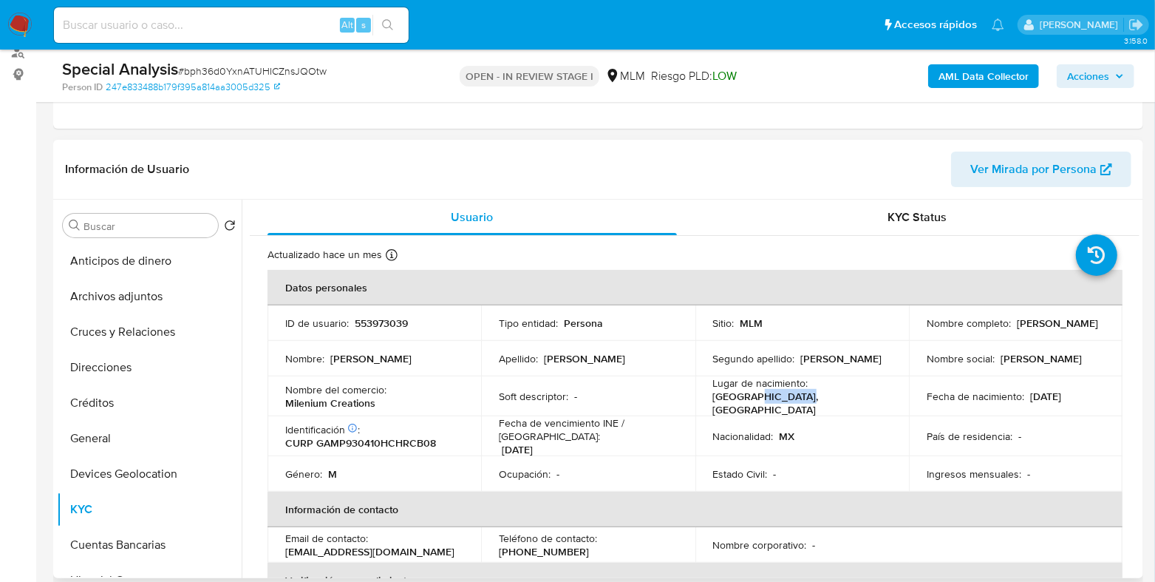
drag, startPoint x: 824, startPoint y: 404, endPoint x: 756, endPoint y: 403, distance: 68.0
click at [756, 403] on div "Lugar de nacimiento : MEXICO, CHIHUAHUA" at bounding box center [802, 396] width 178 height 40
copy p "CHIHUAHUA"
drag, startPoint x: 1079, startPoint y: 389, endPoint x: 1024, endPoint y: 390, distance: 55.4
click at [1024, 390] on div "Fecha de nacimiento : 10/04/1993" at bounding box center [1016, 395] width 178 height 13
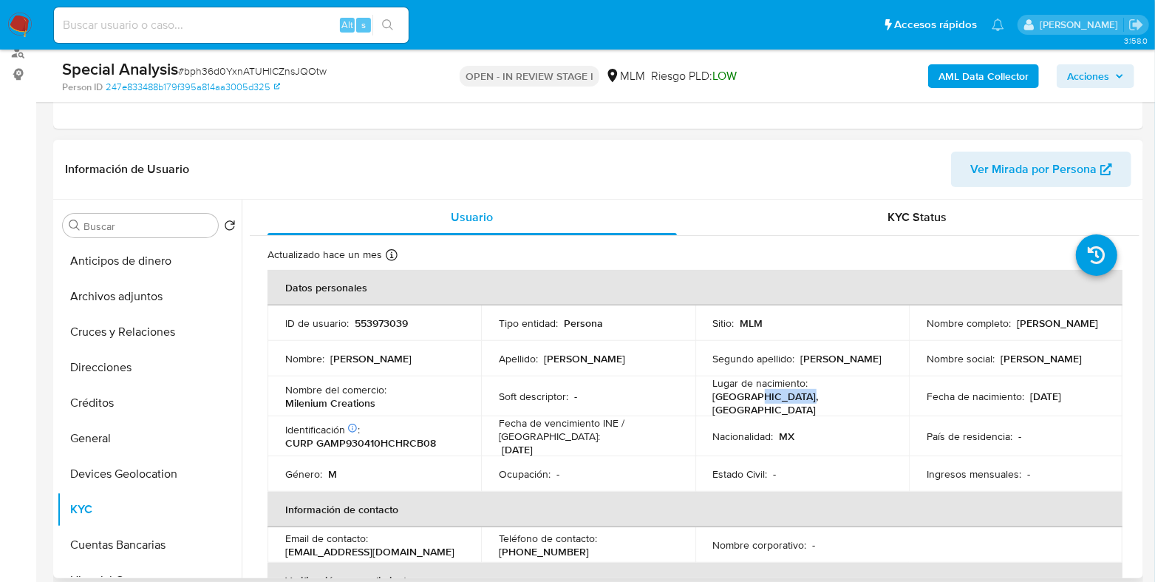
copy p "[DATE]"
click at [111, 435] on button "General" at bounding box center [143, 437] width 173 height 35
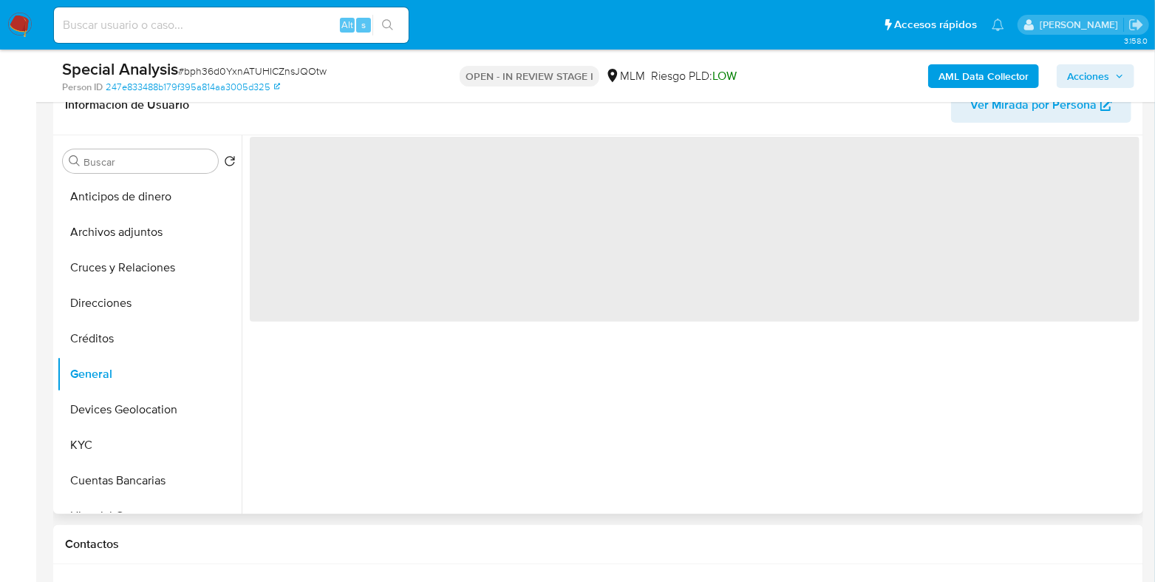
scroll to position [277, 0]
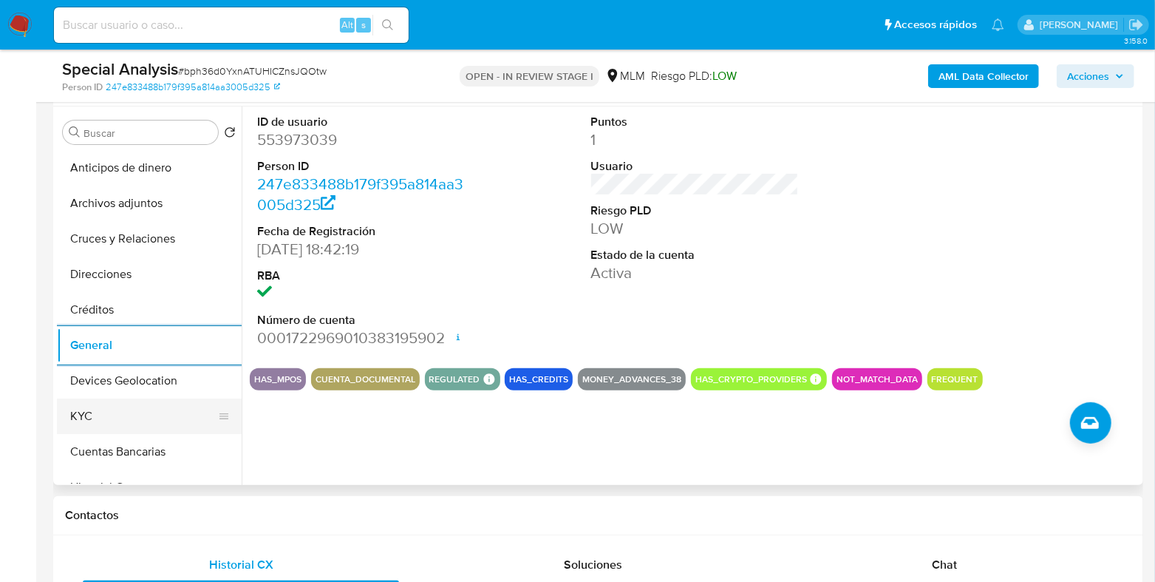
click at [98, 422] on button "KYC" at bounding box center [143, 415] width 173 height 35
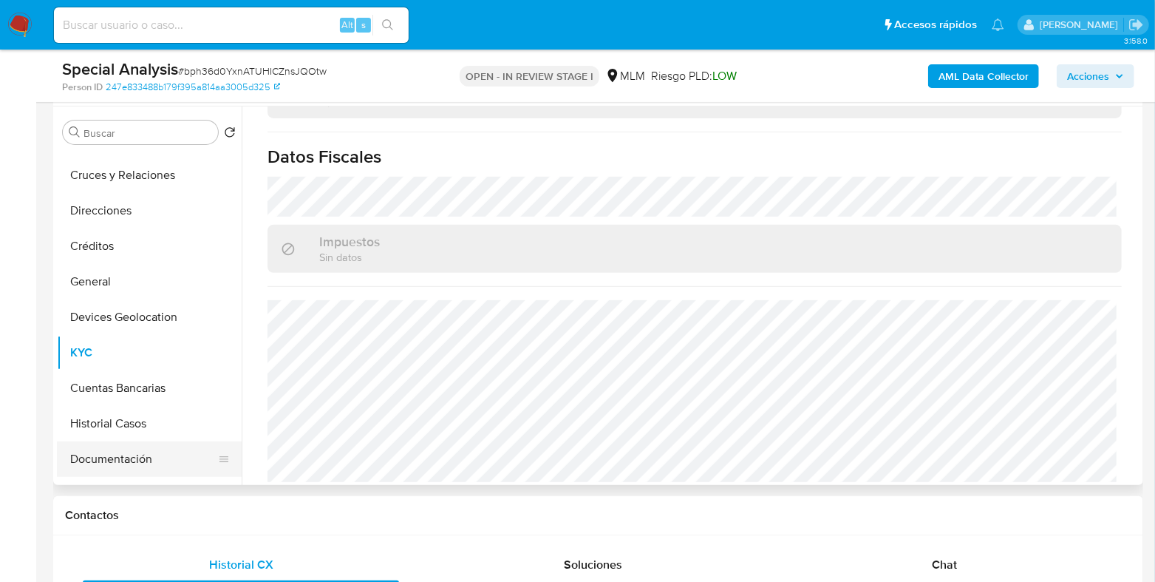
scroll to position [92, 0]
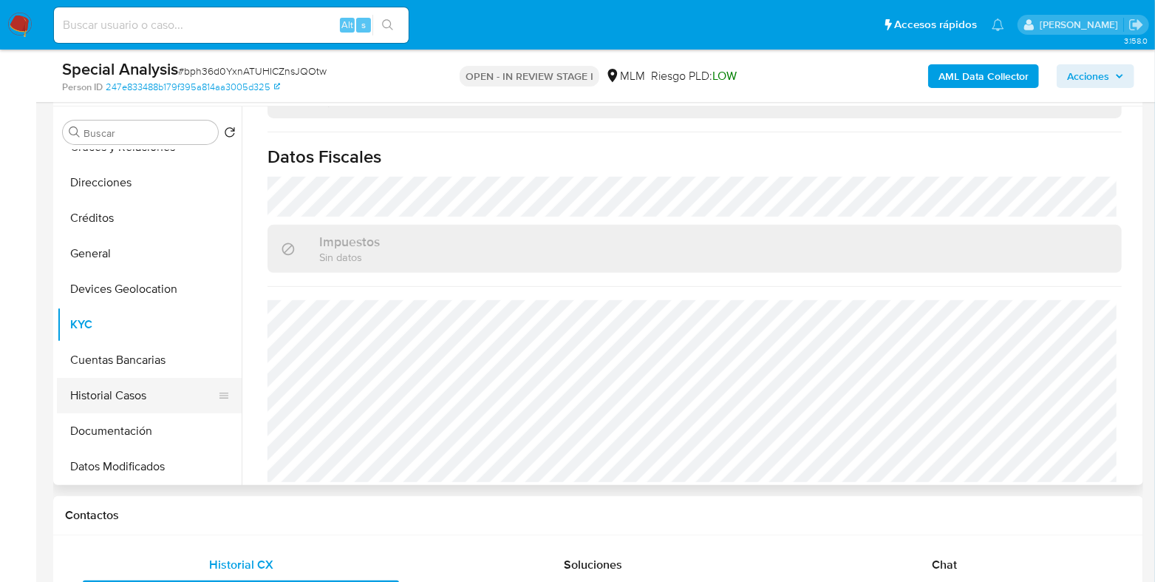
click at [105, 401] on button "Historial Casos" at bounding box center [143, 395] width 173 height 35
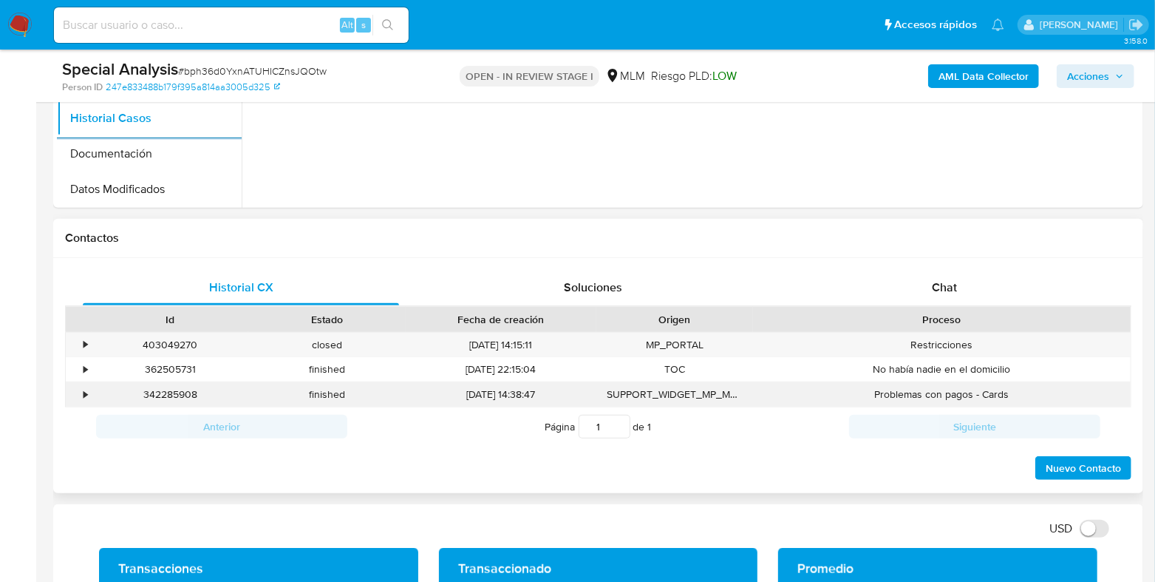
scroll to position [831, 0]
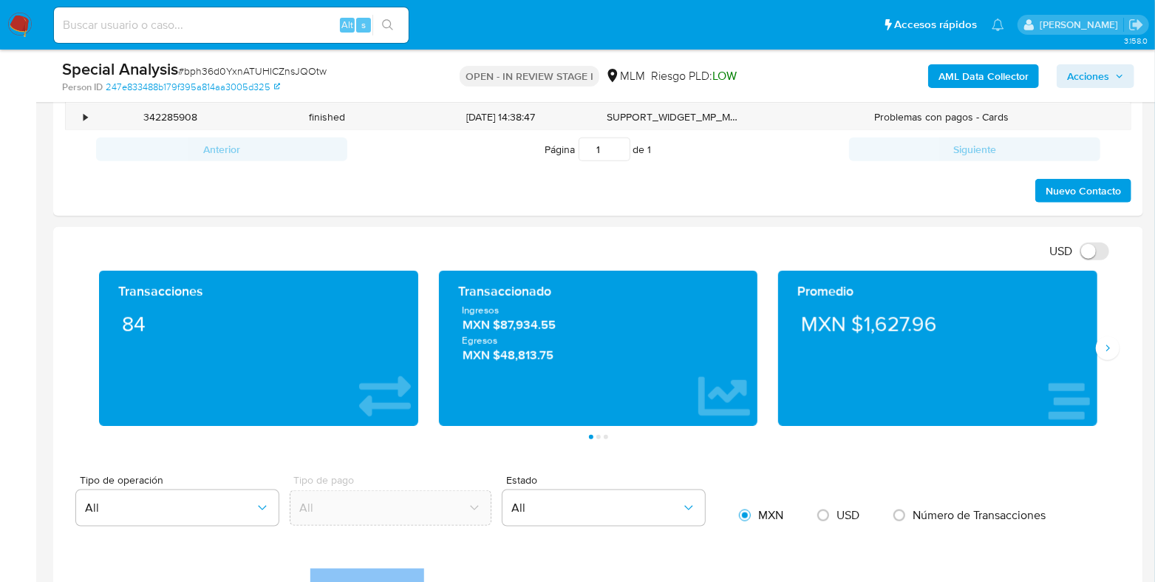
click at [532, 329] on span "MXN $87,934.55" at bounding box center [599, 324] width 272 height 17
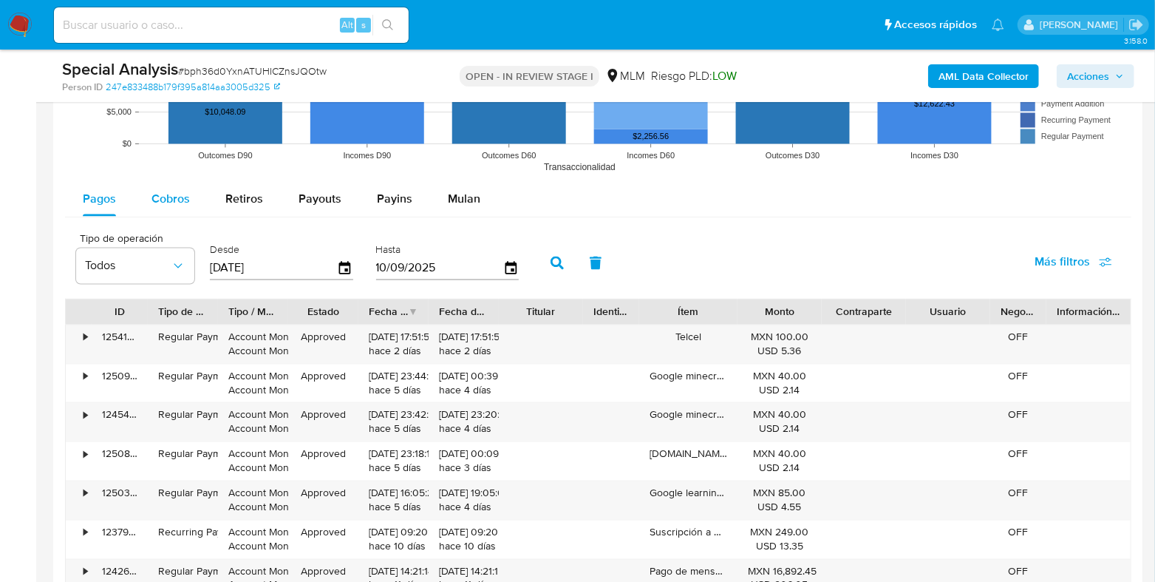
click at [194, 200] on button "Cobros" at bounding box center [171, 198] width 74 height 35
select select "10"
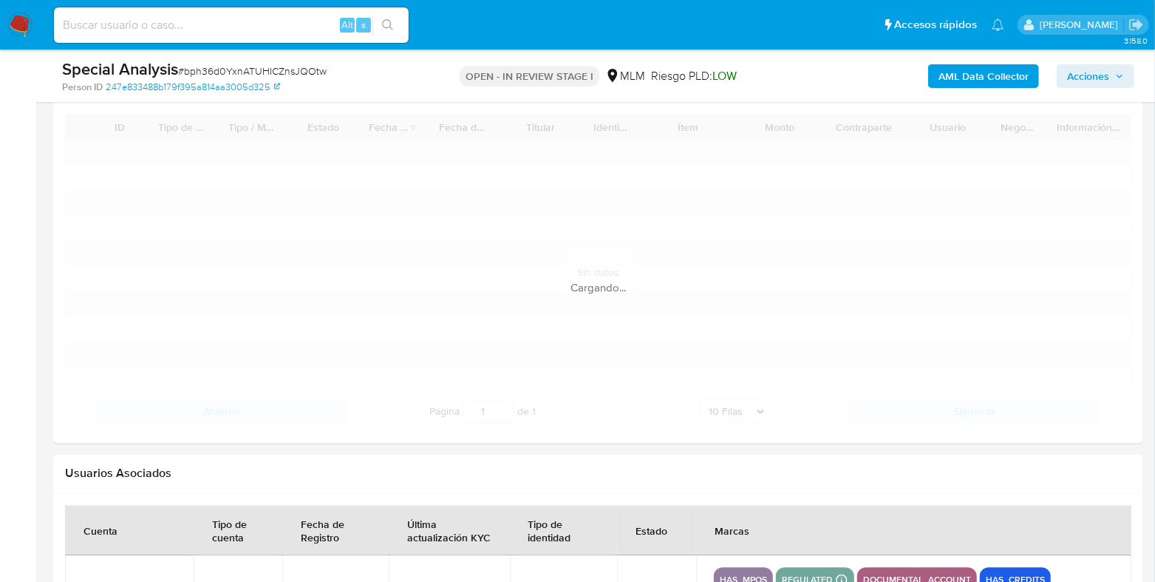
scroll to position [1663, 0]
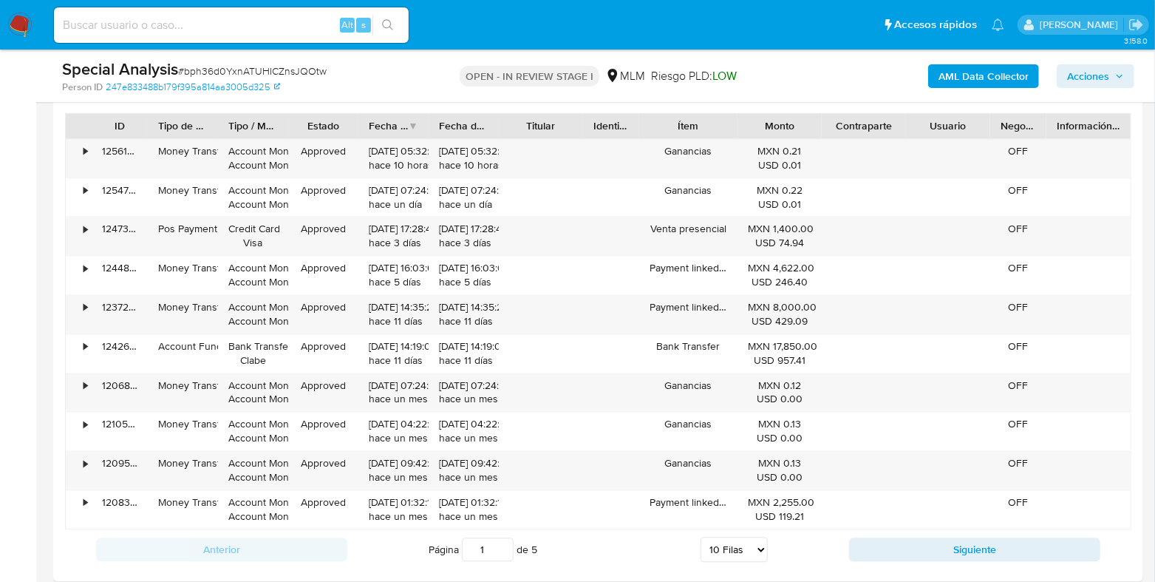
click at [846, 542] on div "Página 1 de 5 5 Filas 10 Filas 20 Filas 25 Filas 50 Filas 100 Filas" at bounding box center [598, 550] width 503 height 30
click at [856, 551] on button "Siguiente" at bounding box center [974, 550] width 251 height 24
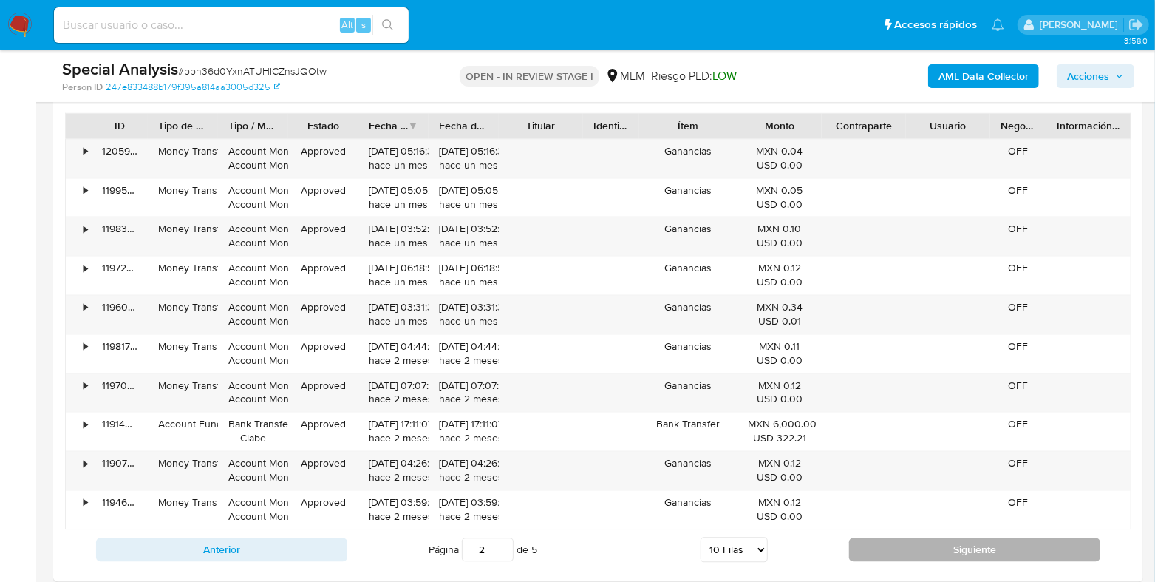
click at [898, 540] on button "Siguiente" at bounding box center [974, 550] width 251 height 24
type input "3"
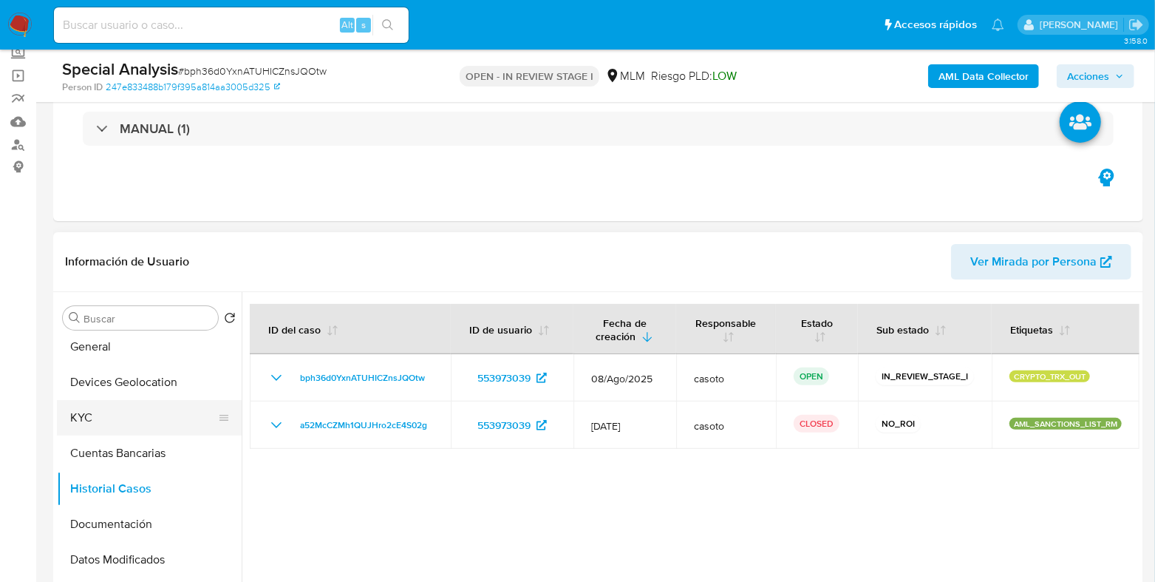
scroll to position [92, 0]
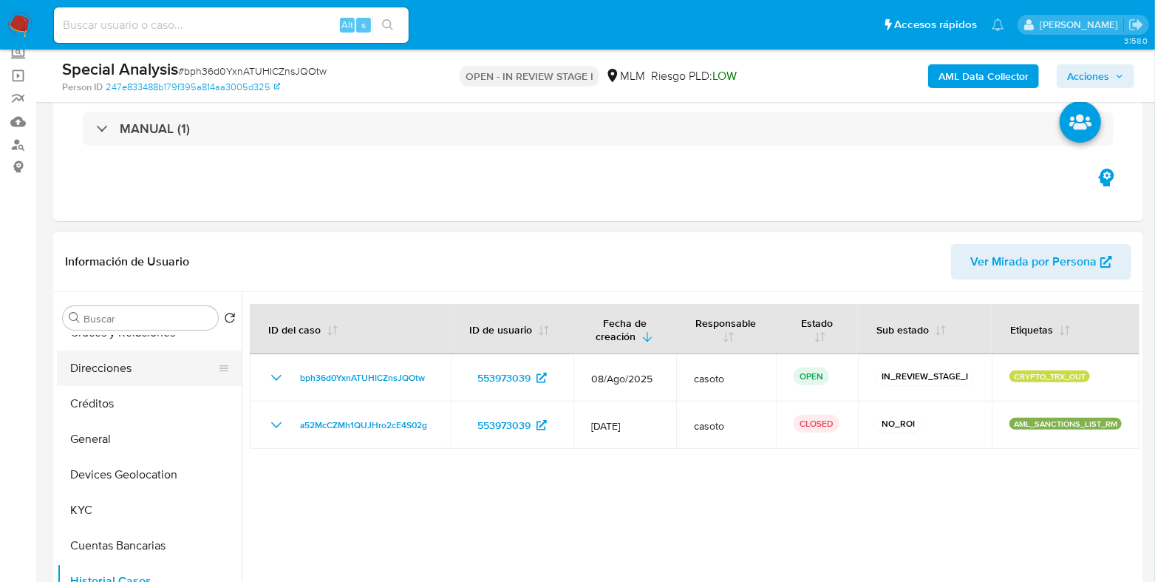
click at [103, 380] on button "Direcciones" at bounding box center [143, 367] width 173 height 35
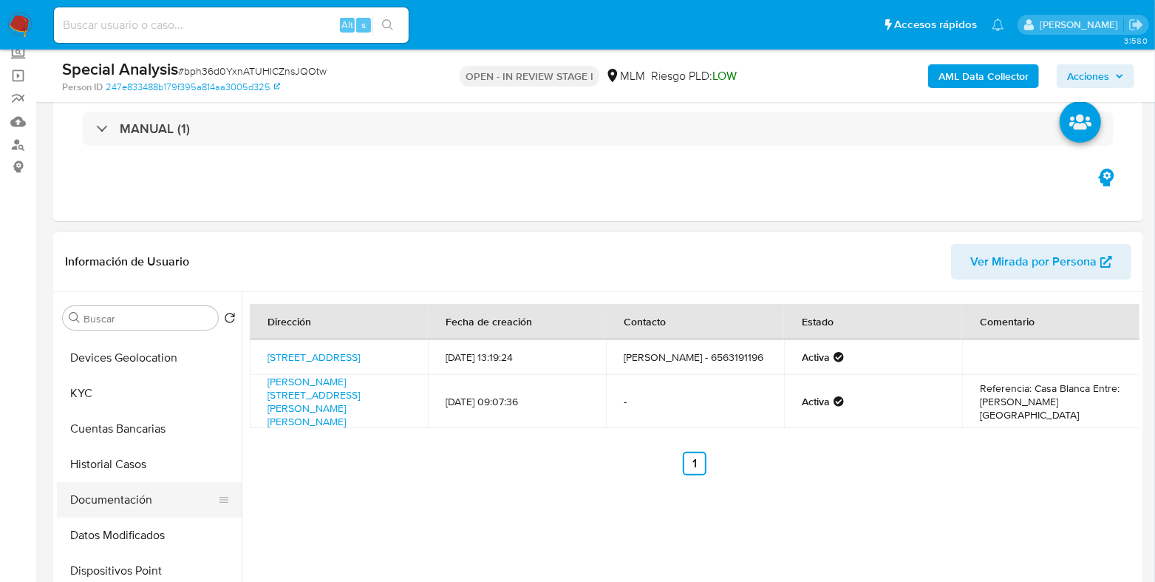
scroll to position [184, 0]
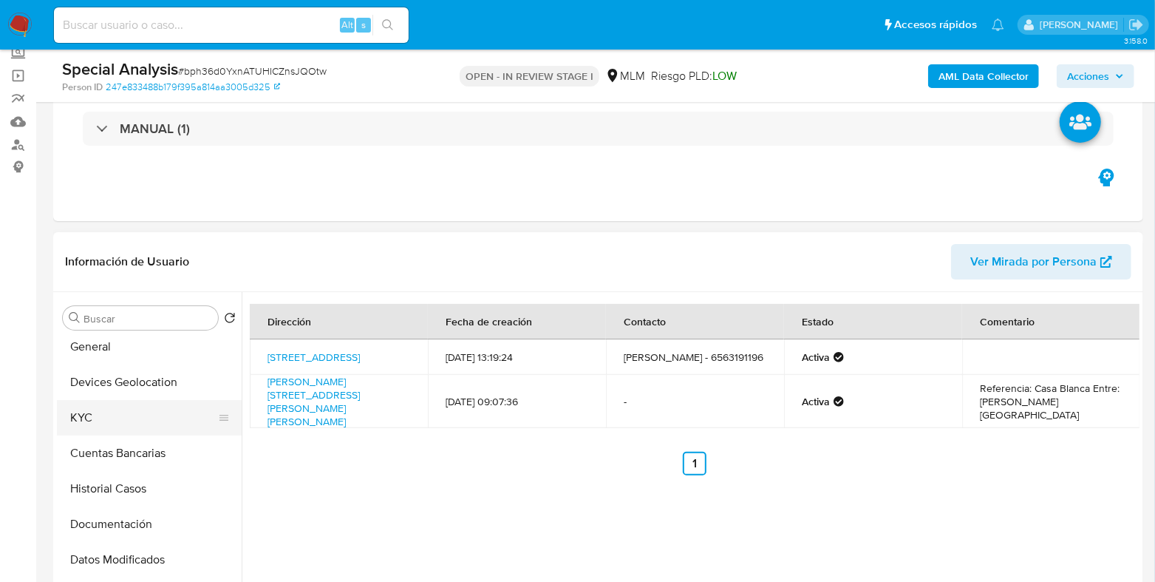
click at [92, 420] on button "KYC" at bounding box center [143, 417] width 173 height 35
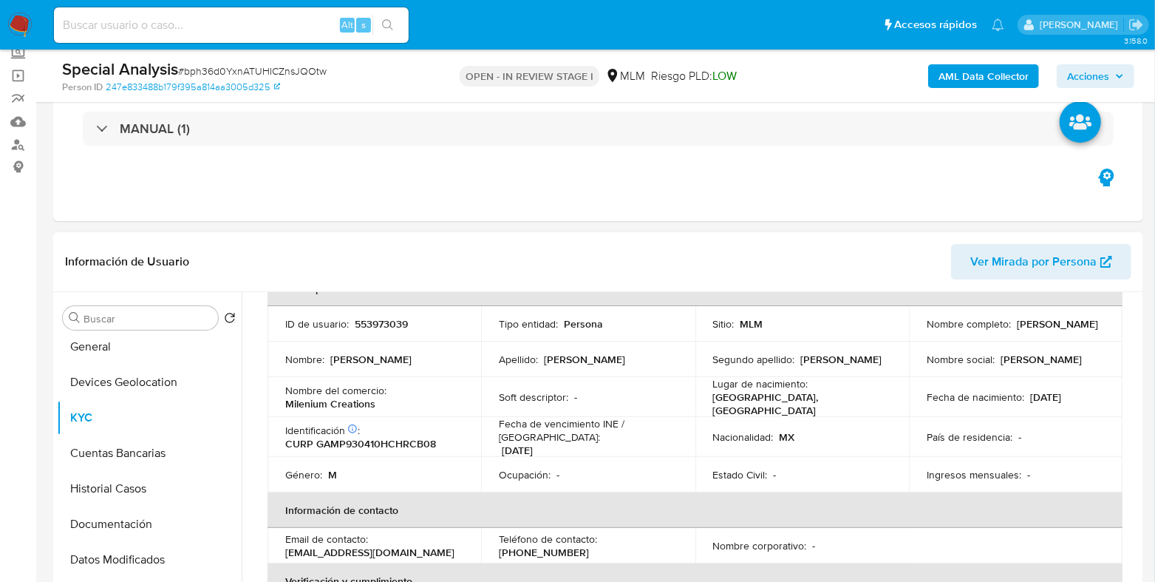
scroll to position [0, 0]
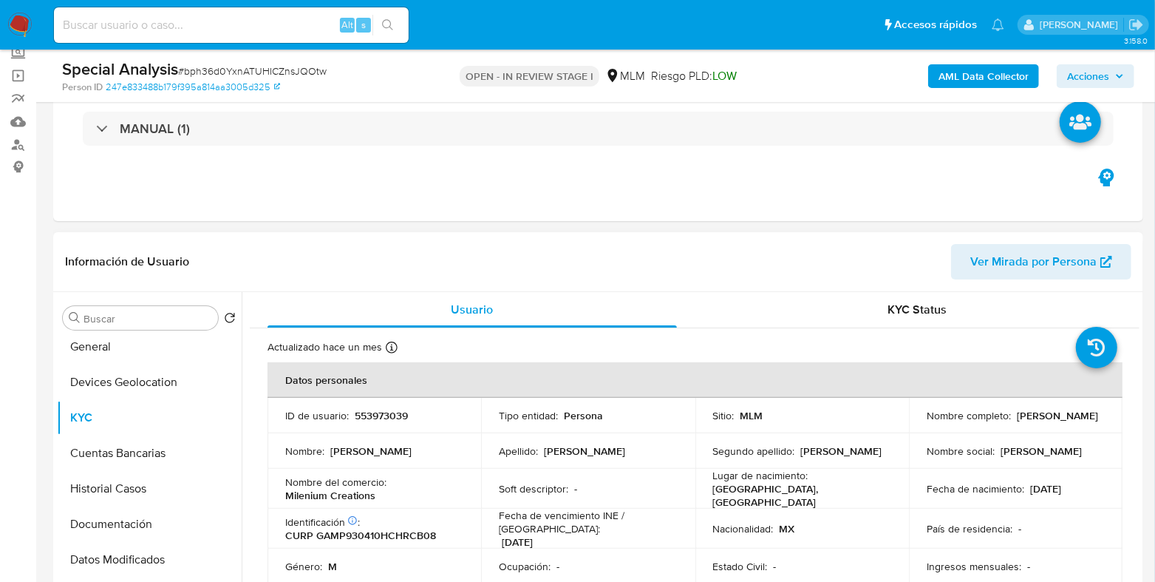
drag, startPoint x: 1067, startPoint y: 426, endPoint x: 907, endPoint y: 426, distance: 160.4
click at [909, 426] on td "Nombre completo : Pablo Alejandro Garcia Macias" at bounding box center [1016, 415] width 214 height 35
copy p "Pablo Alejandro Garcia Macias"
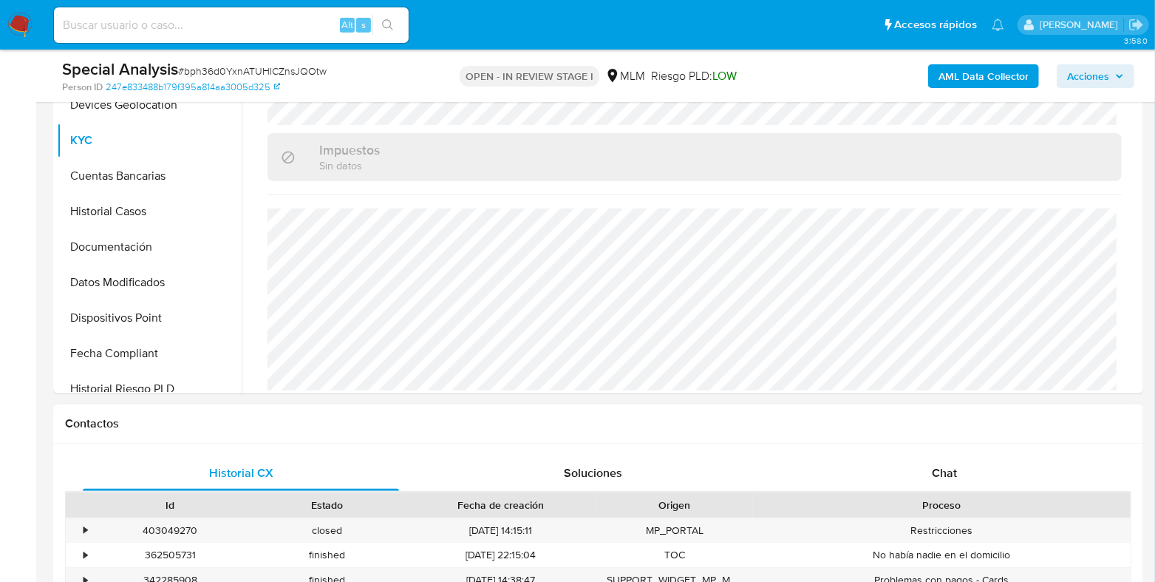
scroll to position [646, 0]
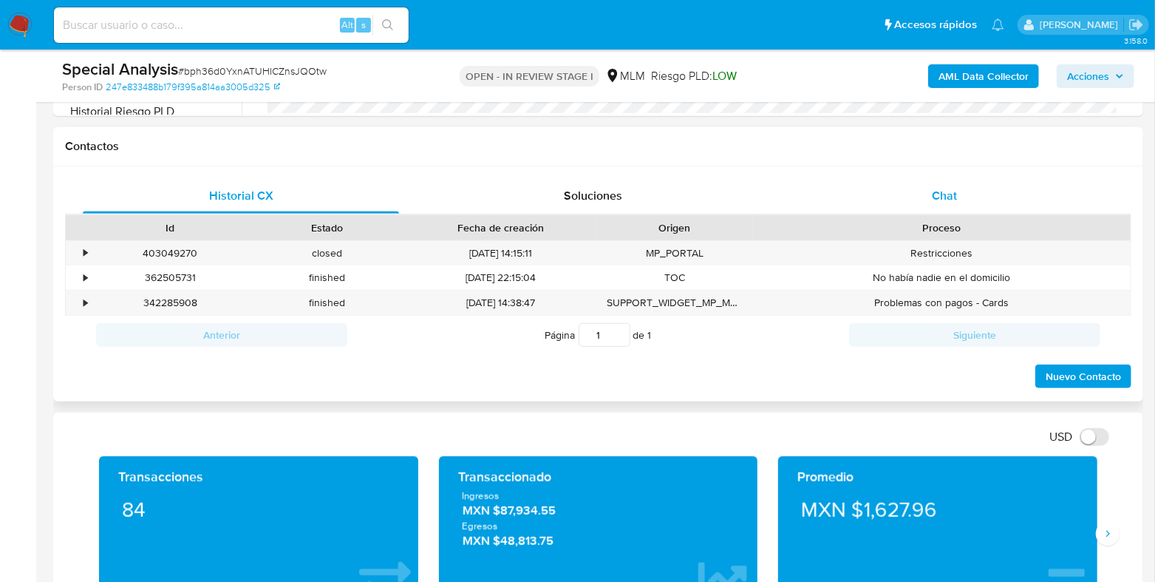
click at [947, 190] on span "Chat" at bounding box center [944, 195] width 25 height 17
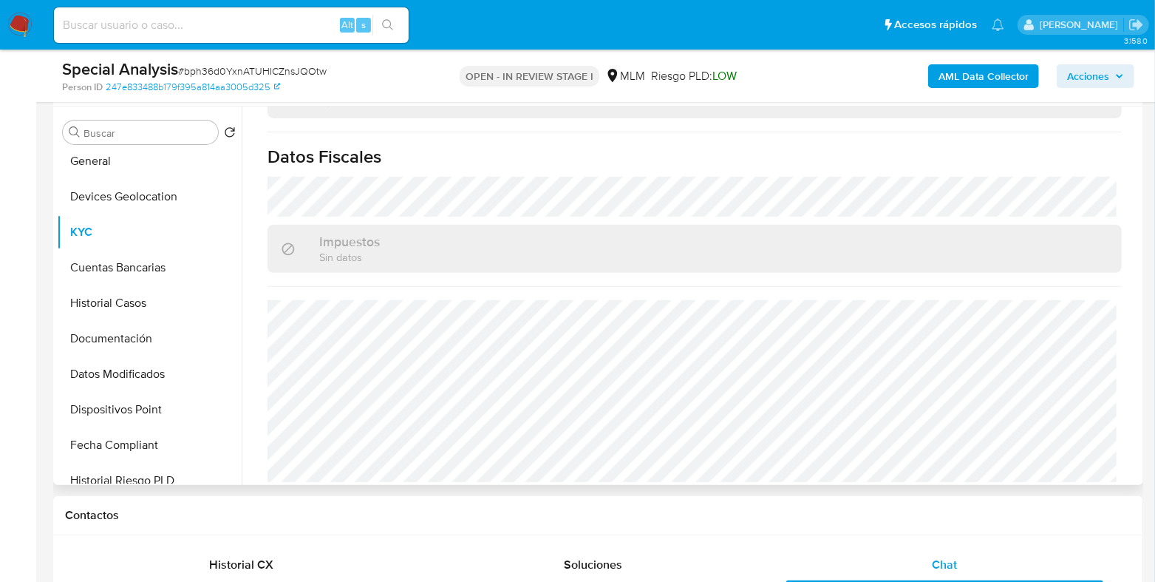
scroll to position [545, 0]
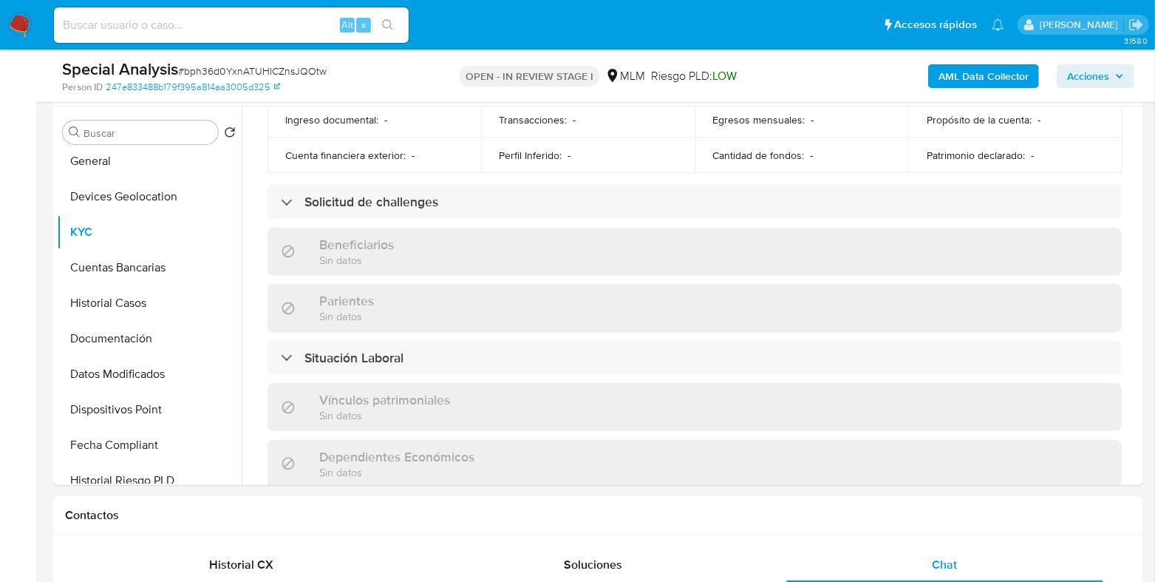
click at [1079, 79] on span "Acciones" at bounding box center [1088, 76] width 42 height 24
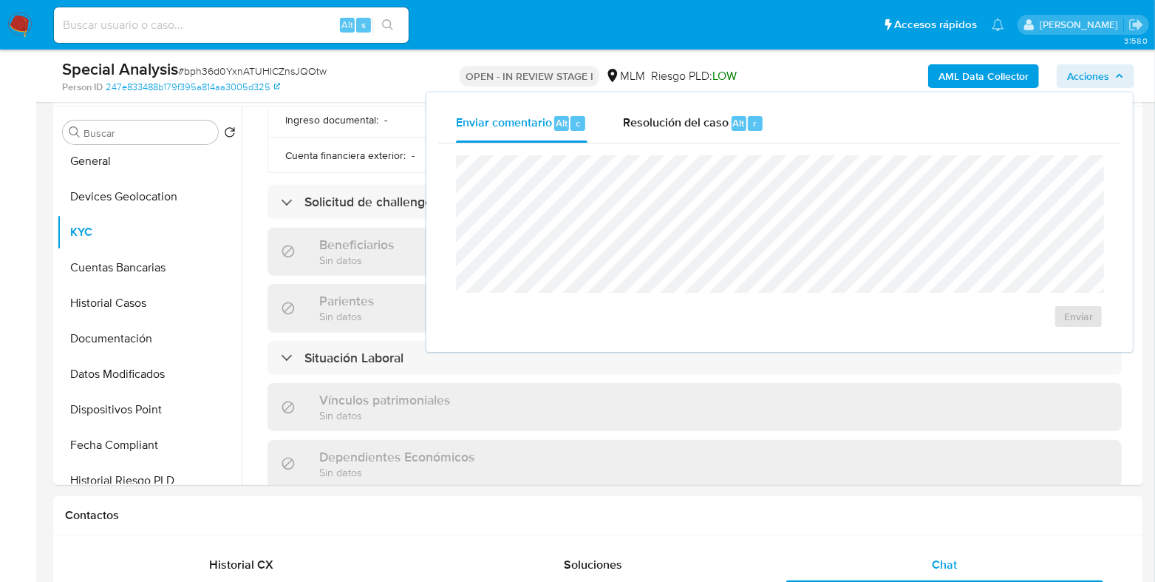
drag, startPoint x: 657, startPoint y: 116, endPoint x: 662, endPoint y: 153, distance: 37.3
click at [656, 116] on span "Resolución del caso" at bounding box center [676, 122] width 106 height 17
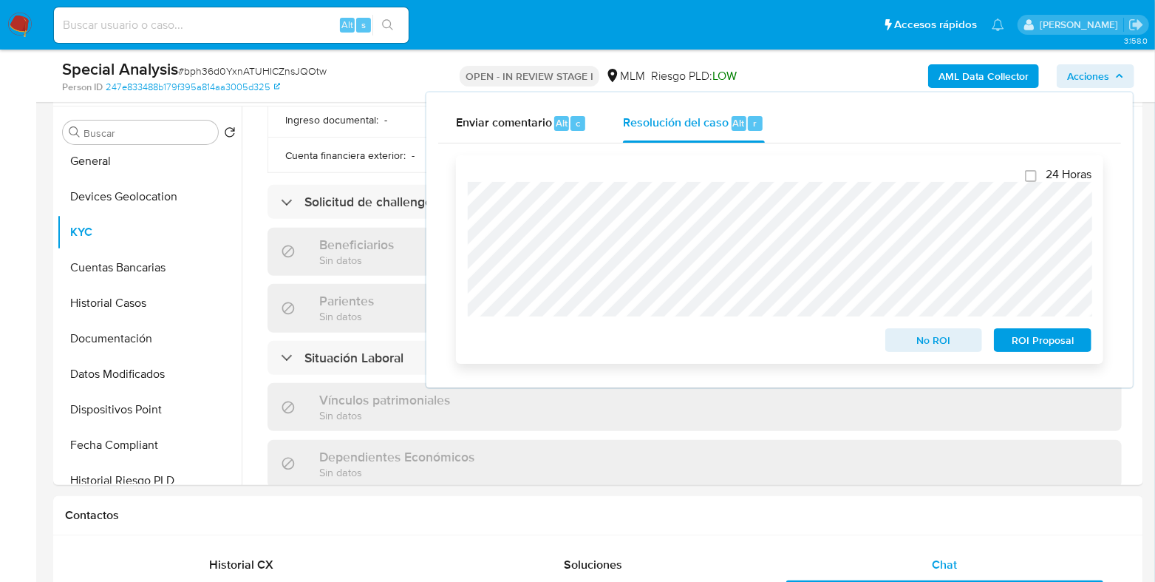
click at [899, 341] on span "No ROI" at bounding box center [934, 340] width 77 height 21
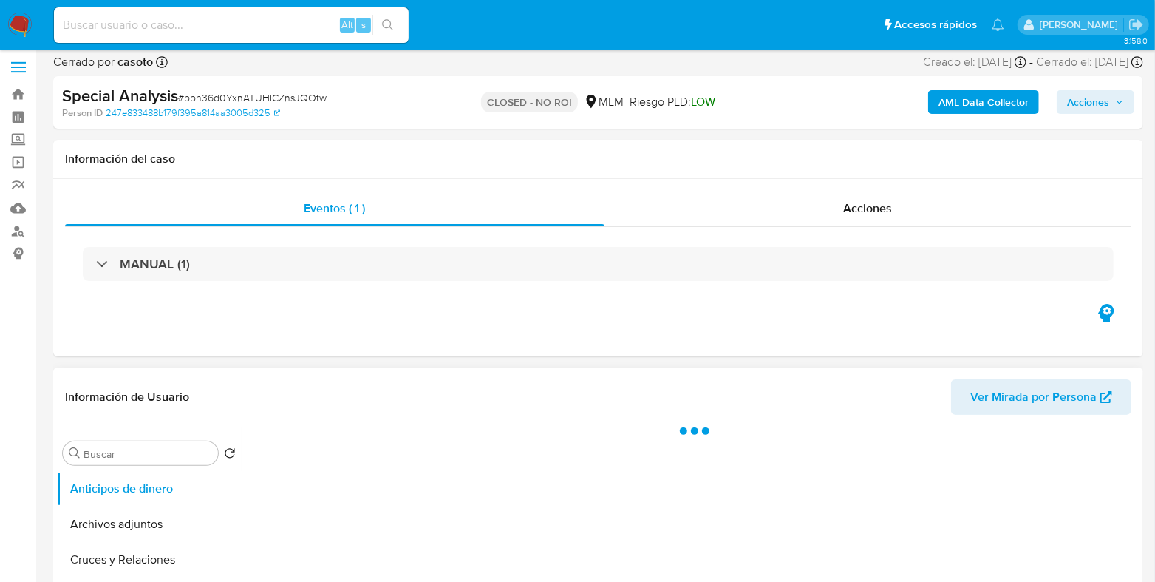
scroll to position [184, 0]
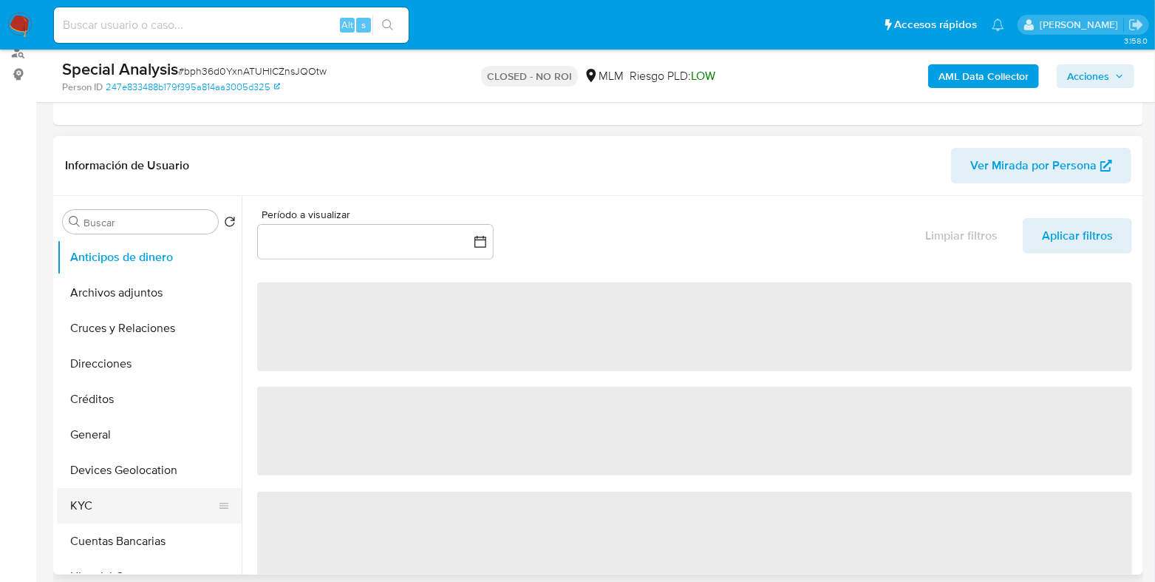
click at [105, 494] on button "KYC" at bounding box center [143, 505] width 173 height 35
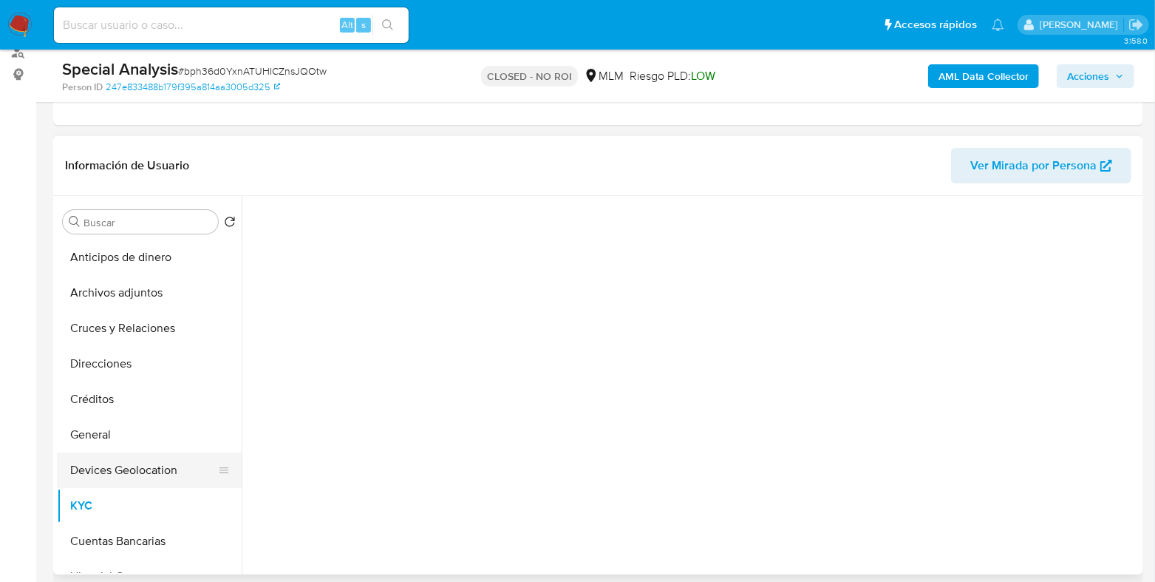
select select "10"
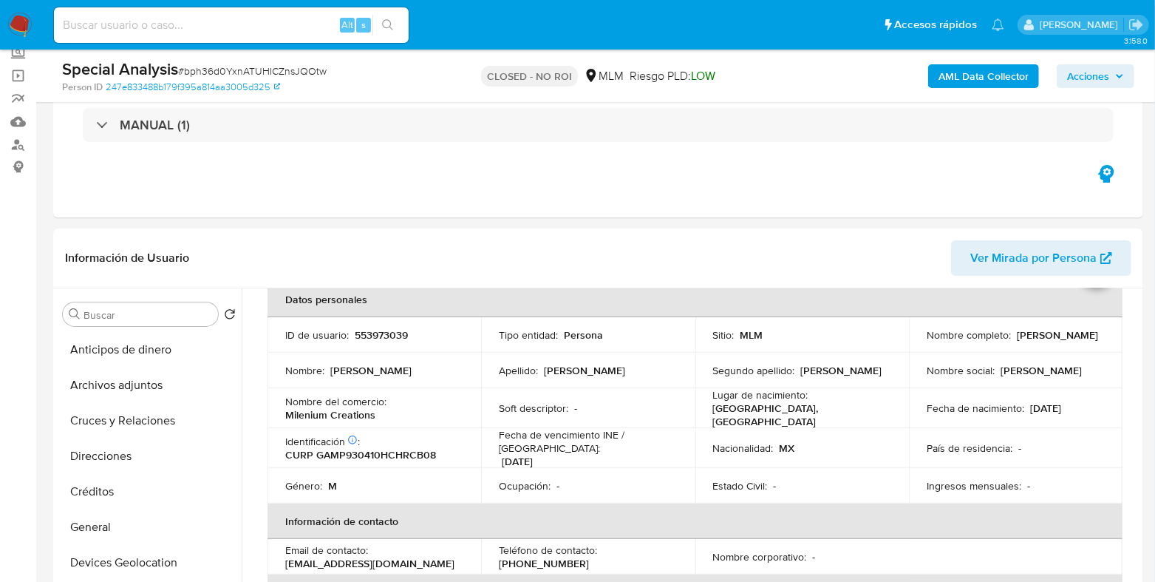
scroll to position [0, 0]
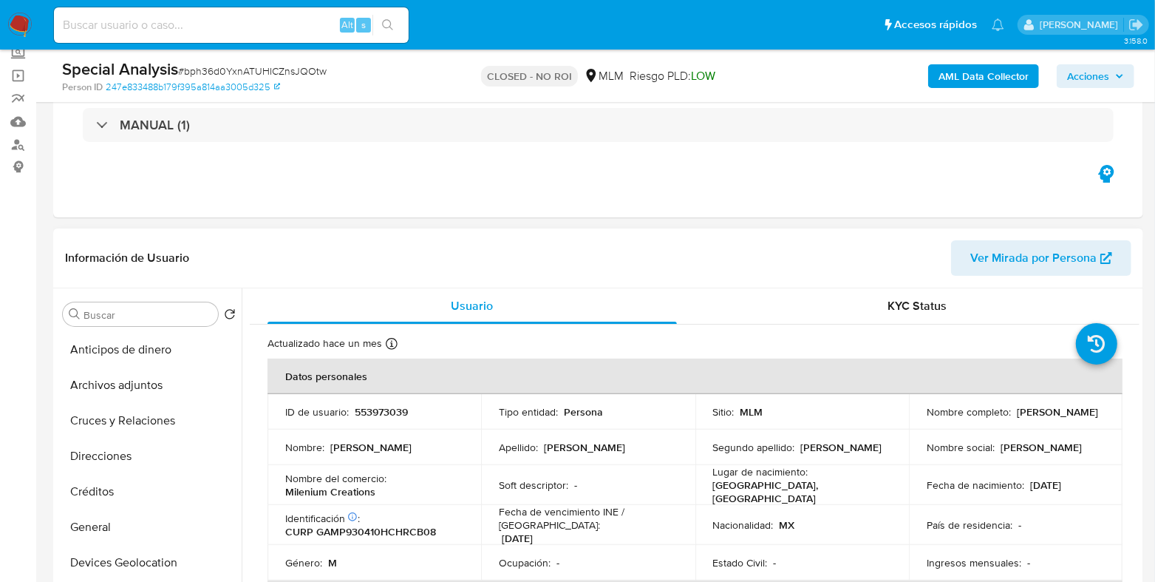
drag, startPoint x: 1062, startPoint y: 416, endPoint x: 905, endPoint y: 420, distance: 156.7
click at [909, 420] on td "Nombre completo : [PERSON_NAME]" at bounding box center [1016, 411] width 214 height 35
copy p "[PERSON_NAME]"
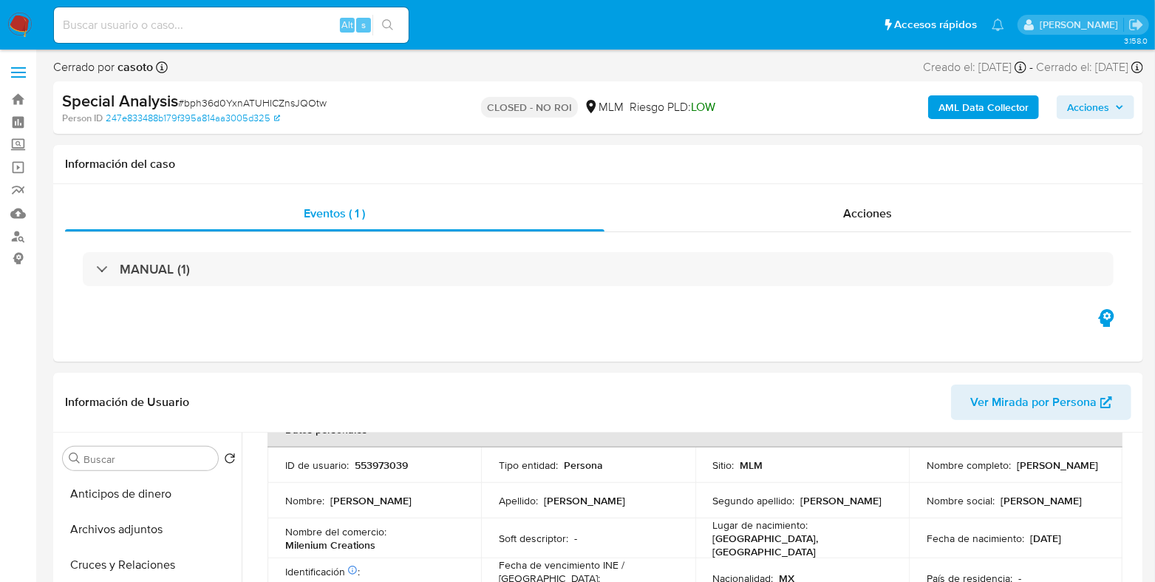
click at [1089, 103] on span "Acciones" at bounding box center [1088, 107] width 42 height 24
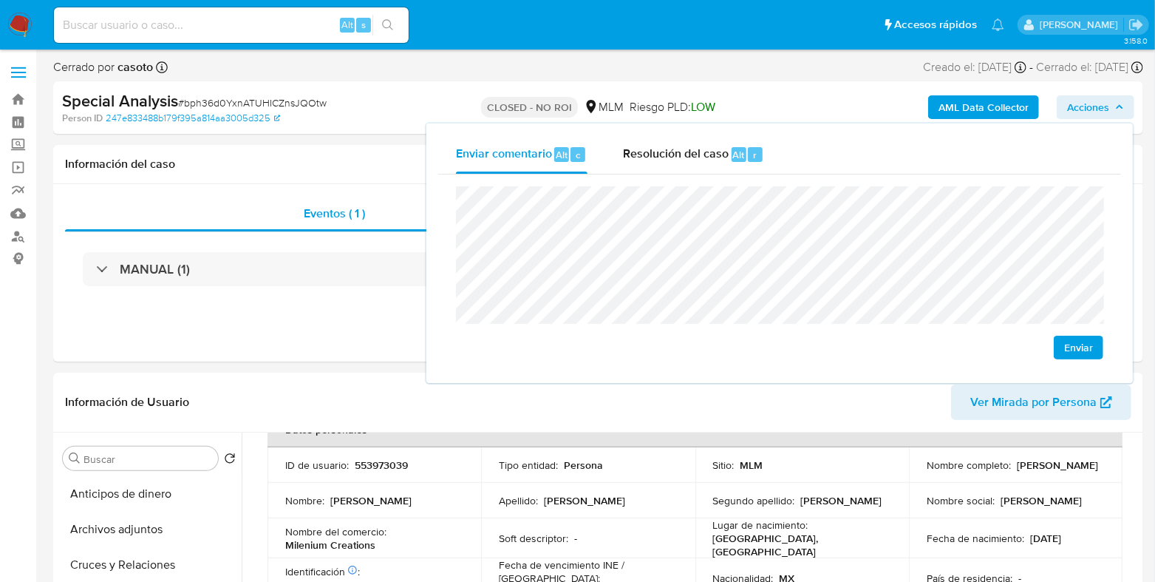
click at [1063, 347] on button "Enviar" at bounding box center [1079, 348] width 50 height 24
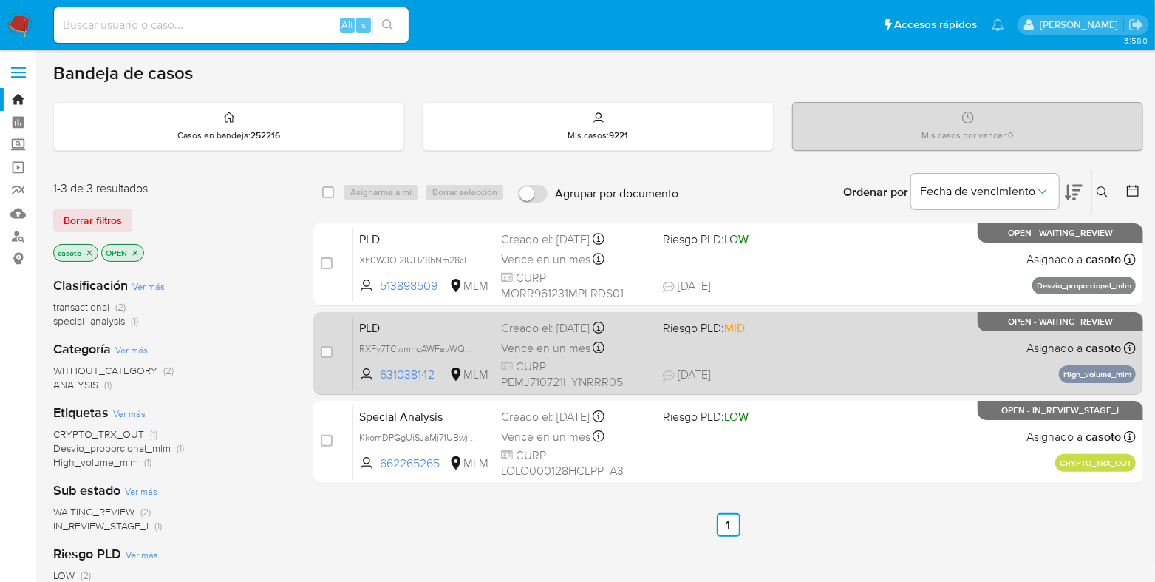
click at [875, 381] on div "PLD RXFy7TCwmnqAWFavWQFhOScV 631038142 MLM Riesgo PLD: MID Creado el: [DATE] Cr…" at bounding box center [744, 353] width 783 height 75
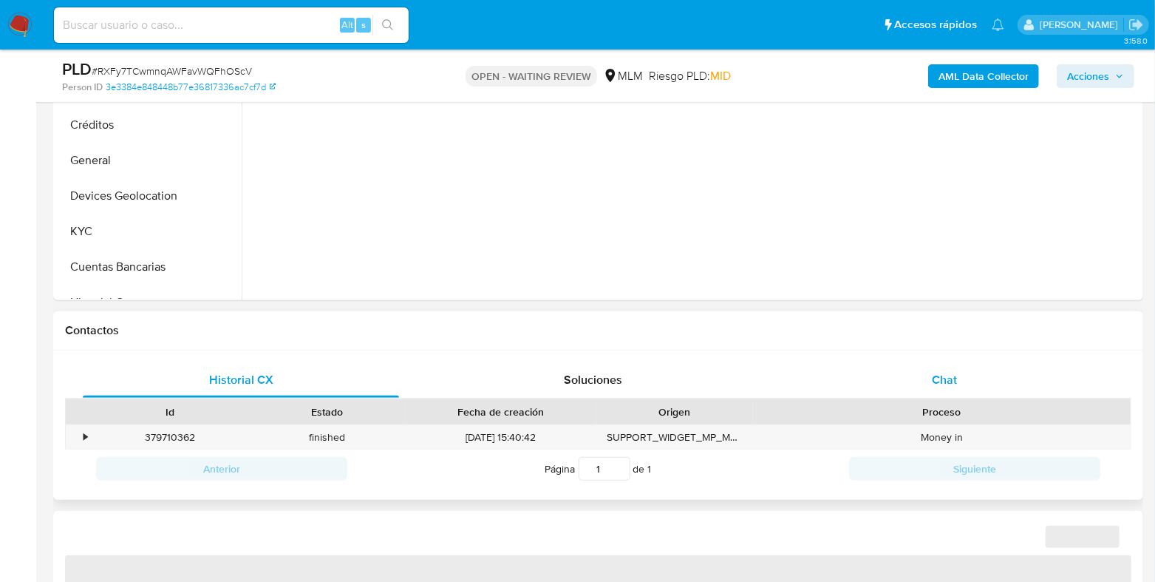
click at [944, 381] on span "Chat" at bounding box center [944, 379] width 25 height 17
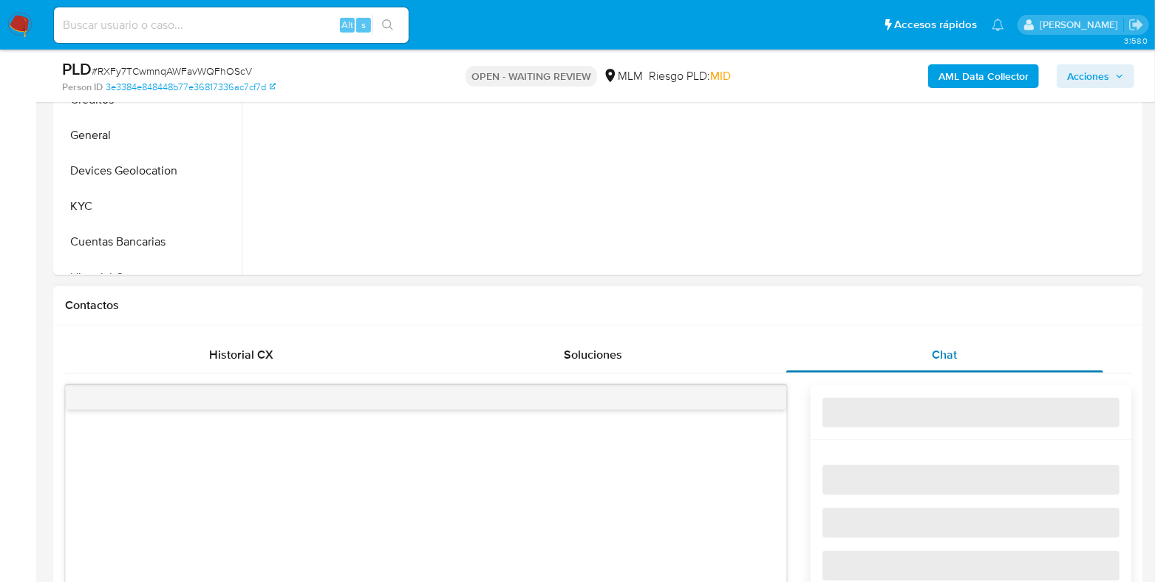
scroll to position [646, 0]
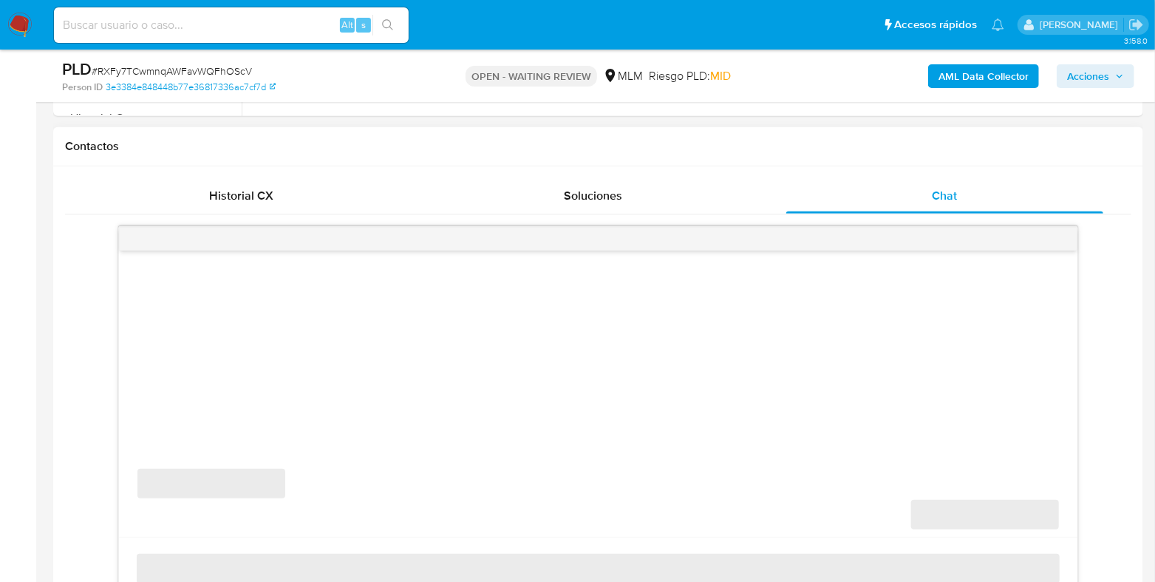
select select "10"
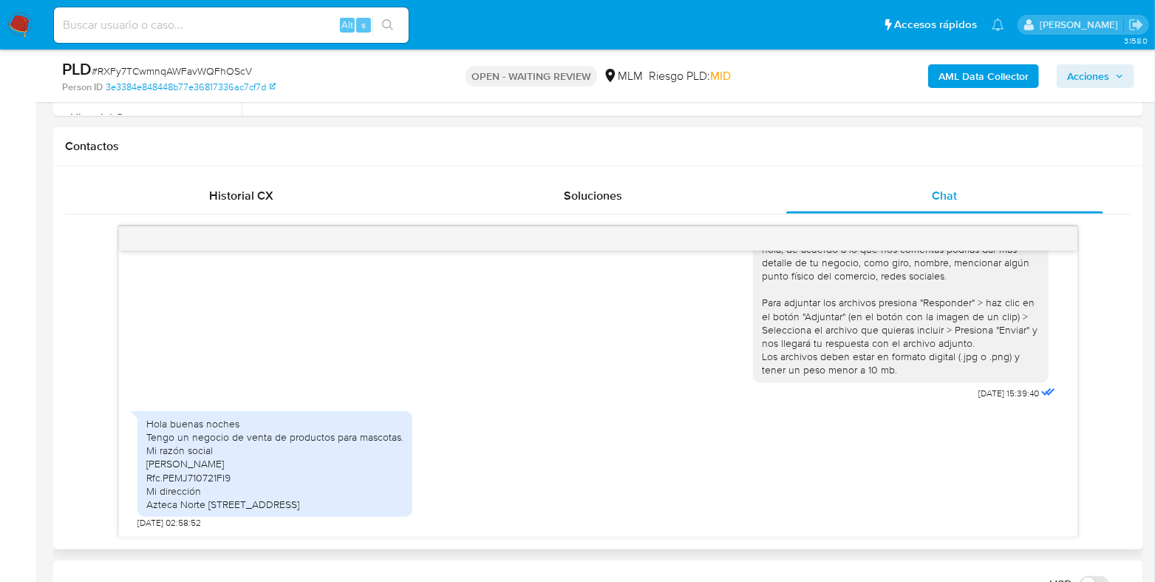
scroll to position [924, 0]
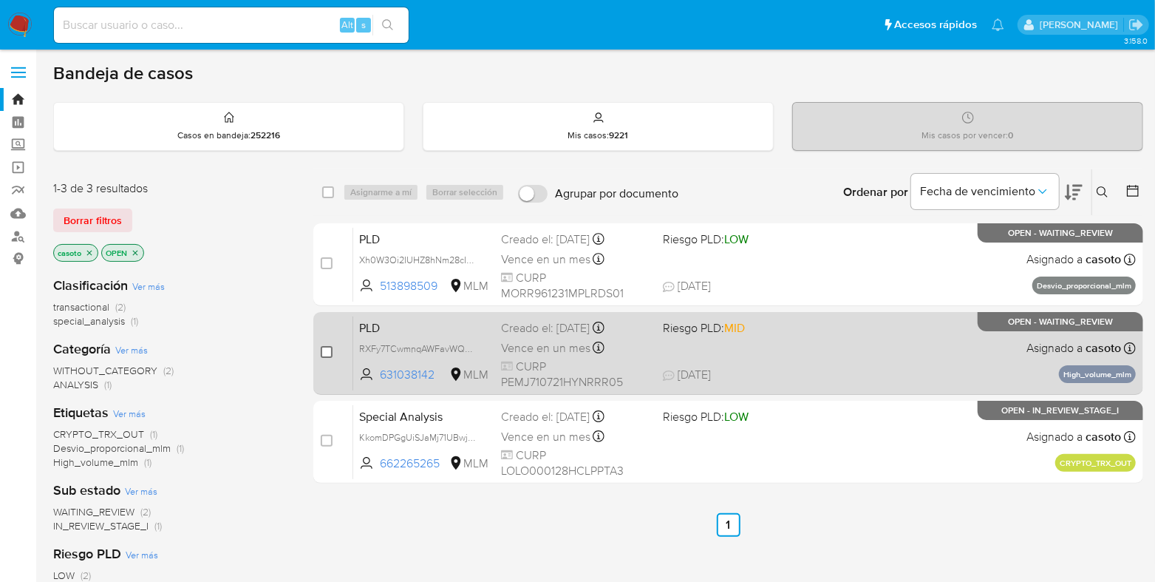
click at [325, 346] on input "checkbox" at bounding box center [327, 352] width 12 height 12
checkbox input "true"
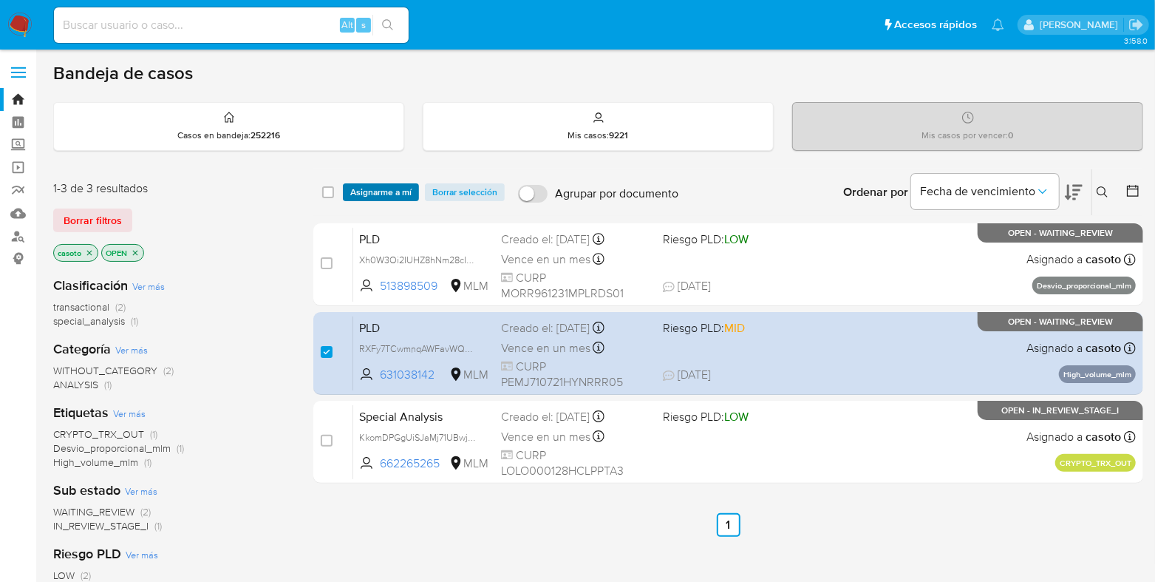
click at [381, 196] on span "Asignarme a mí" at bounding box center [380, 192] width 61 height 15
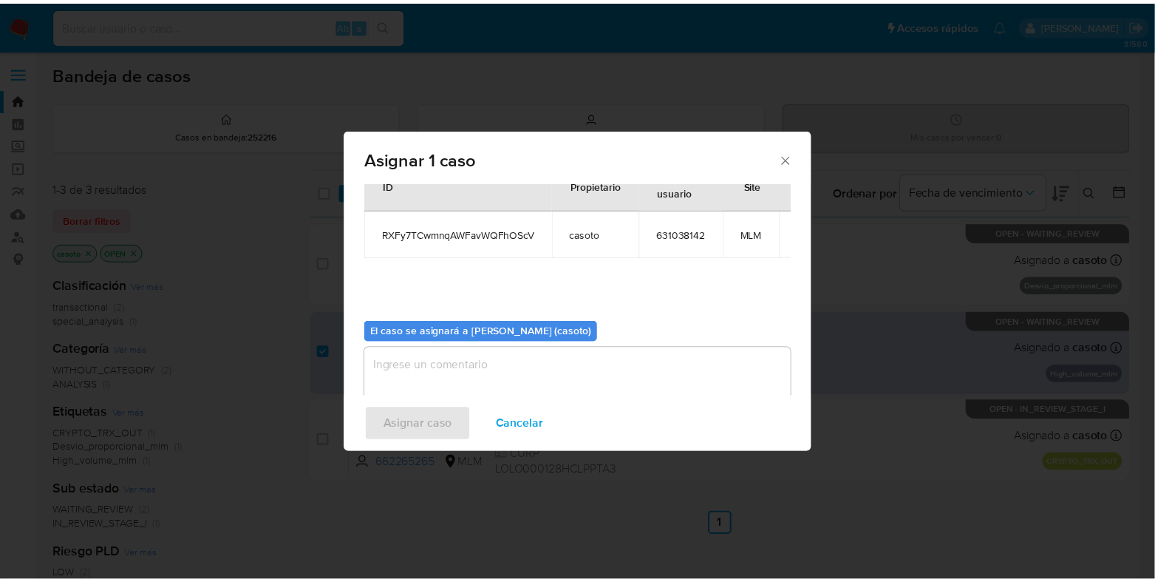
scroll to position [76, 0]
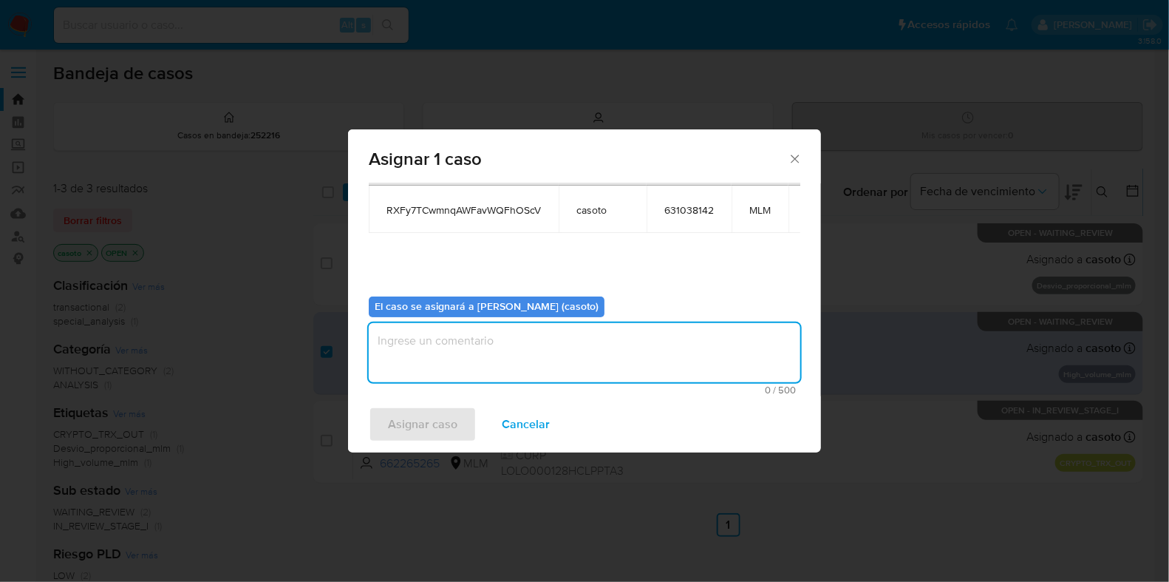
click at [447, 350] on textarea "assign-modal" at bounding box center [585, 352] width 432 height 59
type textarea "l1"
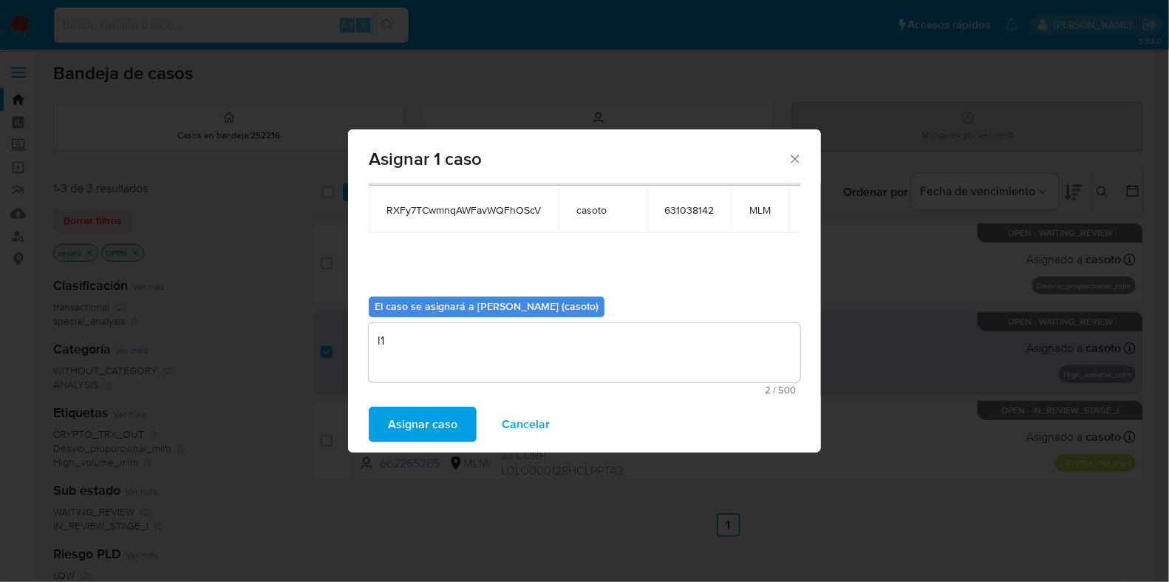
click at [381, 418] on button "Asignar caso" at bounding box center [423, 423] width 108 height 35
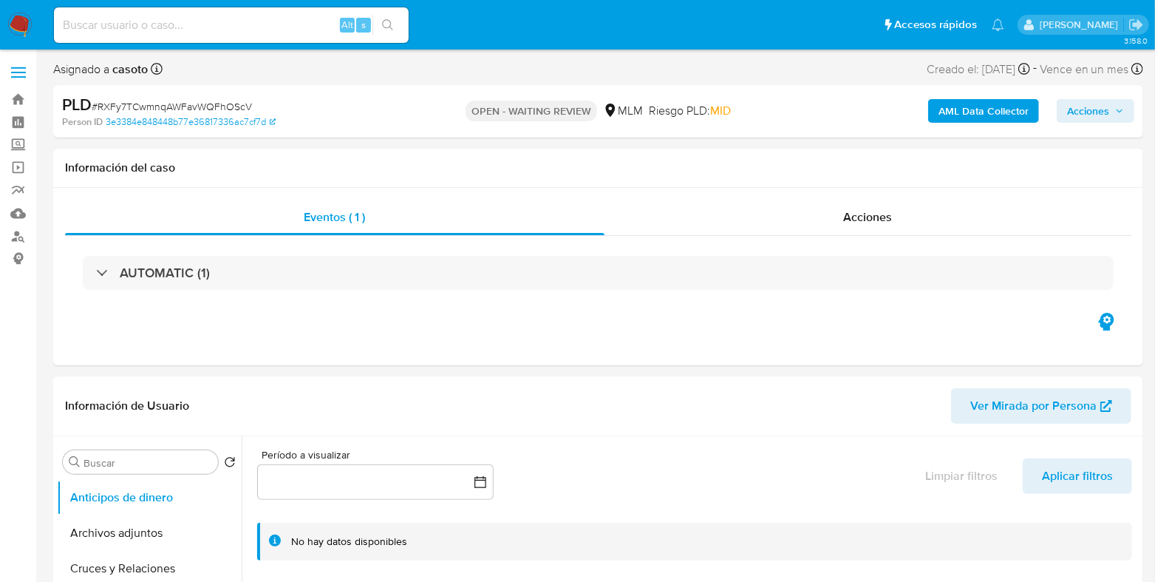
select select "10"
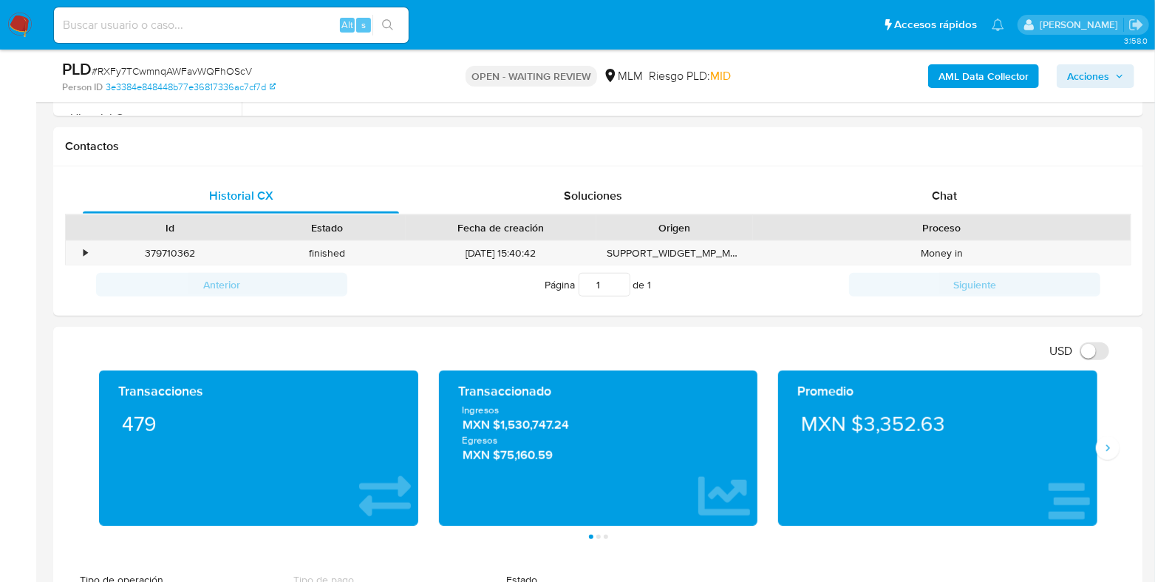
scroll to position [462, 0]
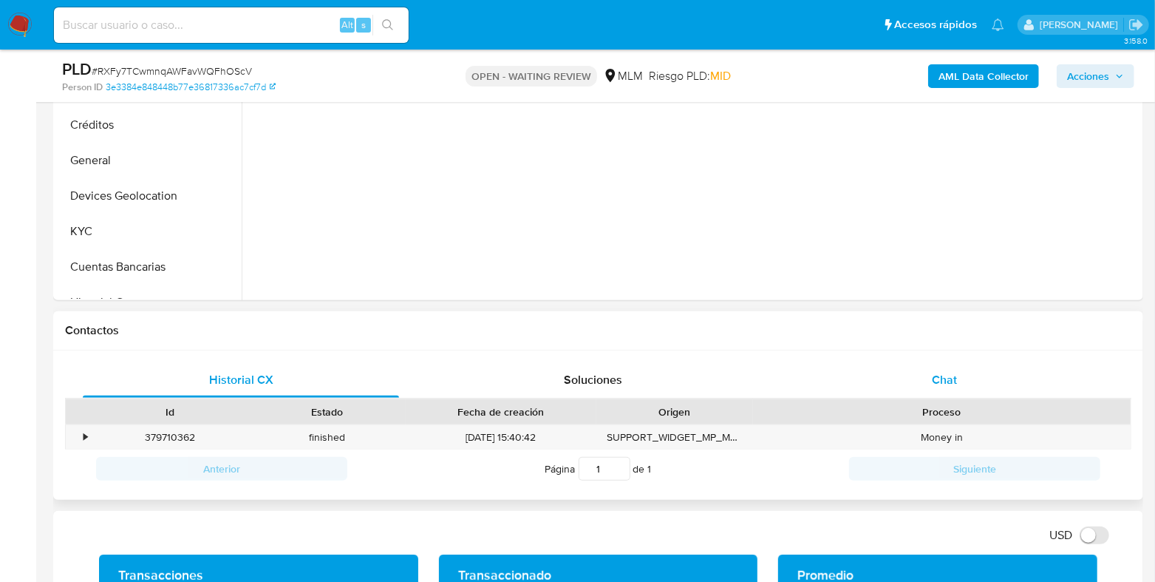
click at [952, 372] on span "Chat" at bounding box center [944, 379] width 25 height 17
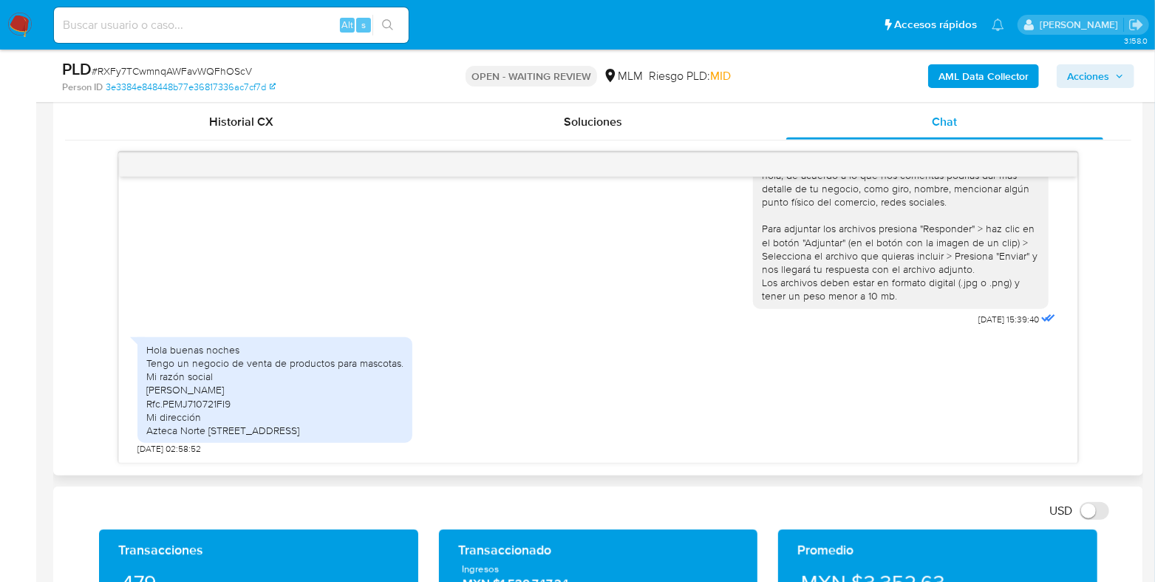
scroll to position [924, 0]
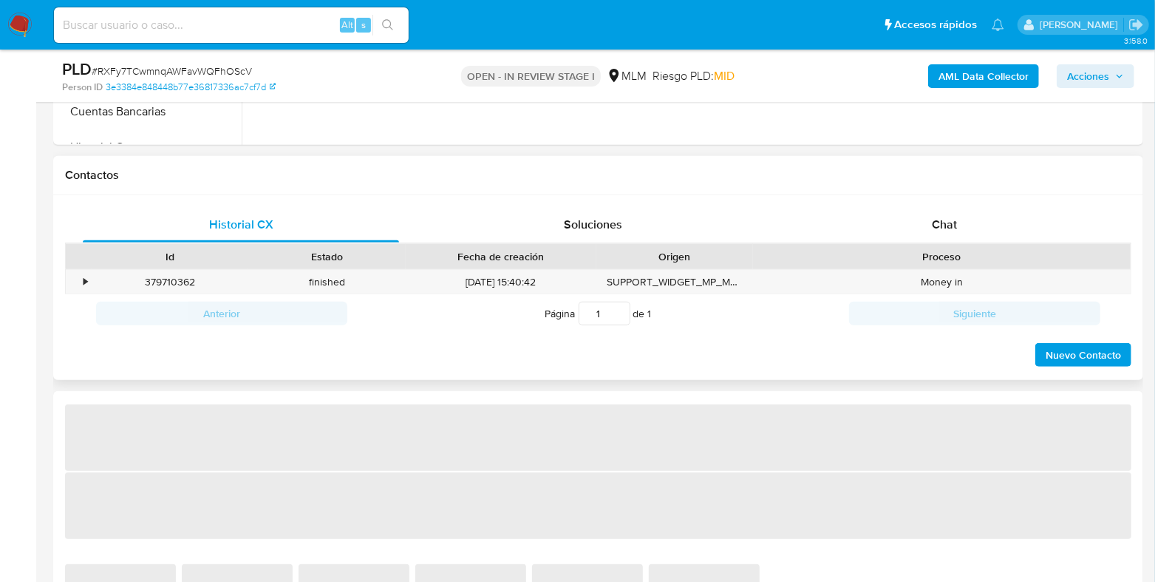
scroll to position [646, 0]
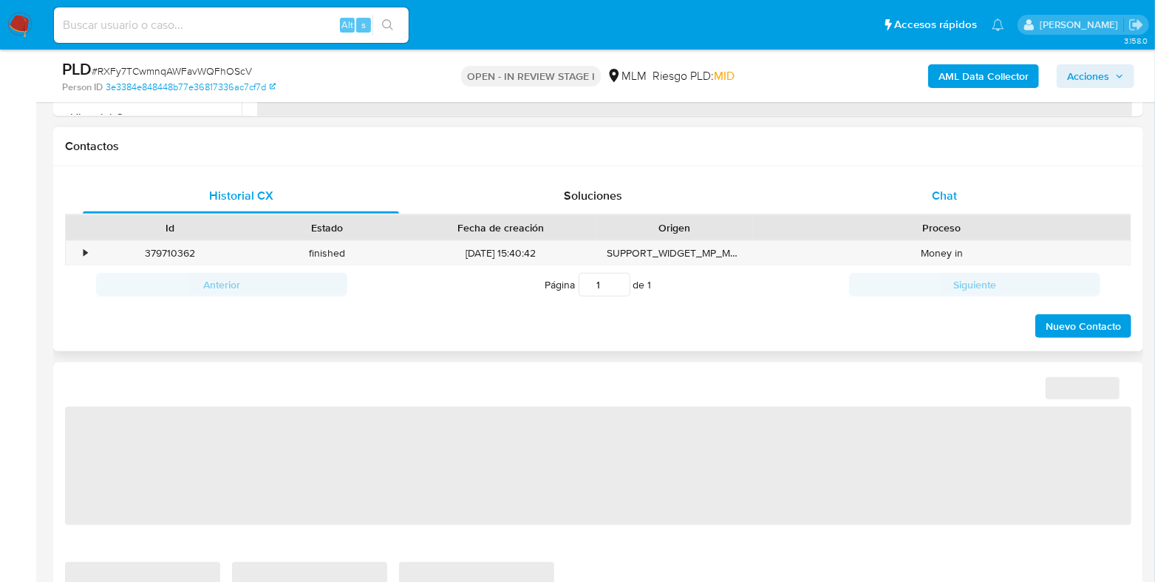
click at [957, 190] on span "Chat" at bounding box center [944, 195] width 25 height 17
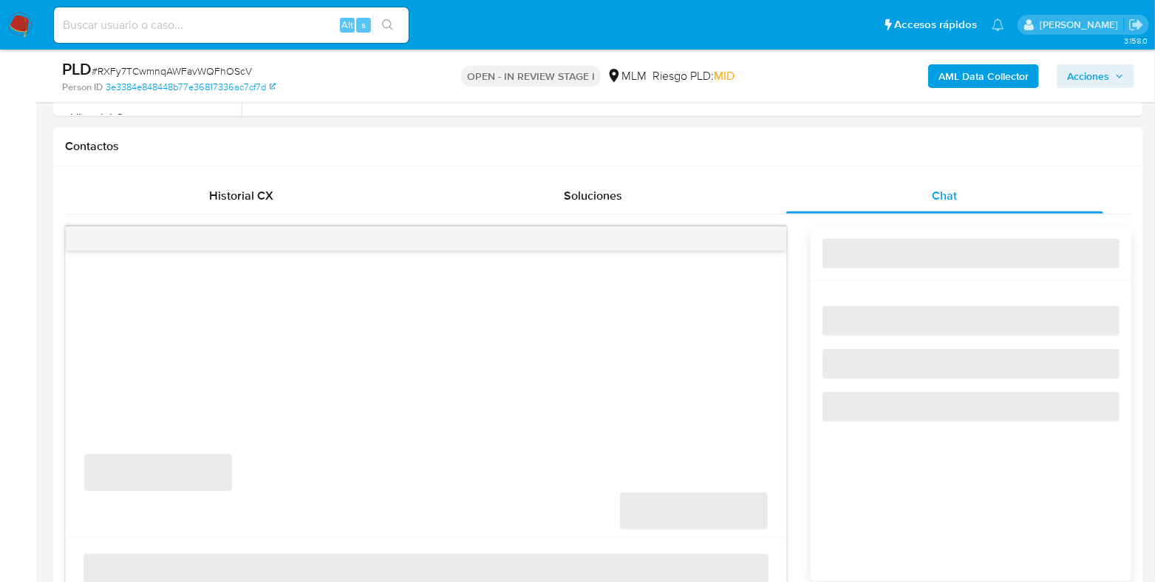
select select "10"
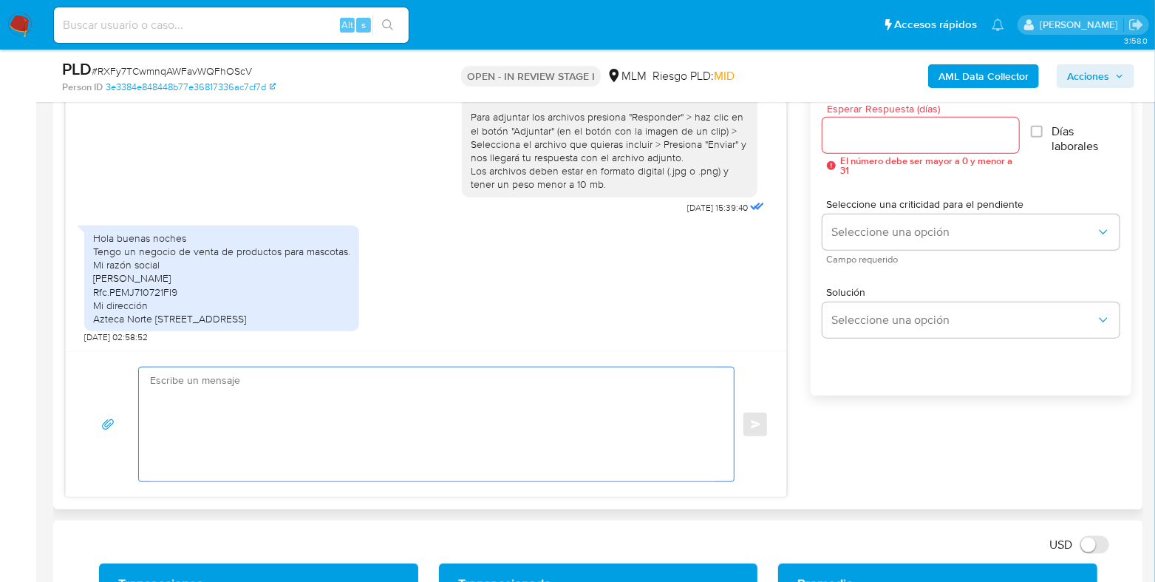
click at [372, 420] on textarea at bounding box center [432, 424] width 565 height 114
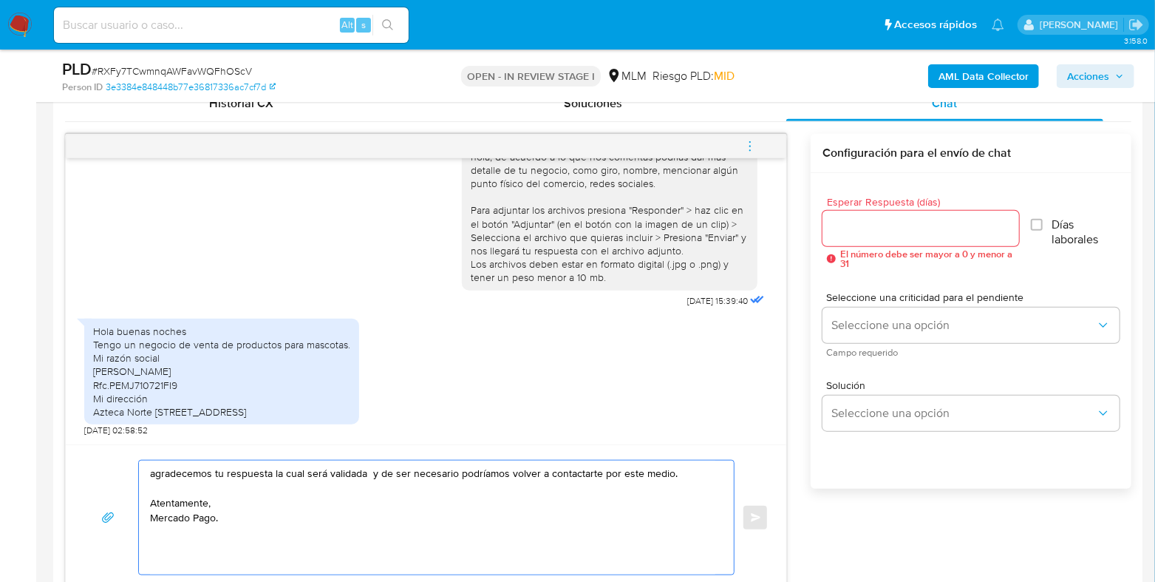
type textarea "agradecemos tu respuesta la cual será validada y de ser necesario podríamos vol…"
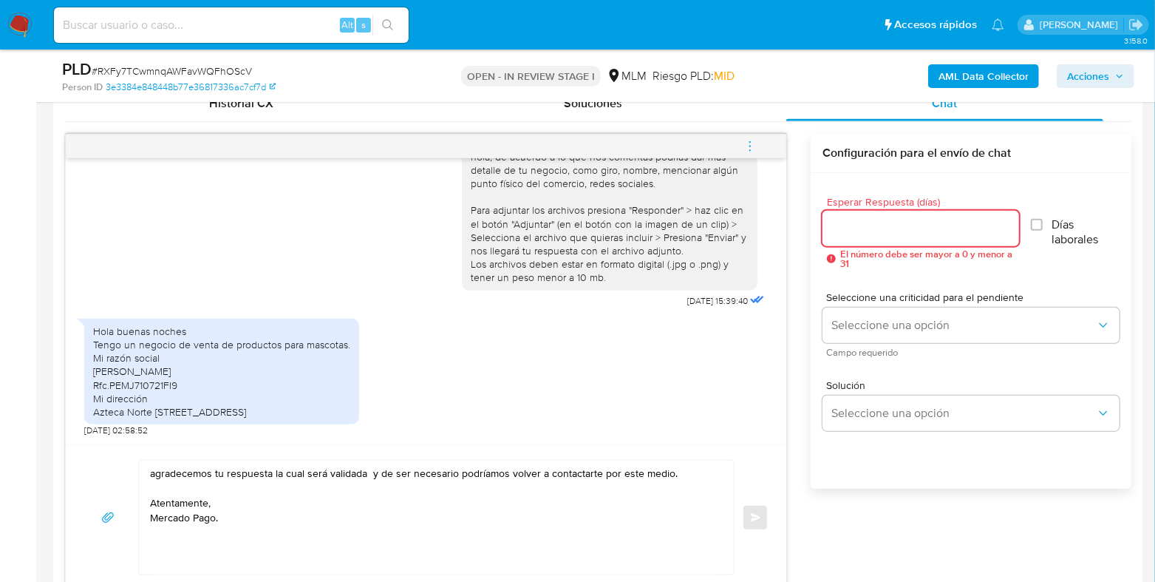
click at [852, 234] on input "Esperar Respuesta (días)" at bounding box center [920, 228] width 197 height 19
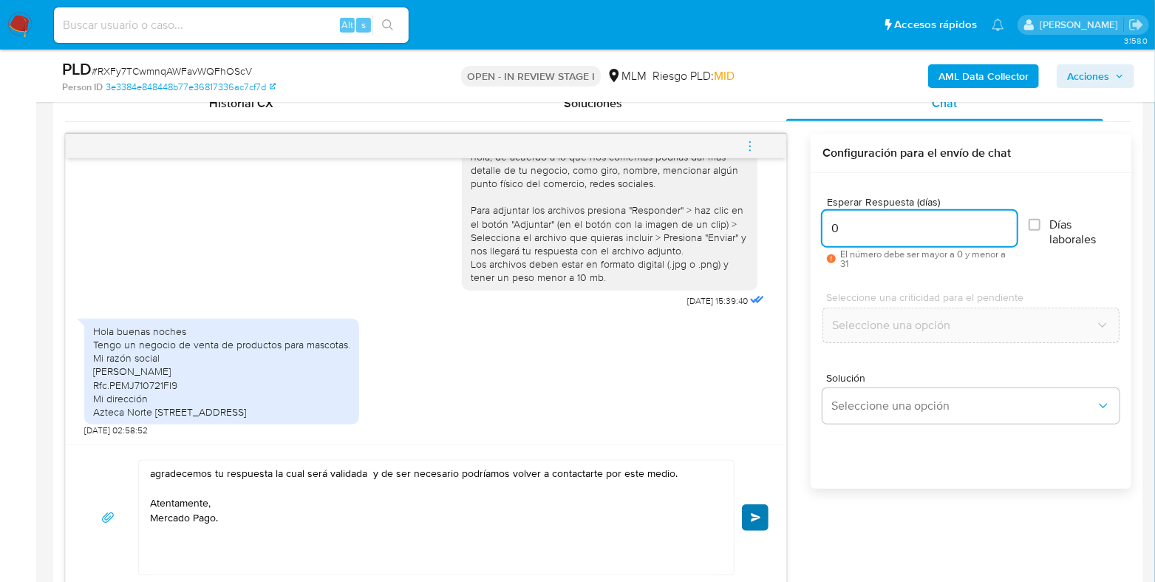
type input "0"
click at [754, 515] on span "Enviar" at bounding box center [756, 517] width 10 height 9
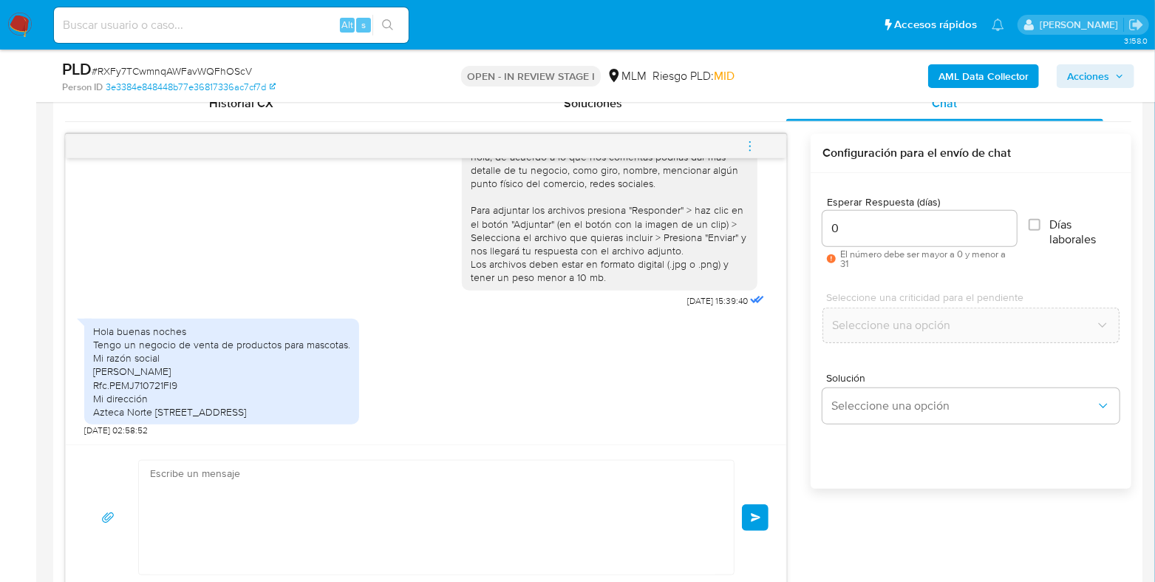
scroll to position [756, 0]
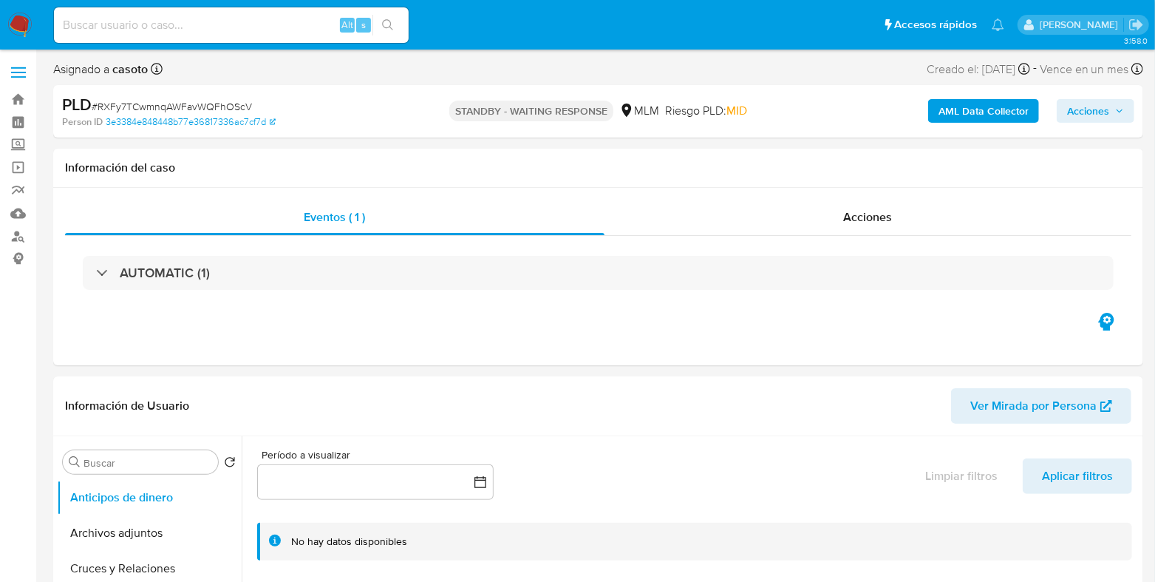
select select "10"
